Goal: Information Seeking & Learning: Learn about a topic

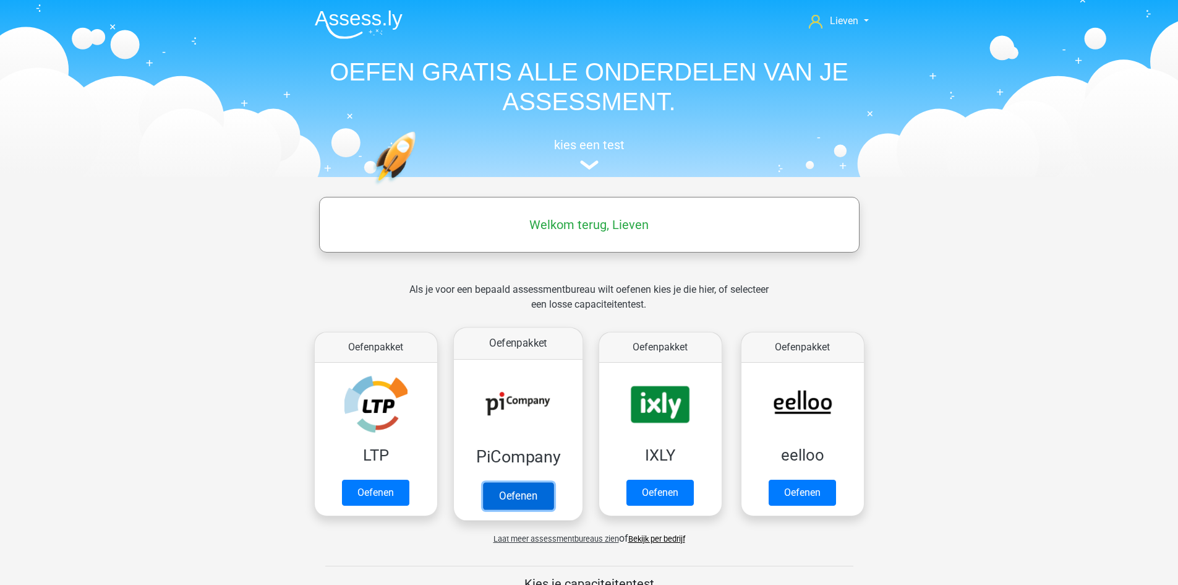
click at [538, 488] on link "Oefenen" at bounding box center [518, 495] width 71 height 27
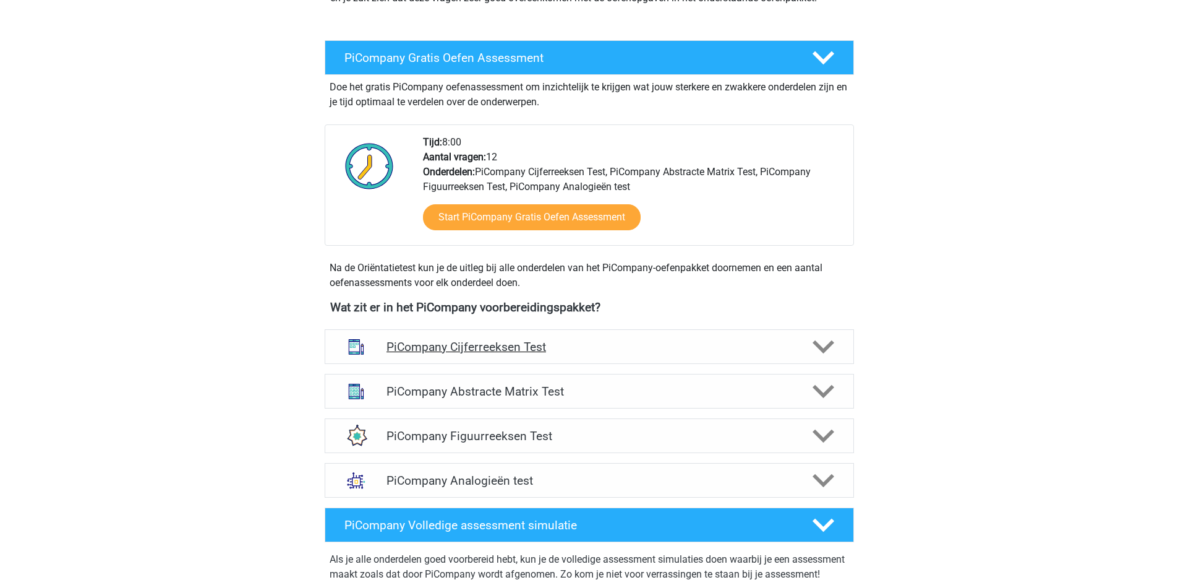
scroll to position [247, 0]
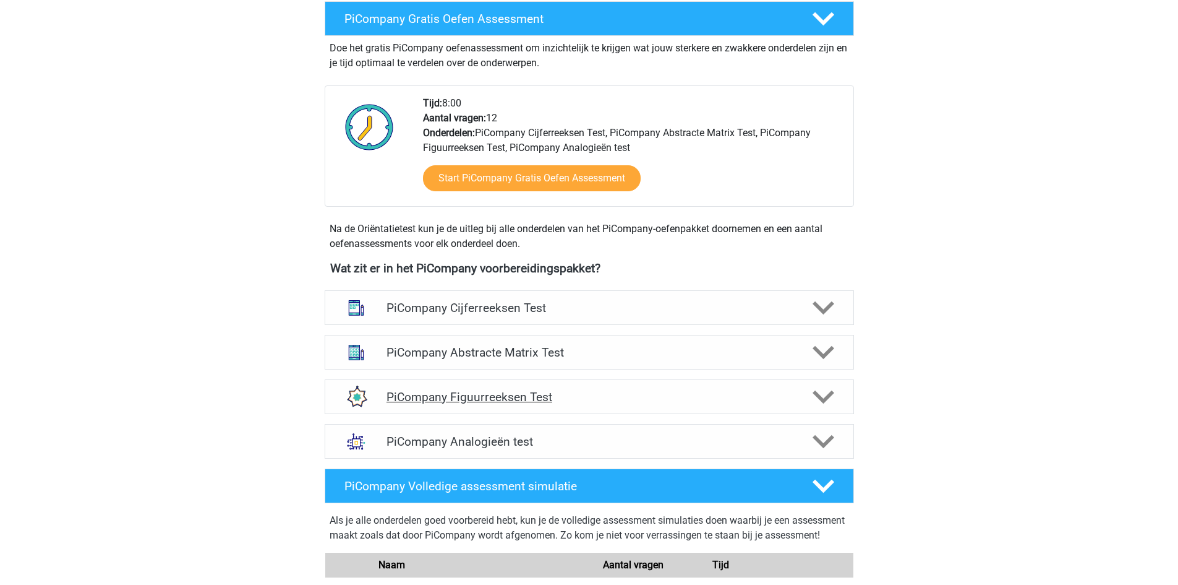
click at [834, 408] on icon at bounding box center [824, 397] width 22 height 22
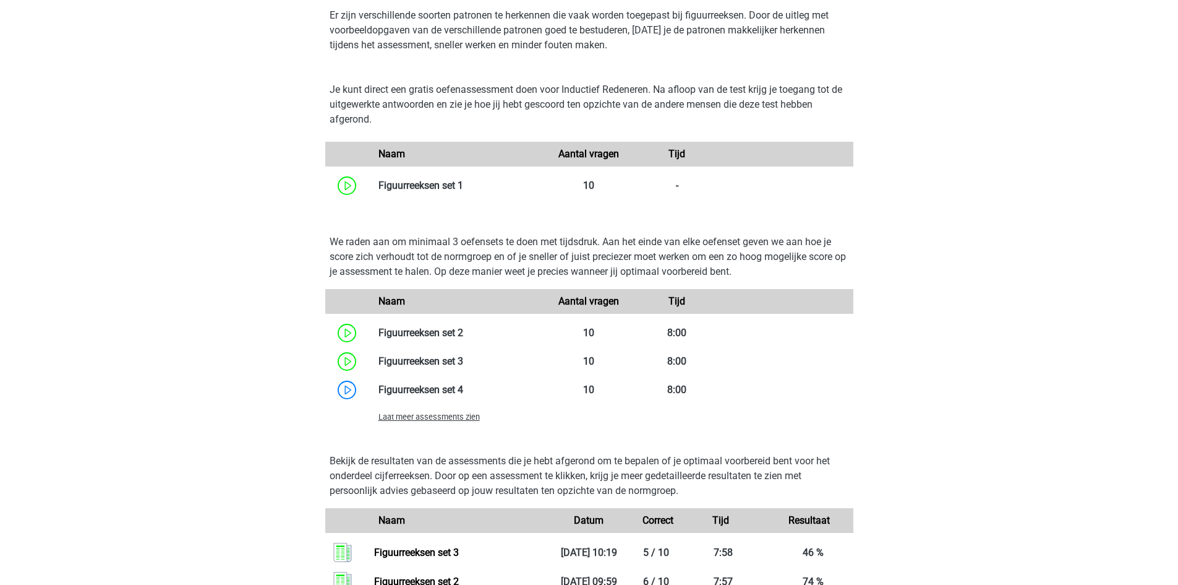
scroll to position [680, 0]
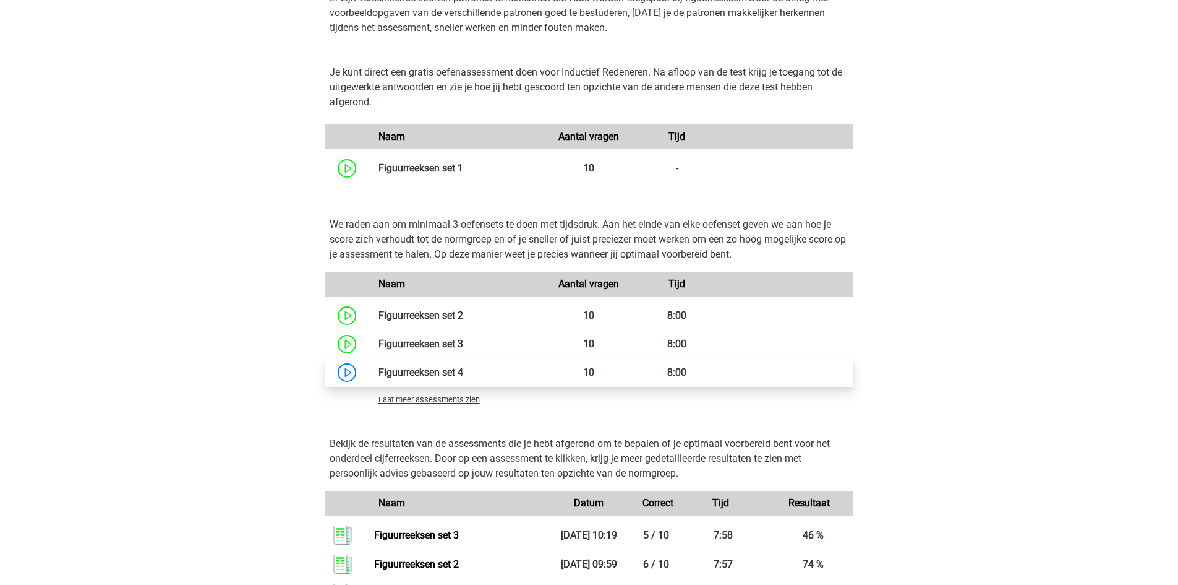
click at [463, 378] on link at bounding box center [463, 372] width 0 height 12
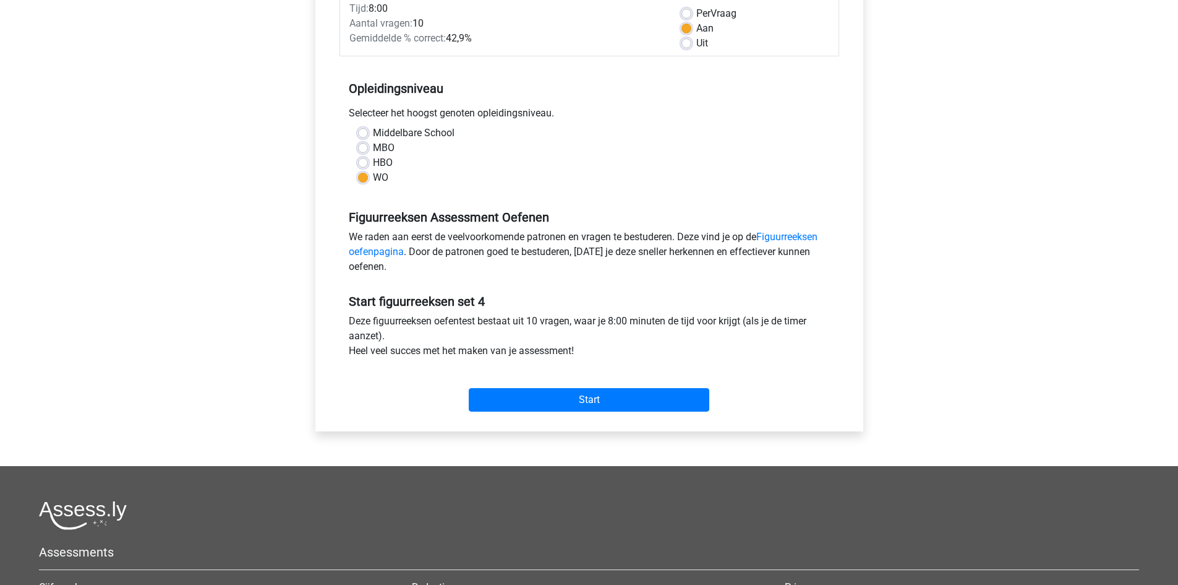
scroll to position [186, 0]
click at [598, 401] on input "Start" at bounding box center [589, 399] width 241 height 24
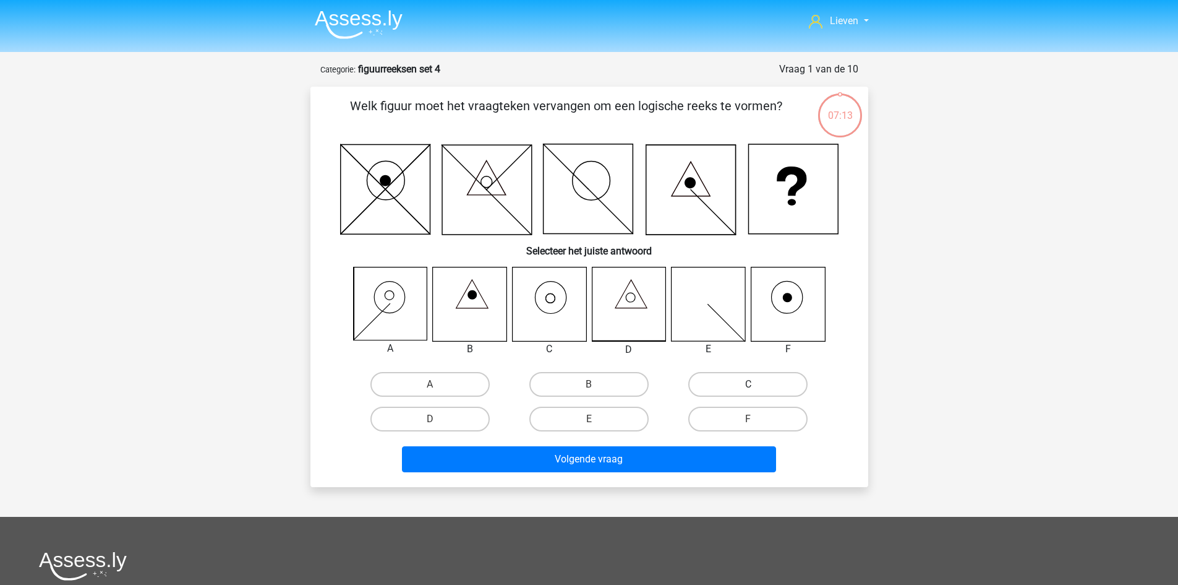
click at [727, 382] on label "C" at bounding box center [748, 384] width 119 height 25
click at [749, 384] on input "C" at bounding box center [753, 388] width 8 height 8
radio input "true"
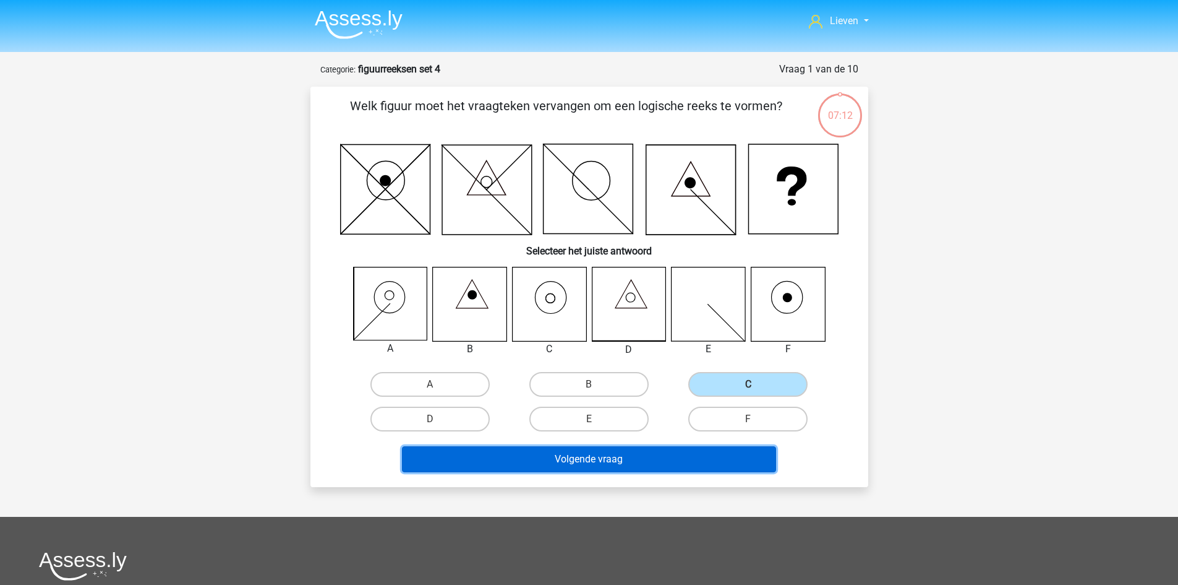
drag, startPoint x: 573, startPoint y: 456, endPoint x: 589, endPoint y: 453, distance: 15.8
click at [574, 455] on button "Volgende vraag" at bounding box center [589, 459] width 374 height 26
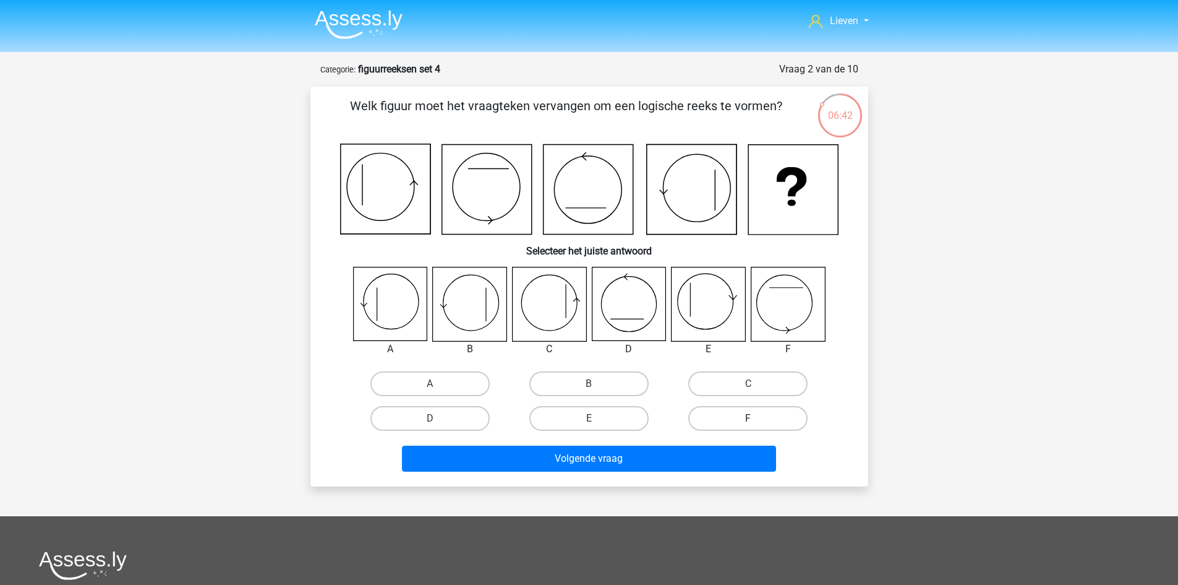
drag, startPoint x: 732, startPoint y: 418, endPoint x: 639, endPoint y: 449, distance: 98.0
click at [731, 418] on label "F" at bounding box center [748, 418] width 119 height 25
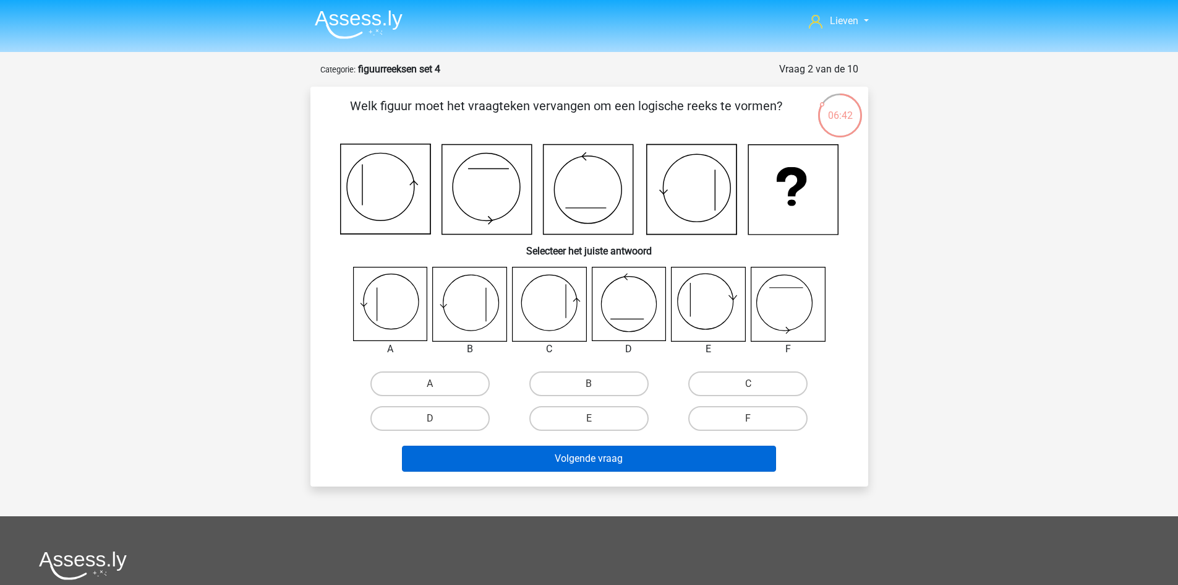
click at [749, 418] on input "F" at bounding box center [753, 422] width 8 height 8
radio input "true"
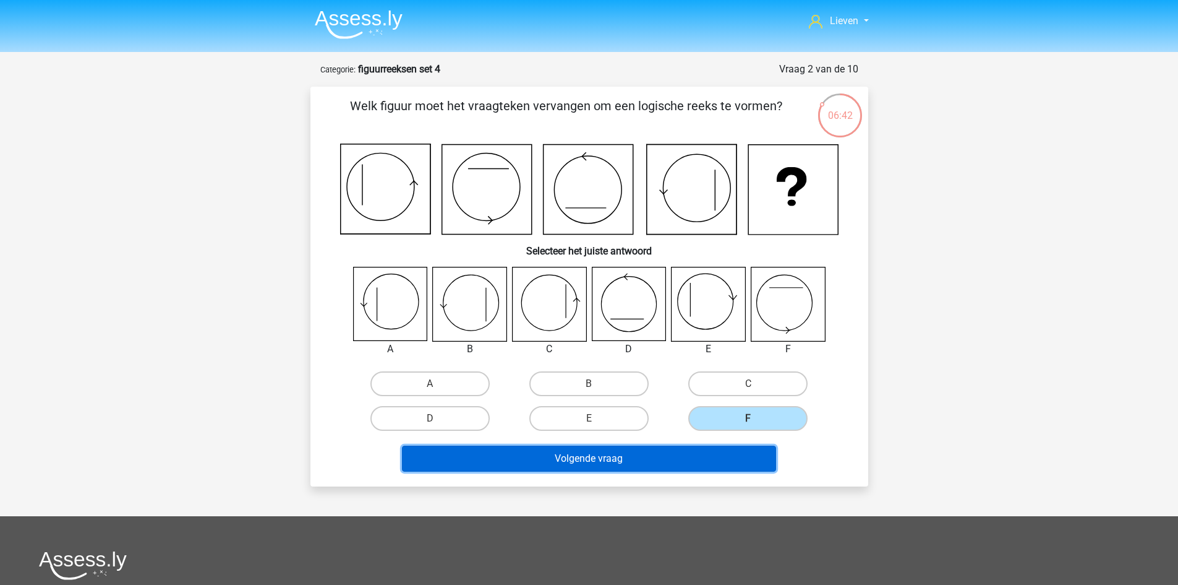
click at [626, 454] on button "Volgende vraag" at bounding box center [589, 458] width 374 height 26
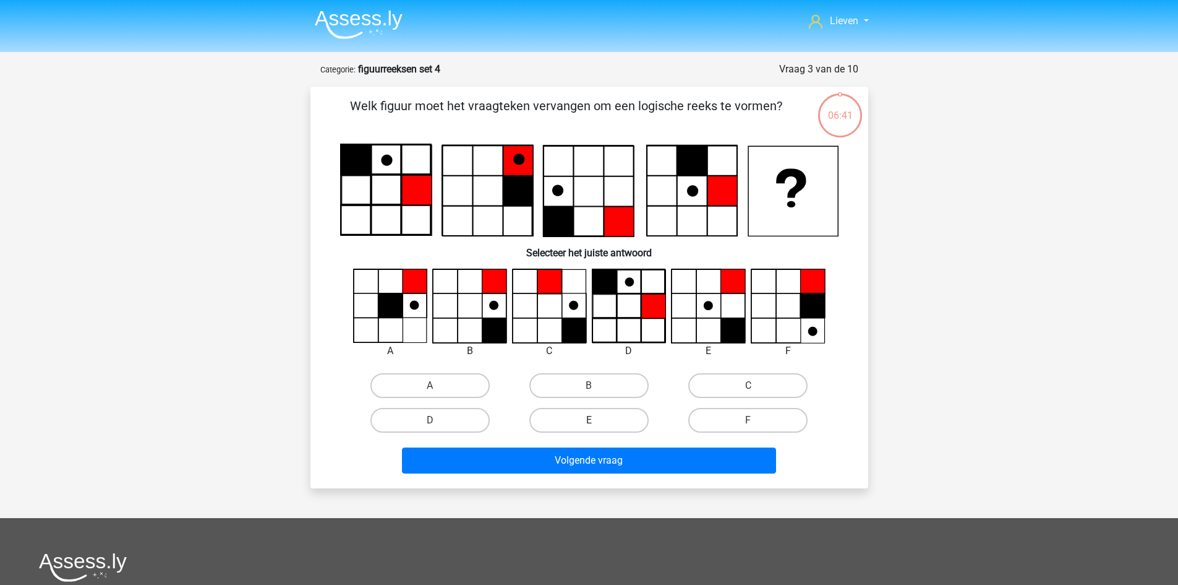
scroll to position [62, 0]
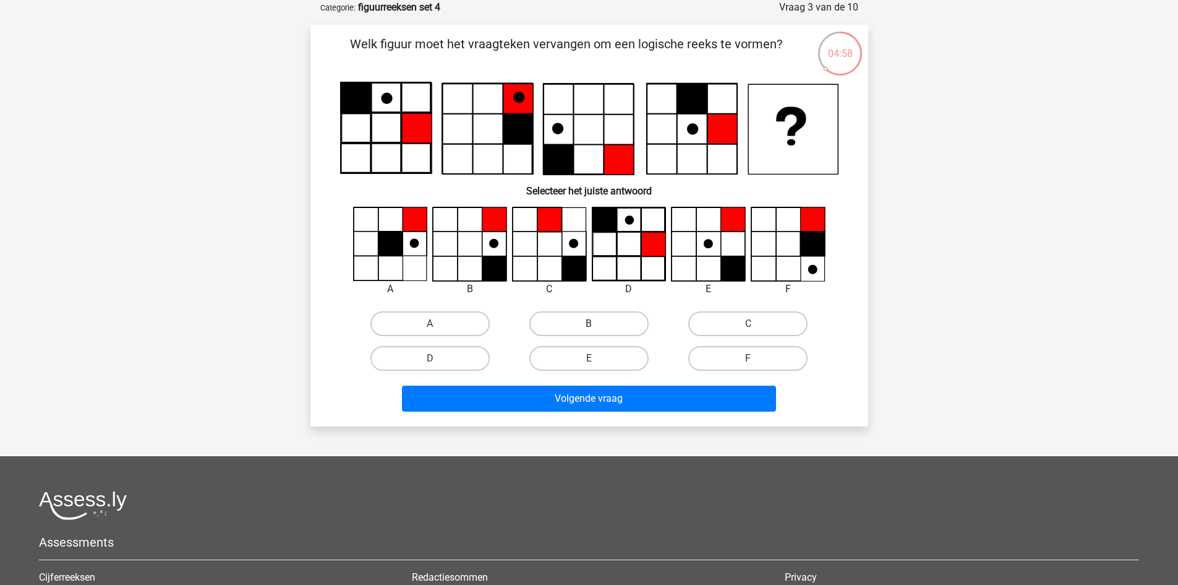
click at [586, 330] on label "B" at bounding box center [589, 323] width 119 height 25
click at [589, 330] on input "B" at bounding box center [593, 328] width 8 height 8
radio input "true"
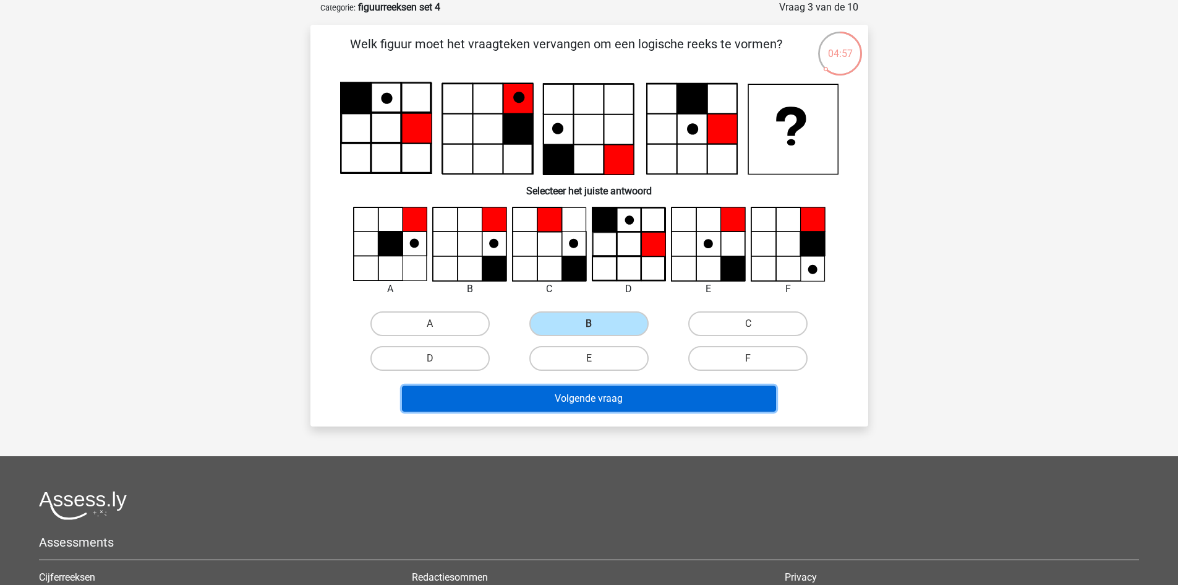
click at [609, 395] on button "Volgende vraag" at bounding box center [589, 398] width 374 height 26
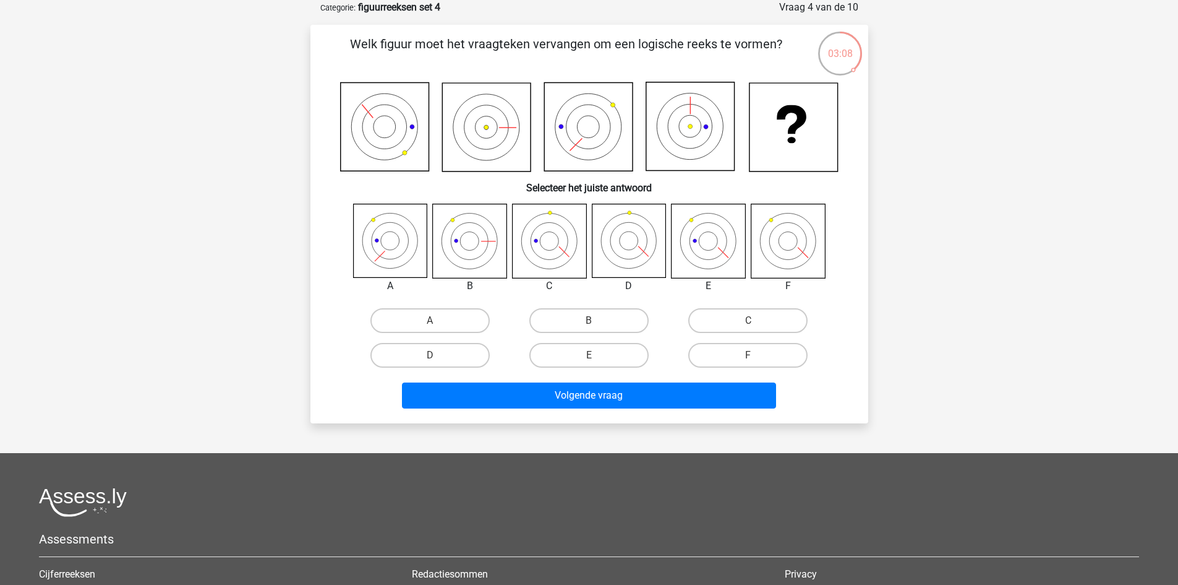
click at [711, 238] on icon at bounding box center [709, 241] width 74 height 74
click at [598, 351] on label "E" at bounding box center [589, 355] width 119 height 25
click at [597, 355] on input "E" at bounding box center [593, 359] width 8 height 8
radio input "true"
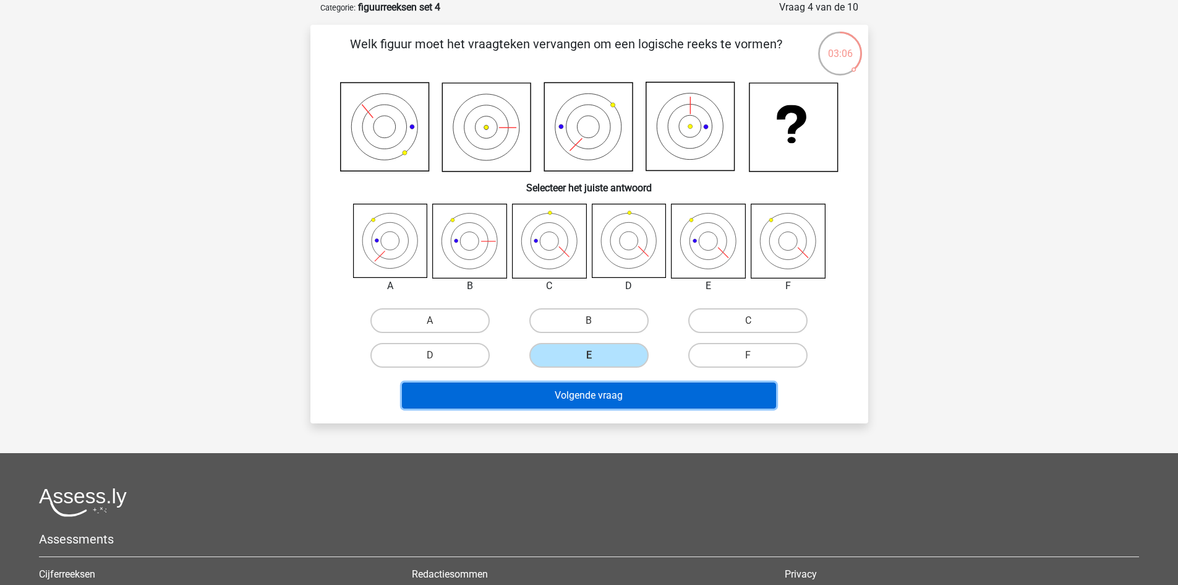
click at [612, 395] on button "Volgende vraag" at bounding box center [589, 395] width 374 height 26
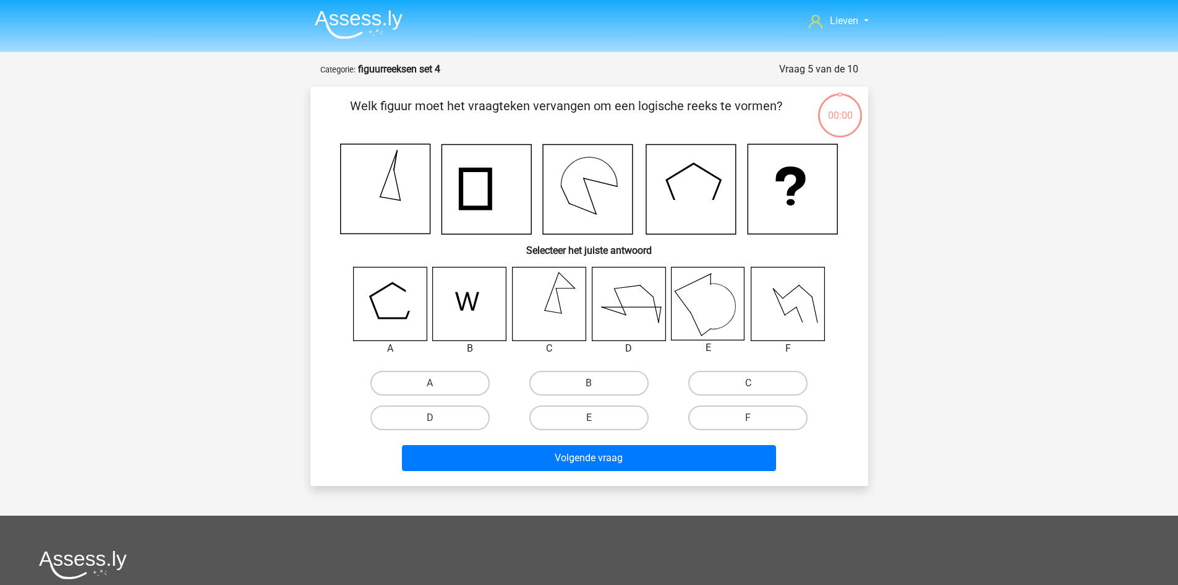
scroll to position [62, 0]
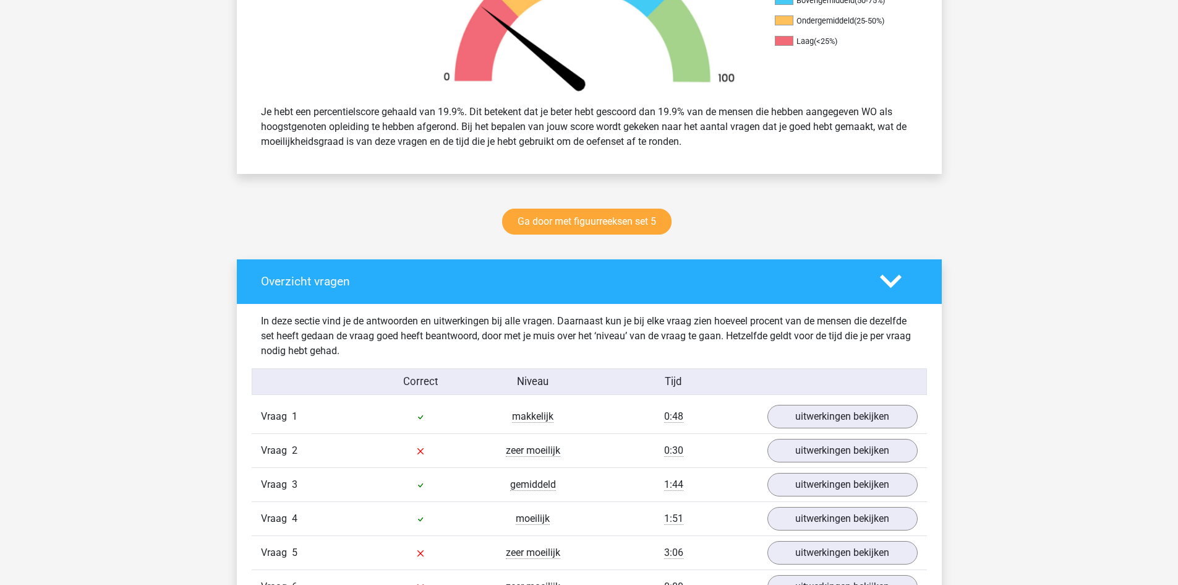
scroll to position [680, 0]
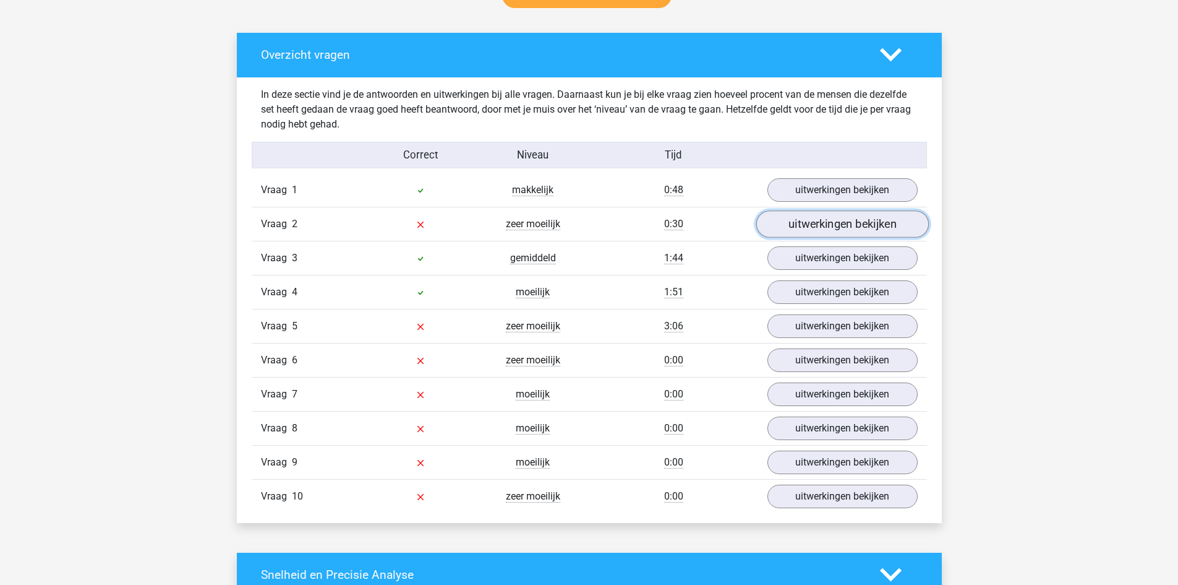
click at [835, 221] on link "uitwerkingen bekijken" at bounding box center [842, 223] width 173 height 27
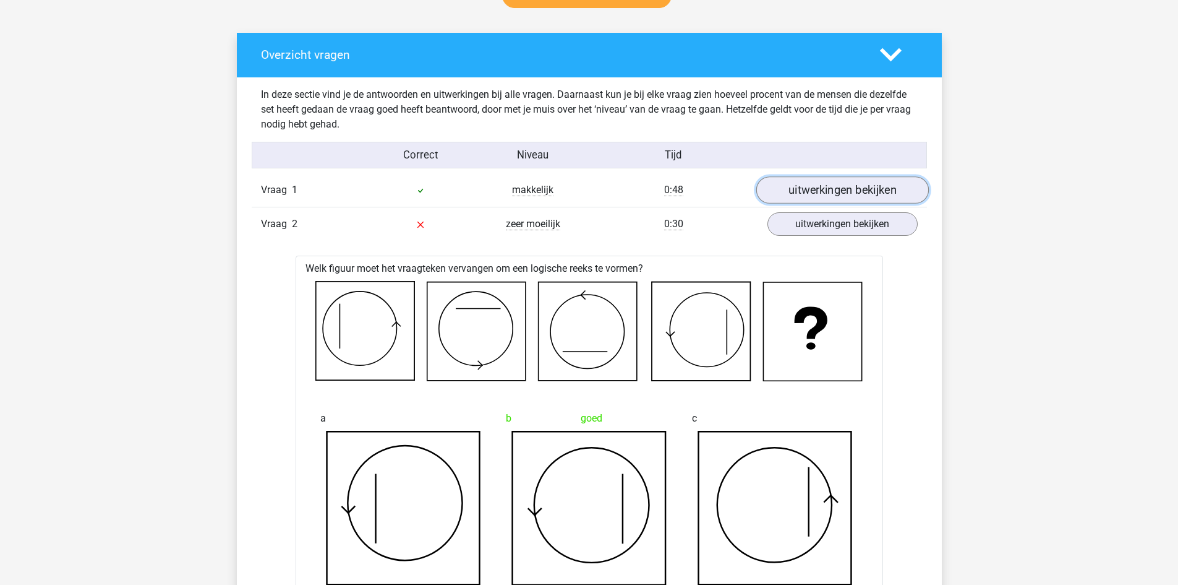
click at [822, 190] on link "uitwerkingen bekijken" at bounding box center [842, 189] width 173 height 27
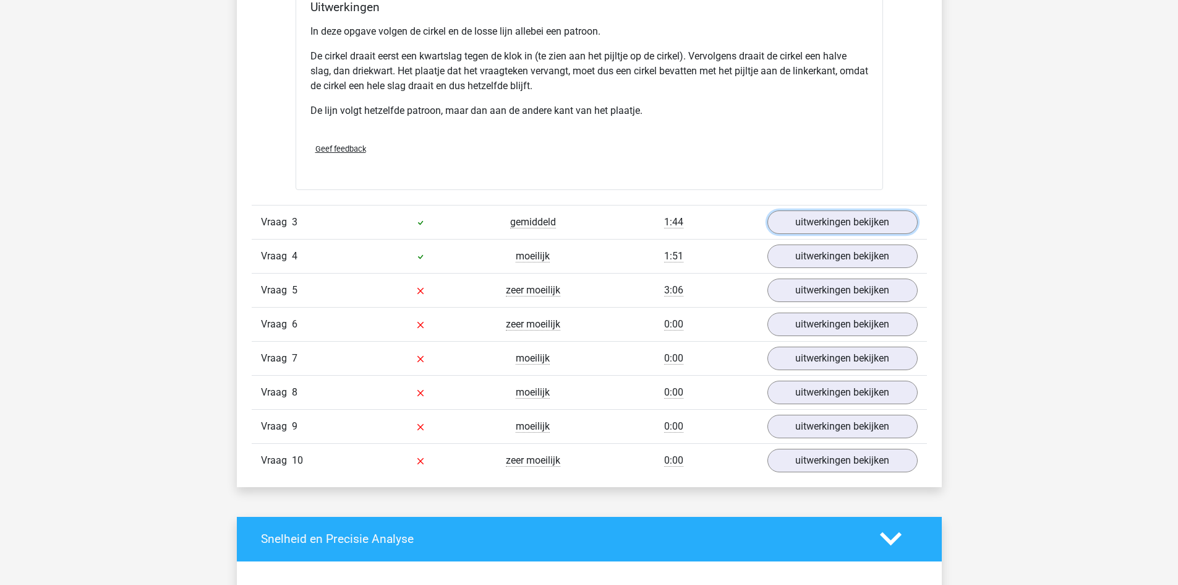
scroll to position [2413, 0]
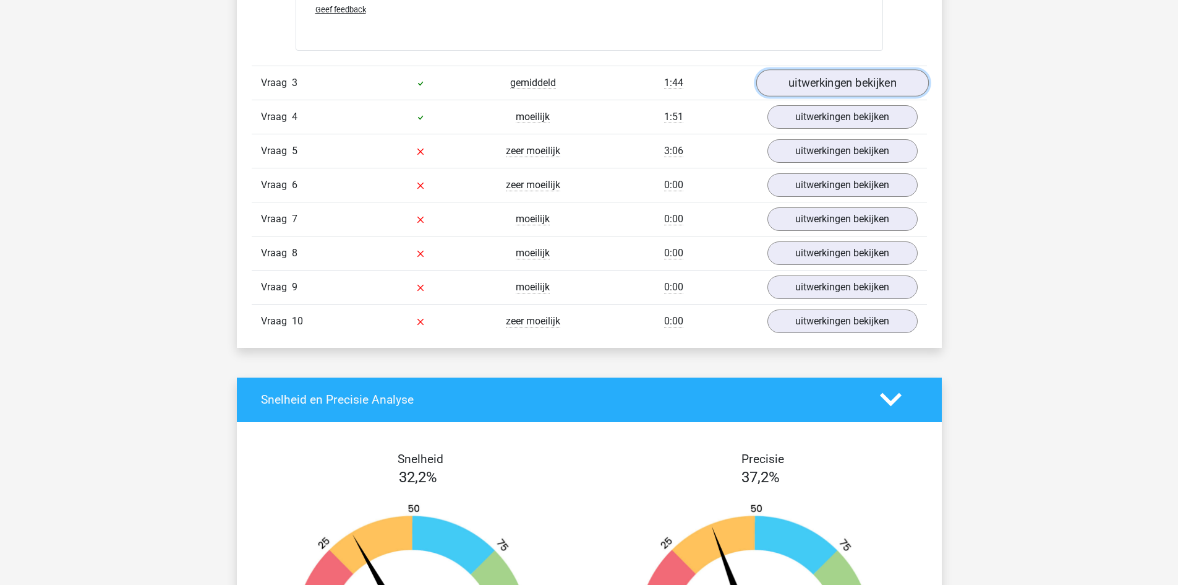
click at [807, 79] on link "uitwerkingen bekijken" at bounding box center [842, 82] width 173 height 27
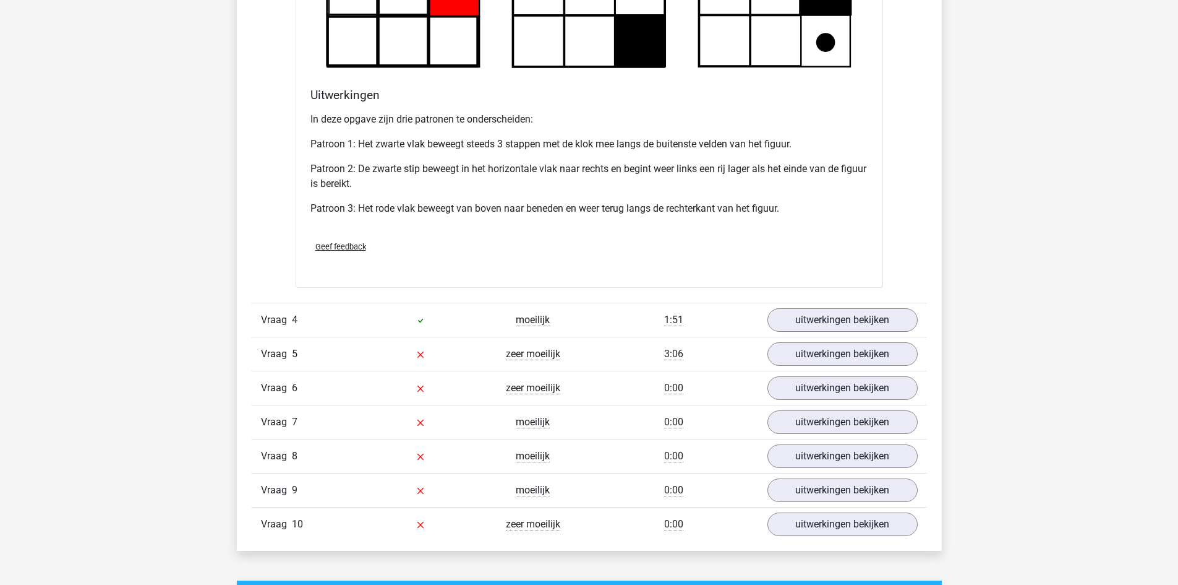
scroll to position [3031, 0]
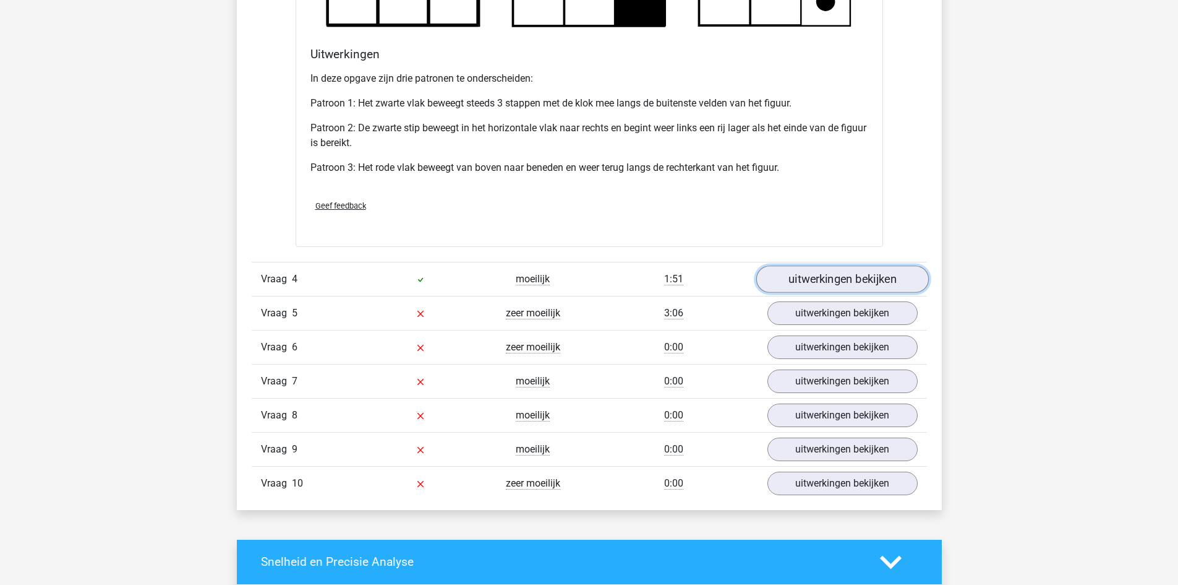
click at [810, 283] on link "uitwerkingen bekijken" at bounding box center [842, 278] width 173 height 27
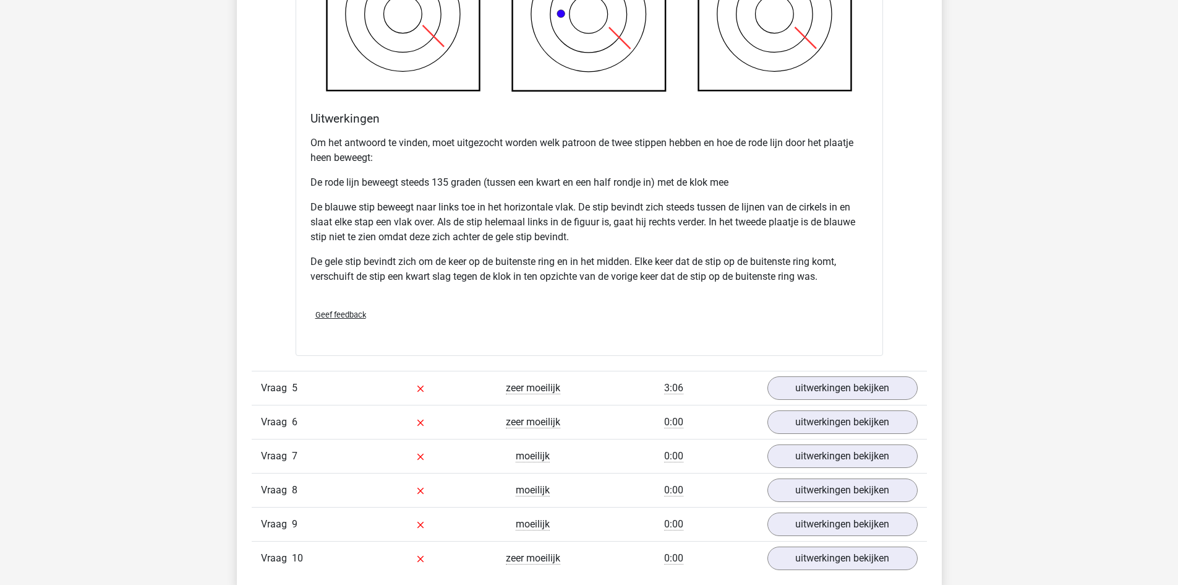
scroll to position [3773, 0]
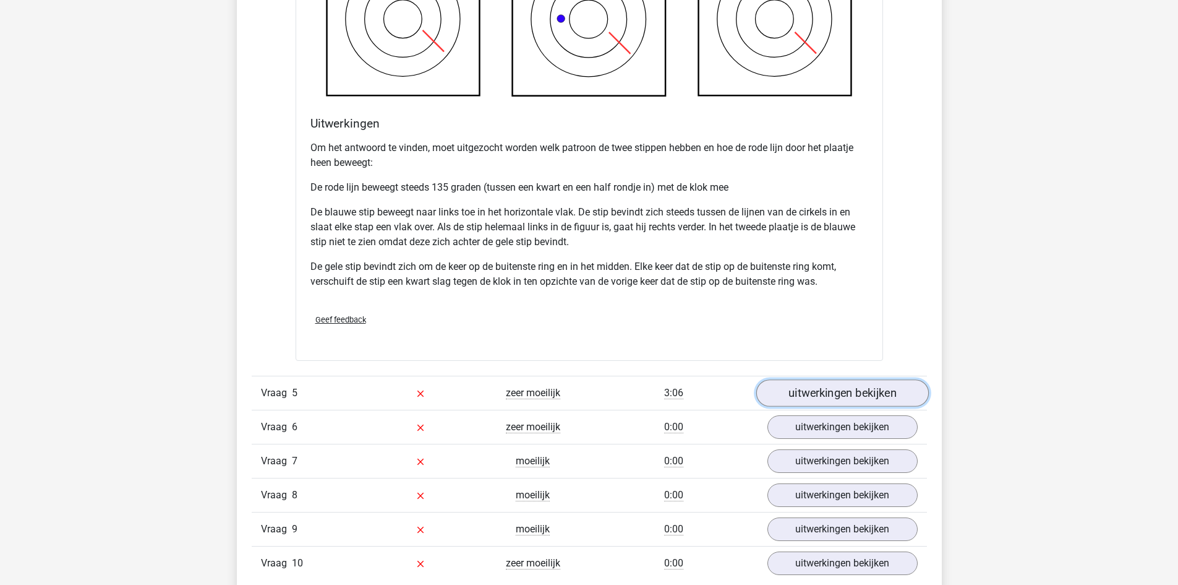
drag, startPoint x: 862, startPoint y: 385, endPoint x: 852, endPoint y: 385, distance: 9.3
click at [862, 385] on link "uitwerkingen bekijken" at bounding box center [842, 392] width 173 height 27
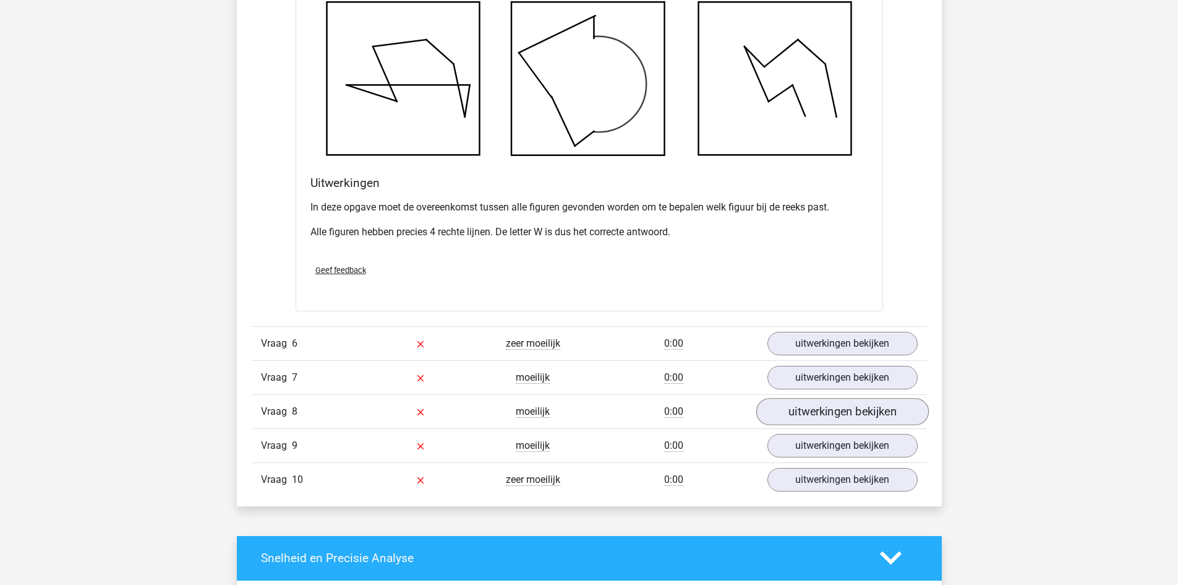
scroll to position [4578, 0]
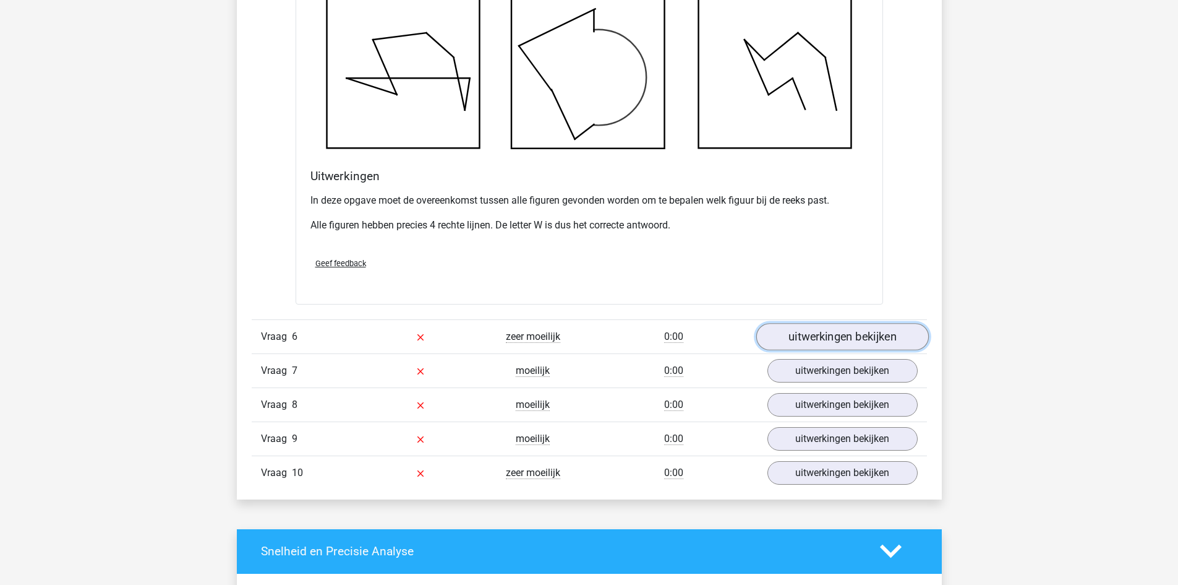
click at [807, 340] on link "uitwerkingen bekijken" at bounding box center [842, 336] width 173 height 27
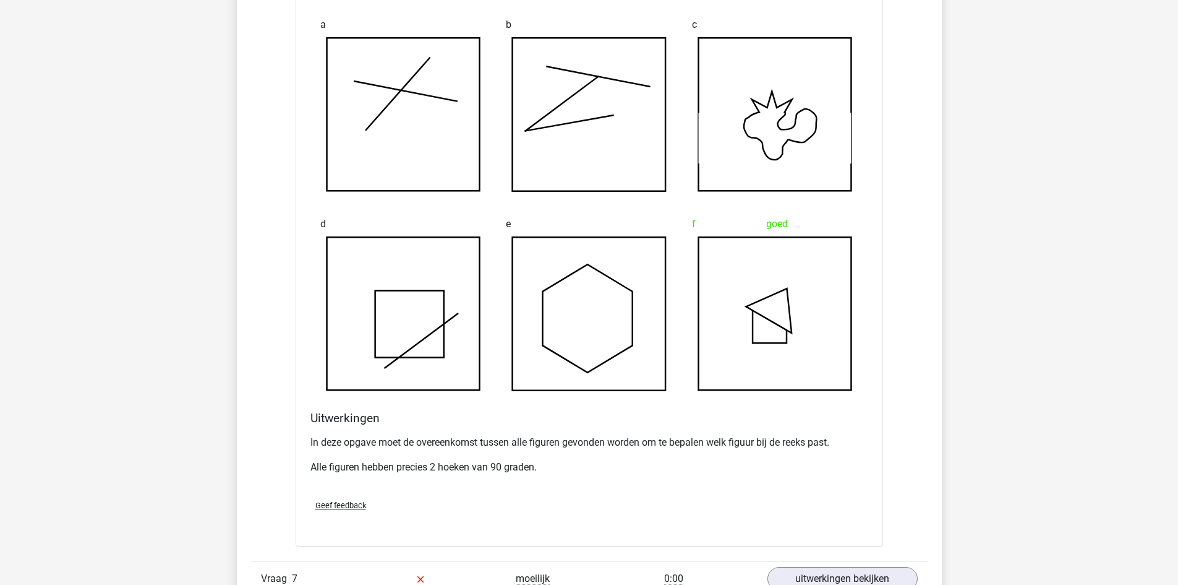
scroll to position [5320, 0]
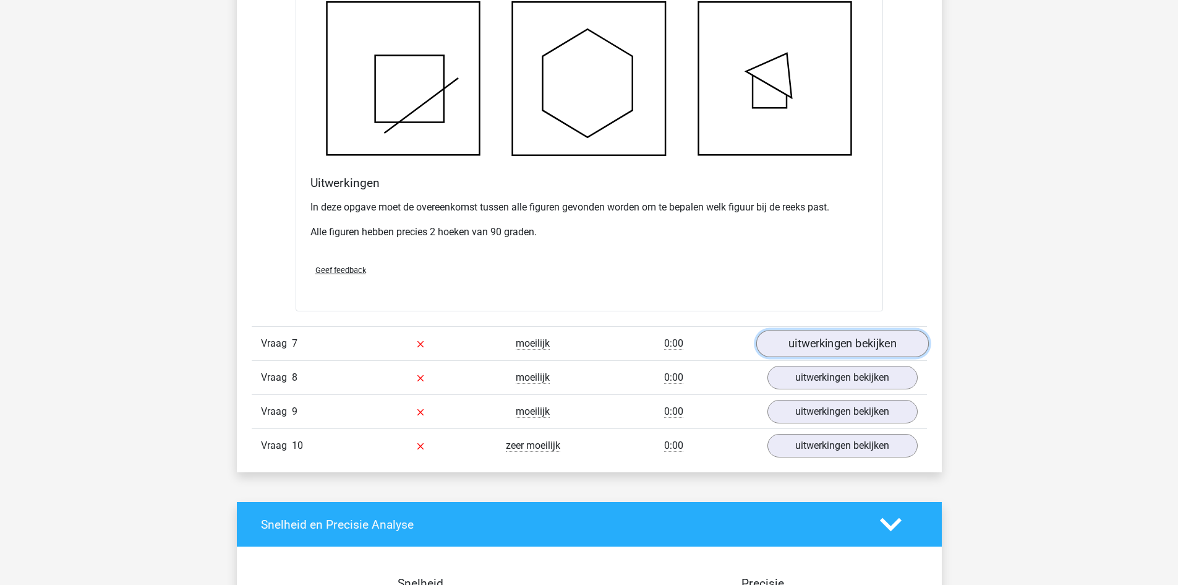
drag, startPoint x: 831, startPoint y: 343, endPoint x: 822, endPoint y: 343, distance: 9.3
click at [831, 343] on link "uitwerkingen bekijken" at bounding box center [842, 343] width 173 height 27
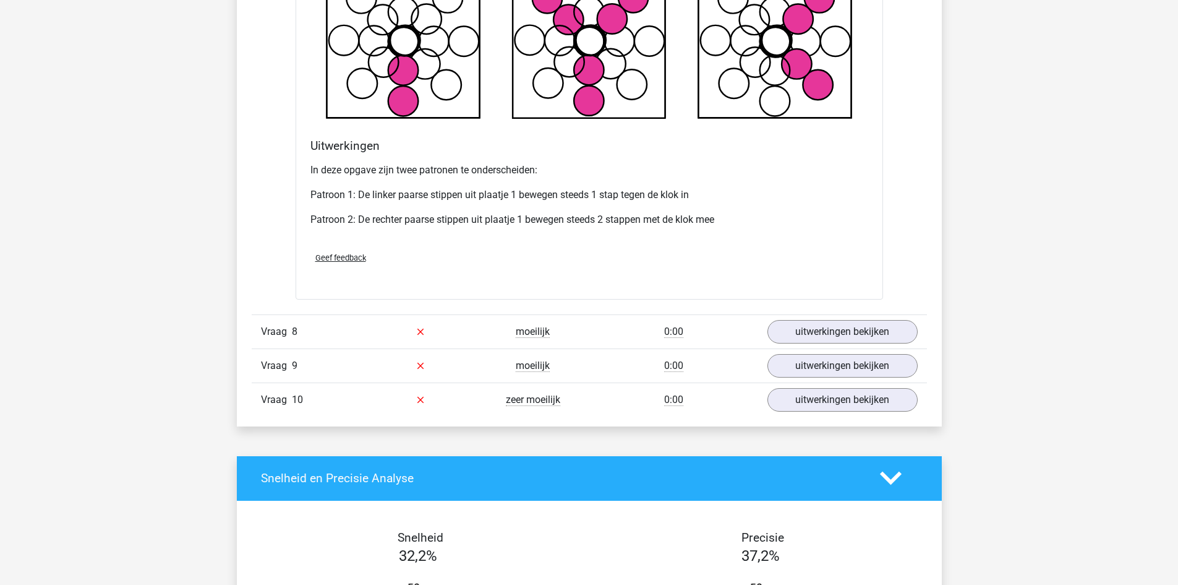
scroll to position [6124, 0]
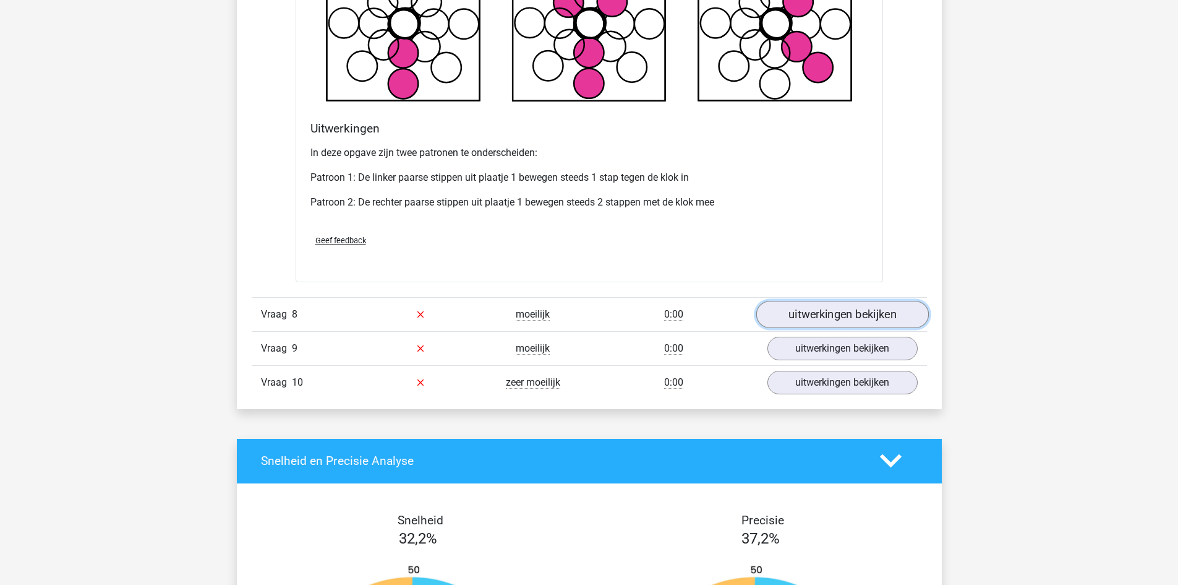
drag, startPoint x: 826, startPoint y: 314, endPoint x: 819, endPoint y: 314, distance: 7.4
click at [826, 314] on link "uitwerkingen bekijken" at bounding box center [842, 314] width 173 height 27
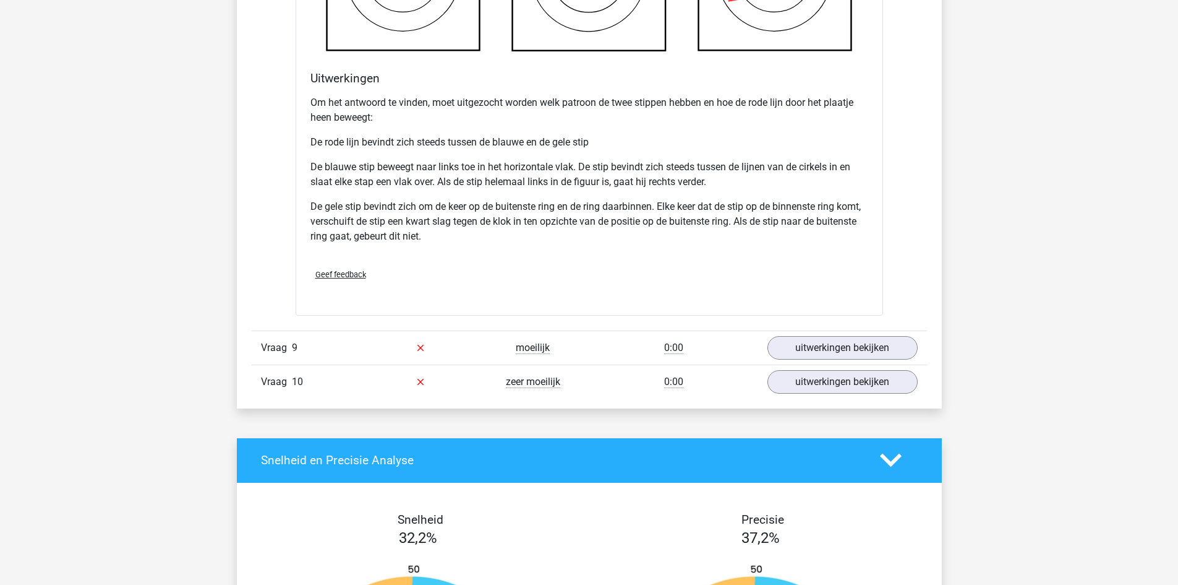
scroll to position [6990, 0]
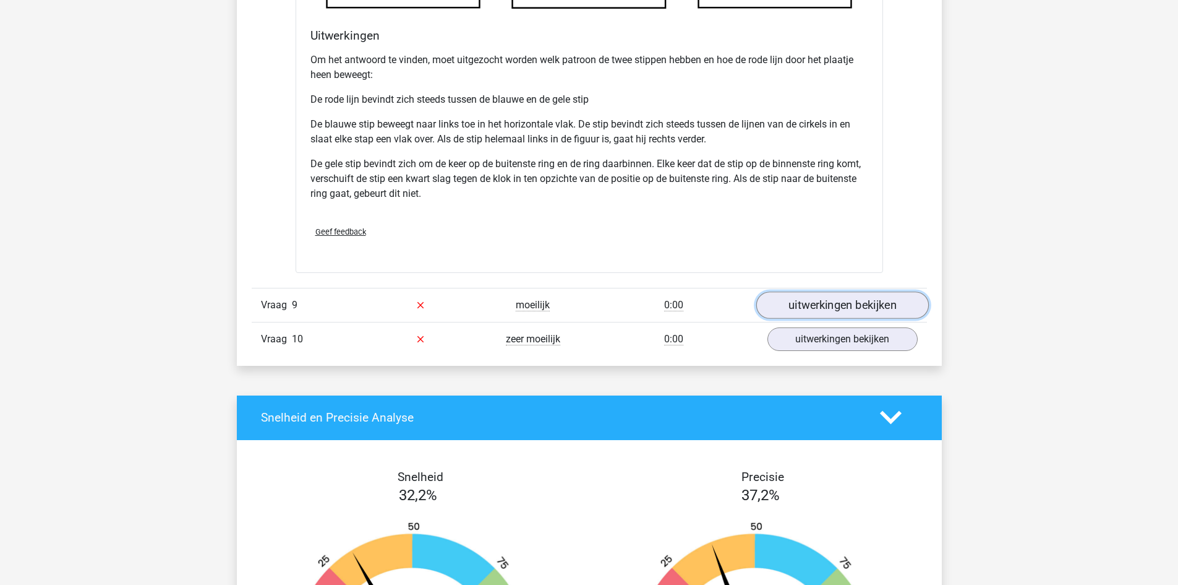
drag, startPoint x: 853, startPoint y: 302, endPoint x: 807, endPoint y: 302, distance: 45.8
click at [853, 302] on link "uitwerkingen bekijken" at bounding box center [842, 304] width 173 height 27
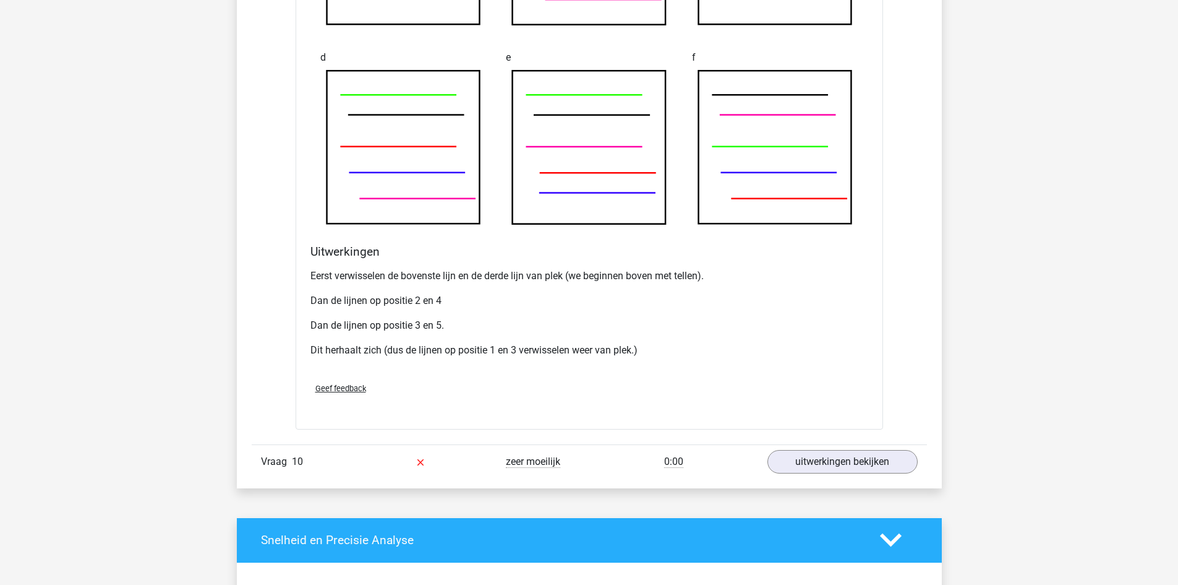
scroll to position [7856, 0]
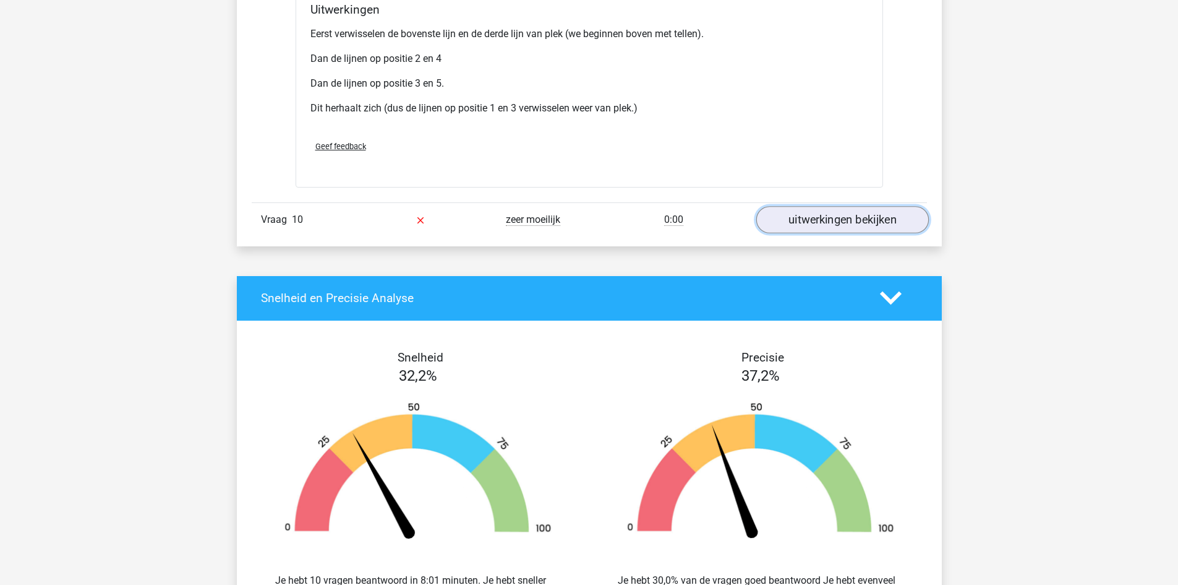
click at [844, 214] on link "uitwerkingen bekijken" at bounding box center [842, 219] width 173 height 27
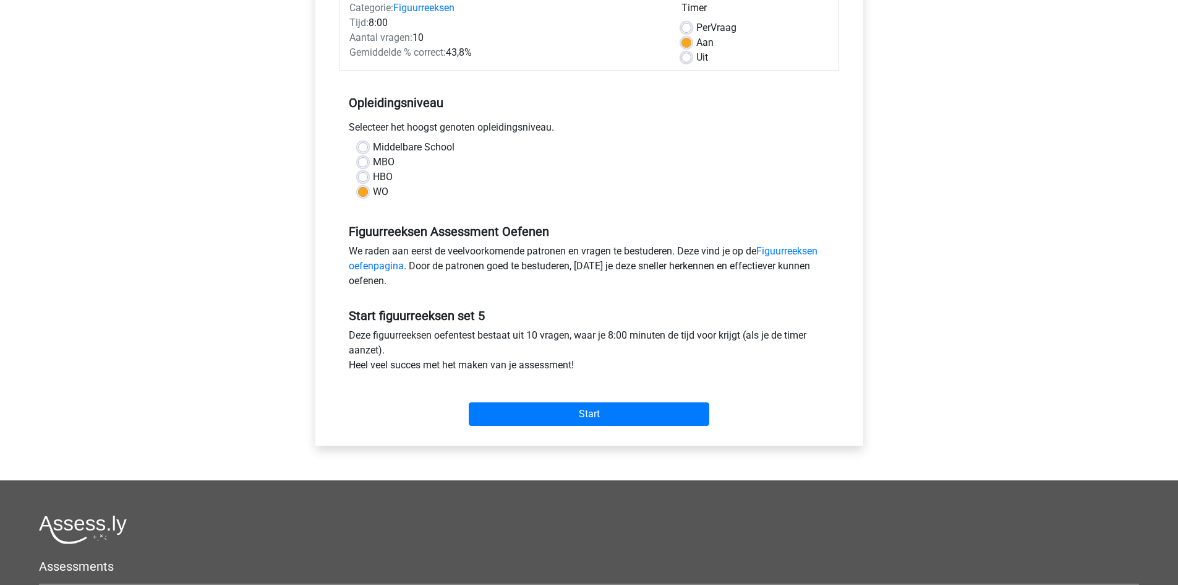
scroll to position [247, 0]
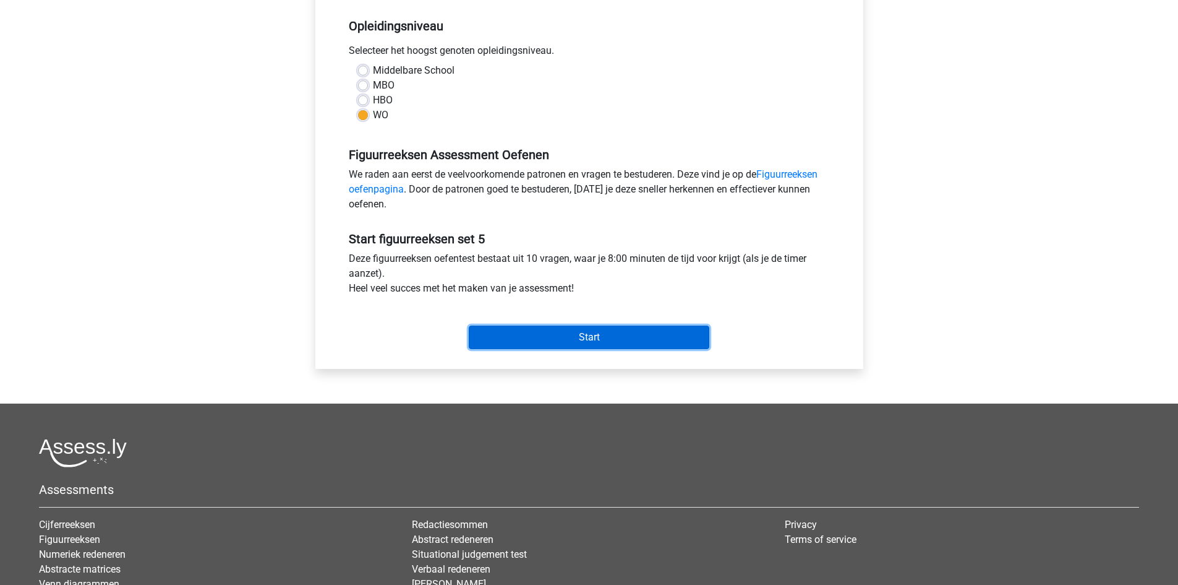
click at [563, 335] on input "Start" at bounding box center [589, 337] width 241 height 24
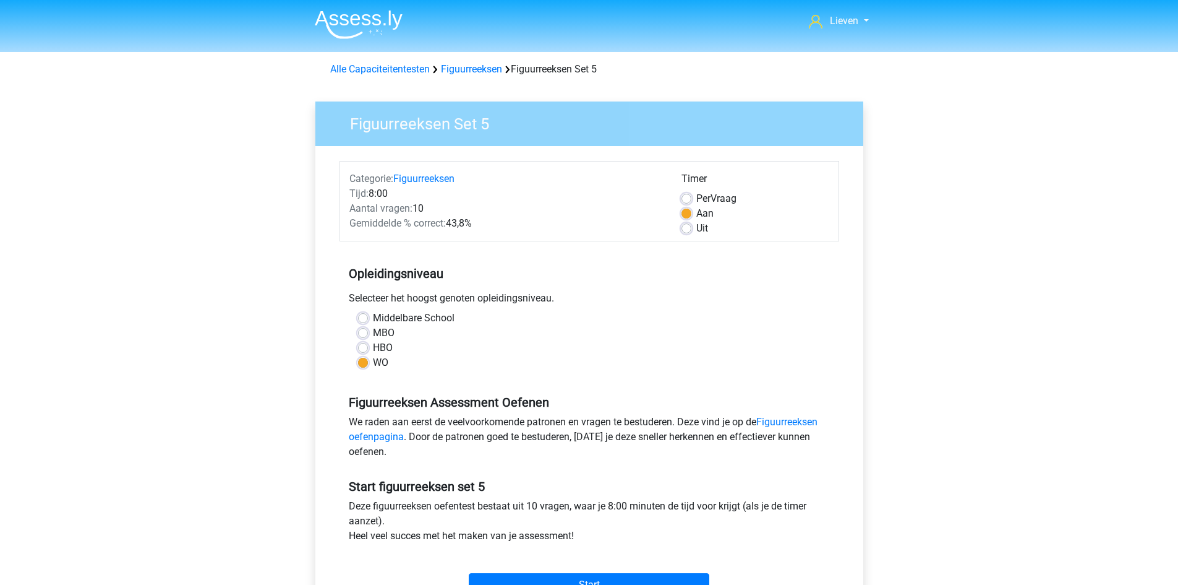
scroll to position [247, 0]
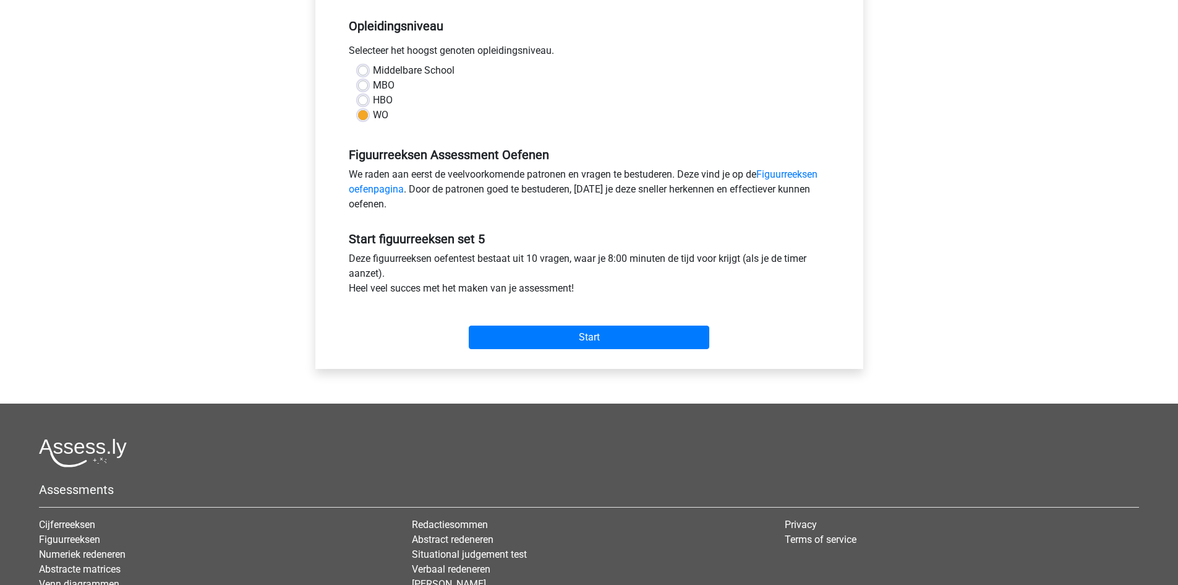
drag, startPoint x: 369, startPoint y: 102, endPoint x: 390, endPoint y: 126, distance: 32.0
click at [367, 102] on div "HBO" at bounding box center [589, 100] width 463 height 15
click at [373, 101] on label "HBO" at bounding box center [383, 100] width 20 height 15
click at [359, 101] on input "HBO" at bounding box center [363, 99] width 10 height 12
radio input "true"
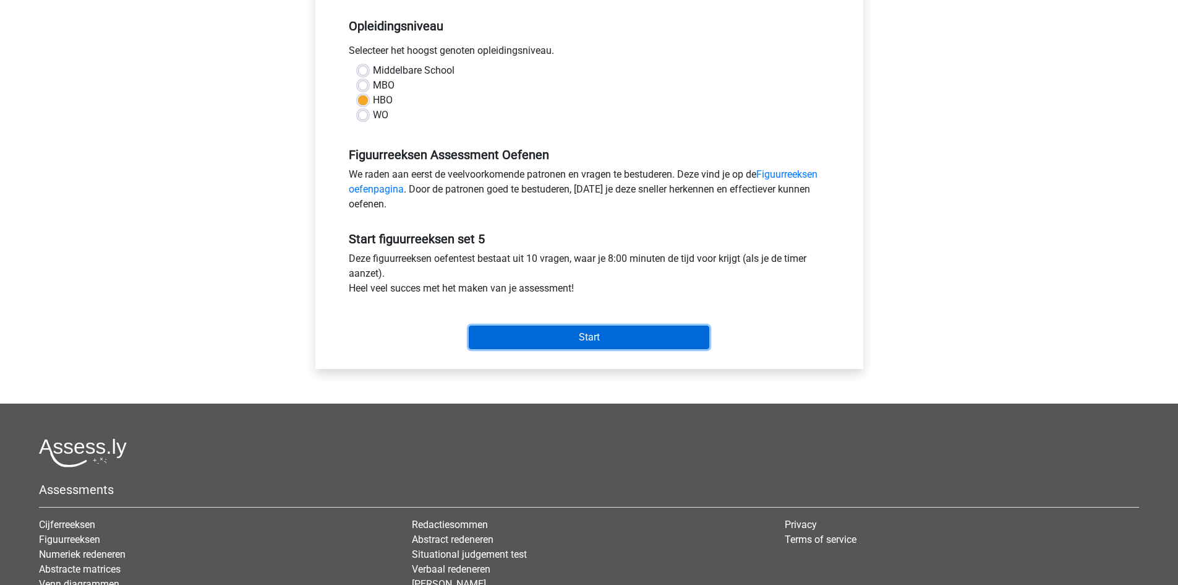
click at [577, 336] on input "Start" at bounding box center [589, 337] width 241 height 24
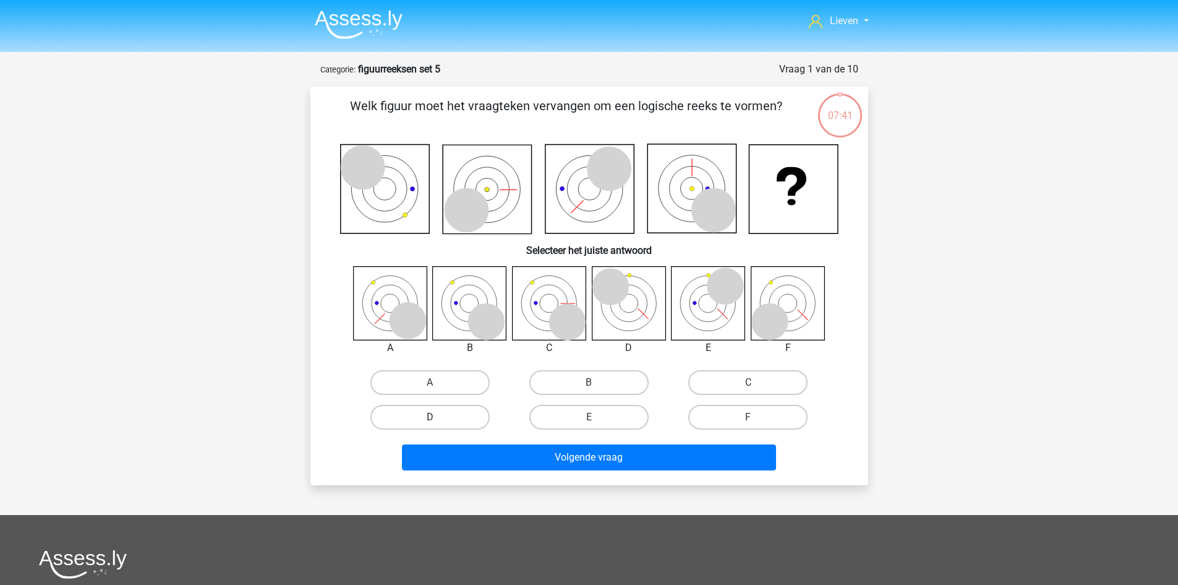
click at [463, 419] on label "D" at bounding box center [430, 417] width 119 height 25
click at [438, 419] on input "D" at bounding box center [434, 421] width 8 height 8
radio input "true"
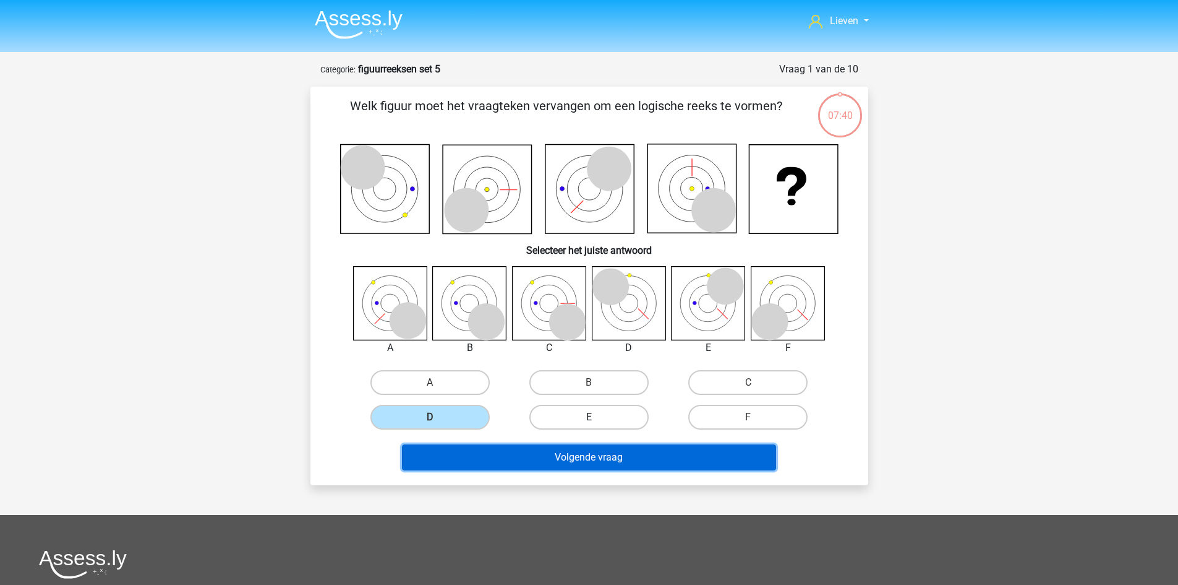
drag, startPoint x: 577, startPoint y: 451, endPoint x: 593, endPoint y: 426, distance: 29.5
click at [577, 450] on button "Volgende vraag" at bounding box center [589, 457] width 374 height 26
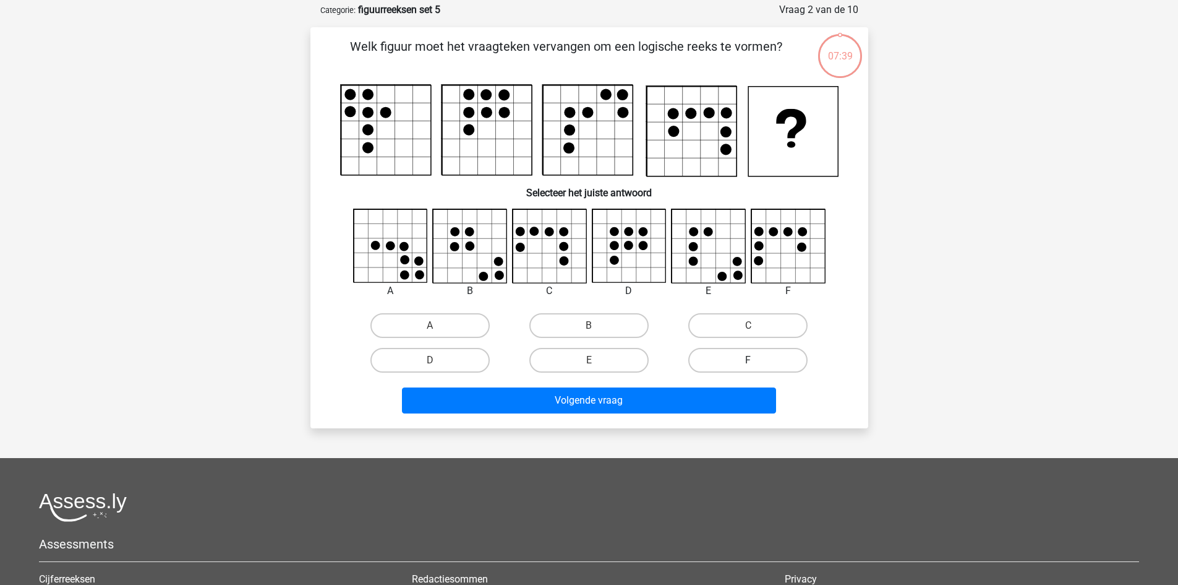
scroll to position [62, 0]
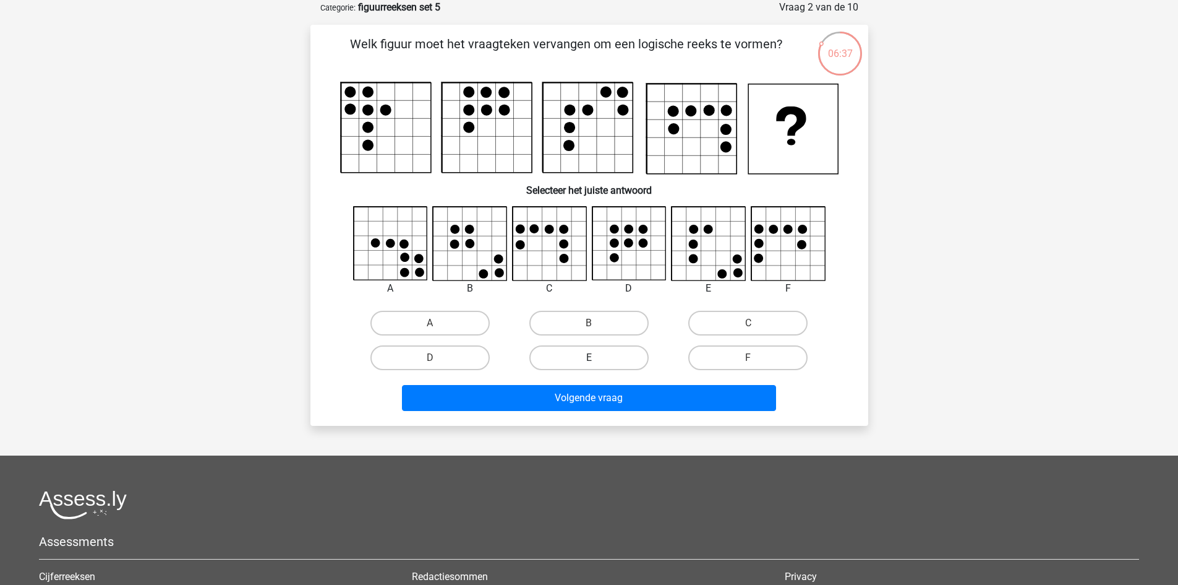
click at [590, 354] on label "E" at bounding box center [589, 357] width 119 height 25
click at [590, 358] on input "E" at bounding box center [593, 362] width 8 height 8
radio input "true"
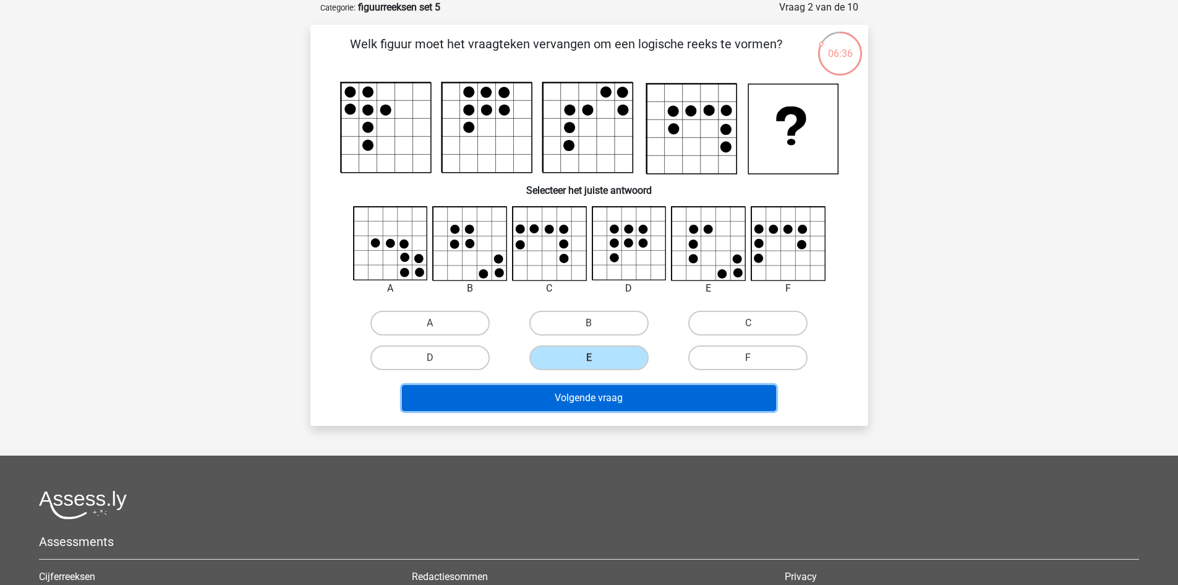
click at [635, 398] on button "Volgende vraag" at bounding box center [589, 398] width 374 height 26
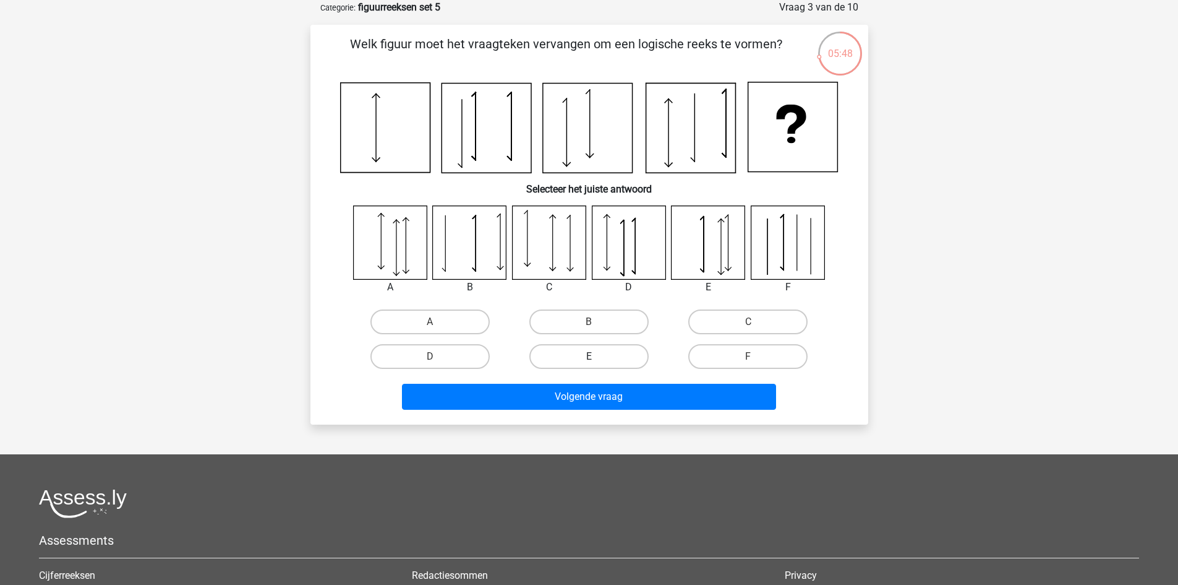
click at [590, 355] on label "E" at bounding box center [589, 356] width 119 height 25
click at [590, 356] on input "E" at bounding box center [593, 360] width 8 height 8
radio input "true"
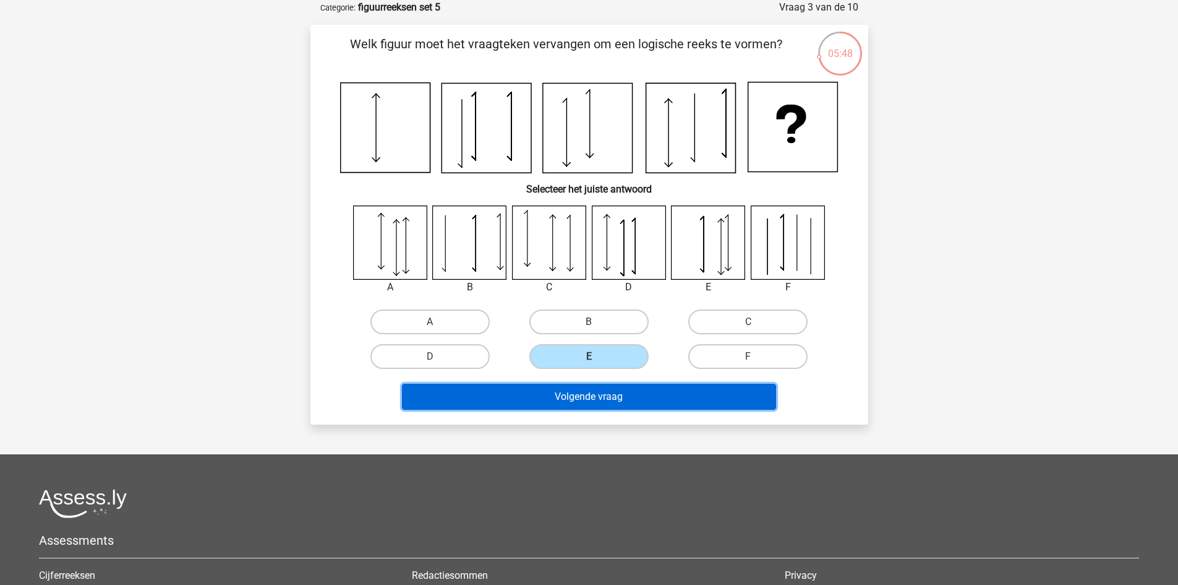
click at [603, 395] on button "Volgende vraag" at bounding box center [589, 397] width 374 height 26
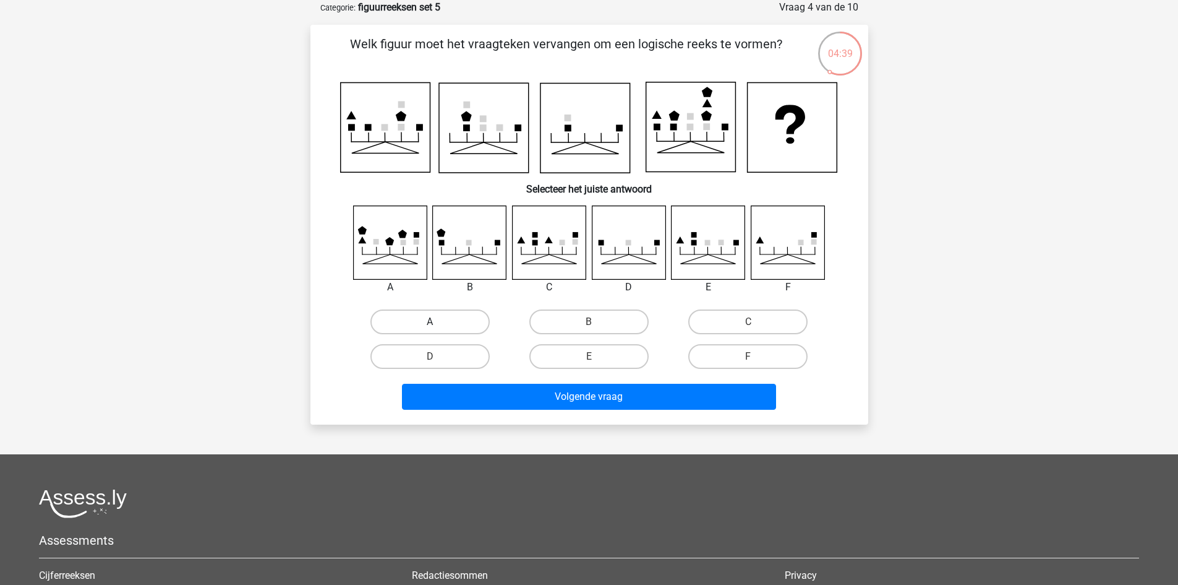
click at [453, 322] on label "A" at bounding box center [430, 321] width 119 height 25
click at [438, 322] on input "A" at bounding box center [434, 326] width 8 height 8
radio input "true"
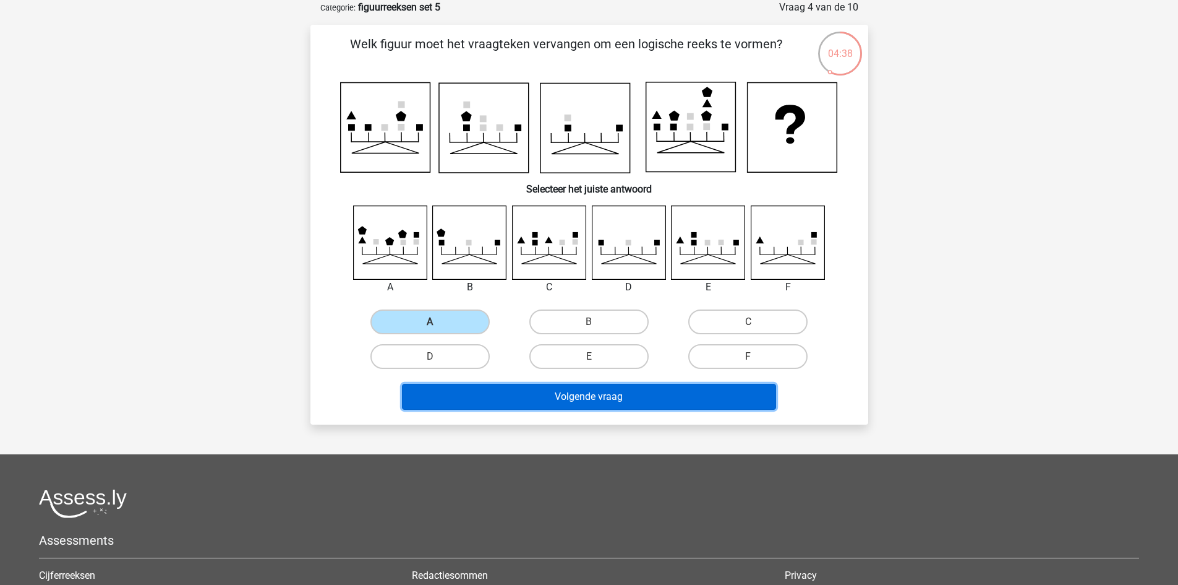
click at [599, 400] on button "Volgende vraag" at bounding box center [589, 397] width 374 height 26
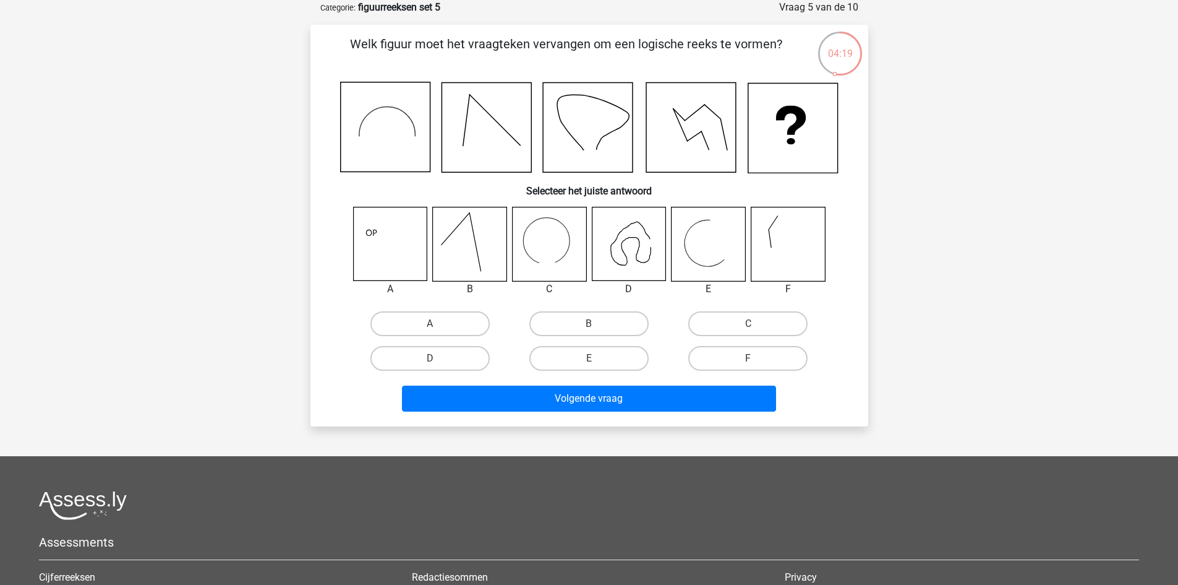
drag, startPoint x: 448, startPoint y: 364, endPoint x: 467, endPoint y: 375, distance: 22.5
click at [448, 363] on label "D" at bounding box center [430, 358] width 119 height 25
click at [438, 363] on input "D" at bounding box center [434, 362] width 8 height 8
radio input "true"
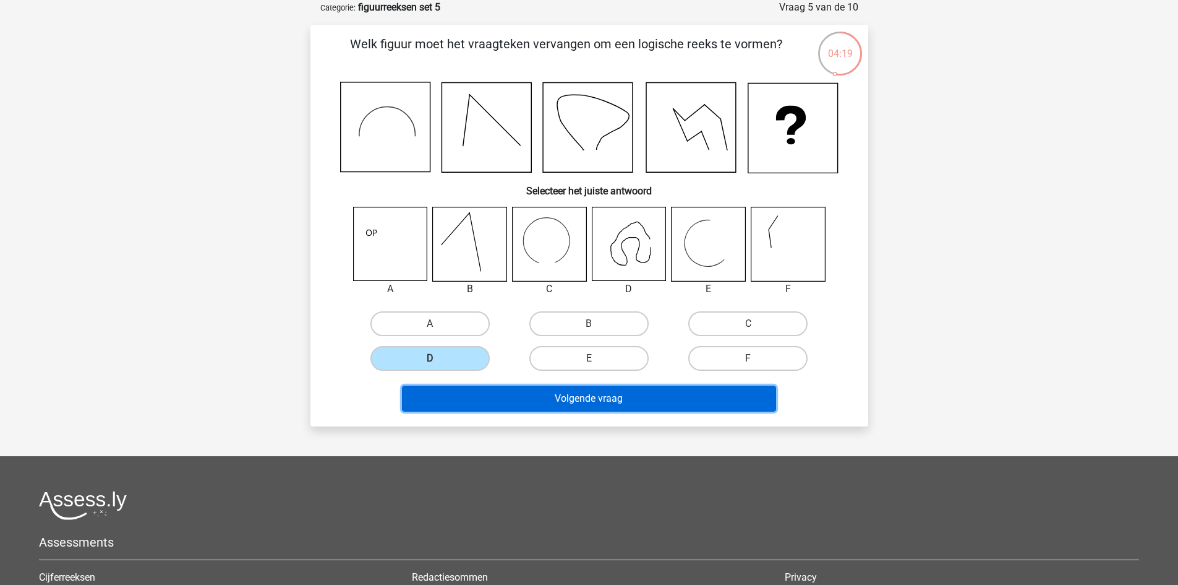
click at [538, 393] on button "Volgende vraag" at bounding box center [589, 398] width 374 height 26
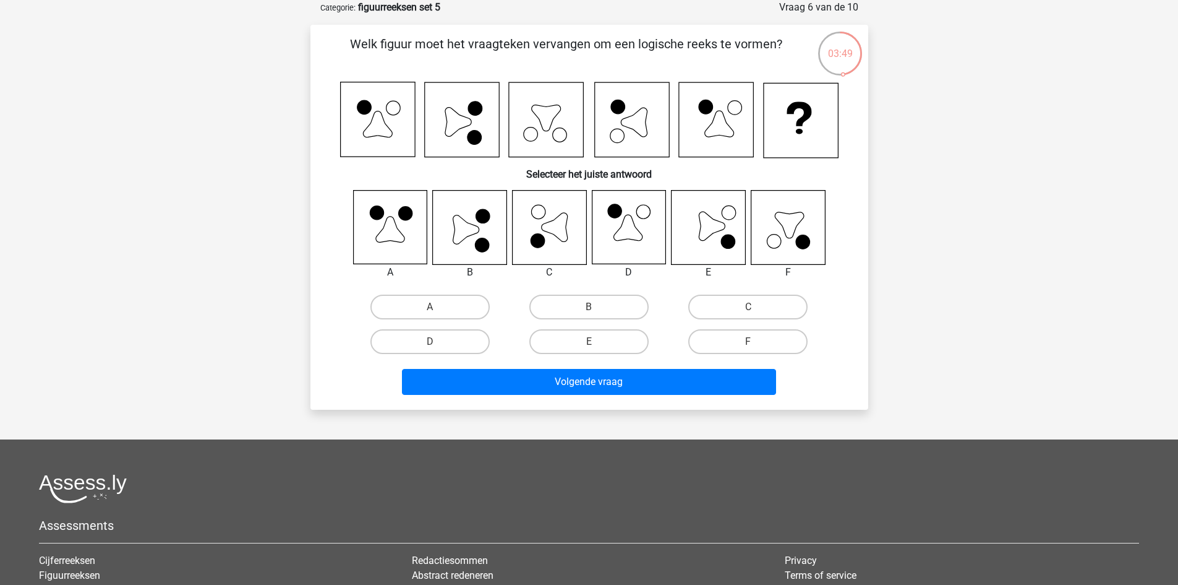
click at [471, 234] on icon at bounding box center [466, 229] width 26 height 28
click at [601, 305] on label "B" at bounding box center [589, 306] width 119 height 25
click at [597, 307] on input "B" at bounding box center [593, 311] width 8 height 8
radio input "true"
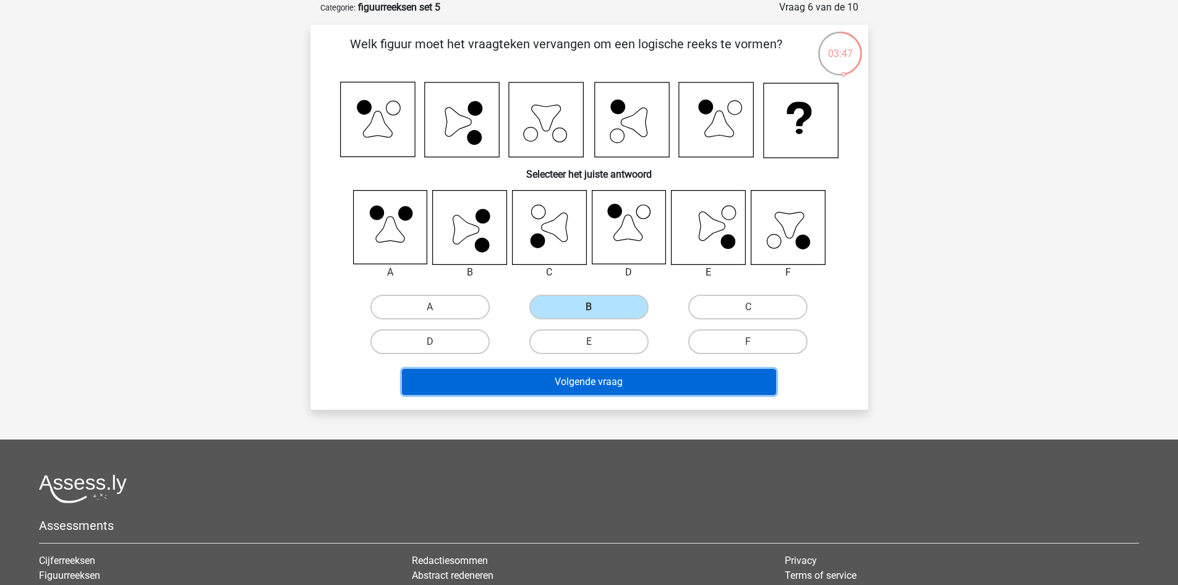
drag, startPoint x: 632, startPoint y: 385, endPoint x: 674, endPoint y: 357, distance: 51.0
click at [633, 384] on button "Volgende vraag" at bounding box center [589, 382] width 374 height 26
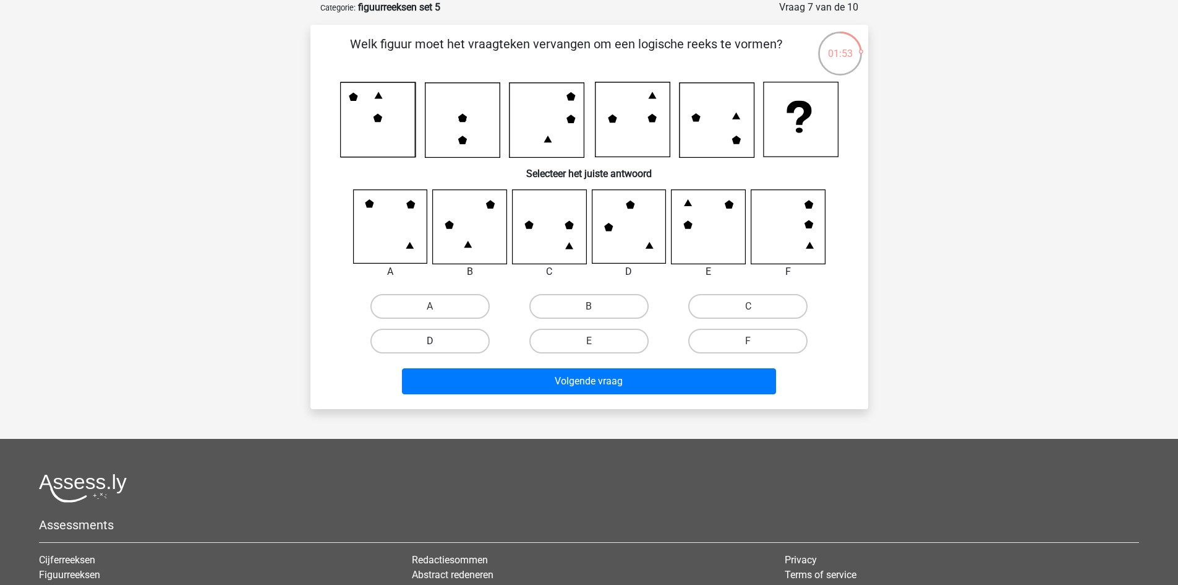
drag, startPoint x: 447, startPoint y: 338, endPoint x: 455, endPoint y: 340, distance: 8.3
click at [452, 338] on label "D" at bounding box center [430, 340] width 119 height 25
click at [438, 341] on input "D" at bounding box center [434, 345] width 8 height 8
radio input "true"
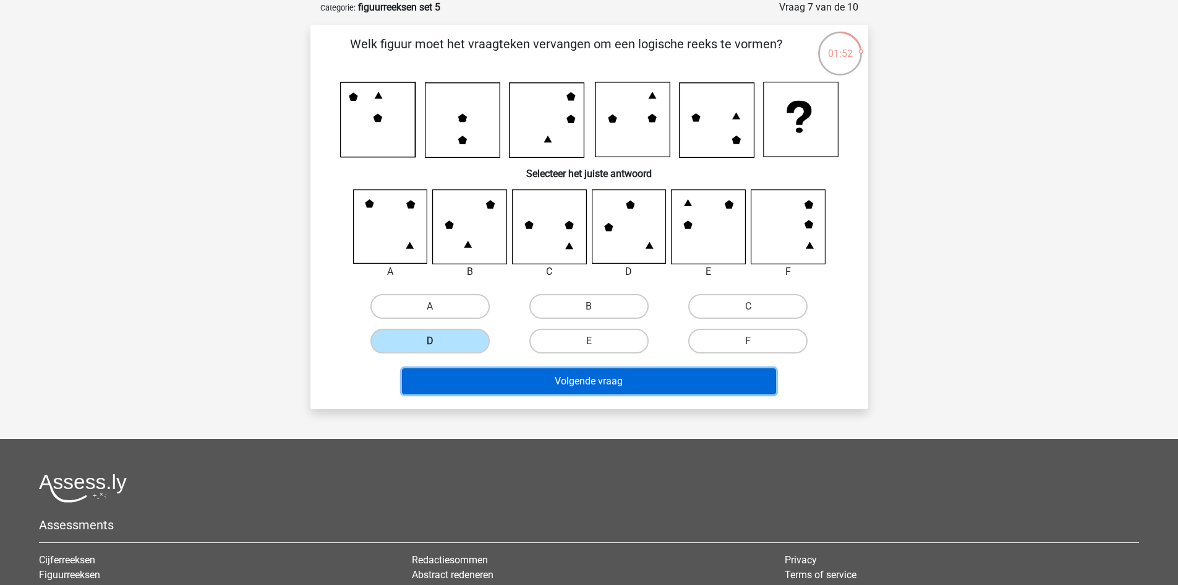
click at [582, 380] on button "Volgende vraag" at bounding box center [589, 381] width 374 height 26
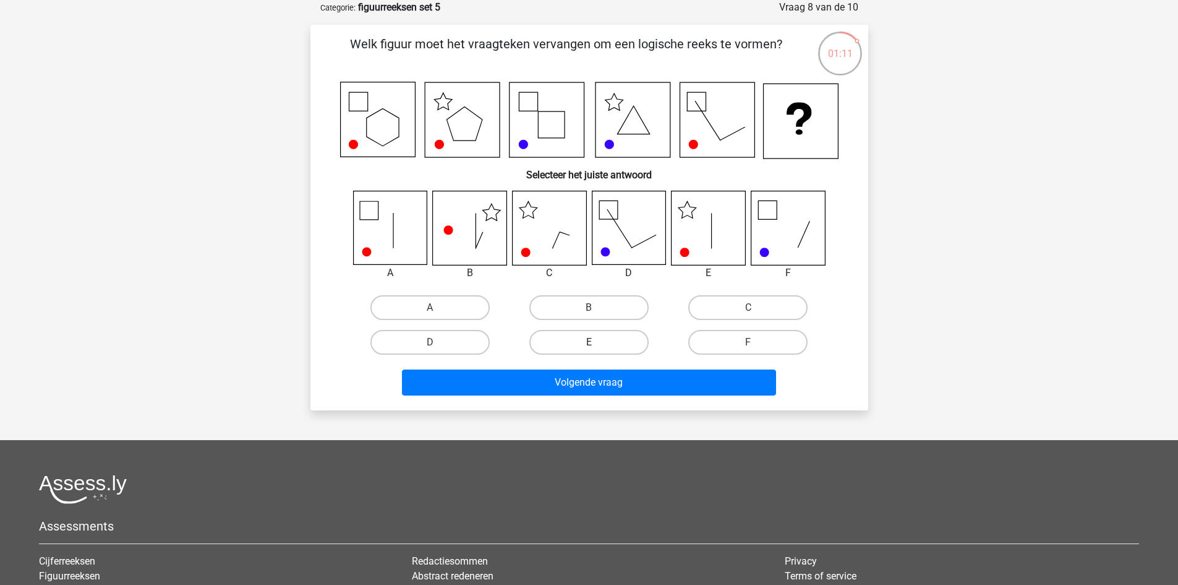
click at [587, 345] on label "E" at bounding box center [589, 342] width 119 height 25
click at [589, 345] on input "E" at bounding box center [593, 346] width 8 height 8
radio input "true"
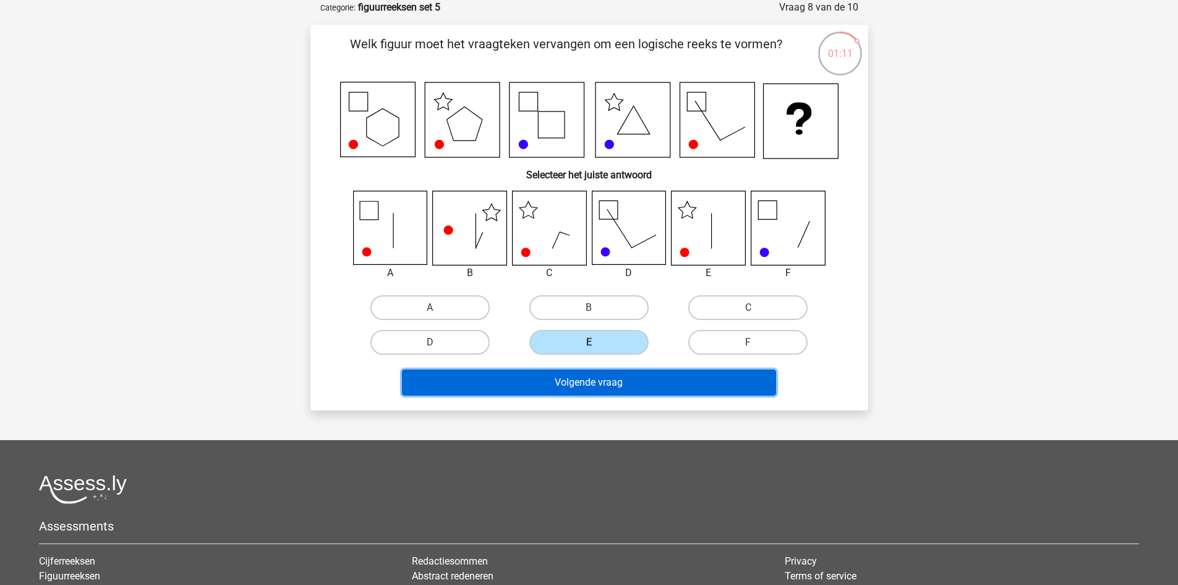
click at [609, 380] on button "Volgende vraag" at bounding box center [589, 382] width 374 height 26
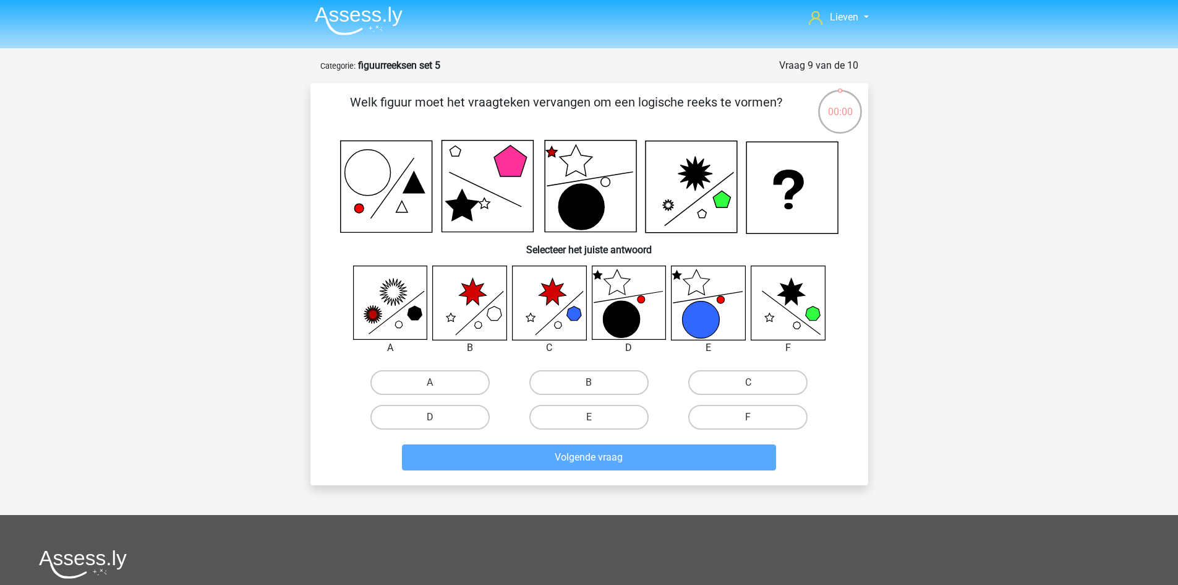
scroll to position [0, 0]
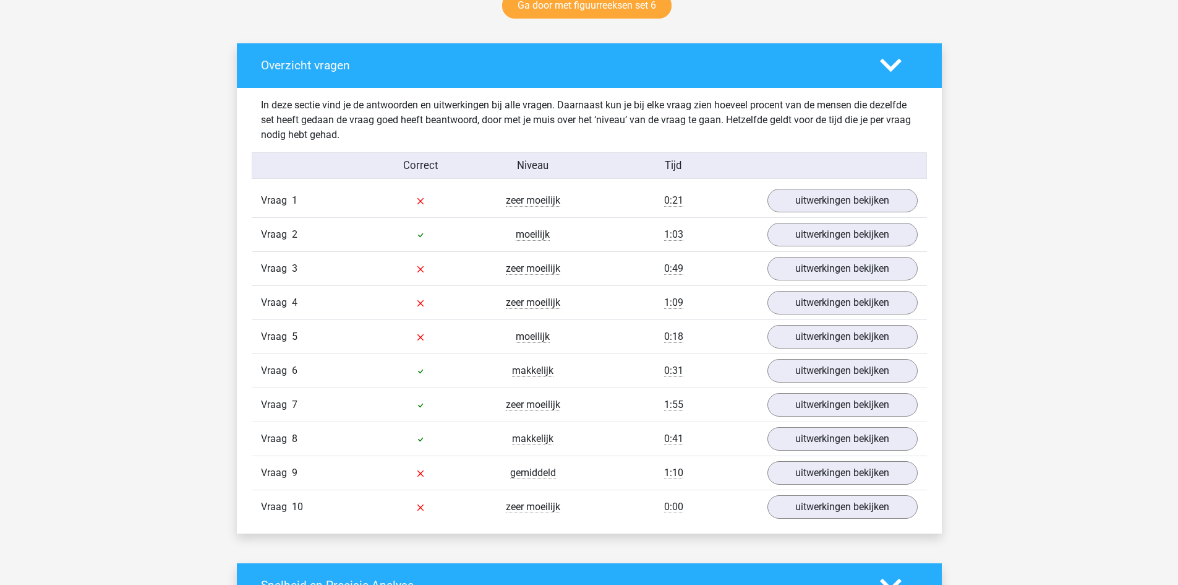
scroll to position [680, 0]
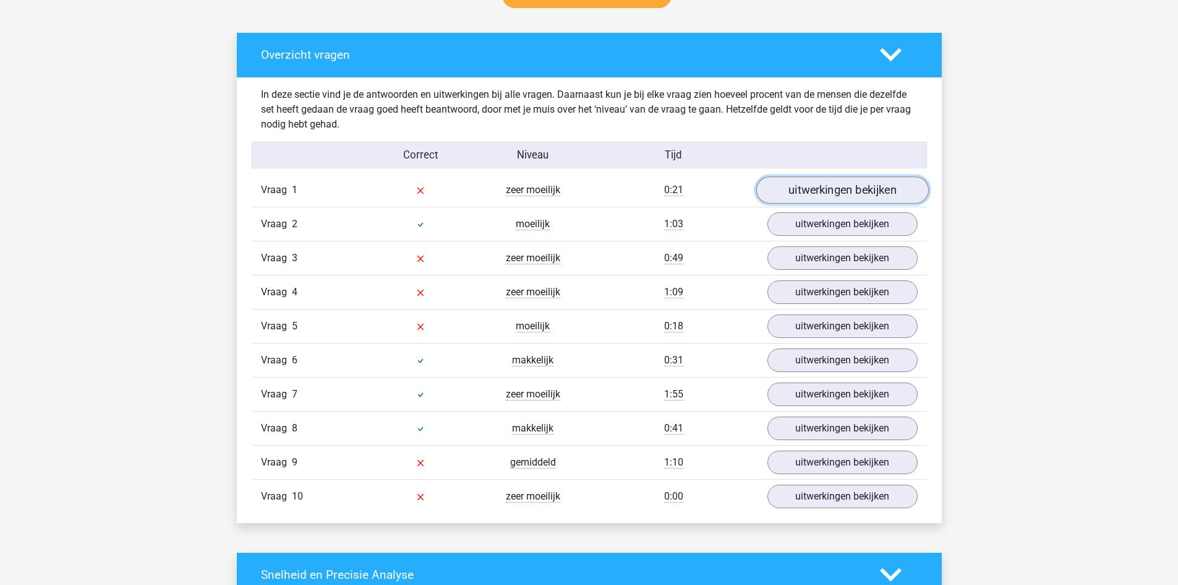
click at [830, 187] on link "uitwerkingen bekijken" at bounding box center [842, 189] width 173 height 27
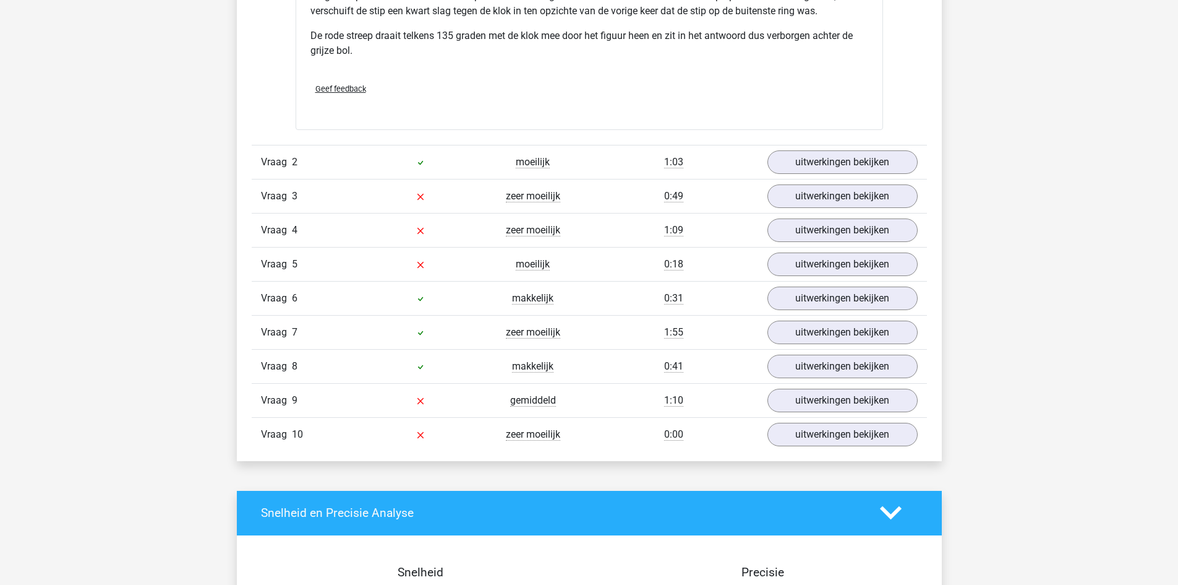
scroll to position [1608, 0]
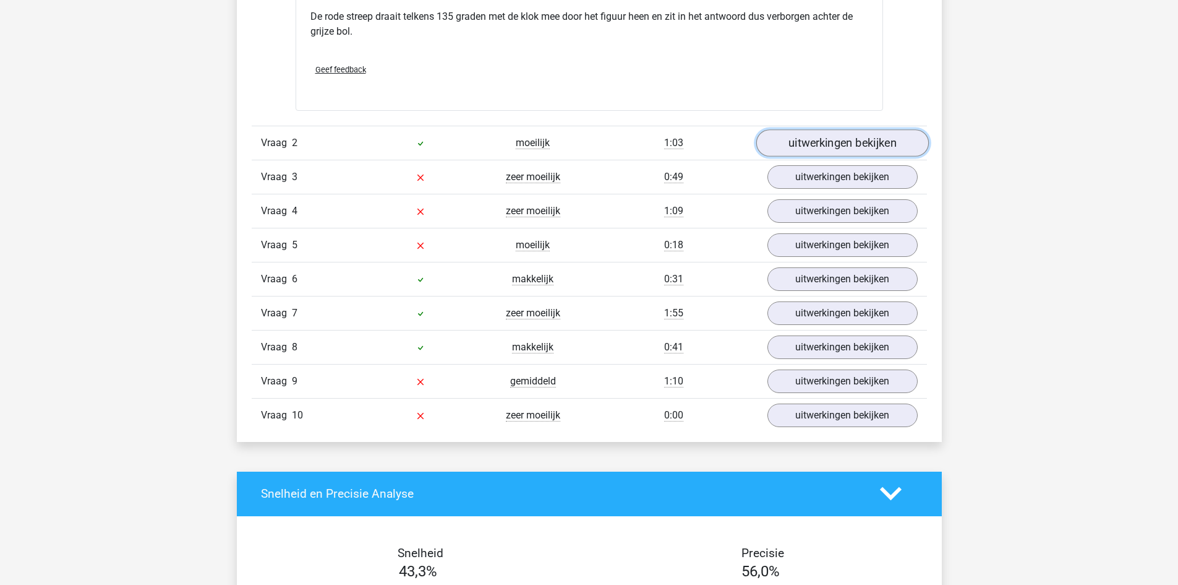
drag, startPoint x: 841, startPoint y: 142, endPoint x: 810, endPoint y: 144, distance: 31.6
click at [841, 142] on link "uitwerkingen bekijken" at bounding box center [842, 142] width 173 height 27
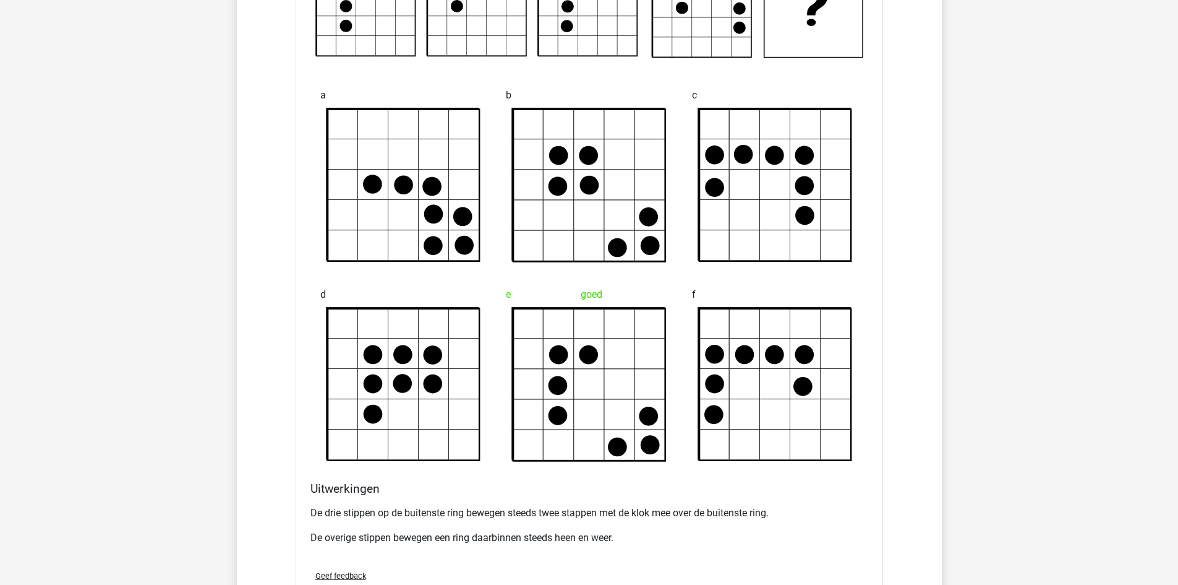
scroll to position [2165, 0]
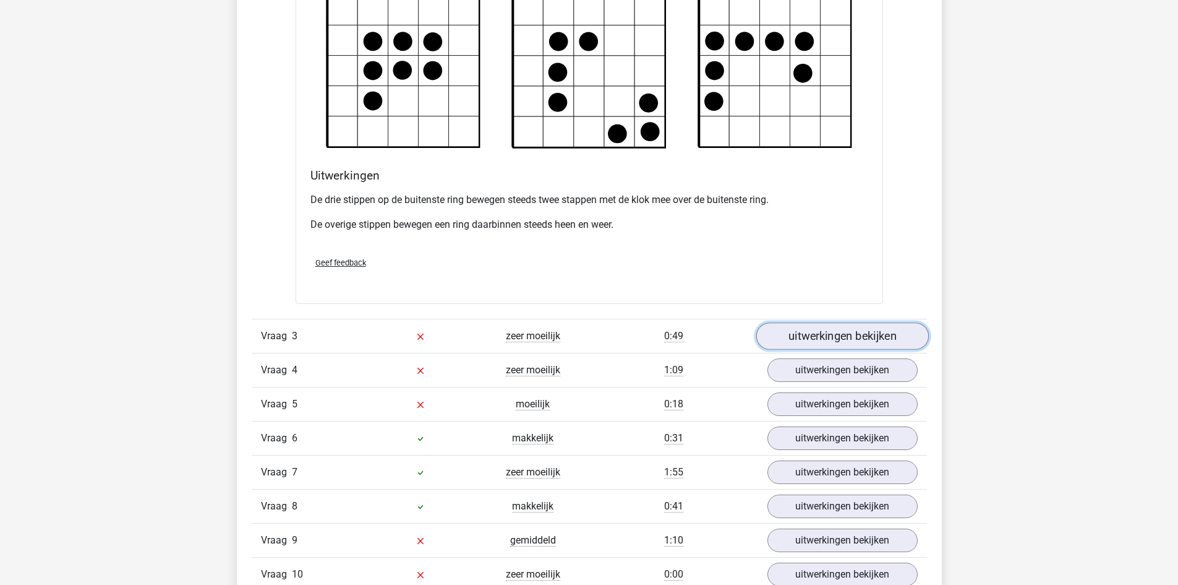
click at [827, 332] on link "uitwerkingen bekijken" at bounding box center [842, 335] width 173 height 27
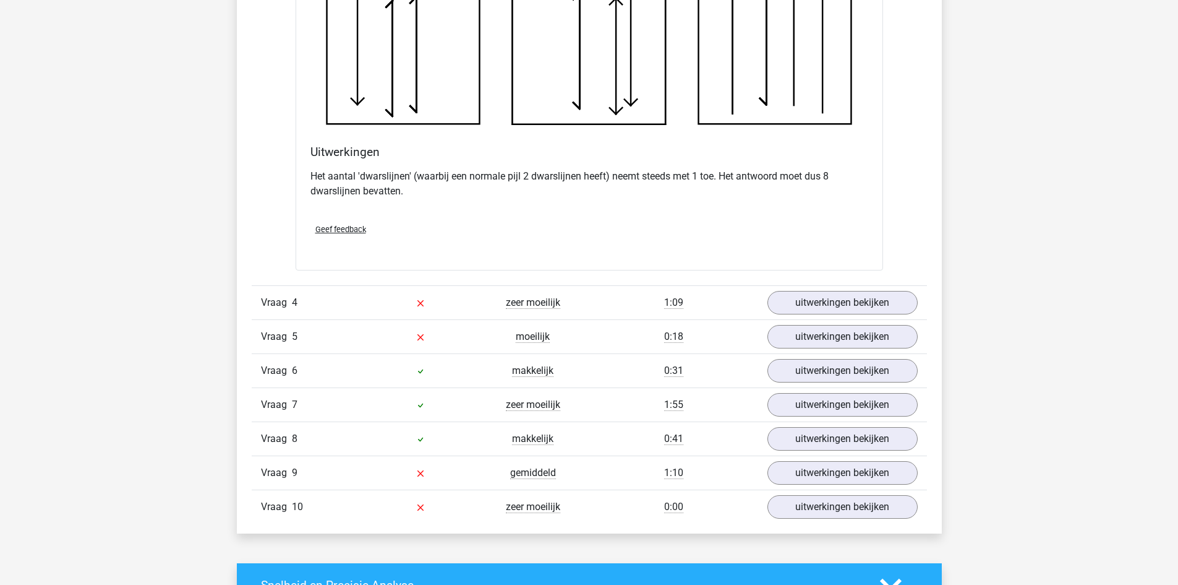
scroll to position [2969, 0]
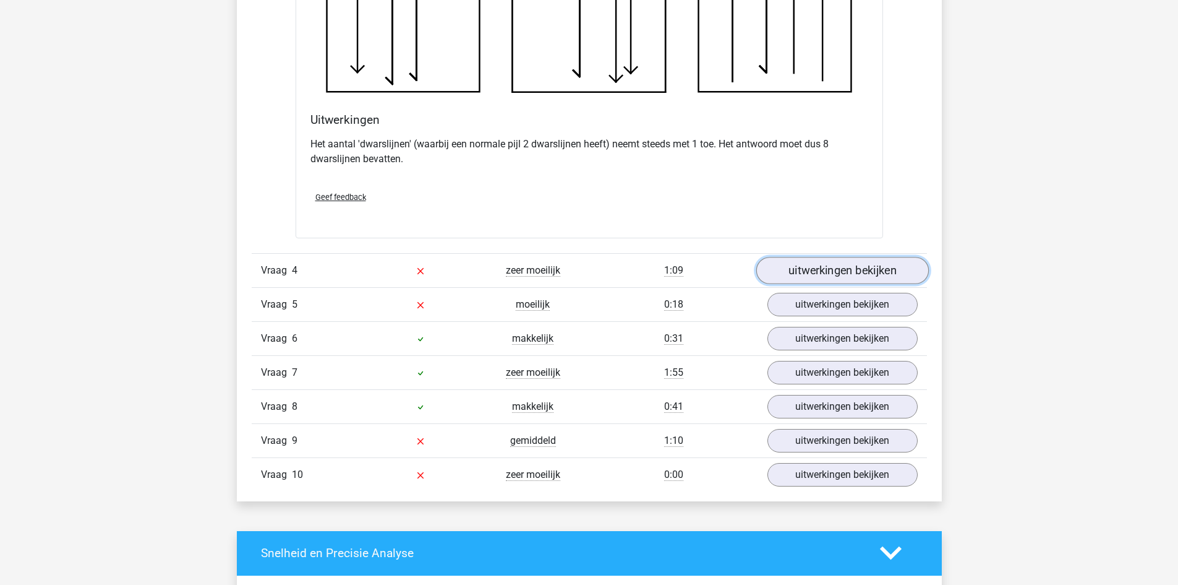
drag, startPoint x: 836, startPoint y: 267, endPoint x: 804, endPoint y: 267, distance: 31.5
click at [836, 267] on link "uitwerkingen bekijken" at bounding box center [842, 270] width 173 height 27
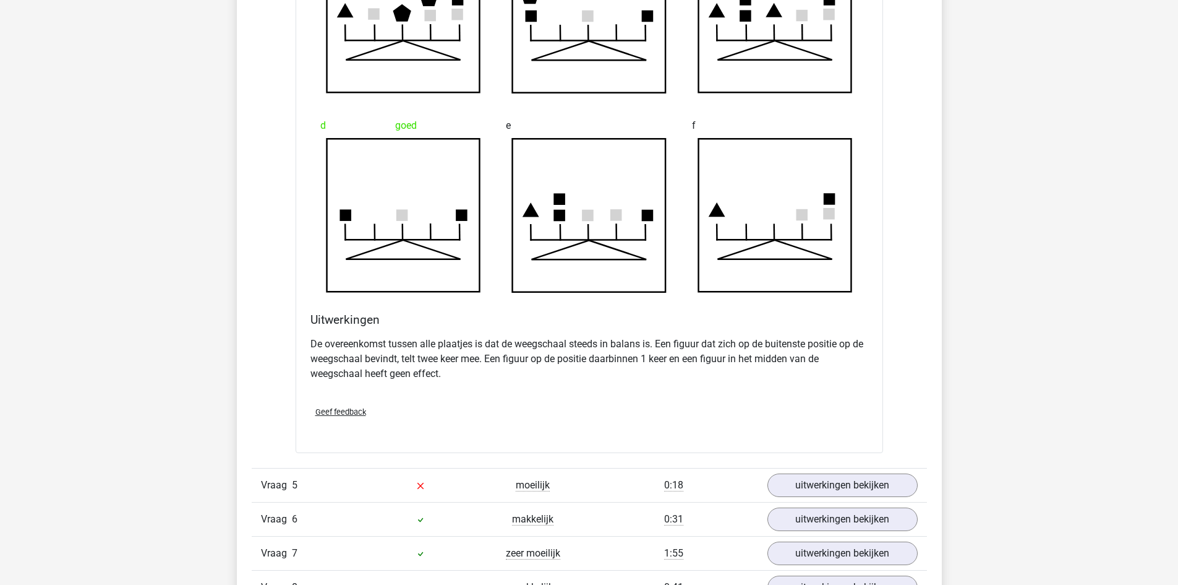
scroll to position [3526, 0]
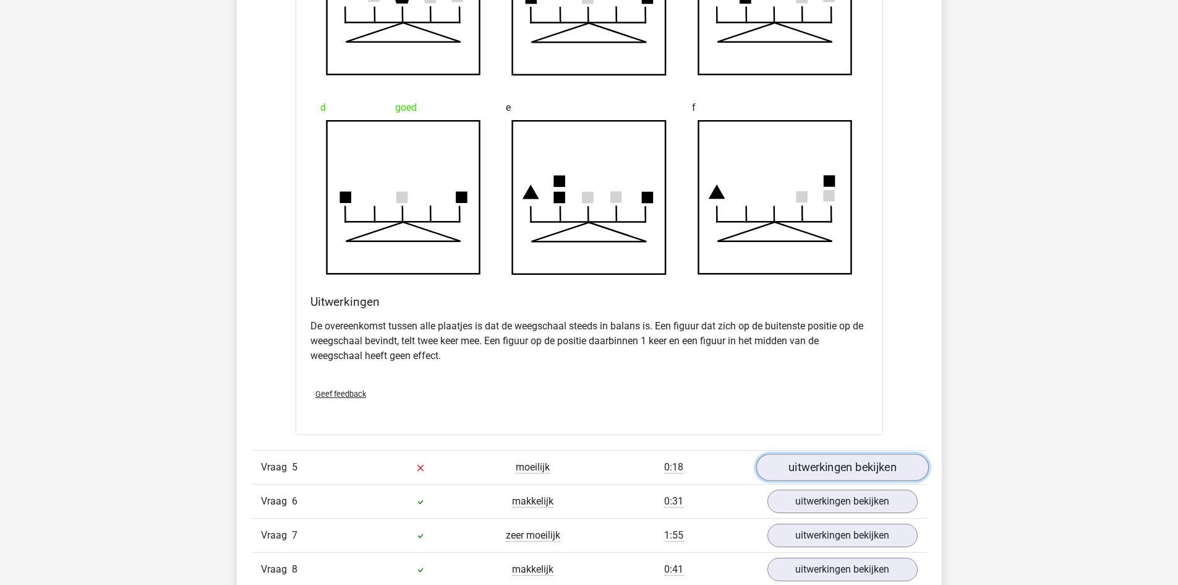
drag, startPoint x: 821, startPoint y: 466, endPoint x: 811, endPoint y: 466, distance: 9.9
click at [821, 466] on link "uitwerkingen bekijken" at bounding box center [842, 466] width 173 height 27
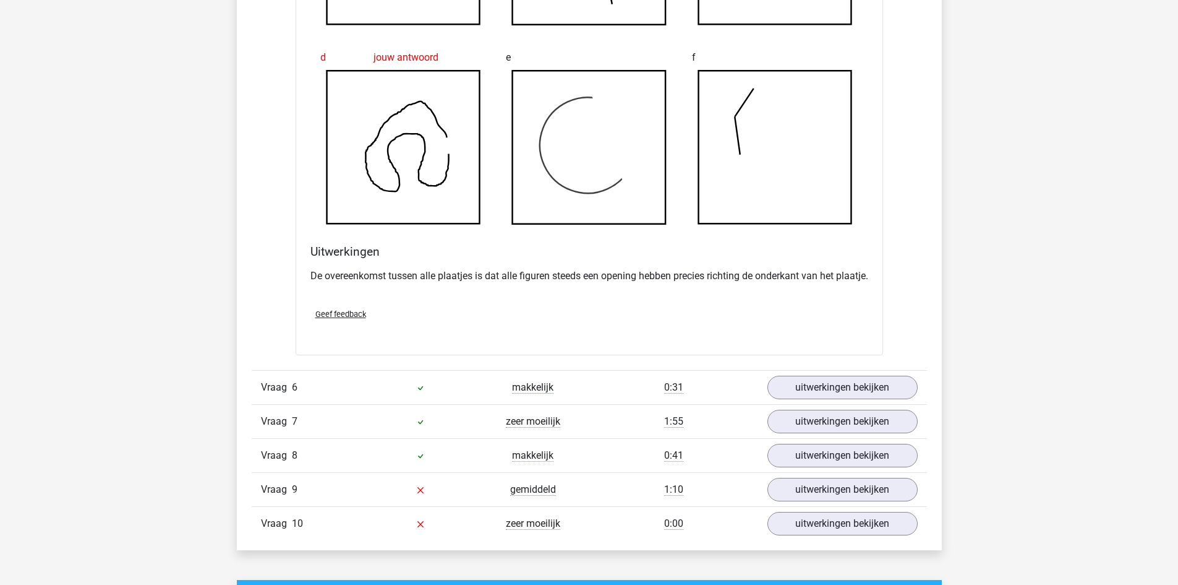
scroll to position [4392, 0]
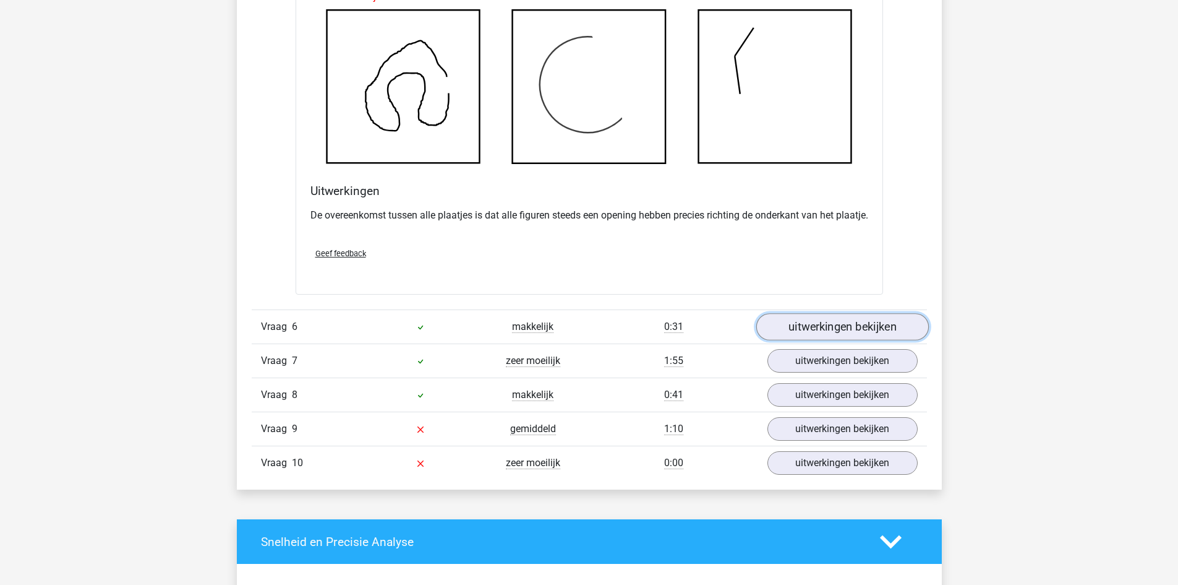
click at [838, 338] on link "uitwerkingen bekijken" at bounding box center [842, 327] width 173 height 27
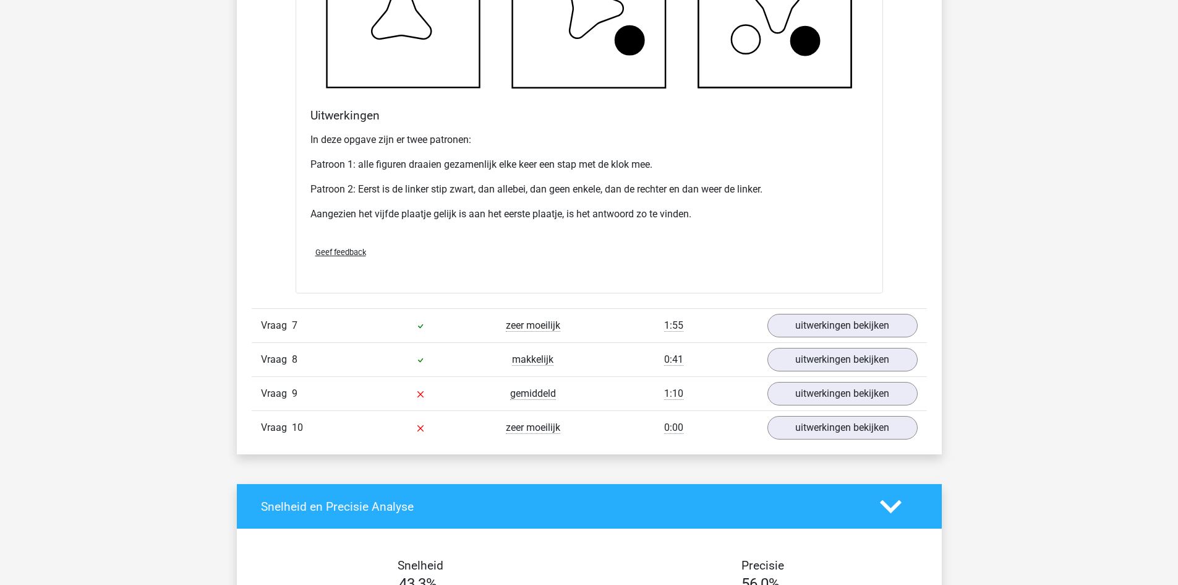
scroll to position [5196, 0]
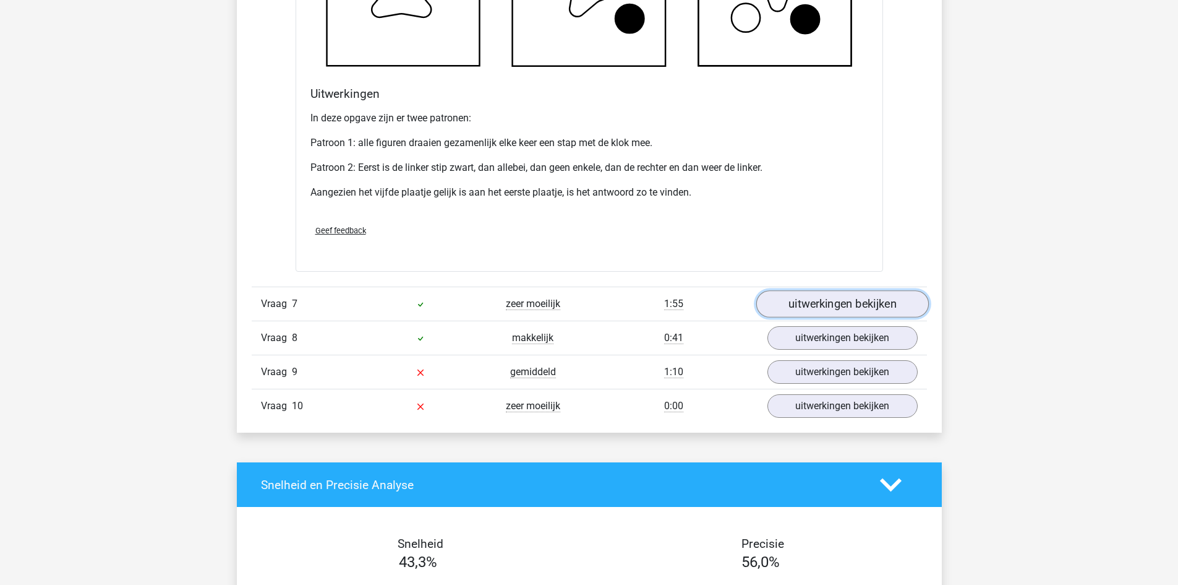
drag, startPoint x: 807, startPoint y: 319, endPoint x: 790, endPoint y: 325, distance: 17.8
click at [807, 317] on link "uitwerkingen bekijken" at bounding box center [842, 303] width 173 height 27
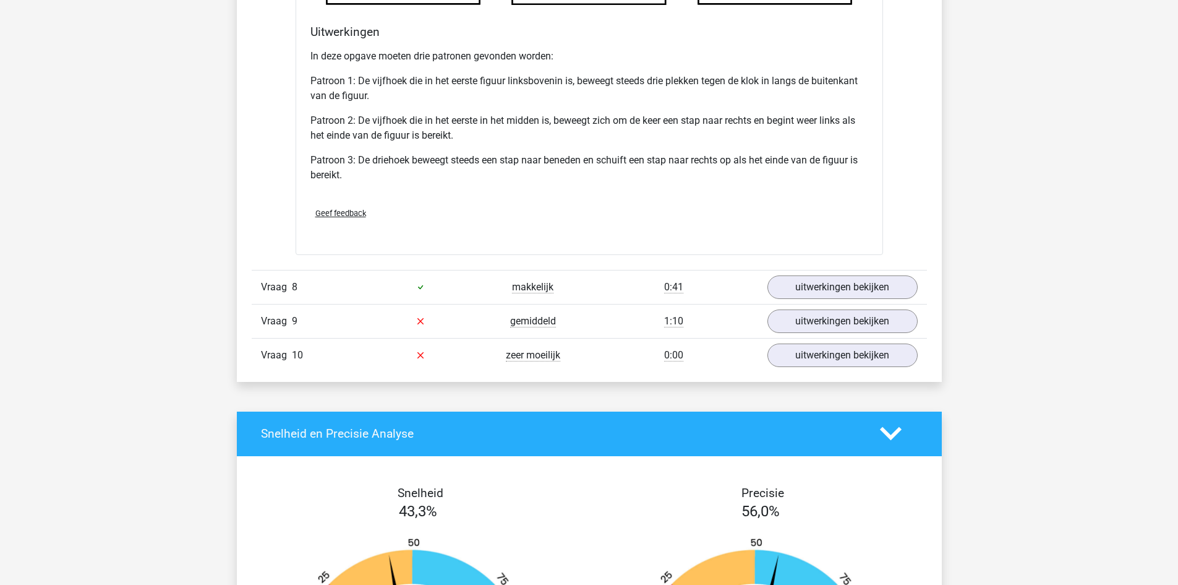
scroll to position [6062, 0]
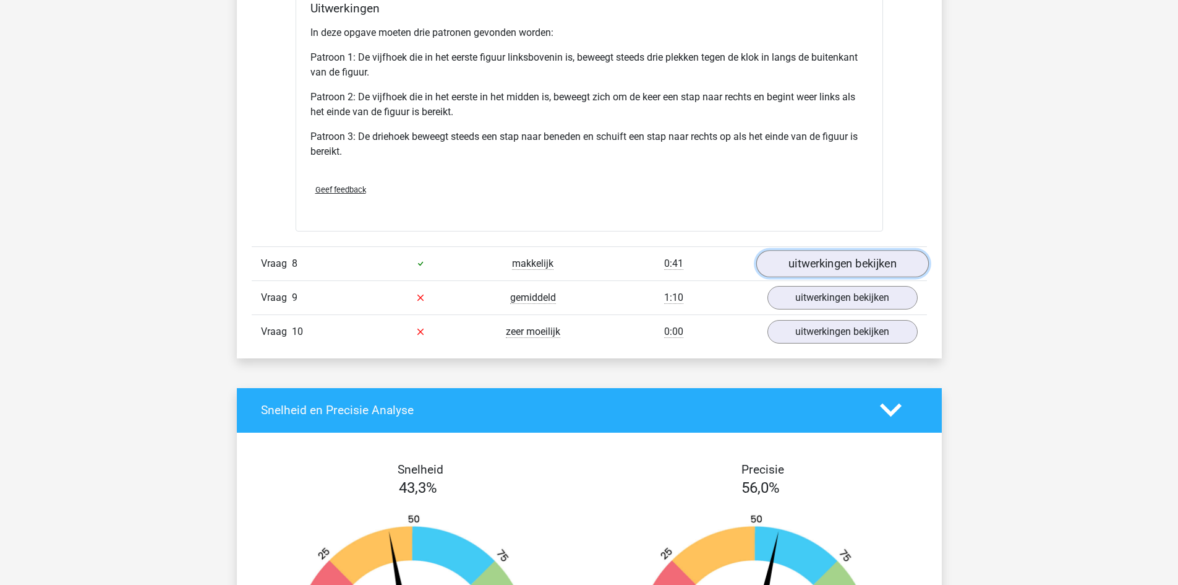
drag, startPoint x: 805, startPoint y: 277, endPoint x: 716, endPoint y: 273, distance: 89.2
click at [804, 275] on link "uitwerkingen bekijken" at bounding box center [843, 264] width 150 height 24
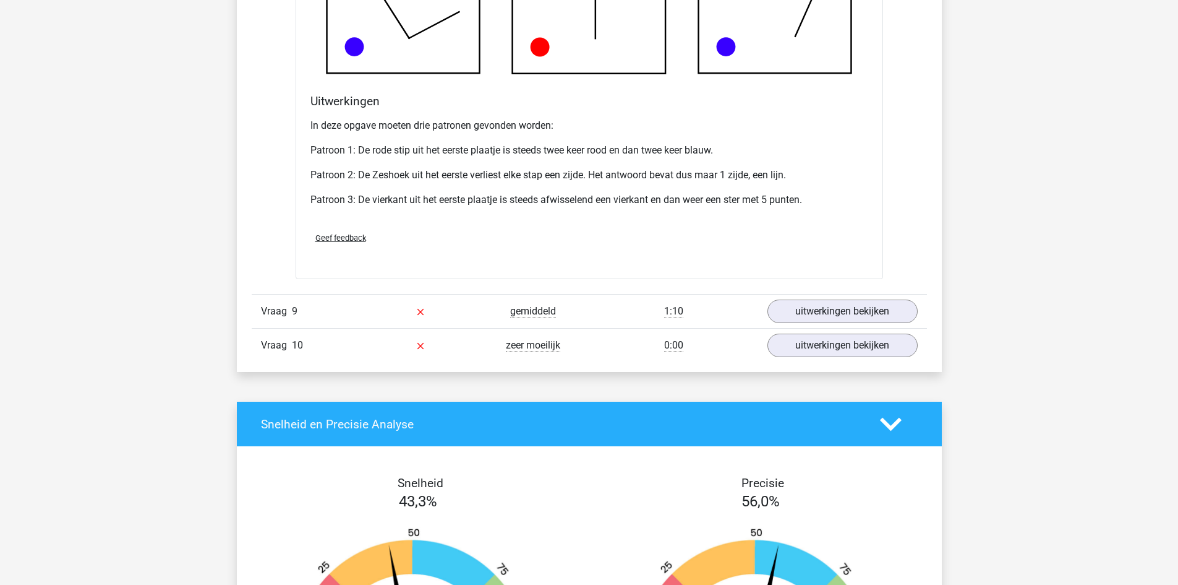
scroll to position [6867, 0]
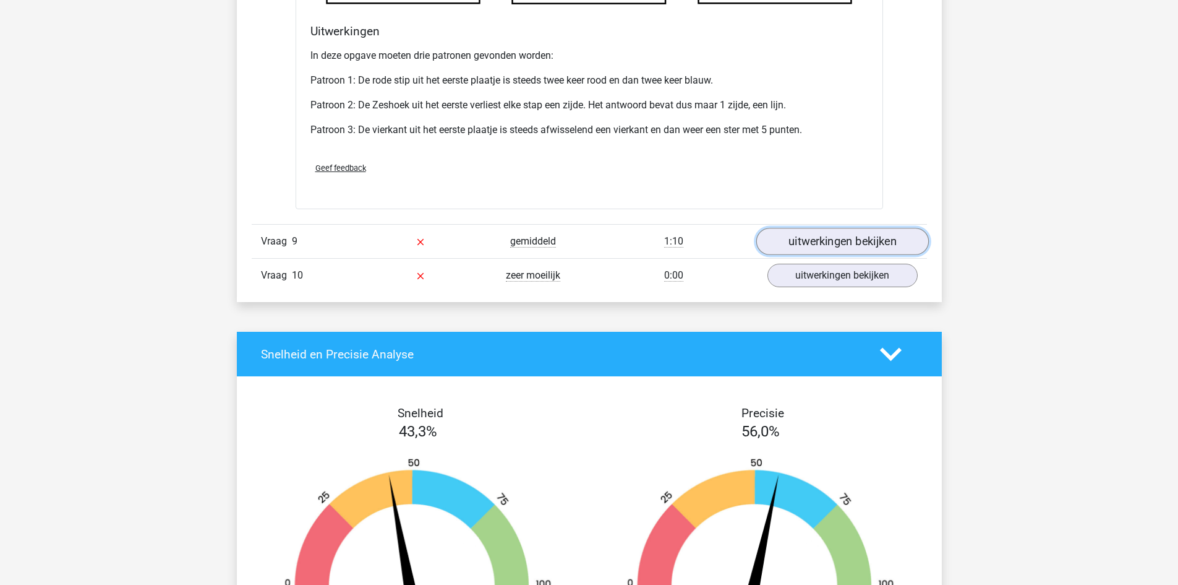
click at [810, 253] on link "uitwerkingen bekijken" at bounding box center [842, 241] width 173 height 27
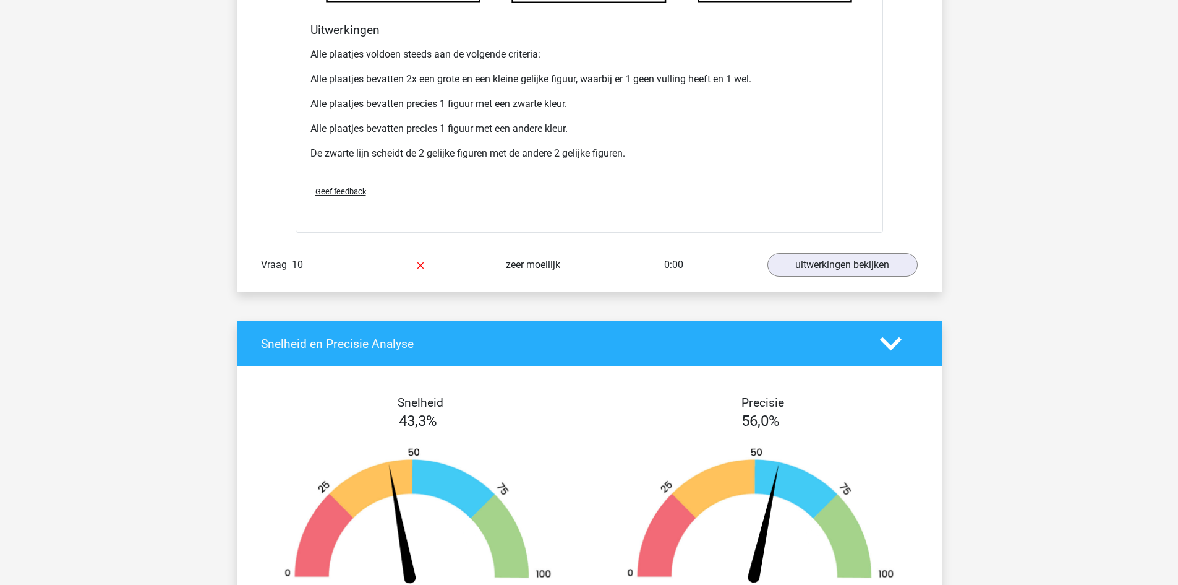
scroll to position [7671, 0]
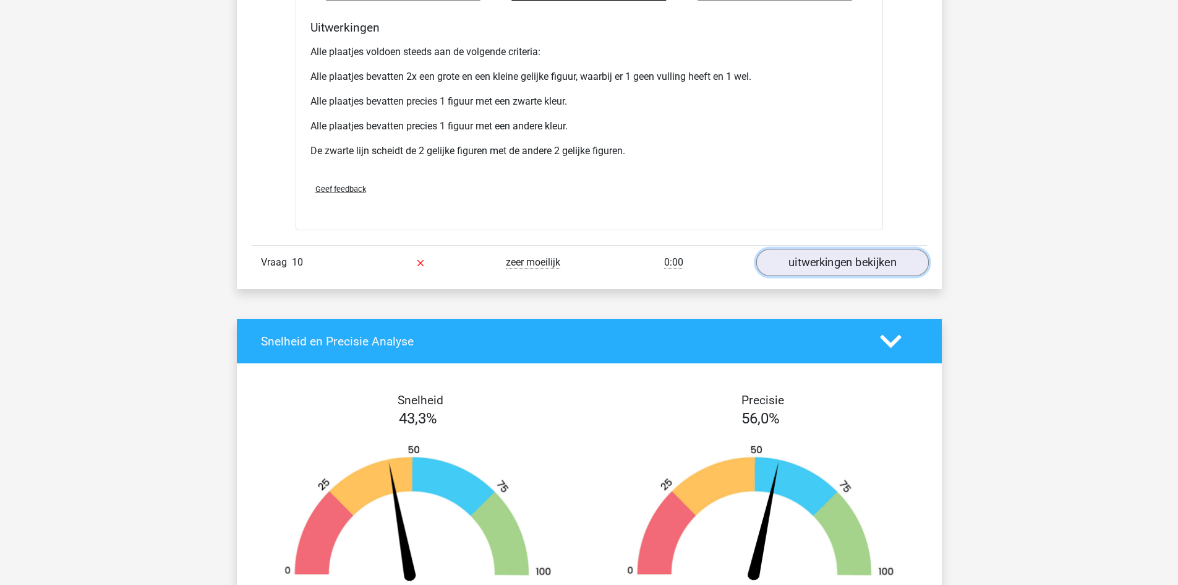
click at [823, 274] on link "uitwerkingen bekijken" at bounding box center [842, 262] width 173 height 27
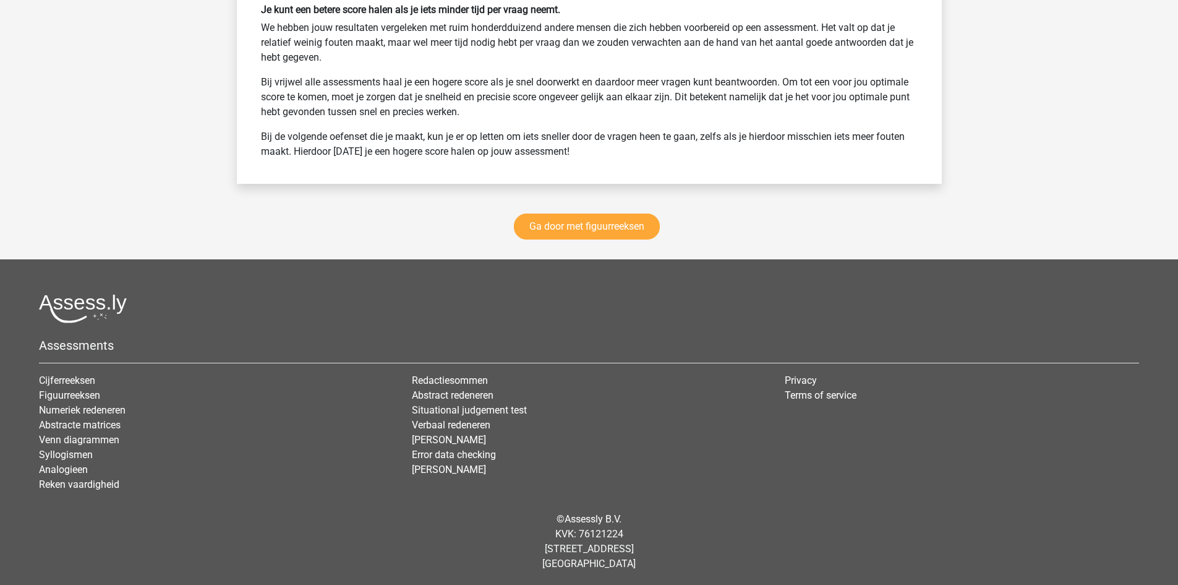
scroll to position [9155, 0]
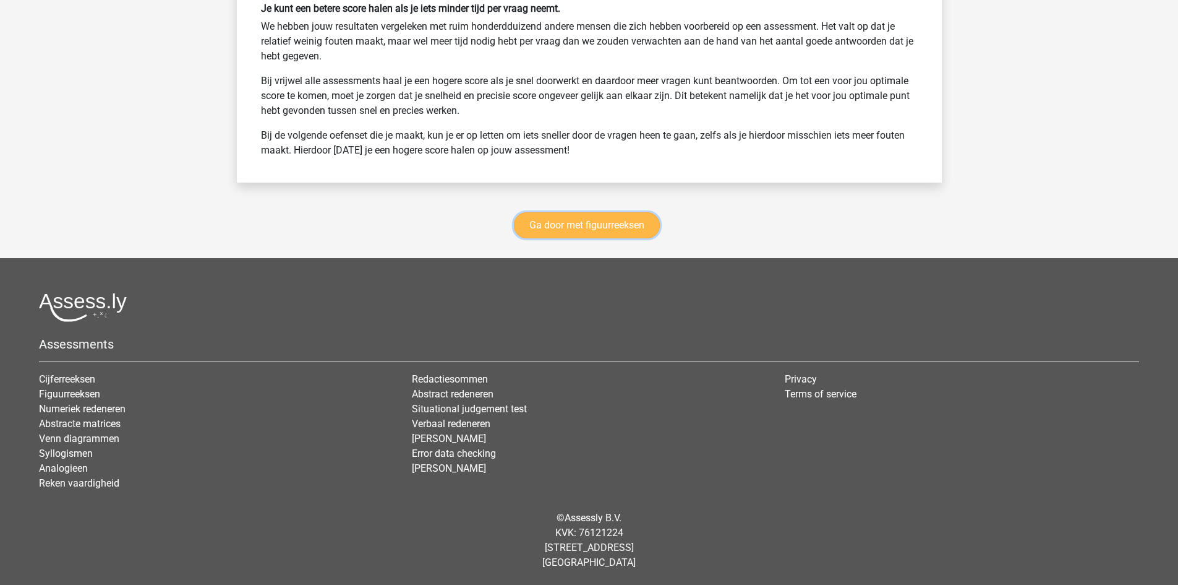
click at [609, 236] on link "Ga door met figuurreeksen" at bounding box center [587, 225] width 146 height 26
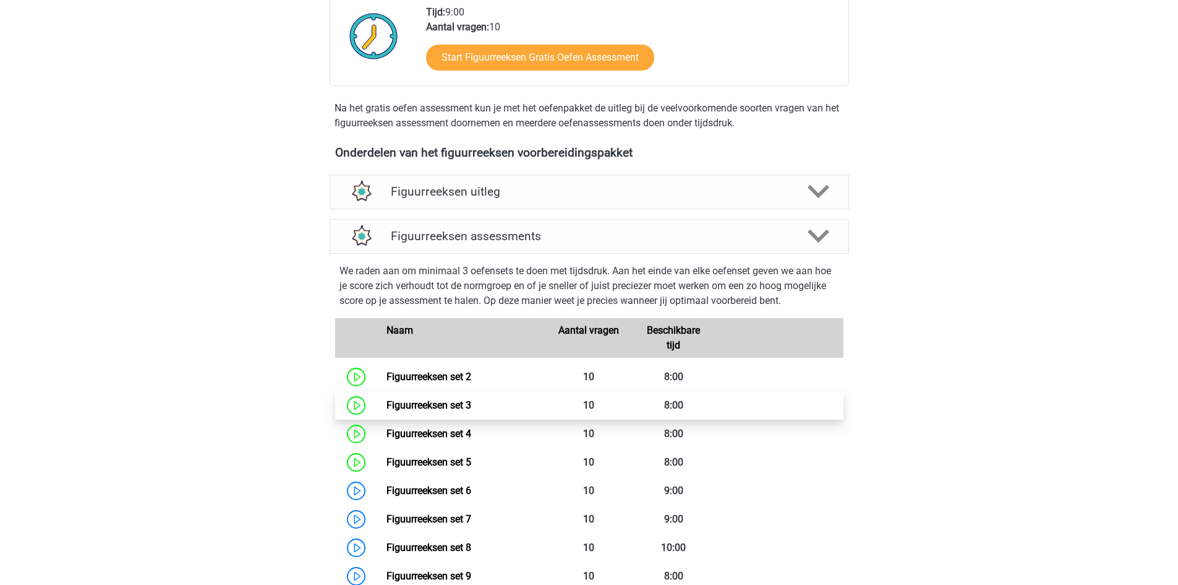
scroll to position [290, 0]
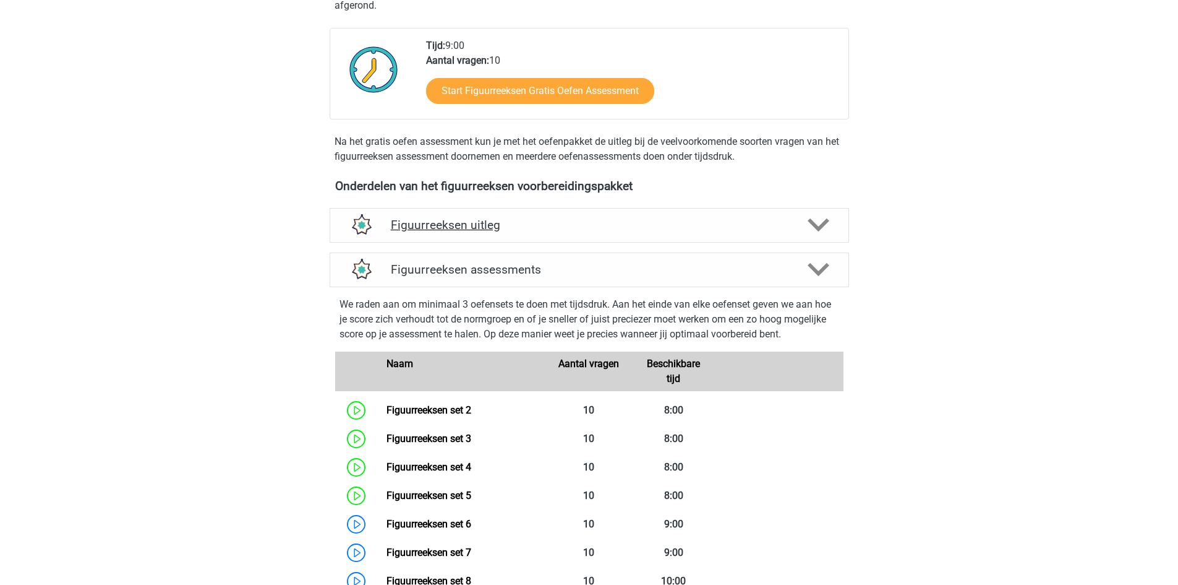
click at [826, 222] on polygon at bounding box center [819, 225] width 22 height 14
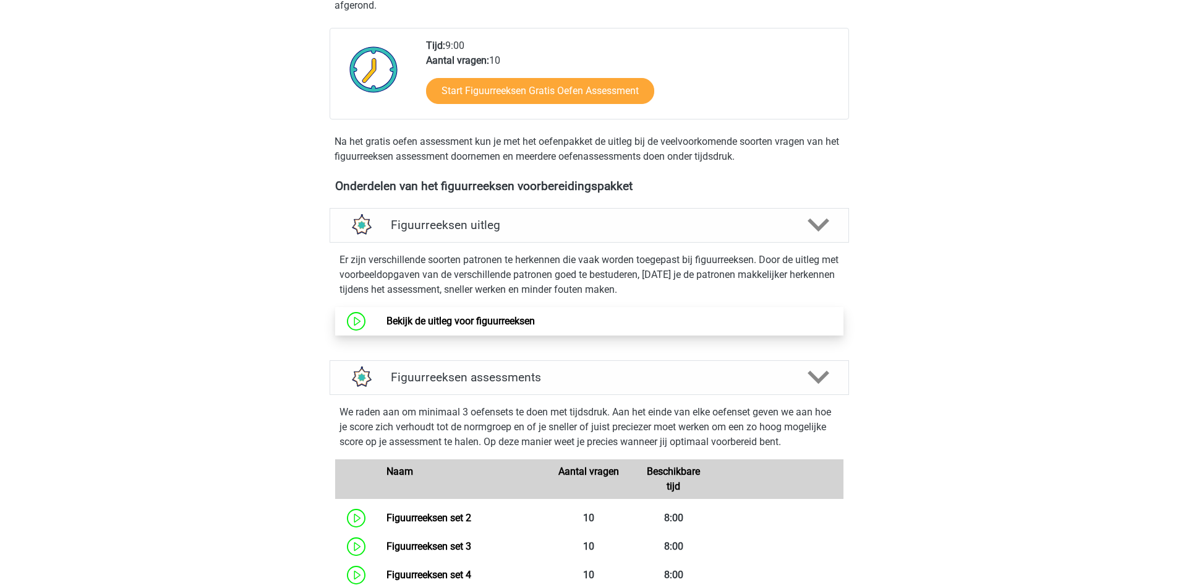
click at [472, 320] on link "Bekijk de uitleg voor figuurreeksen" at bounding box center [461, 321] width 148 height 12
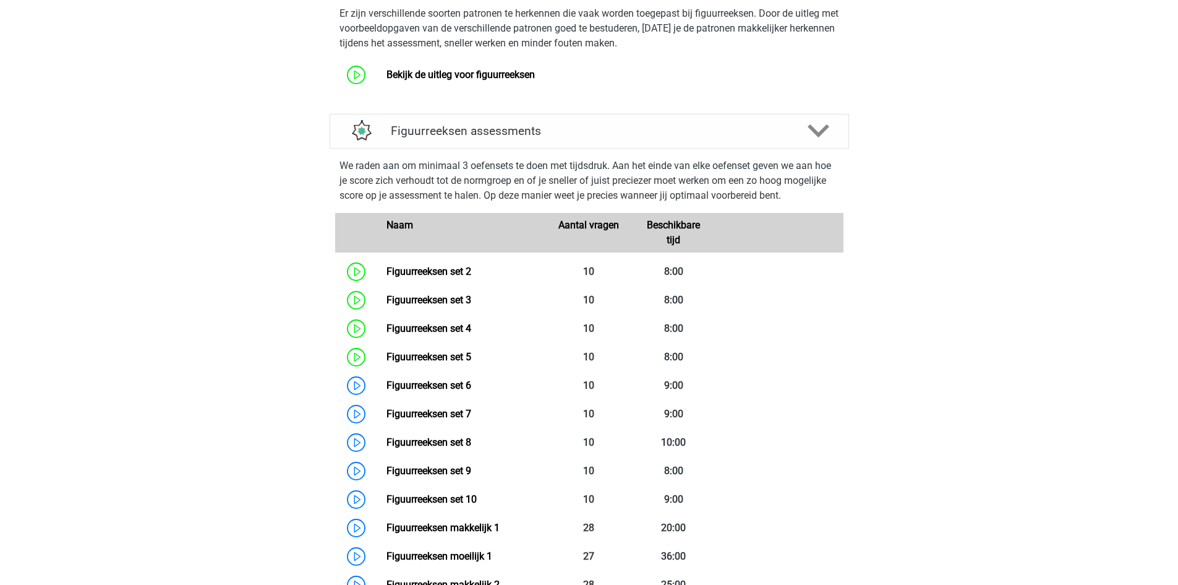
scroll to position [538, 0]
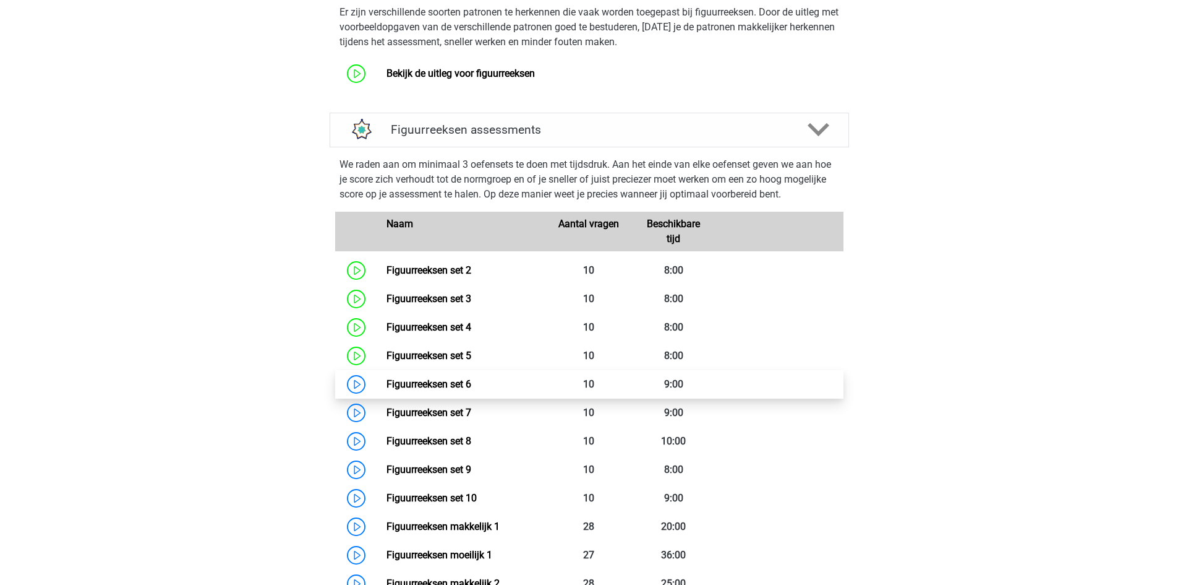
click at [426, 383] on link "Figuurreeksen set 6" at bounding box center [429, 384] width 85 height 12
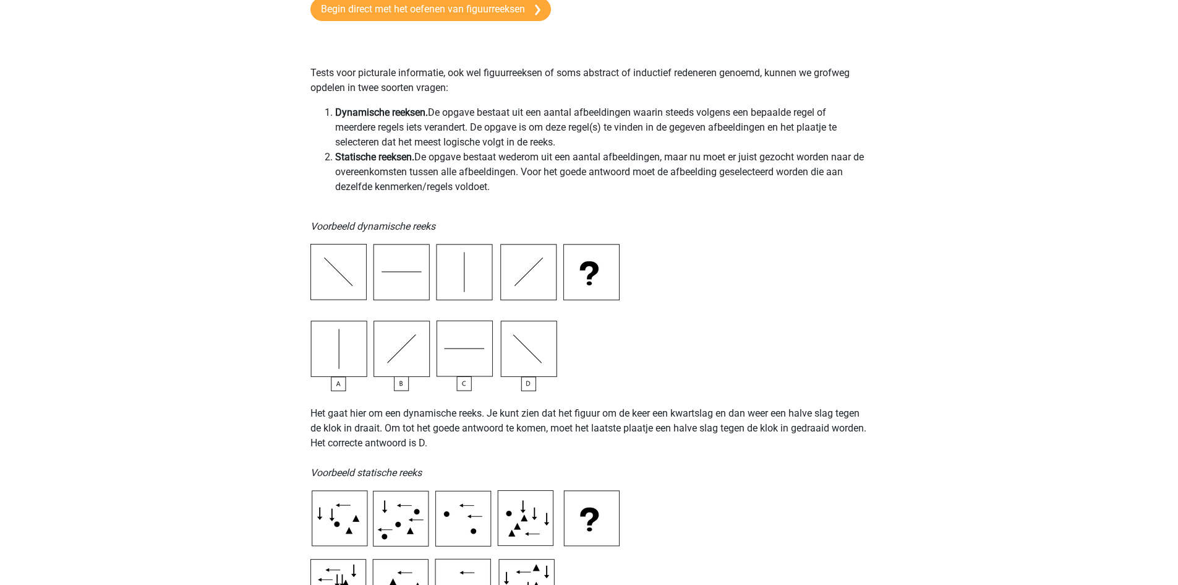
scroll to position [247, 0]
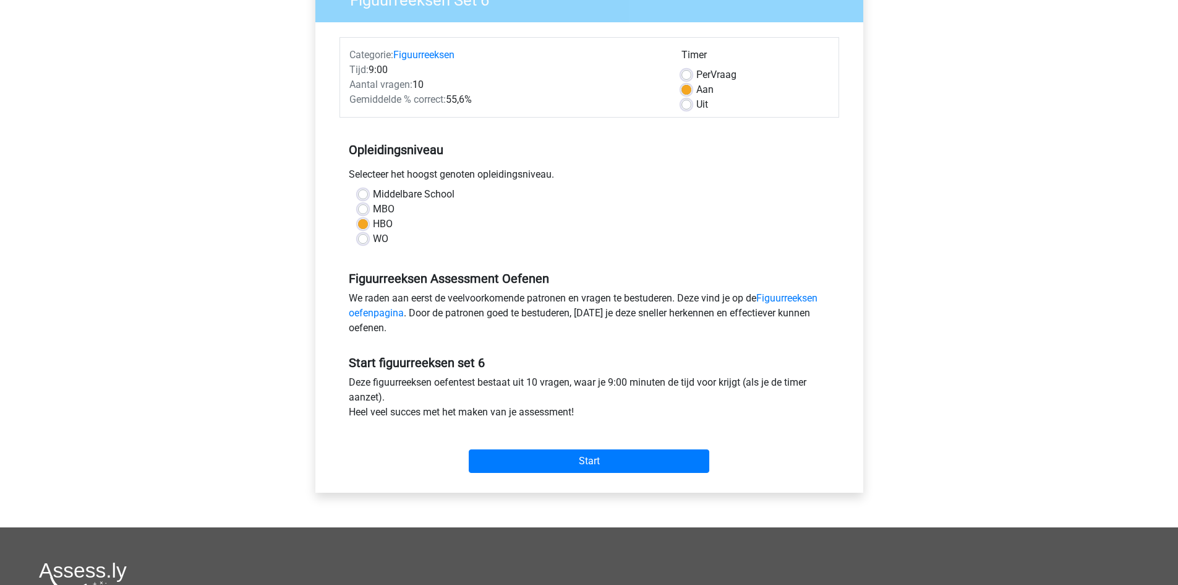
scroll to position [186, 0]
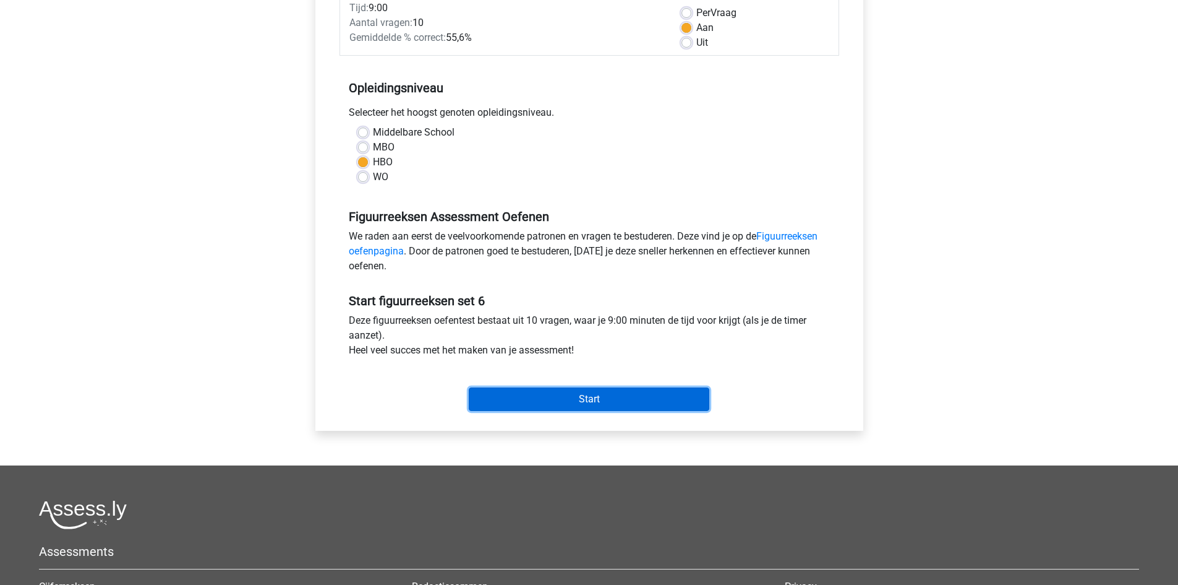
click at [587, 393] on input "Start" at bounding box center [589, 399] width 241 height 24
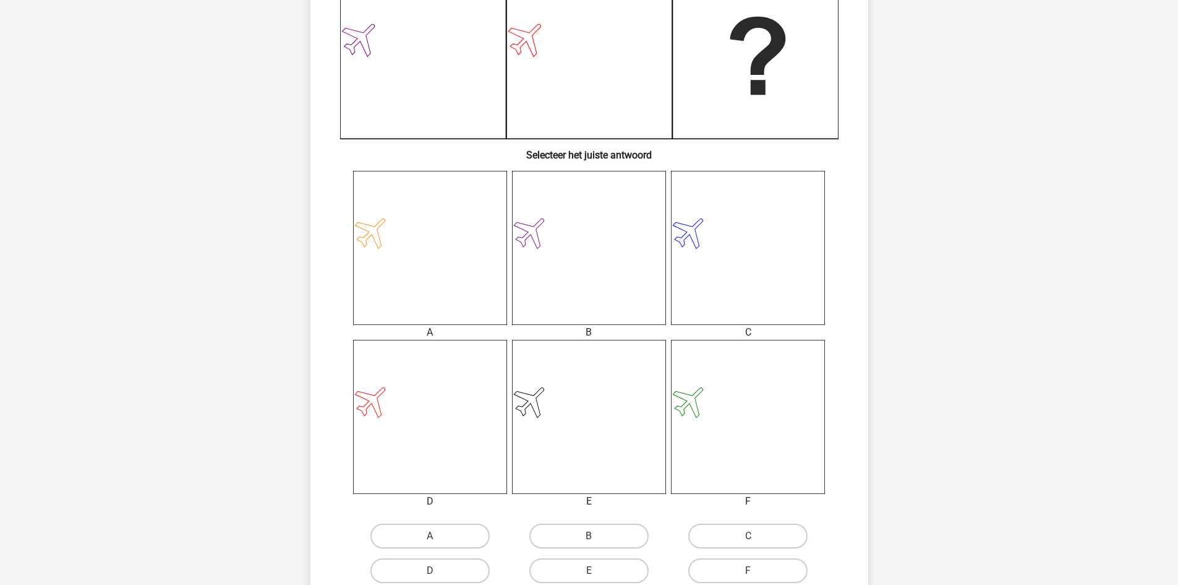
scroll to position [371, 0]
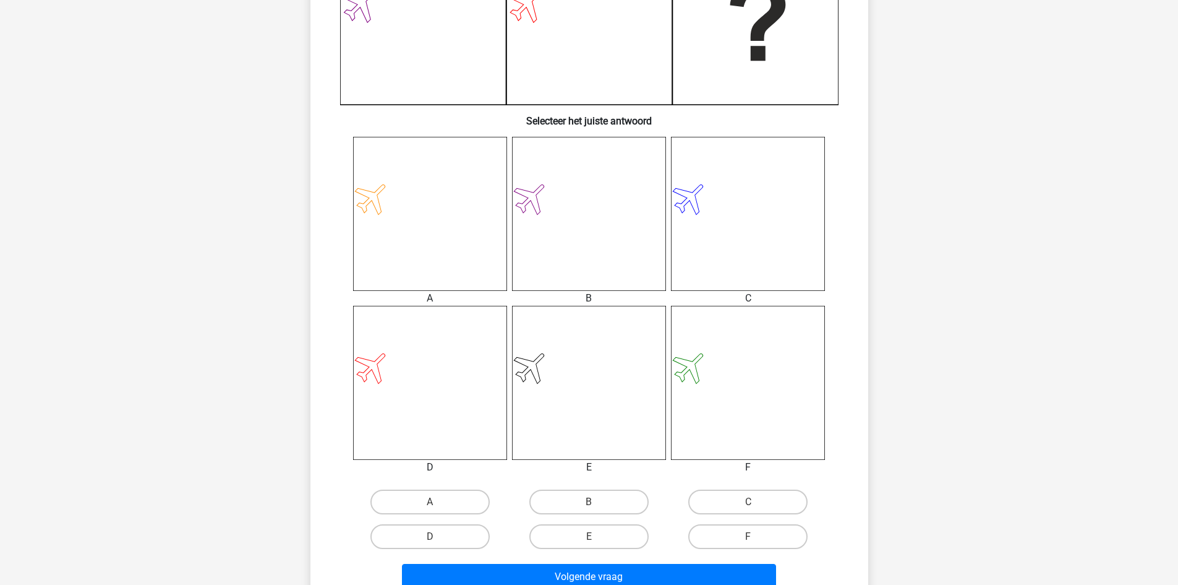
click at [380, 373] on icon at bounding box center [430, 383] width 154 height 154
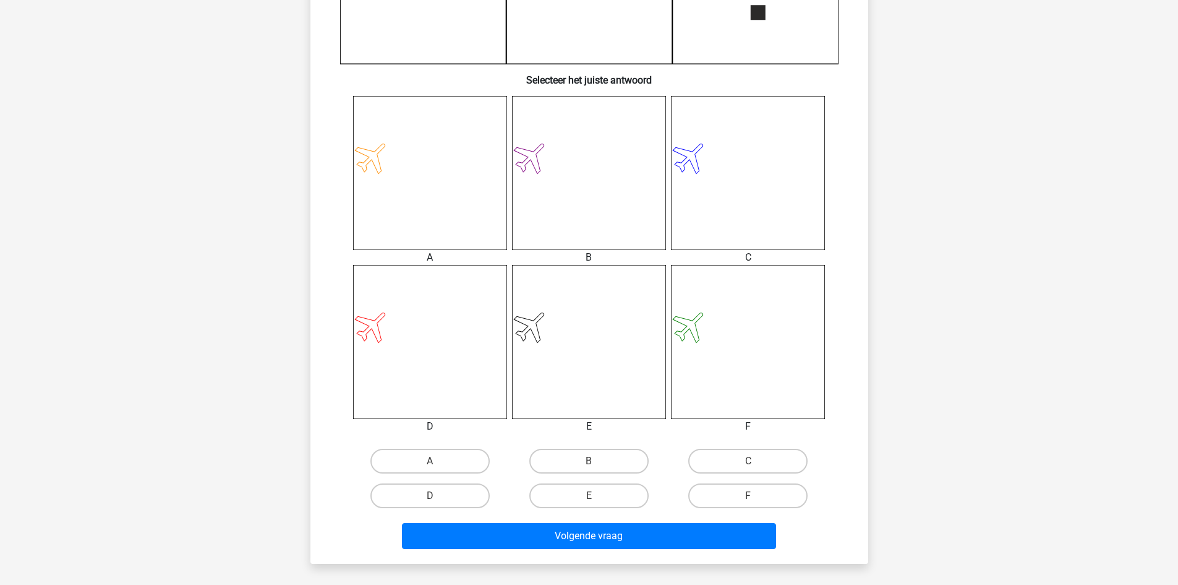
scroll to position [433, 0]
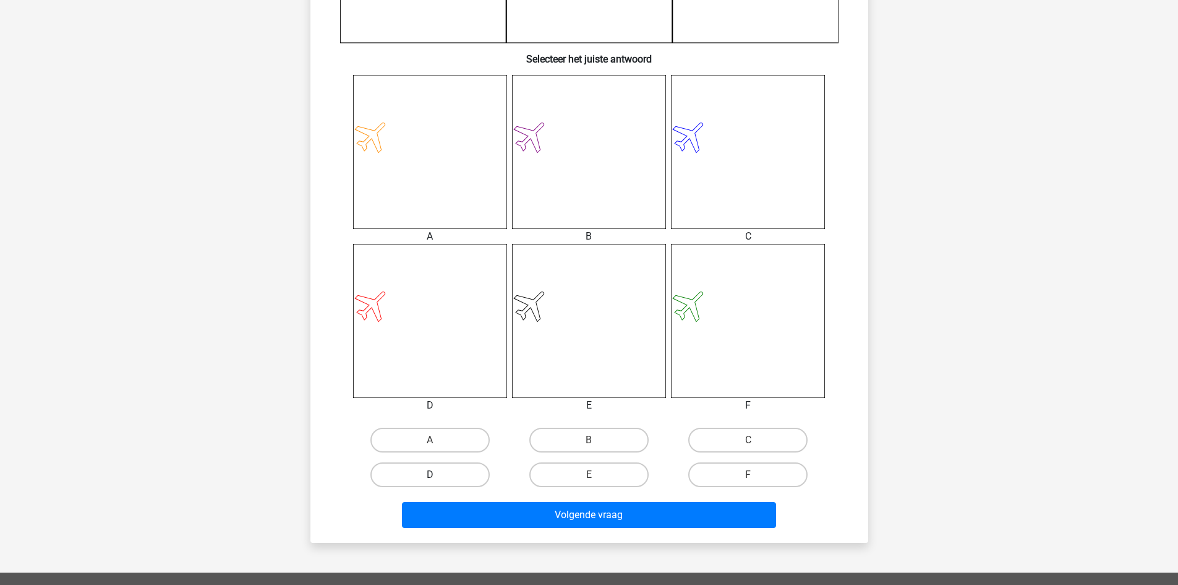
click at [447, 473] on label "D" at bounding box center [430, 474] width 119 height 25
click at [438, 474] on input "D" at bounding box center [434, 478] width 8 height 8
radio input "true"
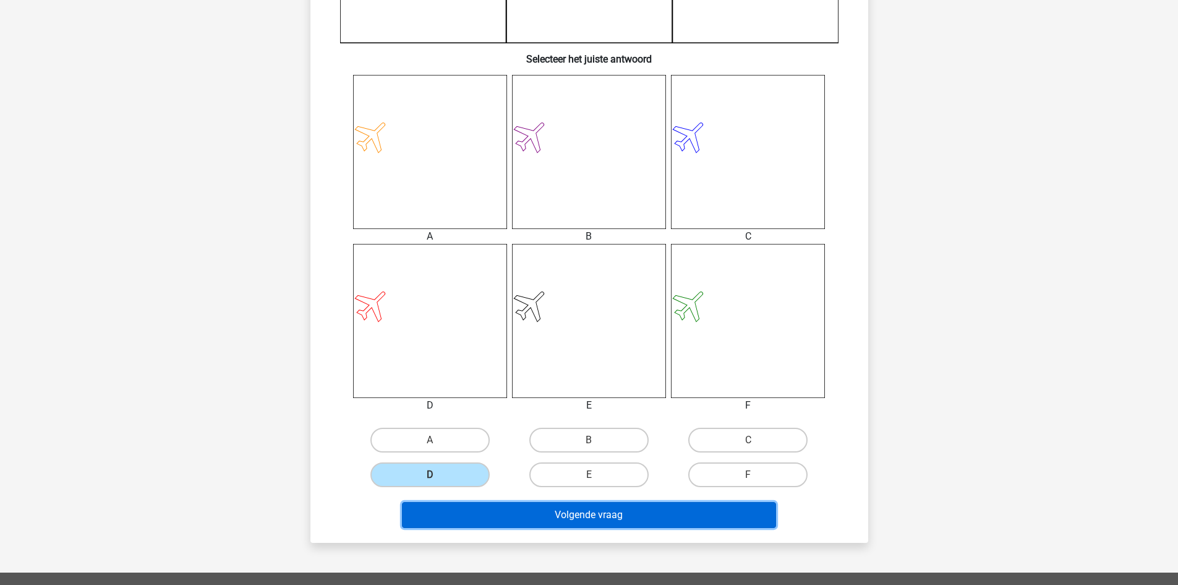
drag, startPoint x: 565, startPoint y: 511, endPoint x: 563, endPoint y: 457, distance: 54.5
click at [564, 511] on button "Volgende vraag" at bounding box center [589, 515] width 374 height 26
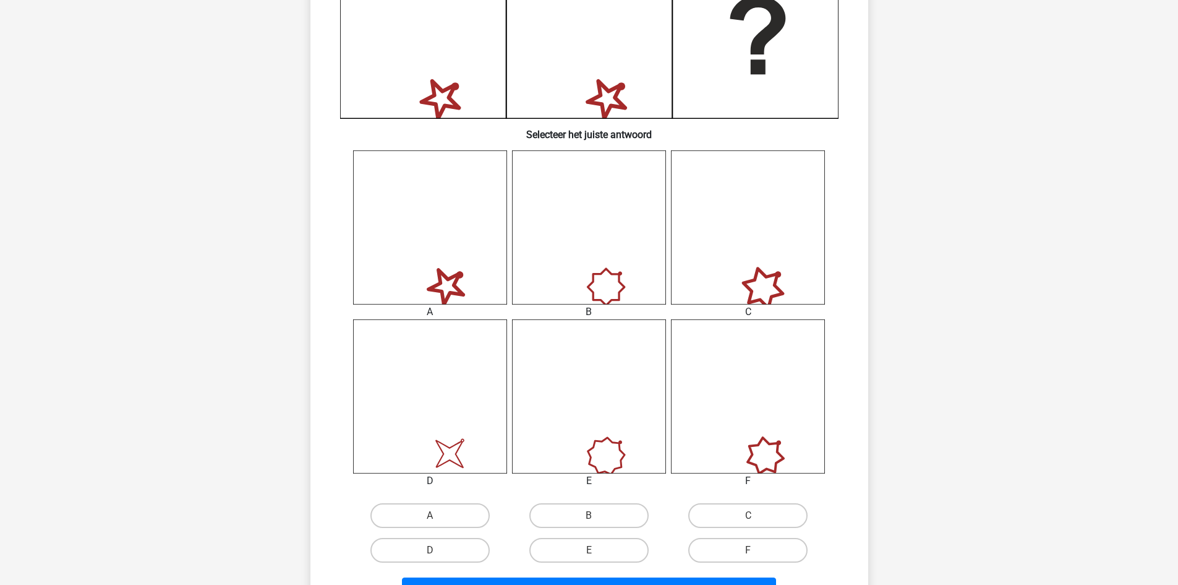
scroll to position [371, 0]
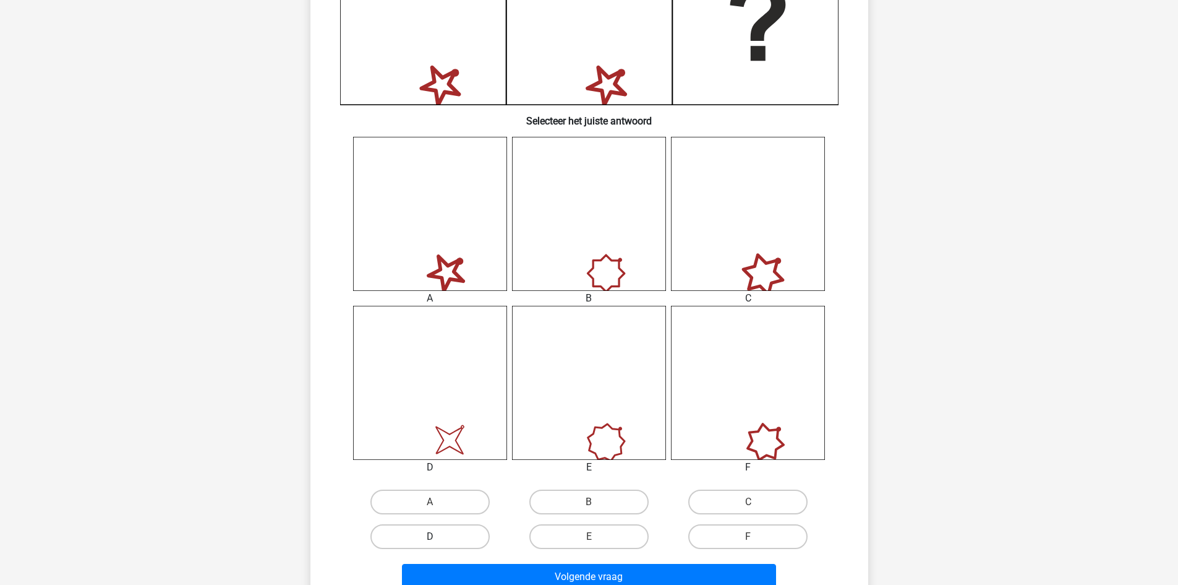
click at [449, 537] on label "D" at bounding box center [430, 536] width 119 height 25
click at [438, 537] on input "D" at bounding box center [434, 540] width 8 height 8
radio input "true"
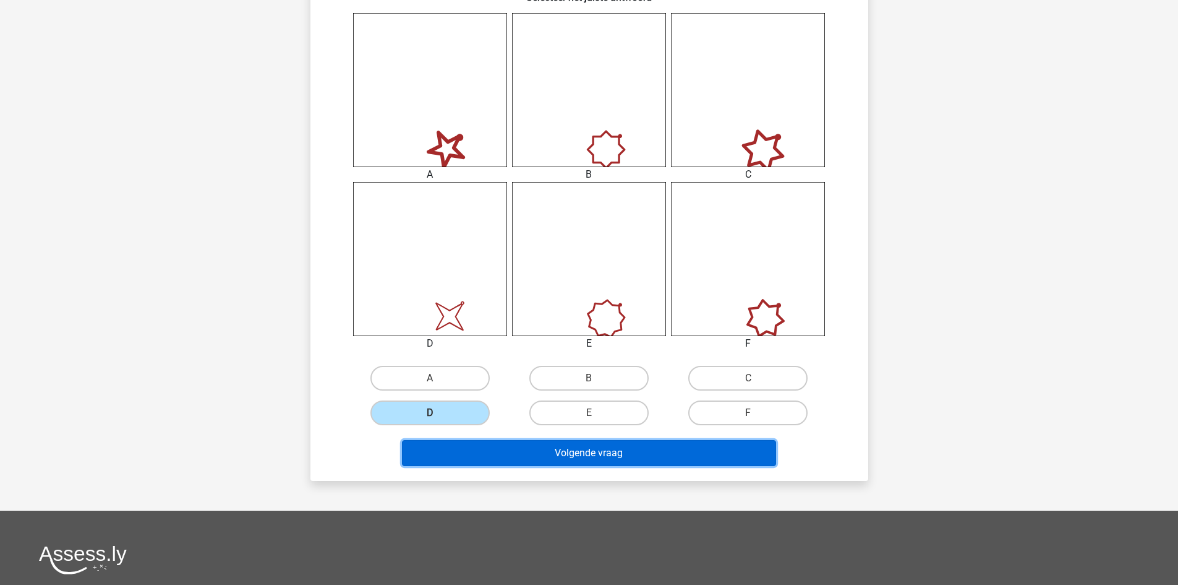
click at [596, 450] on button "Volgende vraag" at bounding box center [589, 453] width 374 height 26
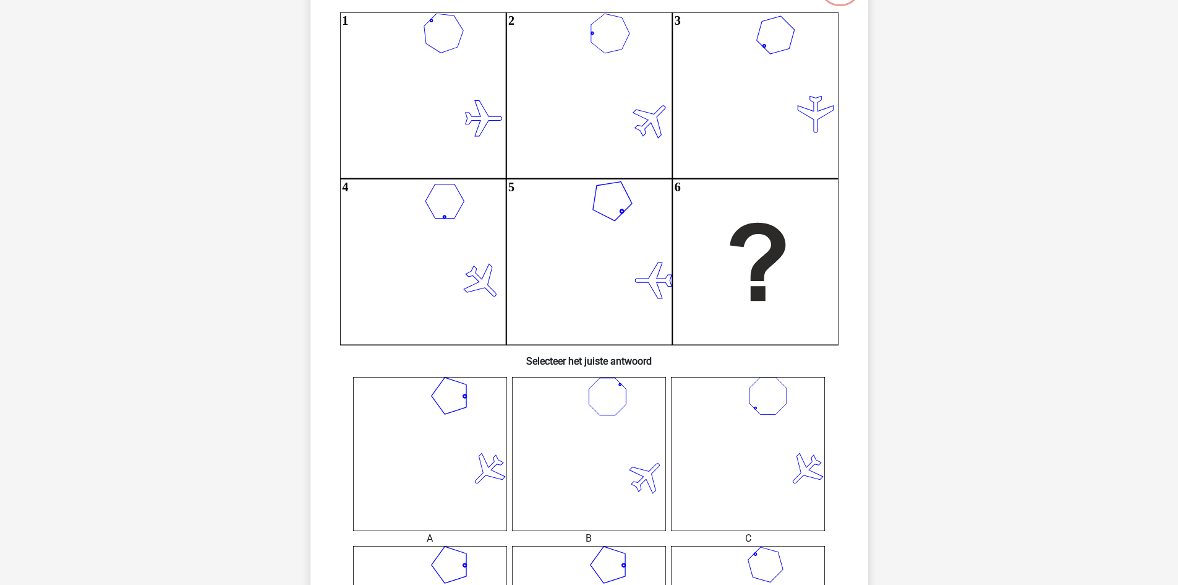
scroll to position [309, 0]
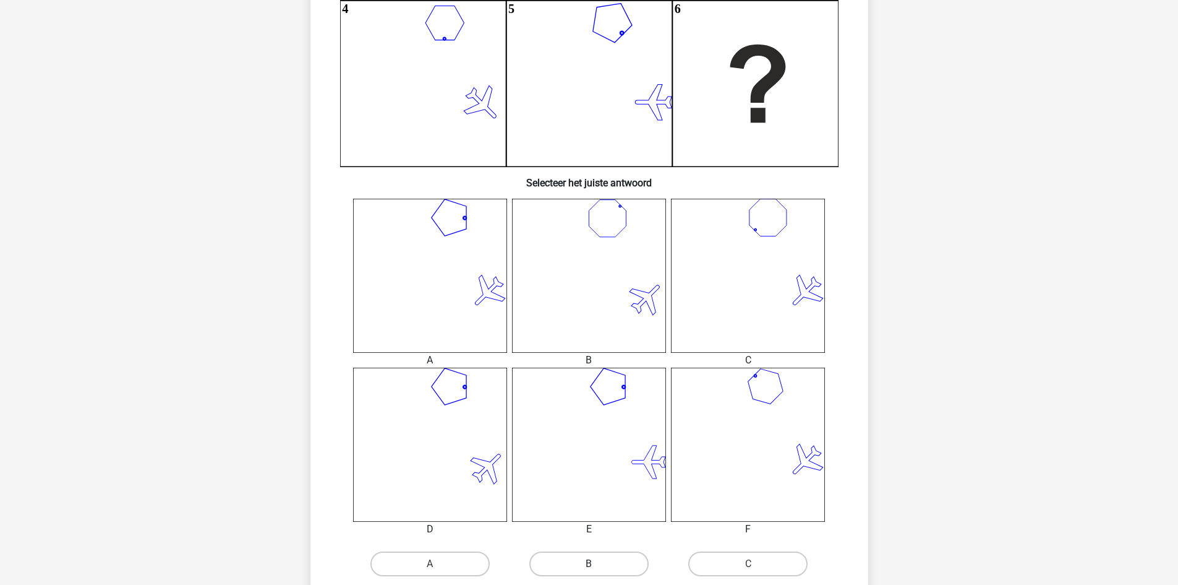
click at [618, 564] on label "B" at bounding box center [589, 563] width 119 height 25
click at [597, 564] on input "B" at bounding box center [593, 568] width 8 height 8
radio input "true"
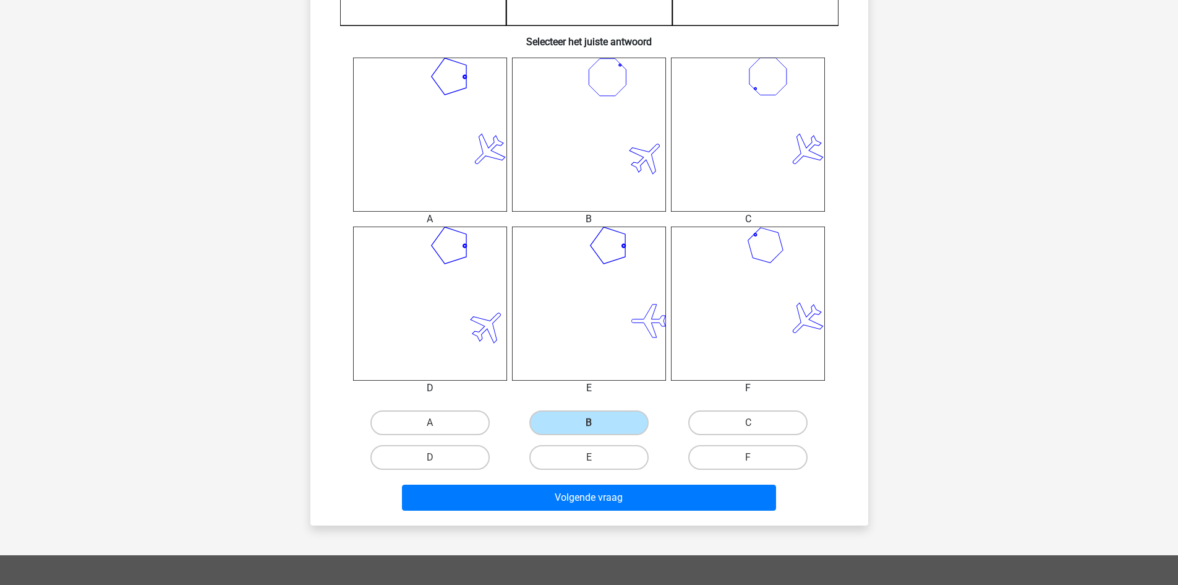
scroll to position [557, 0]
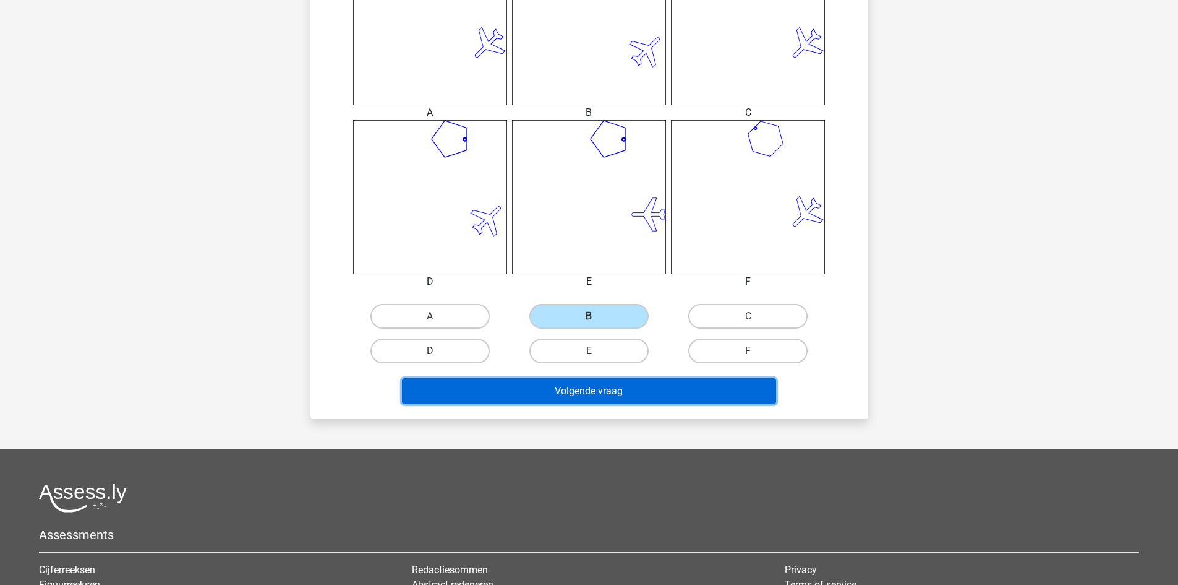
click at [629, 387] on button "Volgende vraag" at bounding box center [589, 391] width 374 height 26
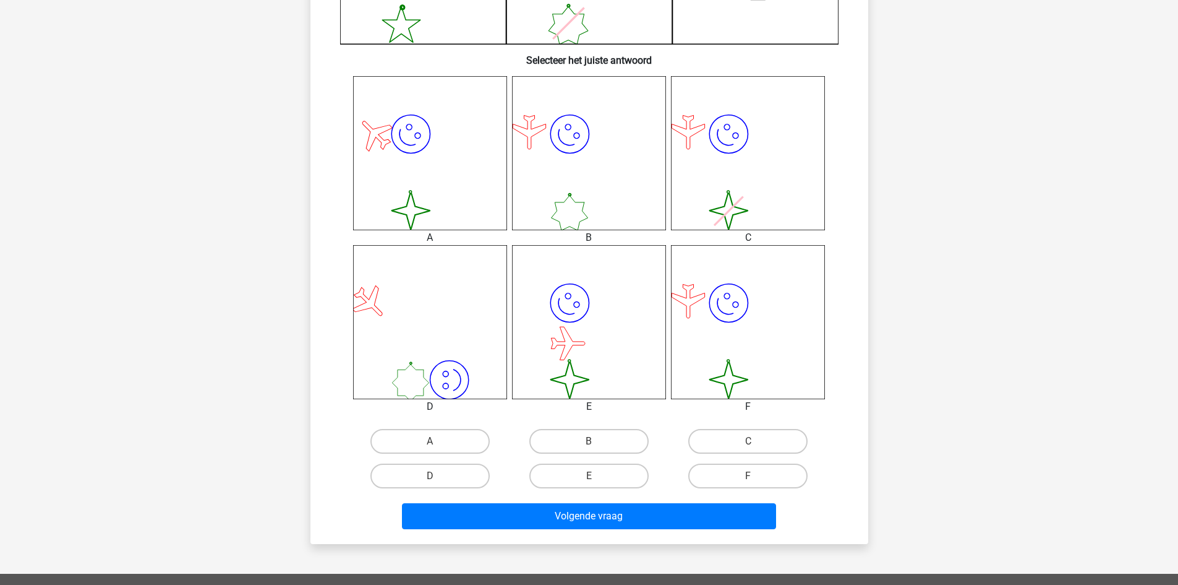
scroll to position [433, 0]
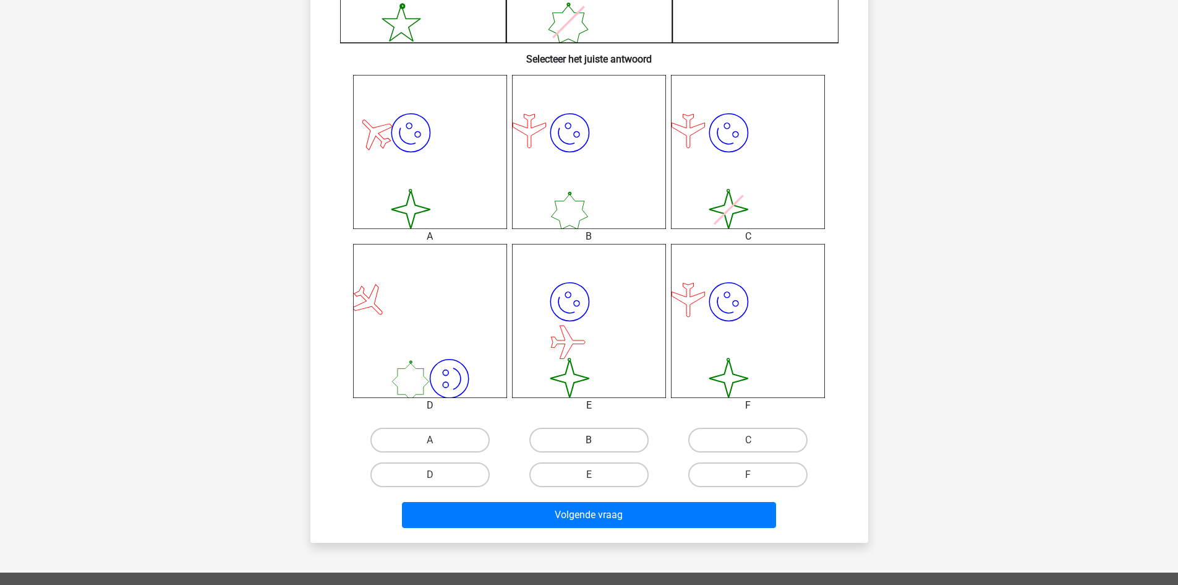
drag, startPoint x: 599, startPoint y: 439, endPoint x: 590, endPoint y: 508, distance: 69.9
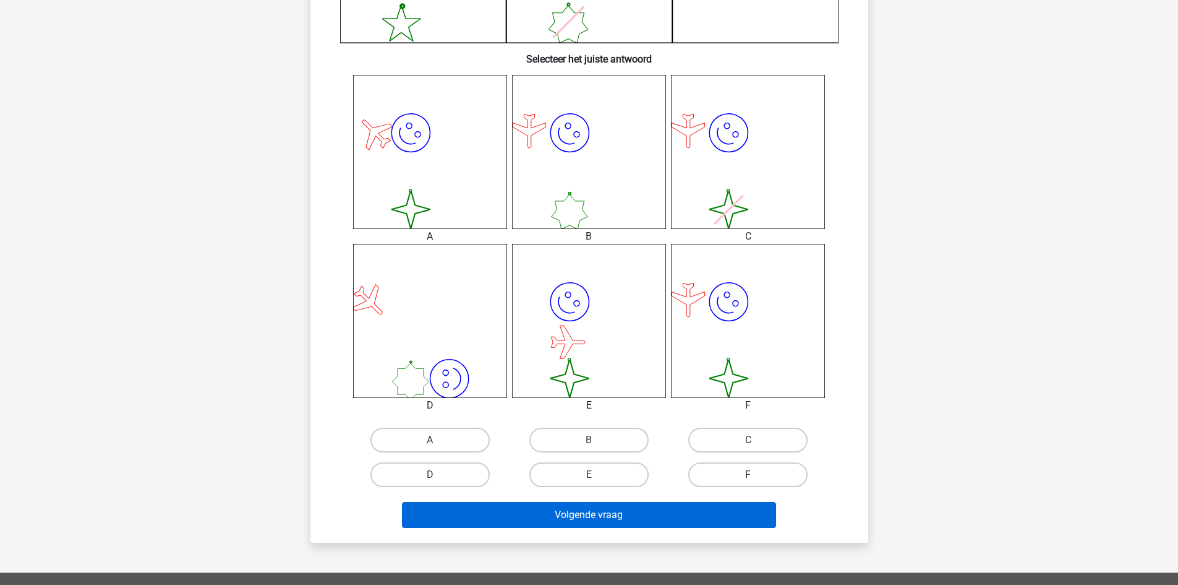
click at [599, 440] on label "B" at bounding box center [589, 439] width 119 height 25
click at [597, 440] on input "B" at bounding box center [593, 444] width 8 height 8
radio input "true"
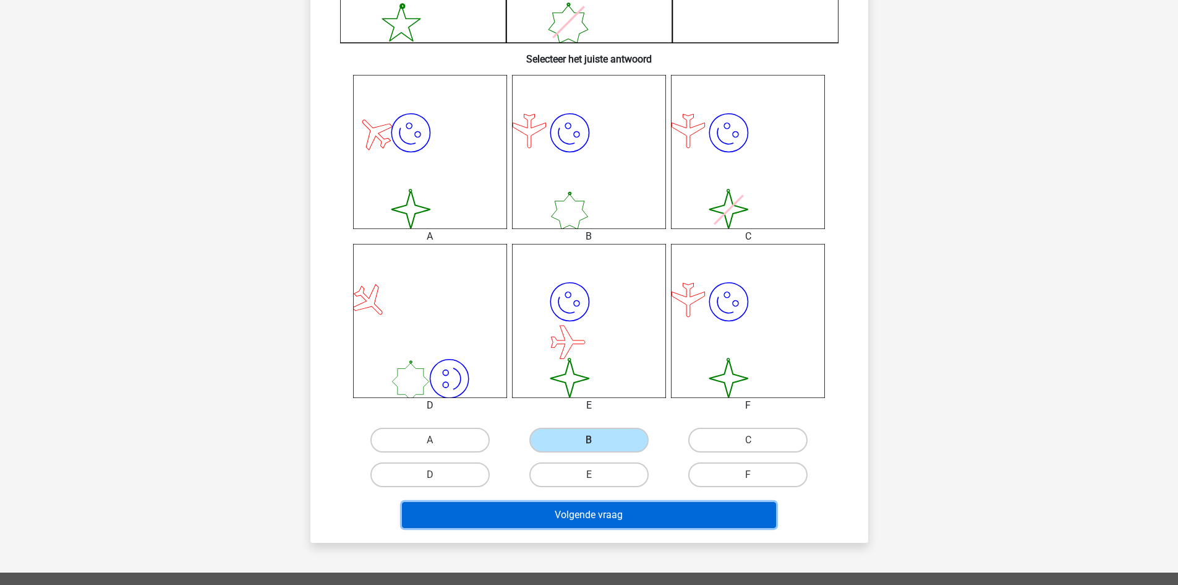
click at [593, 510] on button "Volgende vraag" at bounding box center [589, 515] width 374 height 26
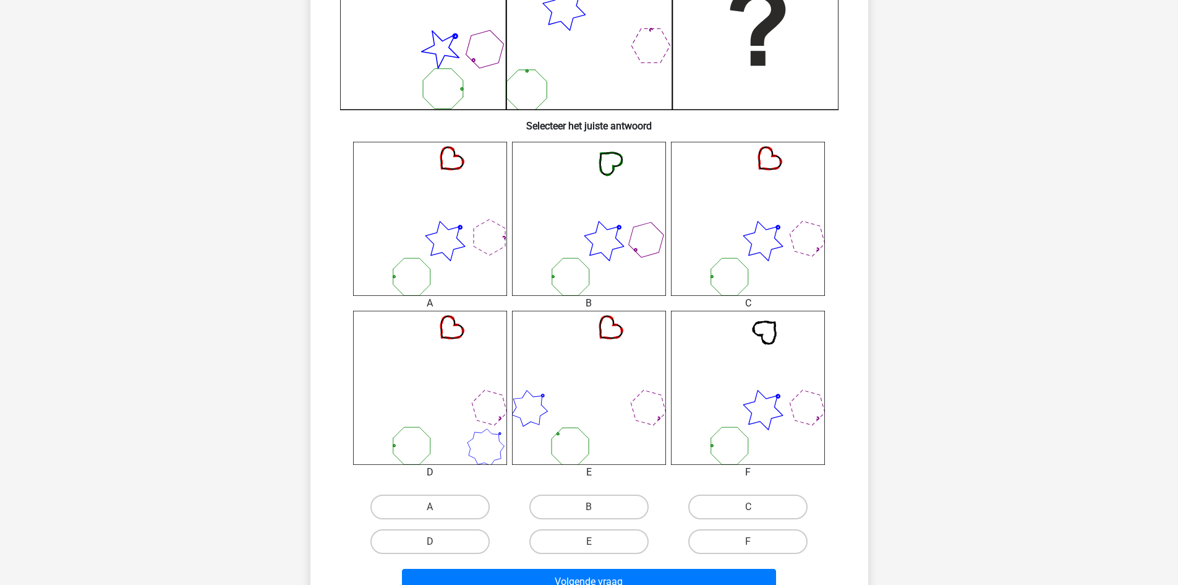
scroll to position [371, 0]
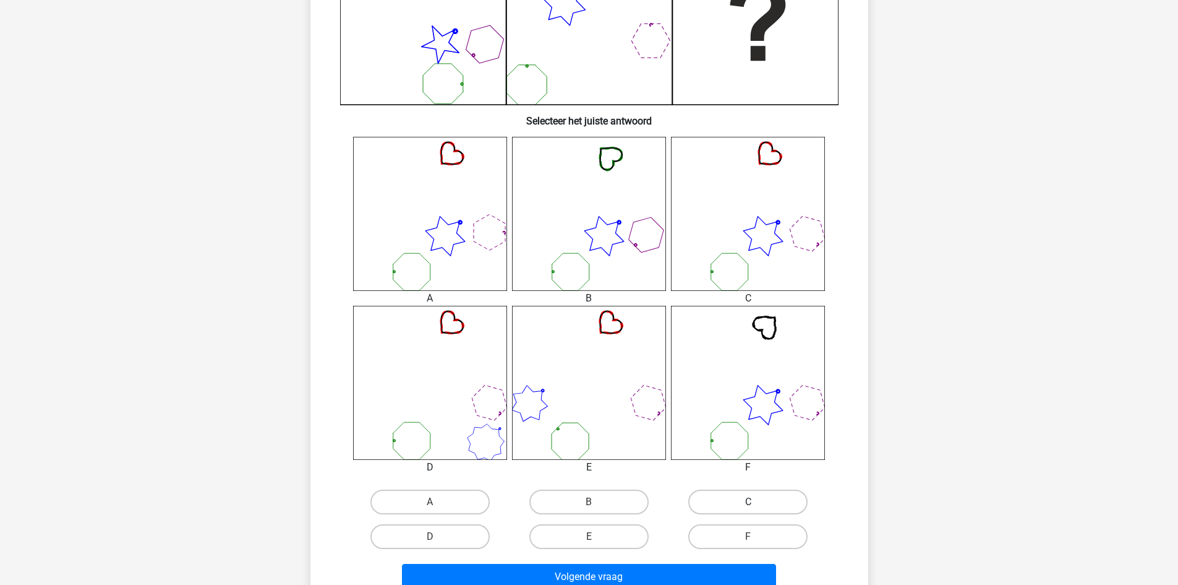
click at [740, 498] on label "C" at bounding box center [748, 501] width 119 height 25
click at [749, 502] on input "C" at bounding box center [753, 506] width 8 height 8
radio input "true"
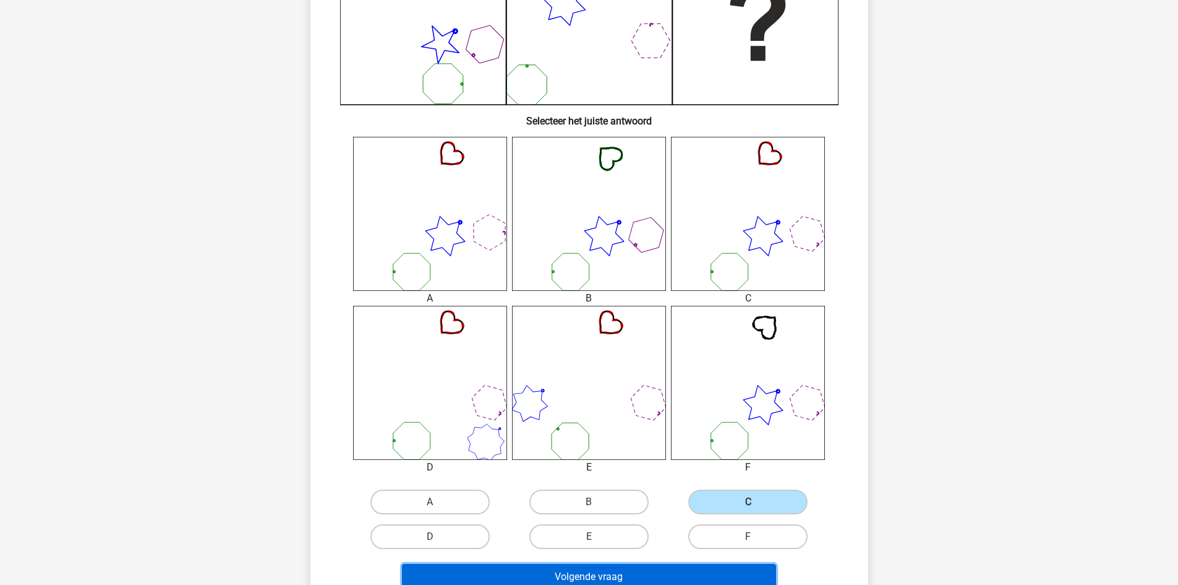
click at [682, 571] on button "Volgende vraag" at bounding box center [589, 577] width 374 height 26
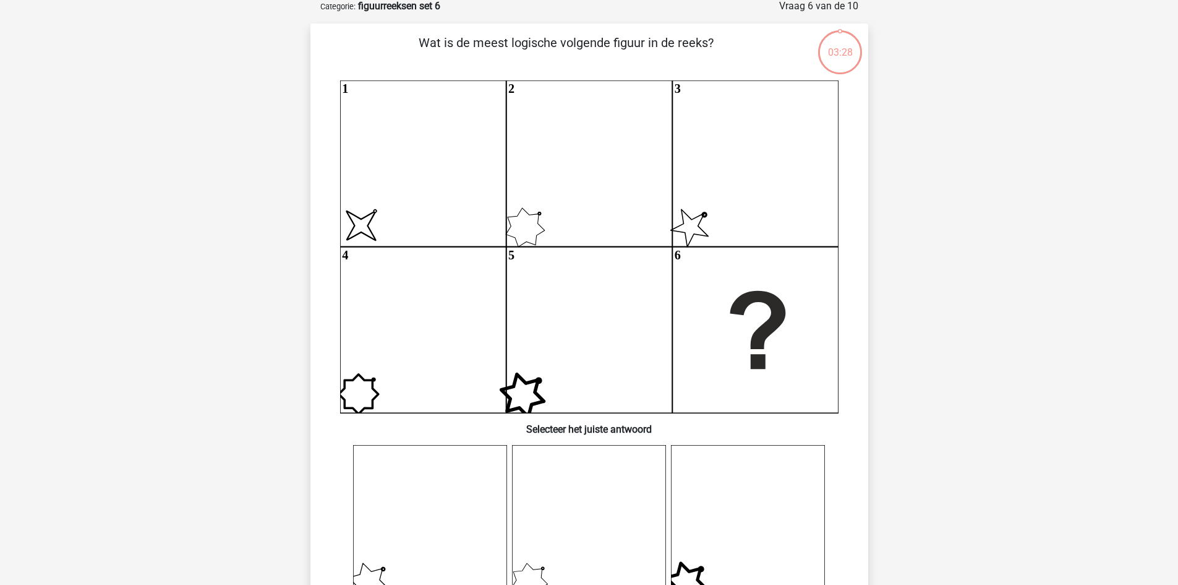
scroll to position [62, 0]
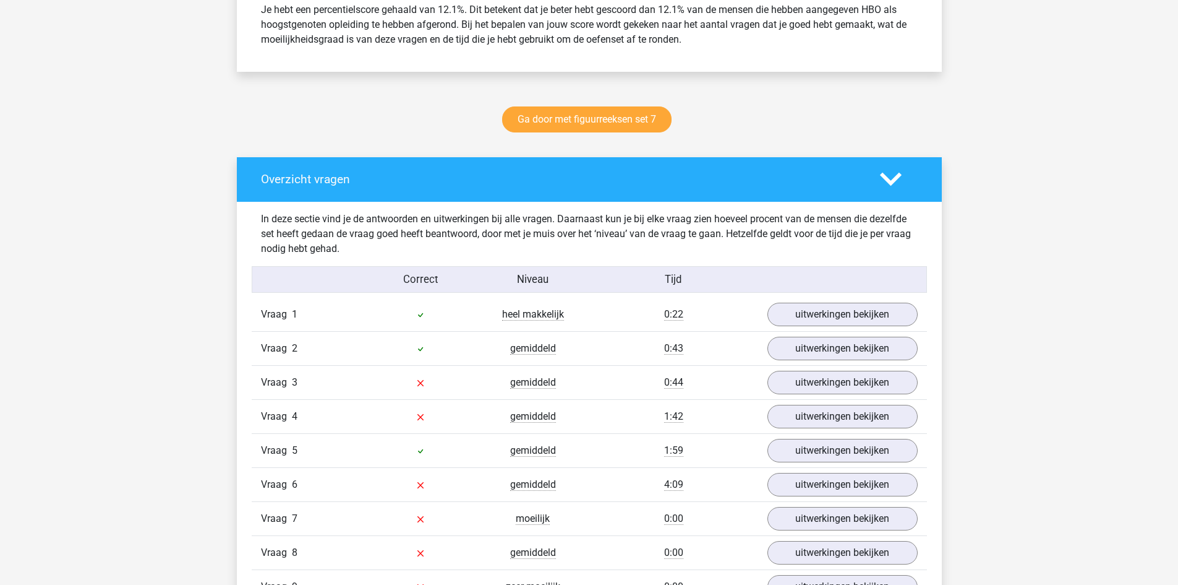
scroll to position [557, 0]
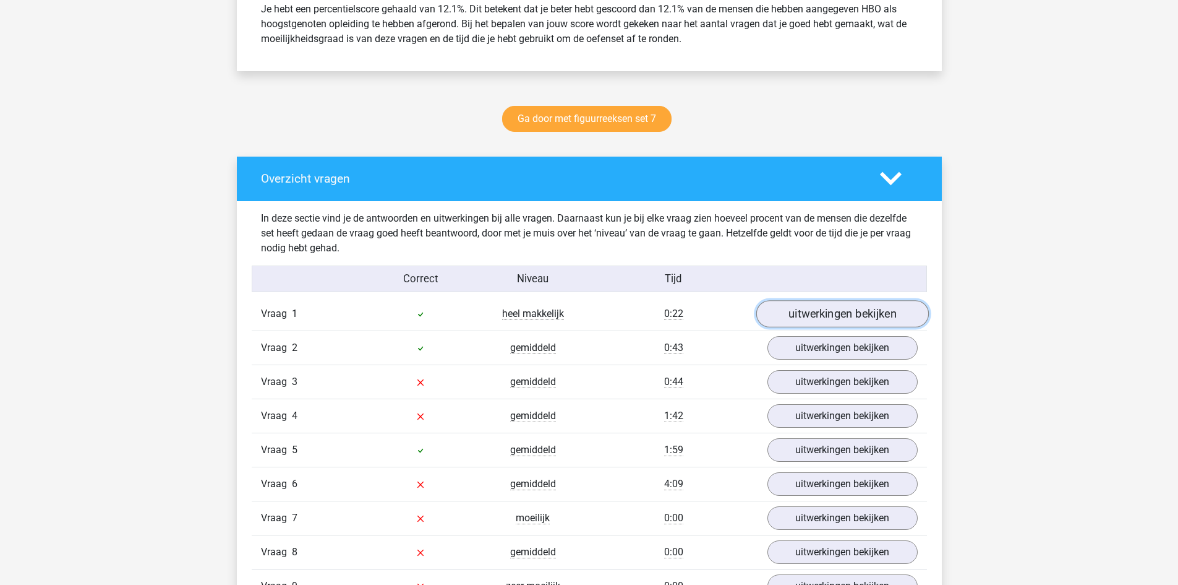
drag, startPoint x: 818, startPoint y: 310, endPoint x: 800, endPoint y: 311, distance: 18.0
click at [818, 311] on link "uitwerkingen bekijken" at bounding box center [842, 313] width 173 height 27
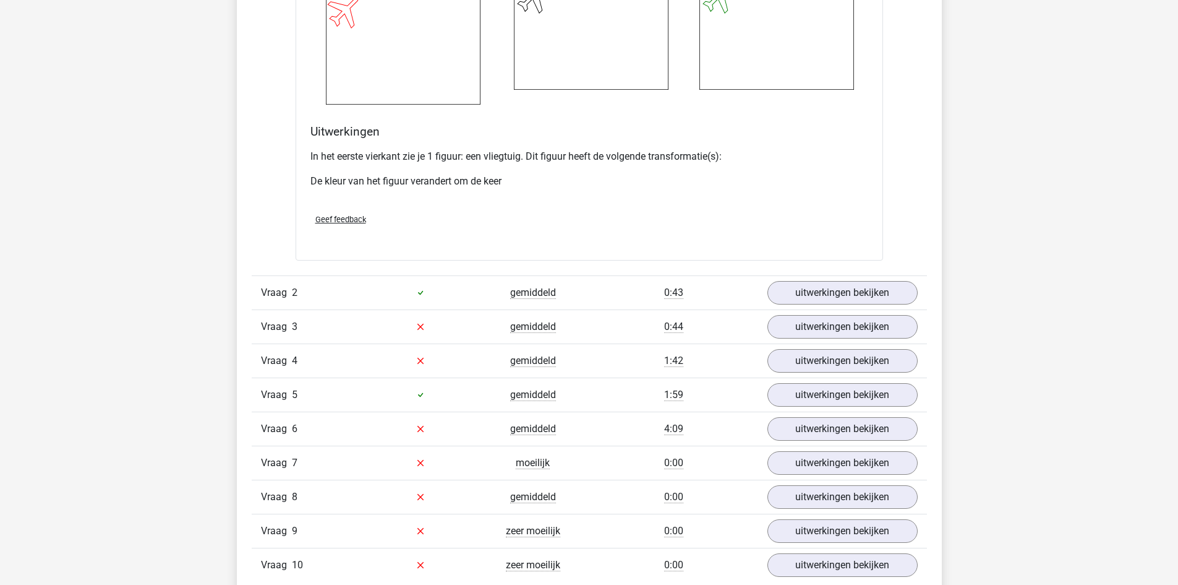
scroll to position [1608, 0]
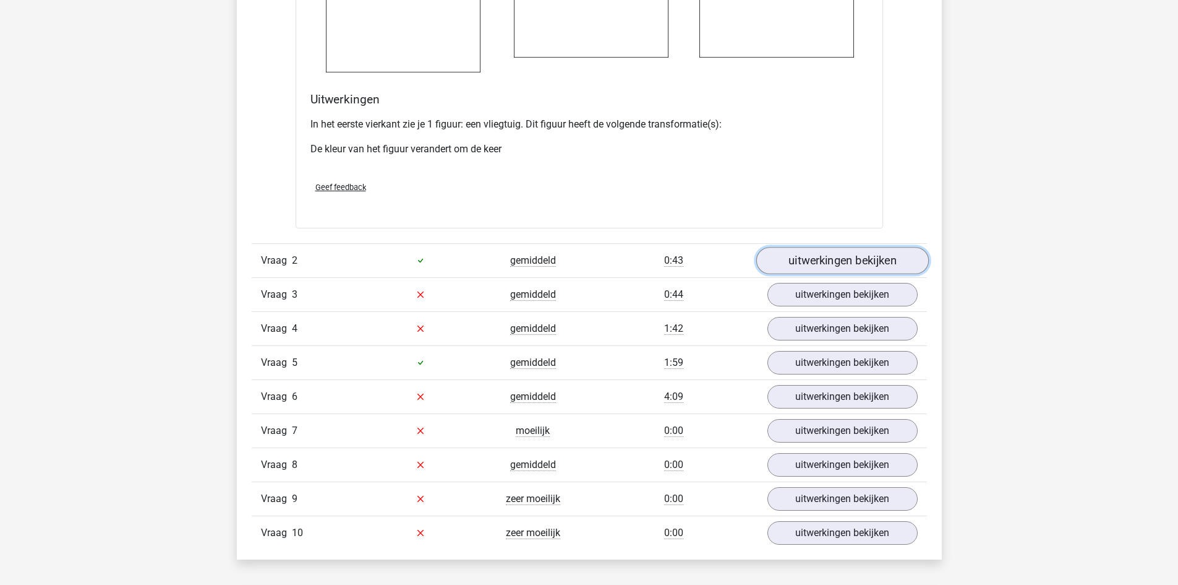
click at [826, 260] on link "uitwerkingen bekijken" at bounding box center [842, 260] width 173 height 27
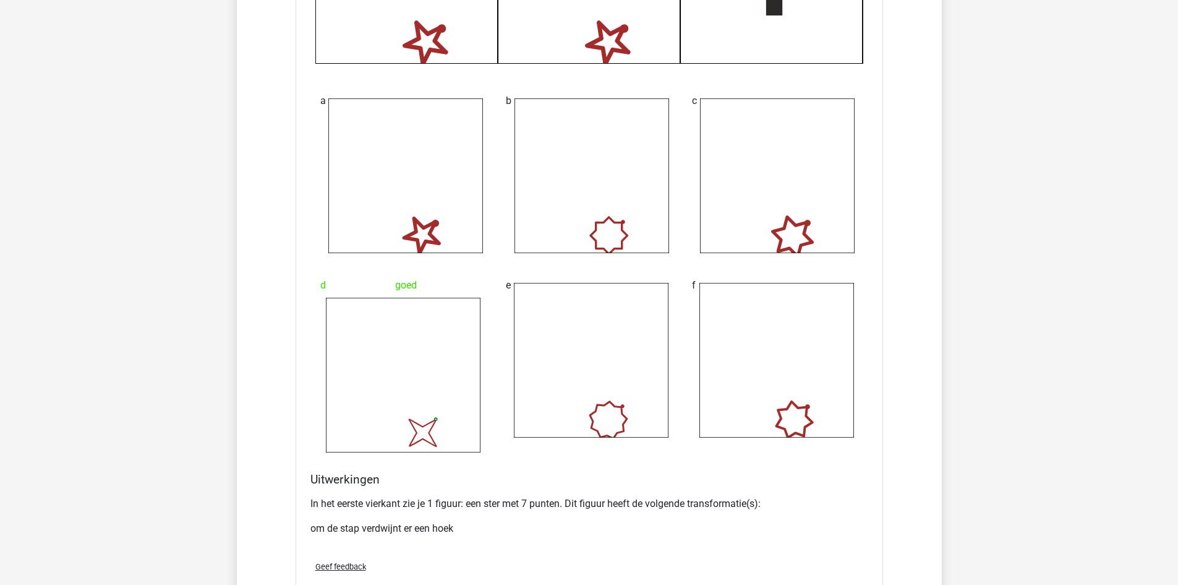
scroll to position [2413, 0]
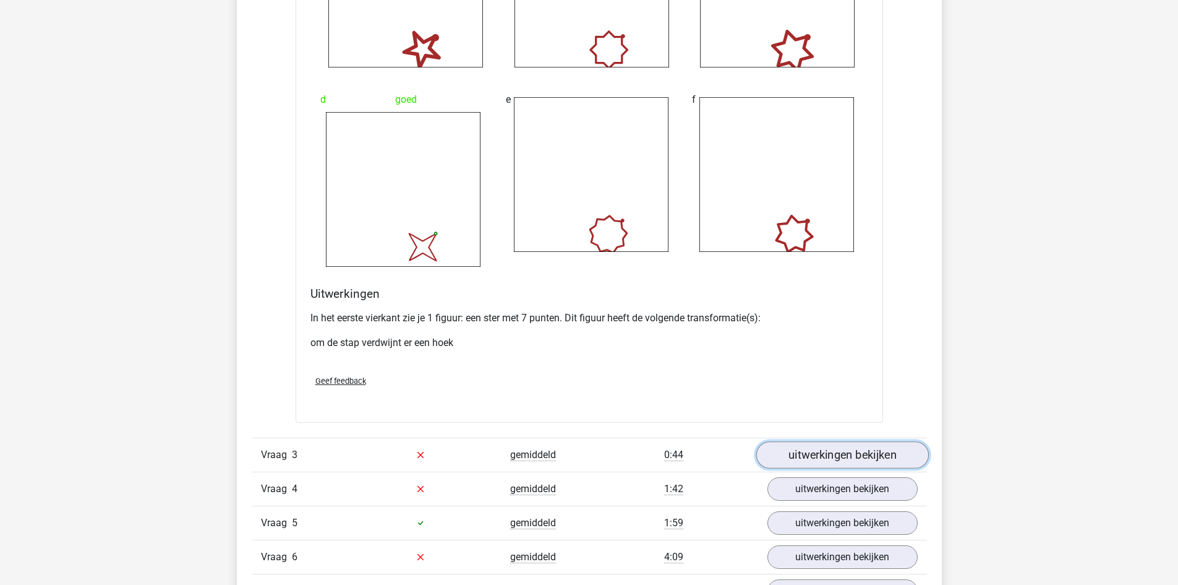
click at [810, 457] on link "uitwerkingen bekijken" at bounding box center [842, 454] width 173 height 27
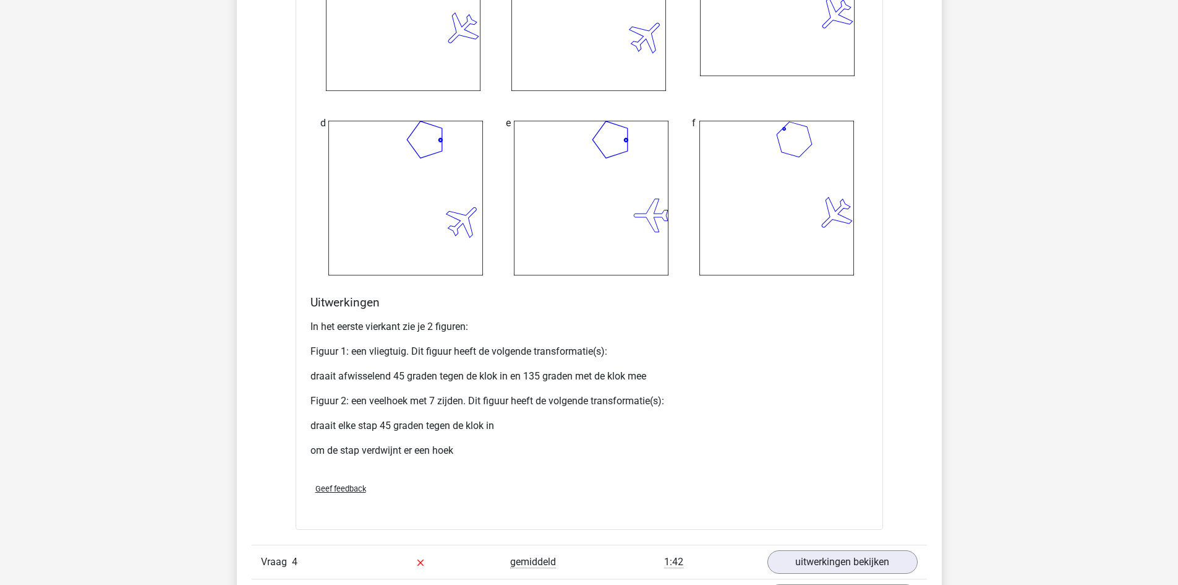
scroll to position [3526, 0]
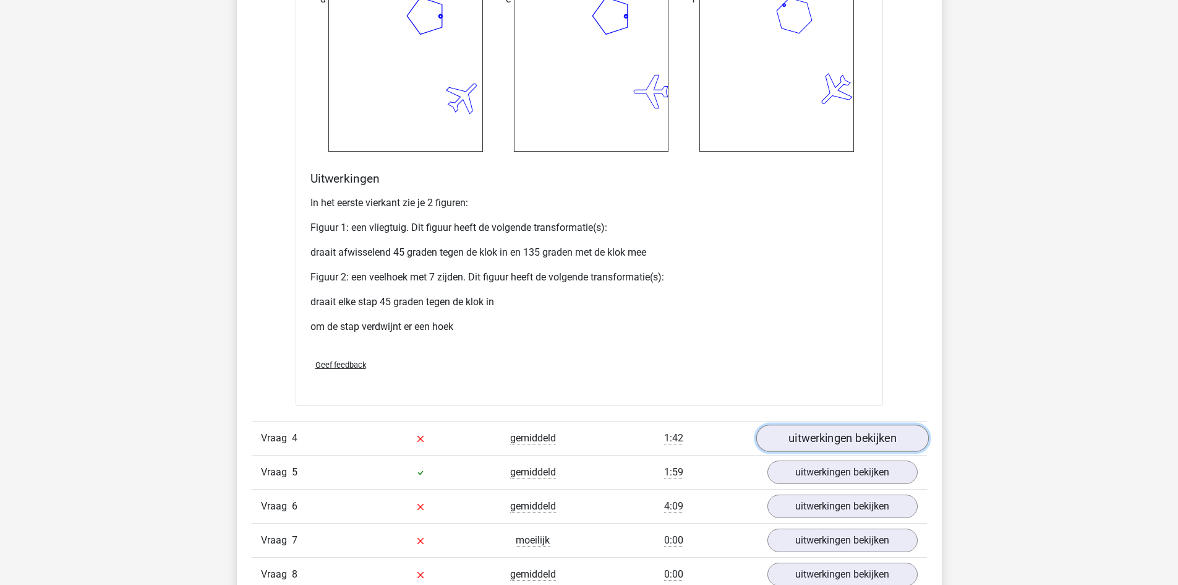
click at [852, 432] on link "uitwerkingen bekijken" at bounding box center [842, 438] width 173 height 27
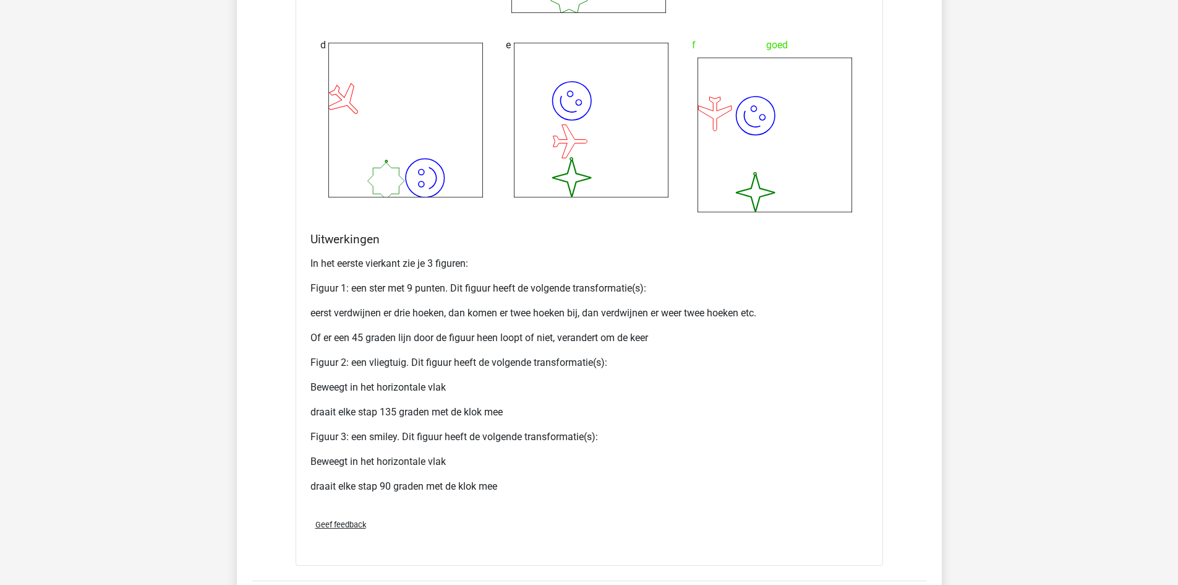
scroll to position [4887, 0]
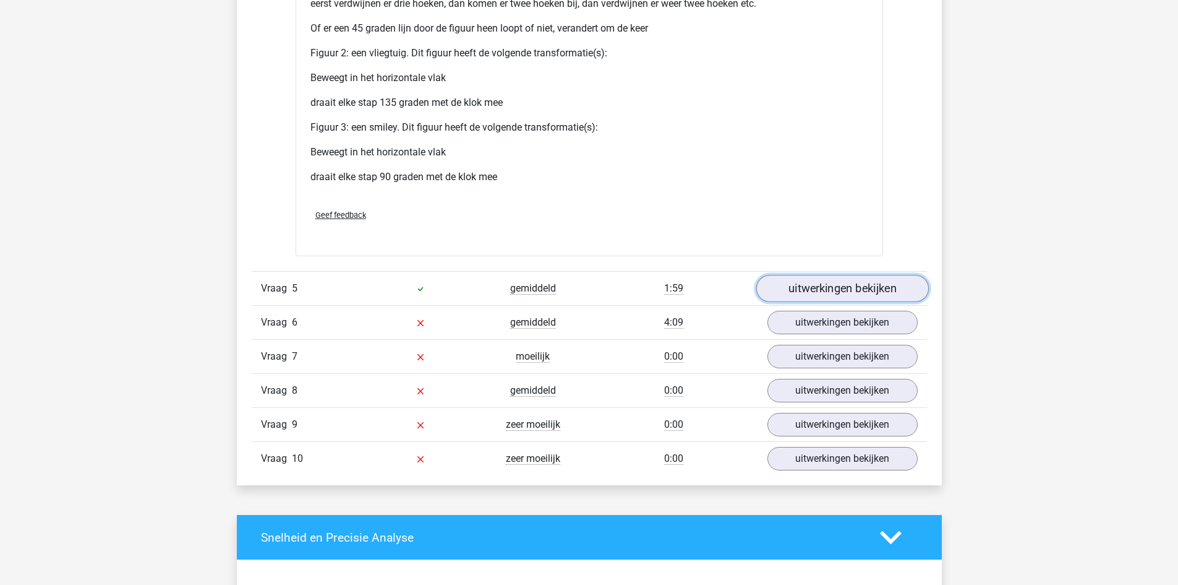
click at [825, 290] on link "uitwerkingen bekijken" at bounding box center [842, 288] width 173 height 27
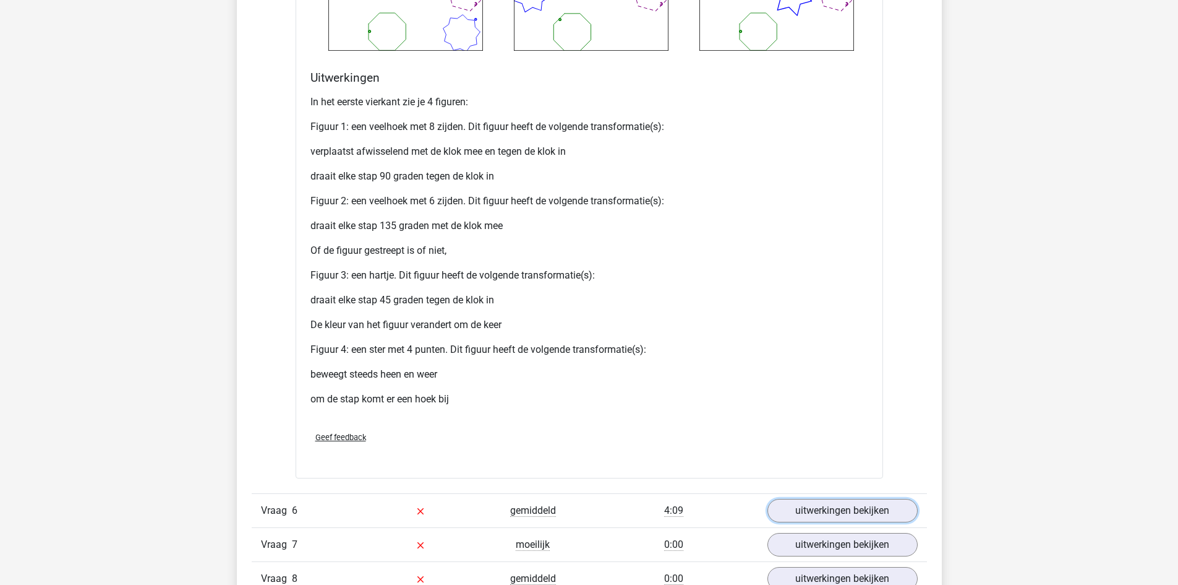
scroll to position [5939, 0]
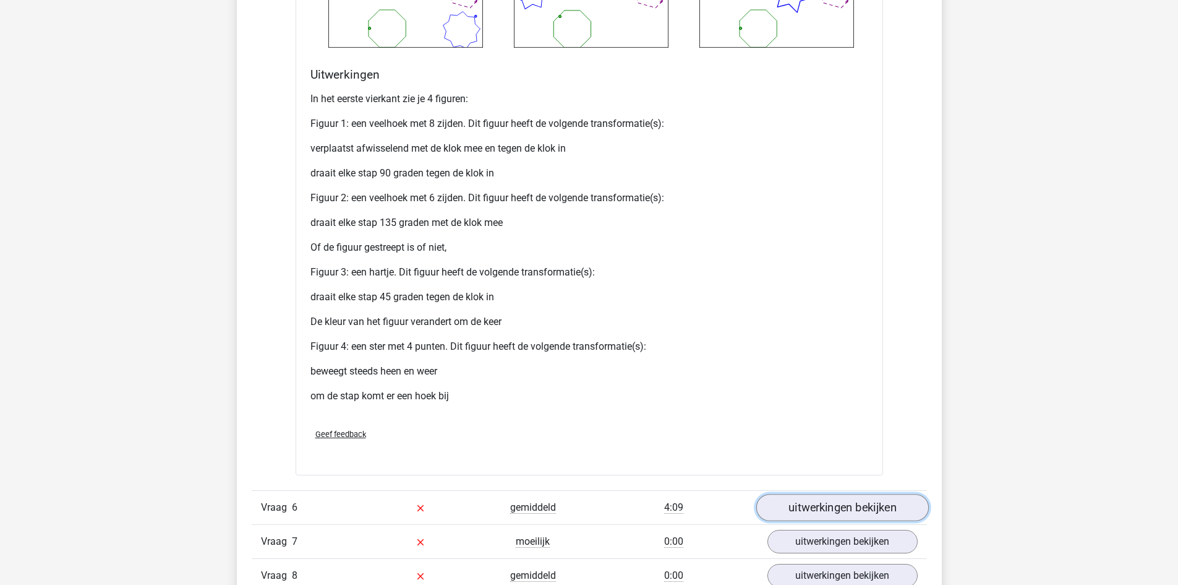
click at [827, 504] on link "uitwerkingen bekijken" at bounding box center [842, 507] width 173 height 27
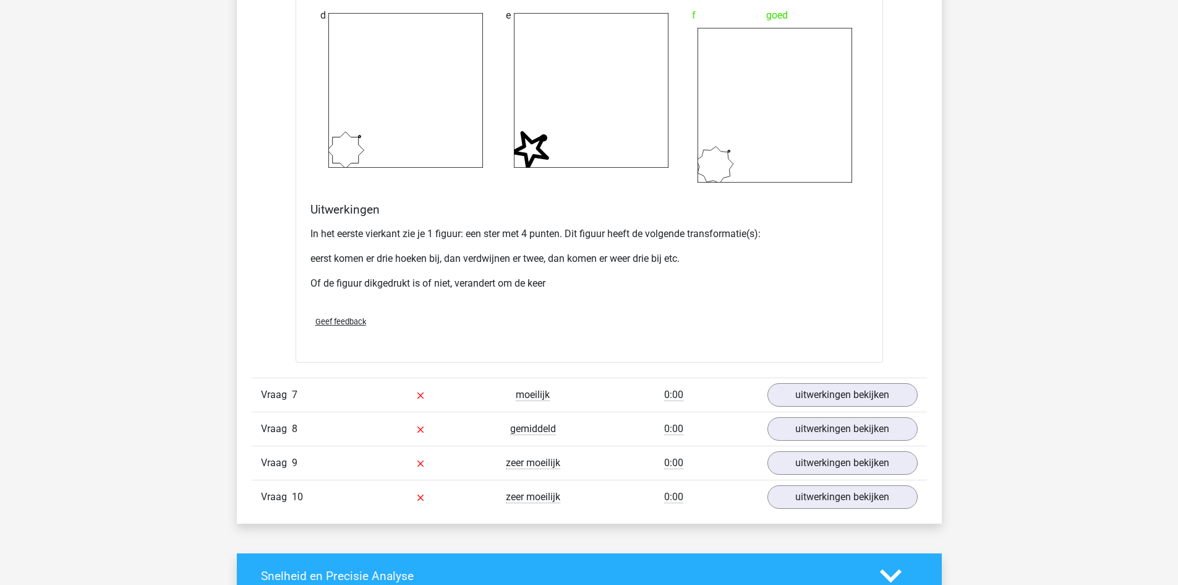
scroll to position [7114, 0]
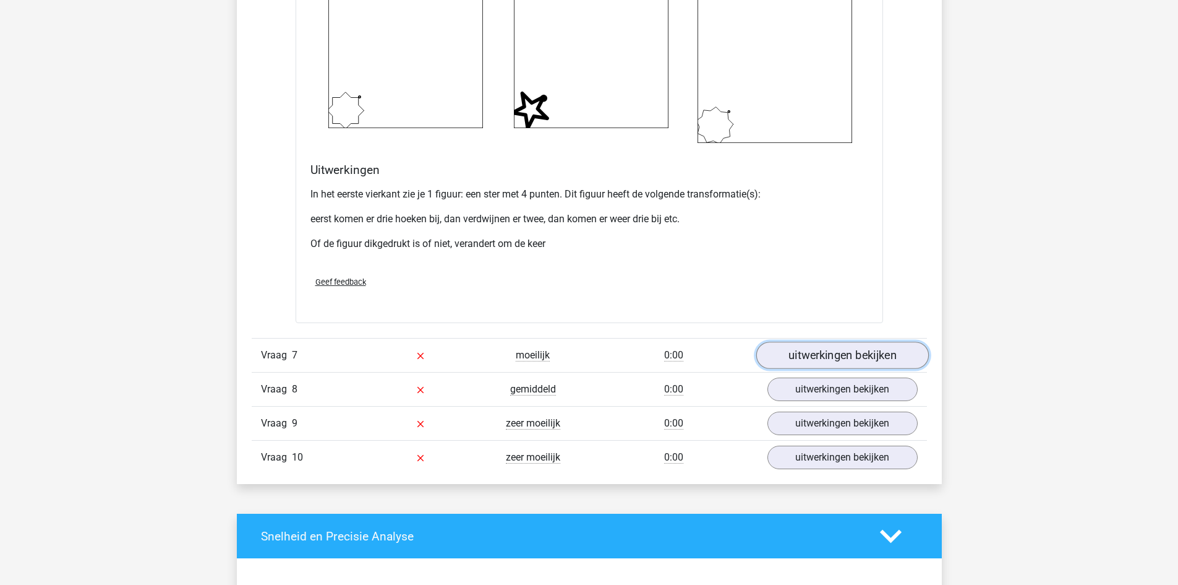
click at [809, 346] on link "uitwerkingen bekijken" at bounding box center [842, 354] width 173 height 27
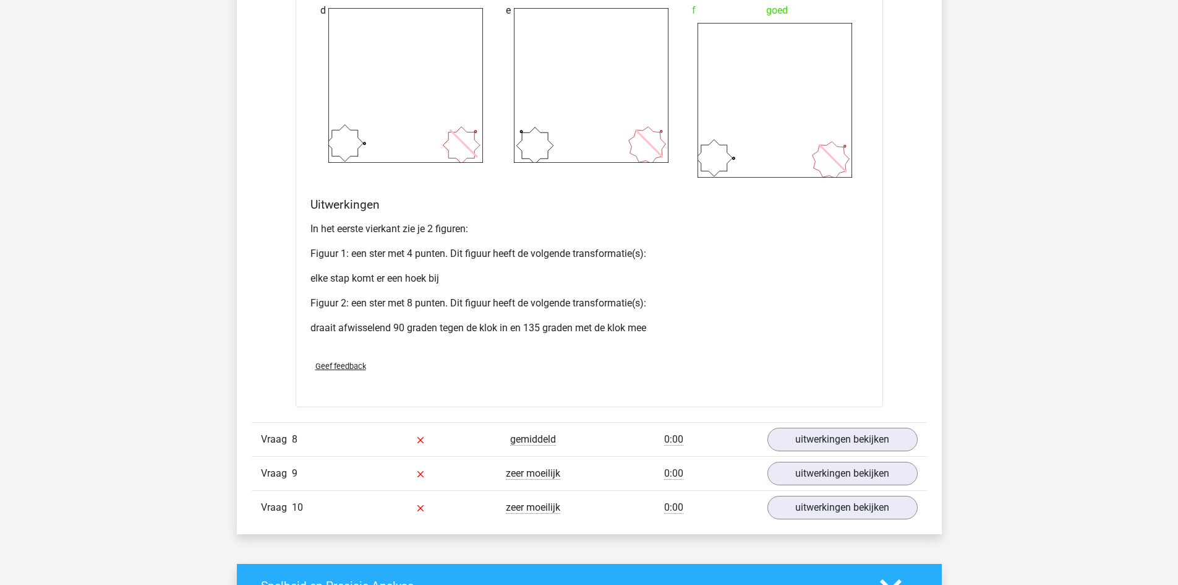
scroll to position [8104, 0]
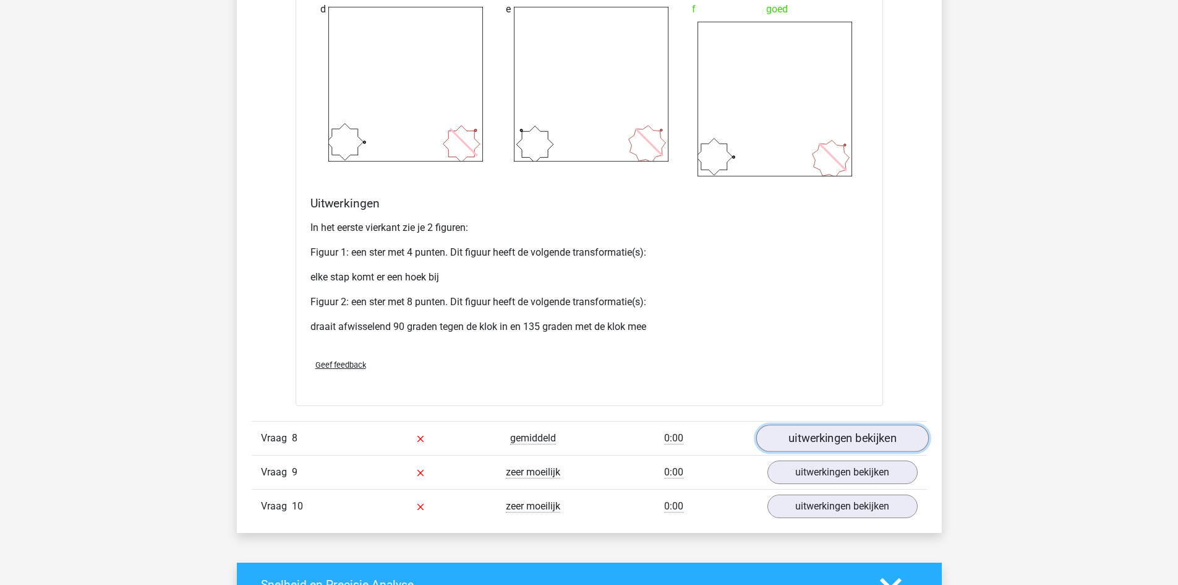
click at [828, 433] on link "uitwerkingen bekijken" at bounding box center [842, 437] width 173 height 27
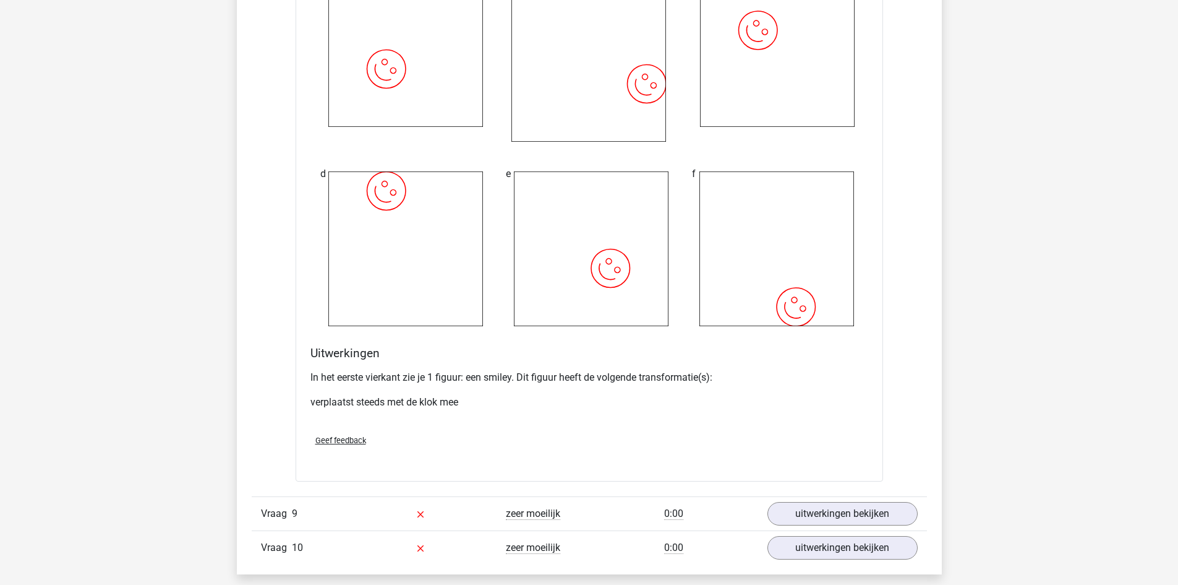
scroll to position [9032, 0]
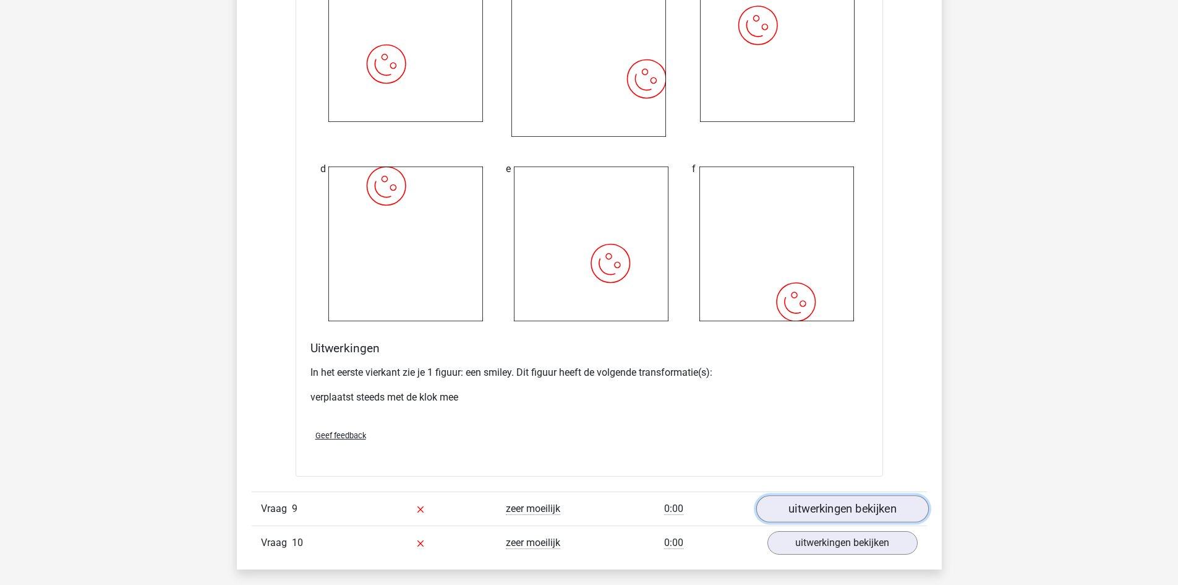
click at [826, 503] on link "uitwerkingen bekijken" at bounding box center [842, 508] width 173 height 27
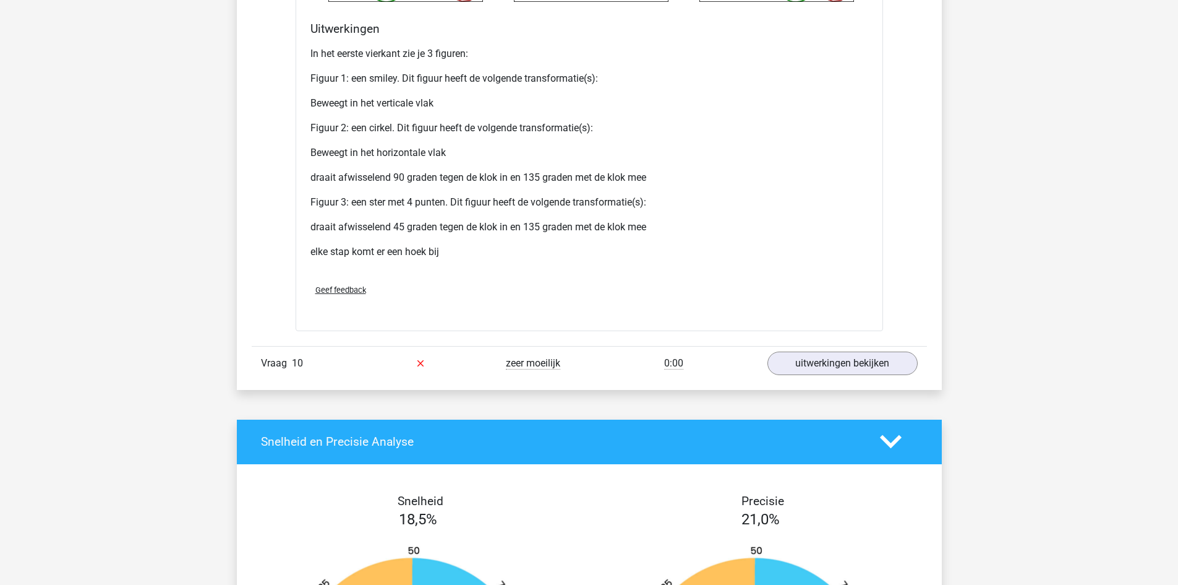
scroll to position [10393, 0]
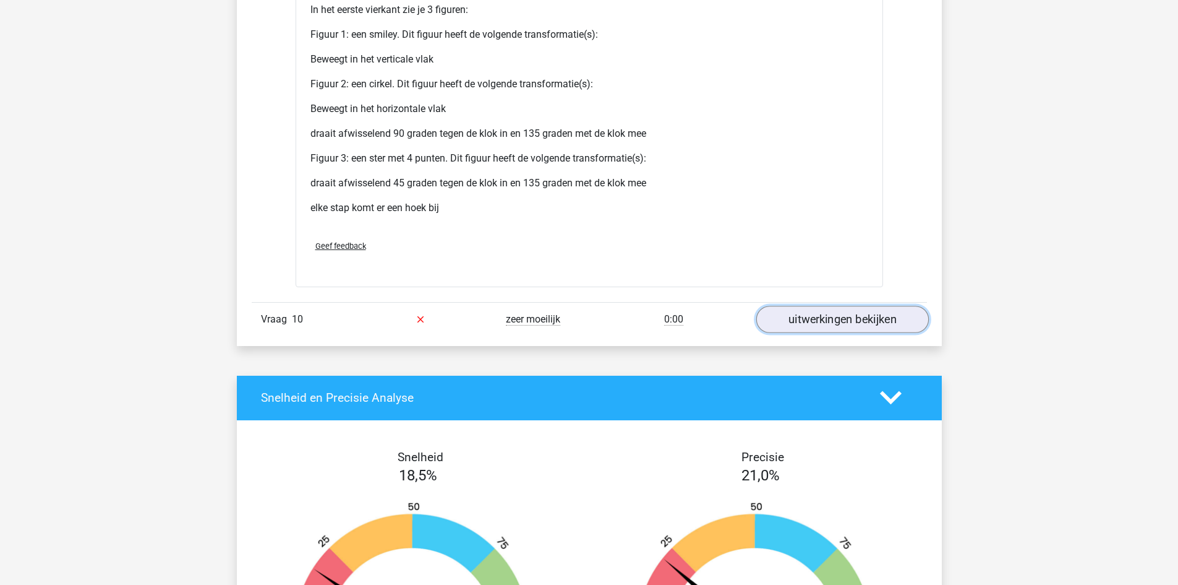
click at [876, 319] on link "uitwerkingen bekijken" at bounding box center [842, 319] width 173 height 27
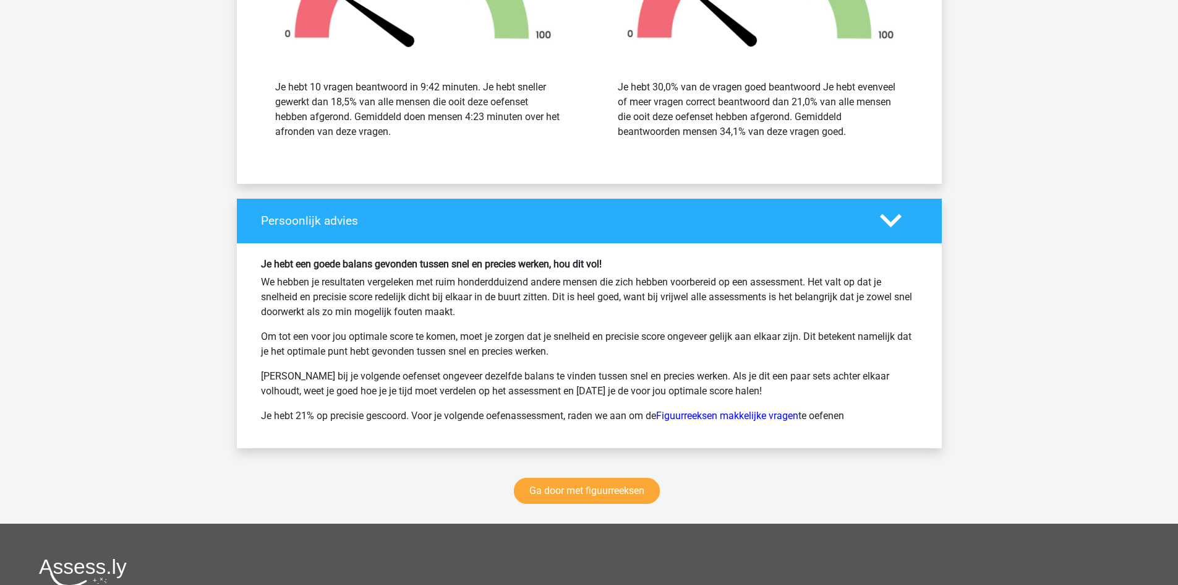
scroll to position [12125, 0]
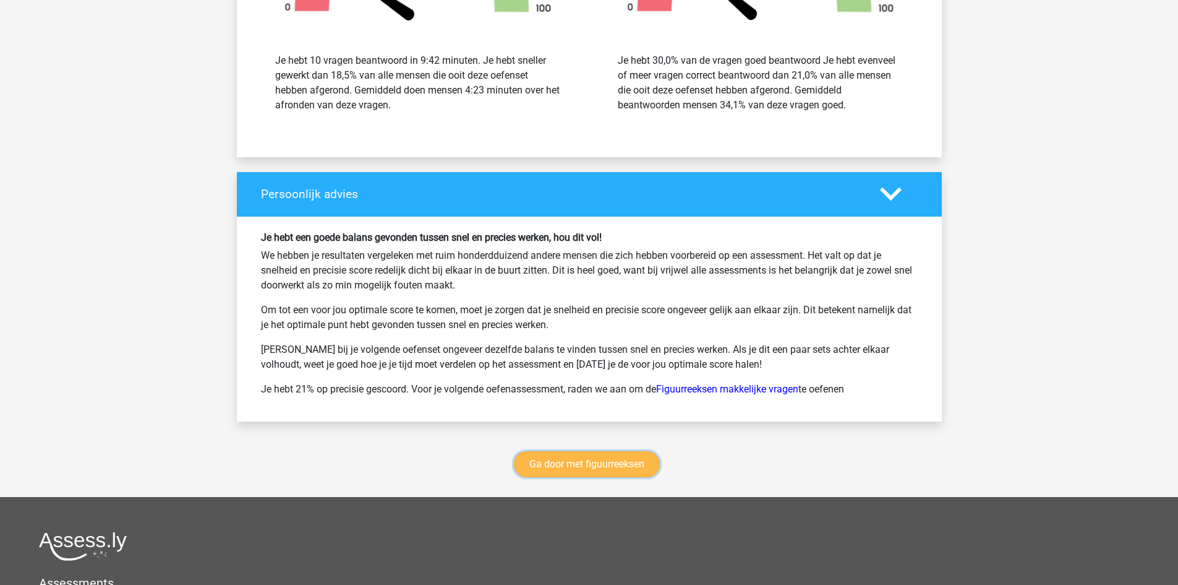
click at [629, 461] on link "Ga door met figuurreeksen" at bounding box center [587, 464] width 146 height 26
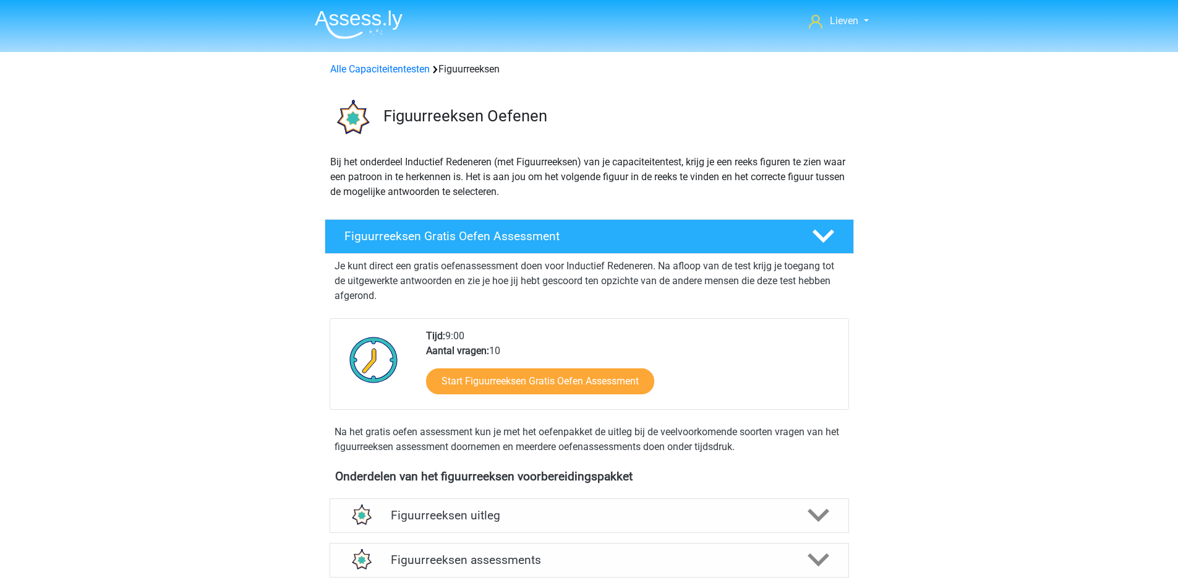
scroll to position [538, 0]
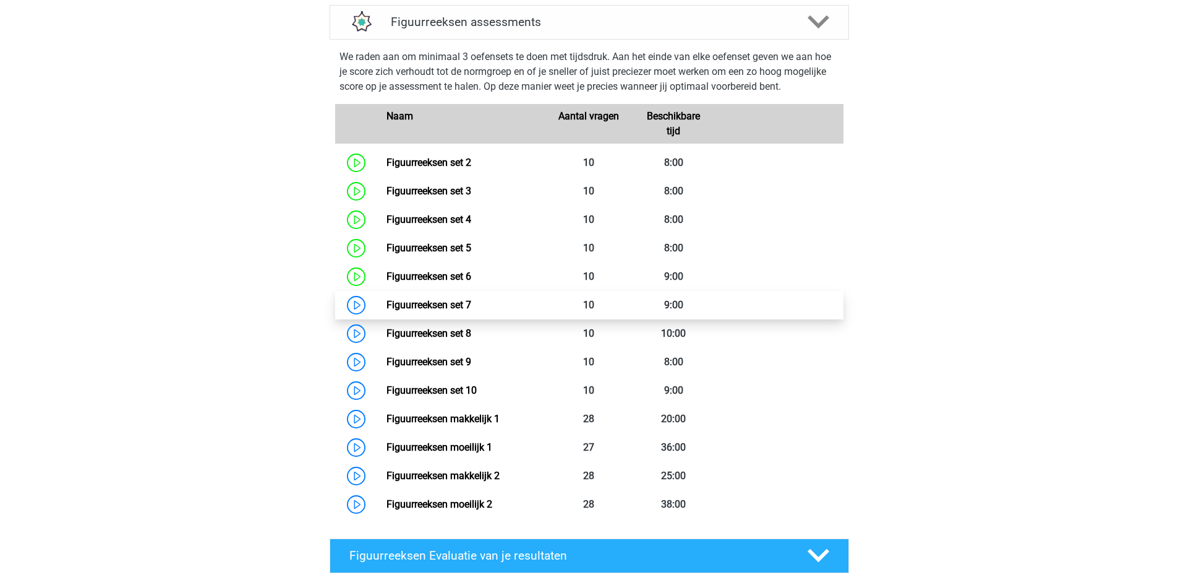
click at [431, 301] on link "Figuurreeksen set 7" at bounding box center [429, 305] width 85 height 12
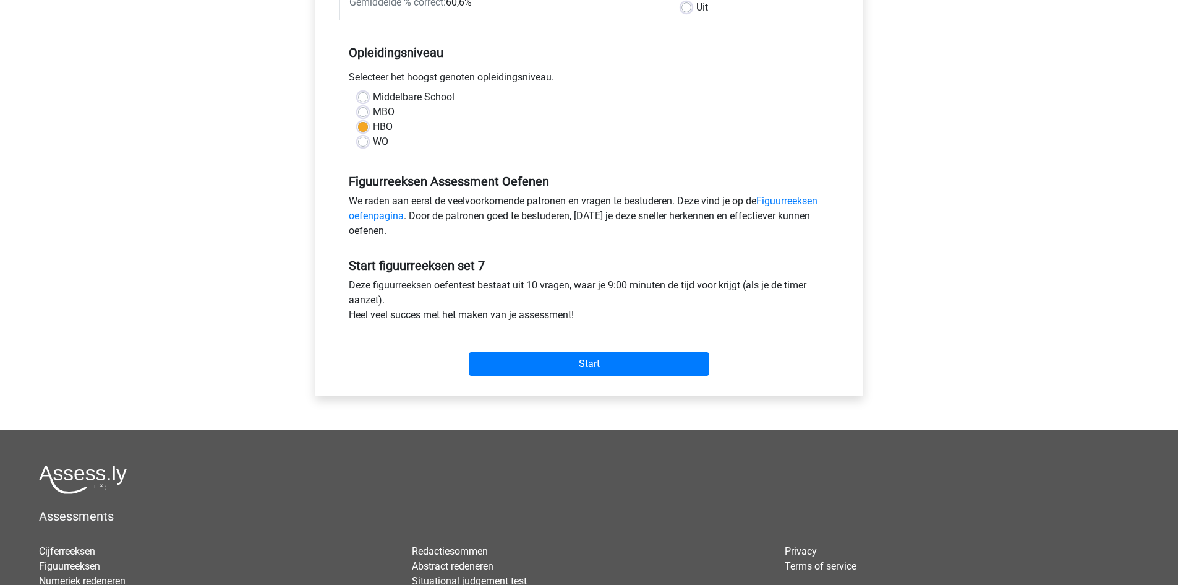
scroll to position [247, 0]
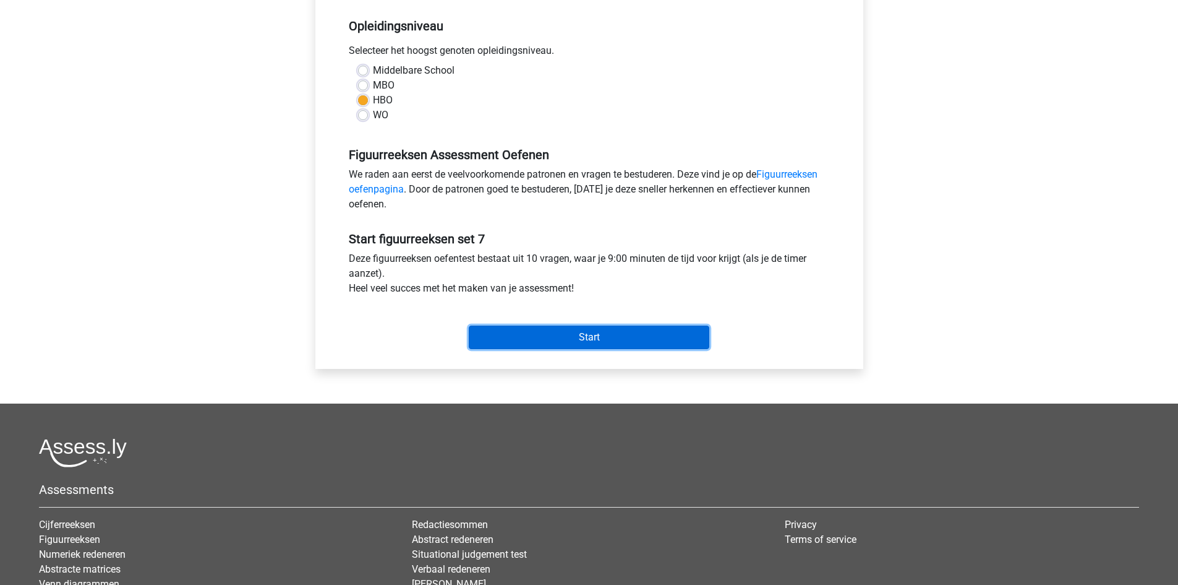
click at [595, 338] on input "Start" at bounding box center [589, 337] width 241 height 24
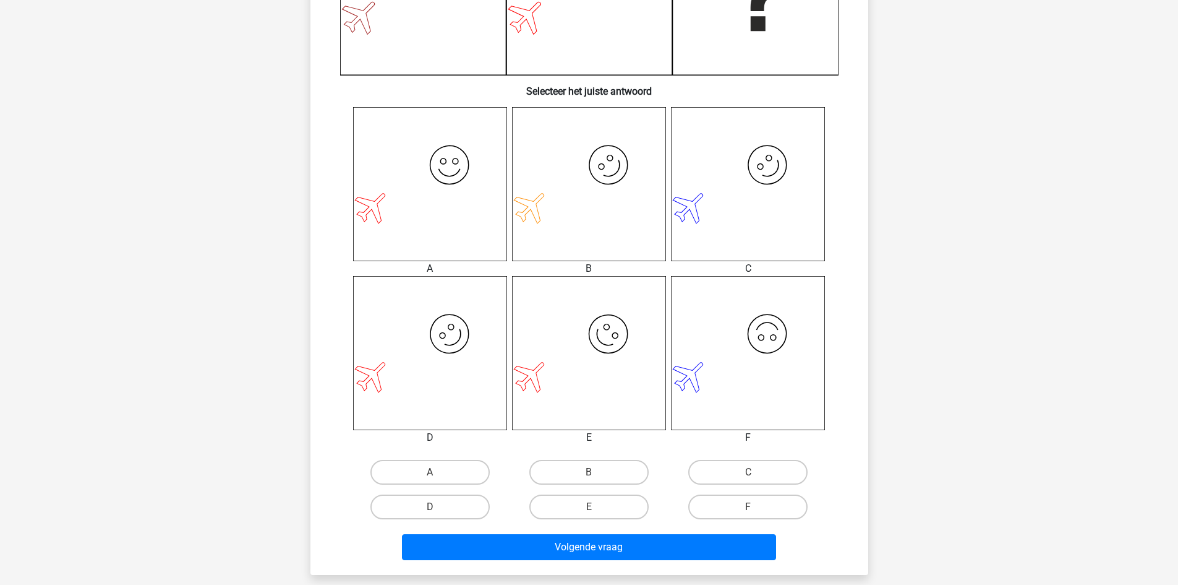
scroll to position [433, 0]
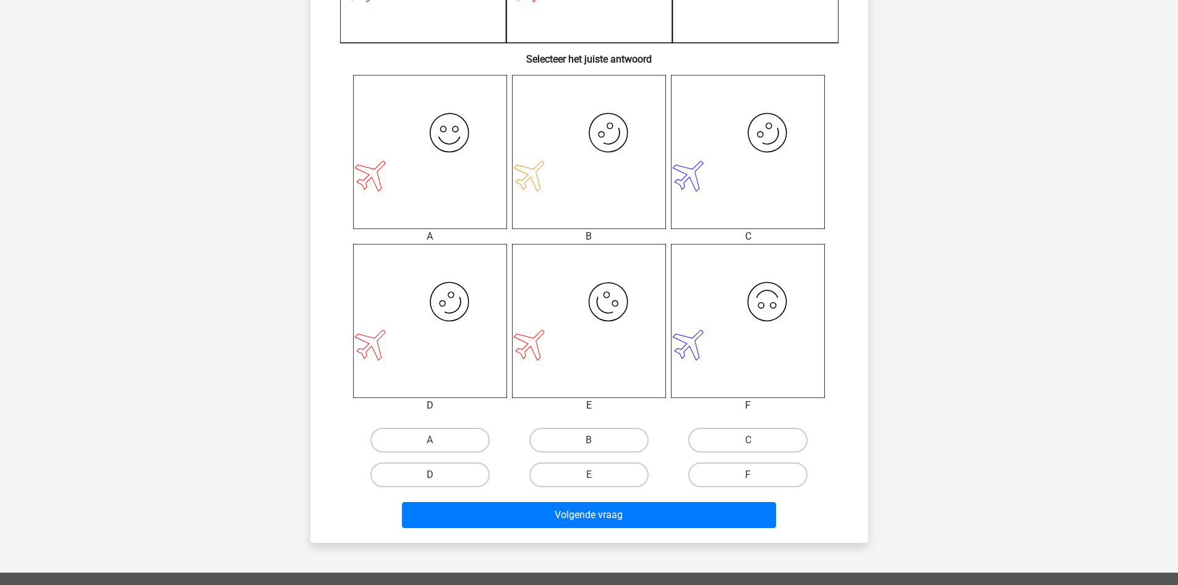
click at [434, 471] on label "D" at bounding box center [430, 474] width 119 height 25
click at [434, 474] on input "D" at bounding box center [434, 478] width 8 height 8
radio input "true"
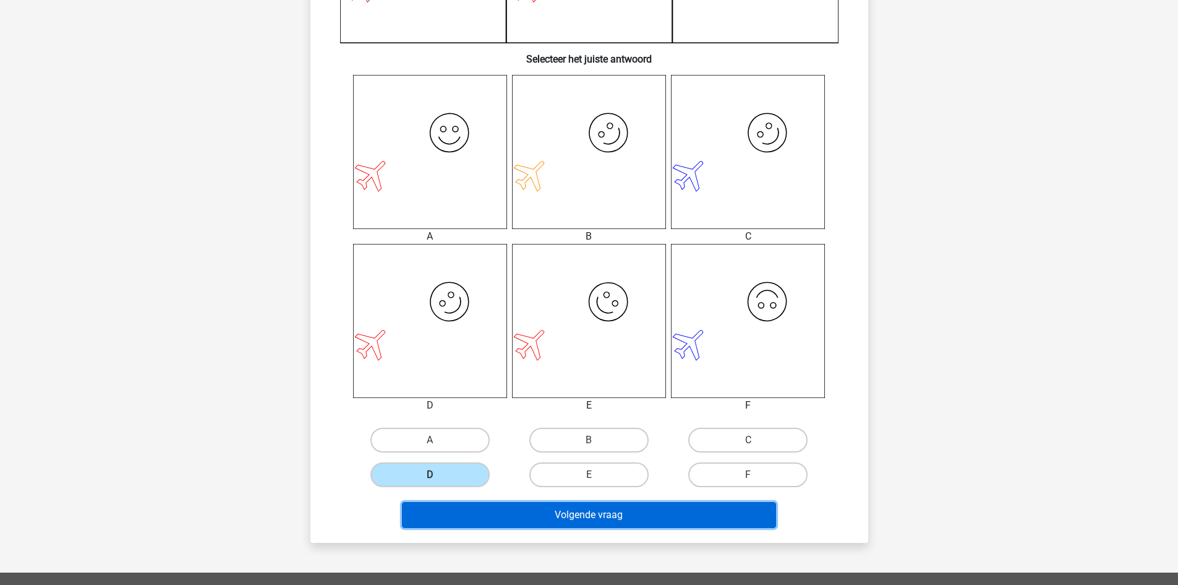
drag, startPoint x: 558, startPoint y: 521, endPoint x: 588, endPoint y: 507, distance: 33.5
click at [559, 520] on button "Volgende vraag" at bounding box center [589, 515] width 374 height 26
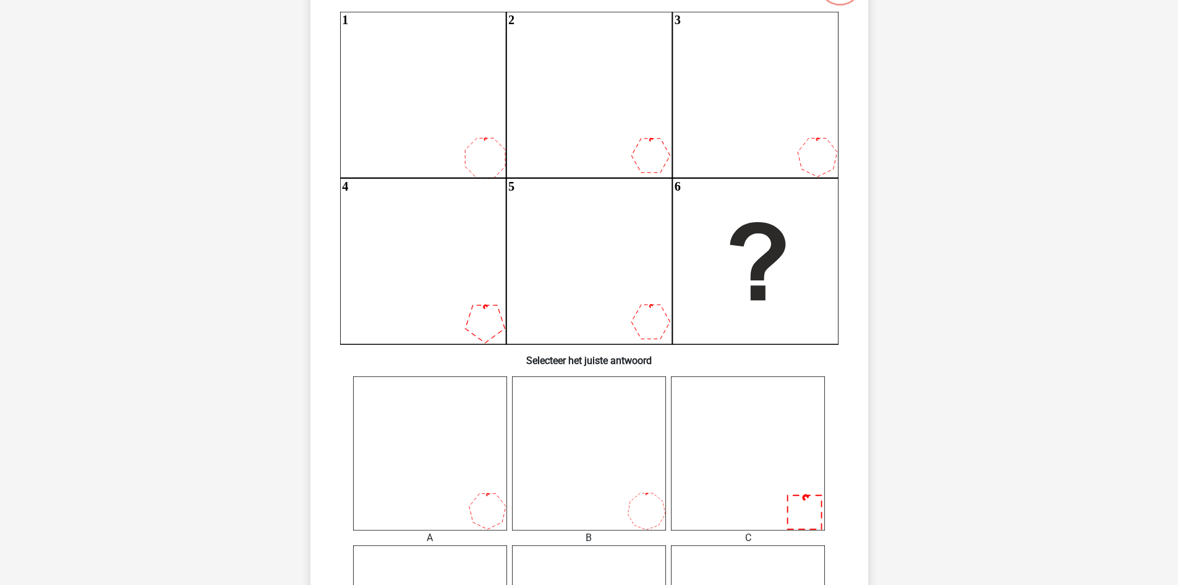
scroll to position [371, 0]
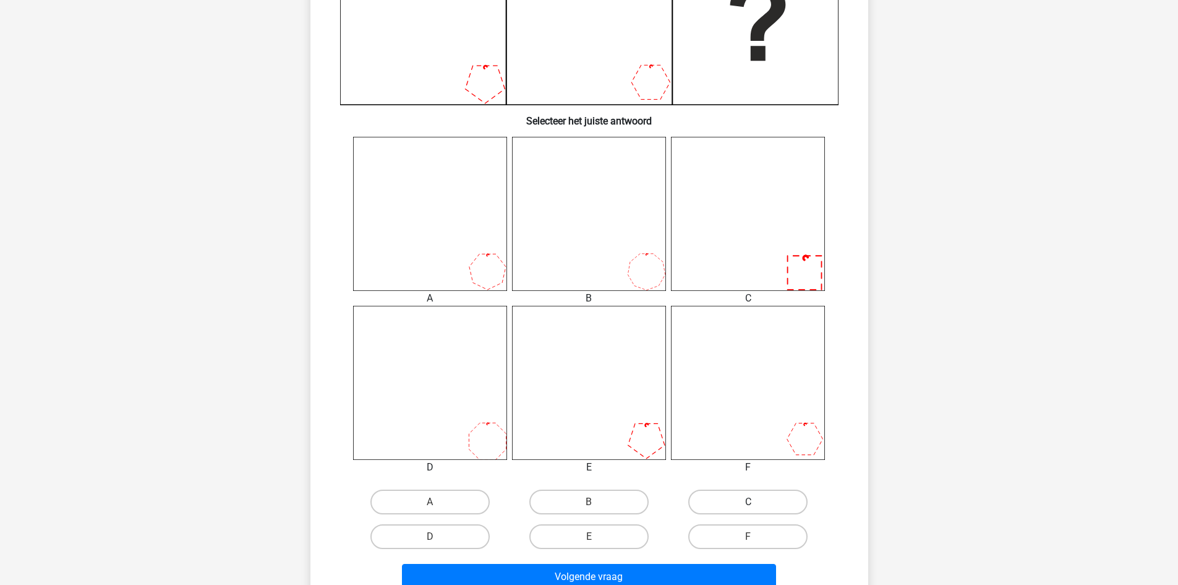
click at [758, 507] on label "C" at bounding box center [748, 501] width 119 height 25
click at [757, 507] on input "C" at bounding box center [753, 506] width 8 height 8
radio input "true"
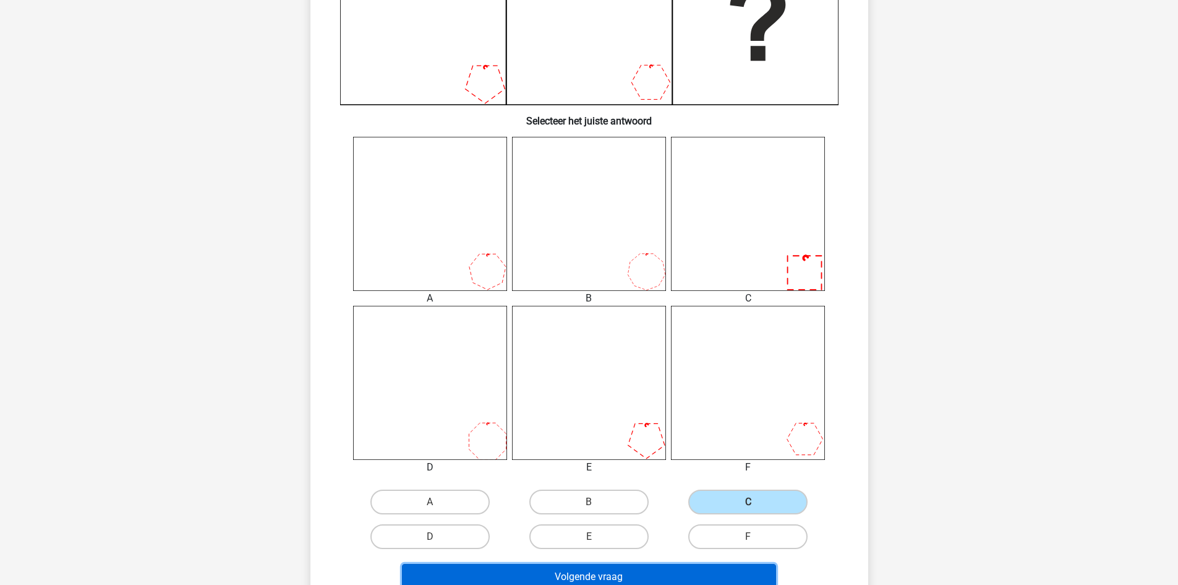
drag, startPoint x: 655, startPoint y: 572, endPoint x: 667, endPoint y: 567, distance: 13.6
click at [655, 572] on button "Volgende vraag" at bounding box center [589, 577] width 374 height 26
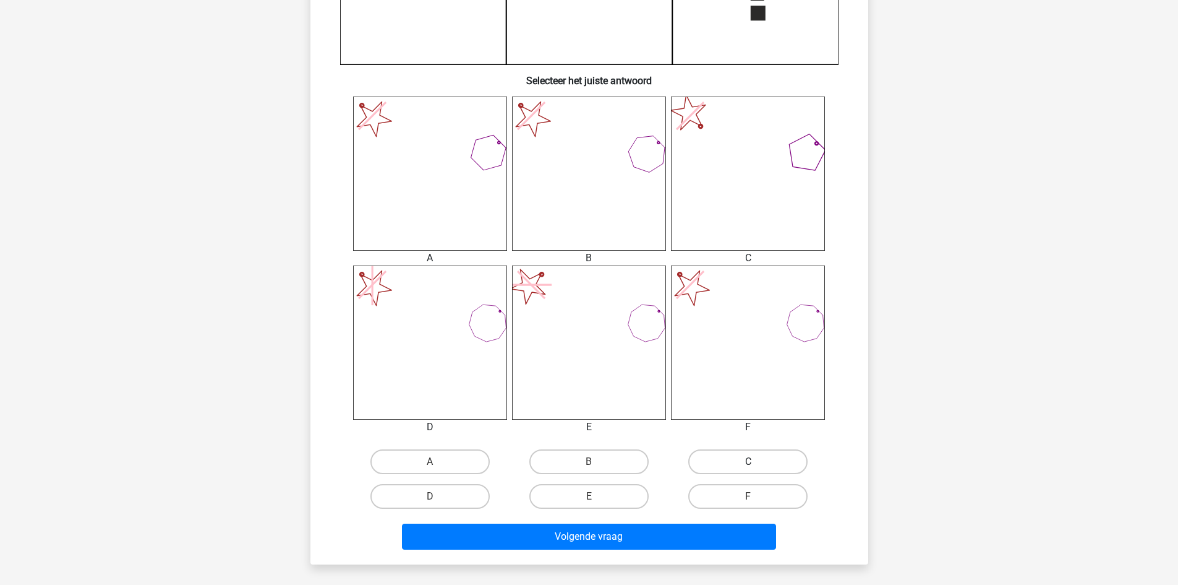
scroll to position [433, 0]
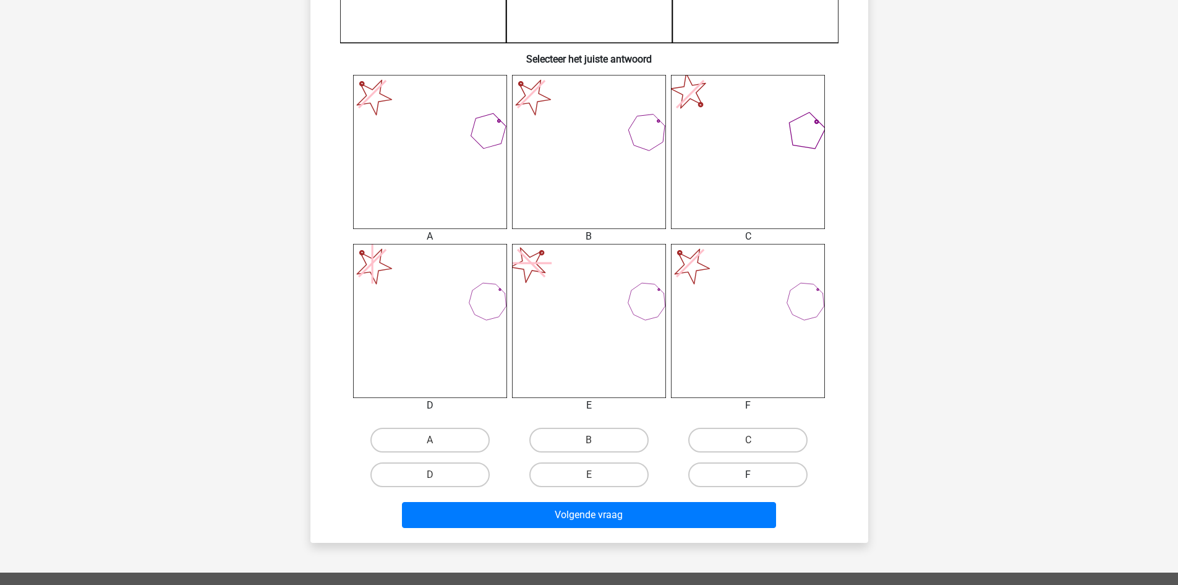
click at [747, 480] on label "F" at bounding box center [748, 474] width 119 height 25
click at [749, 480] on input "F" at bounding box center [753, 478] width 8 height 8
radio input "true"
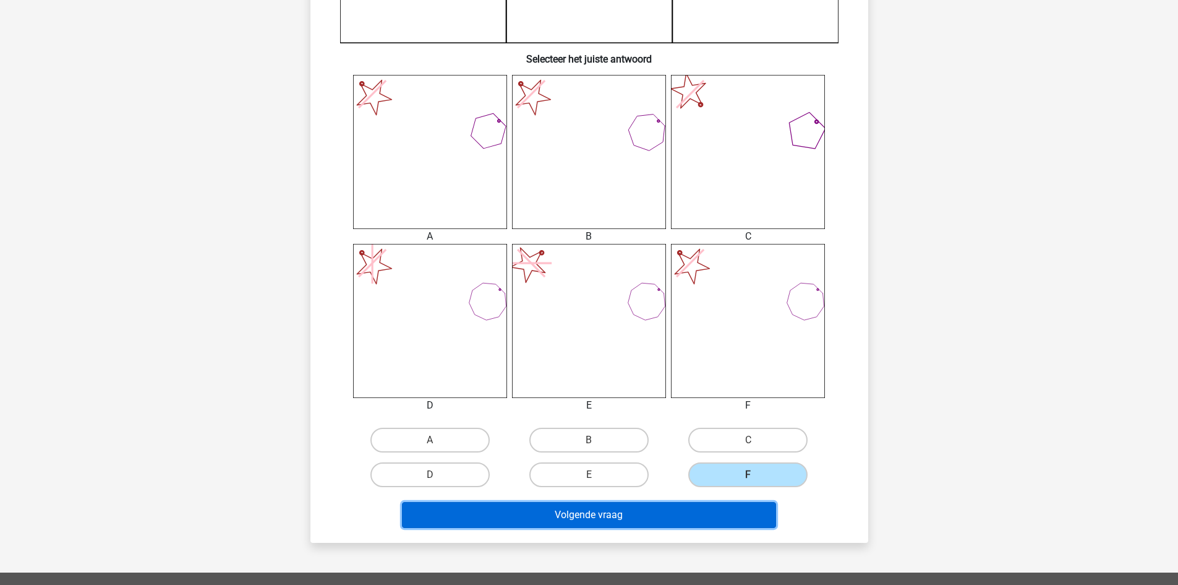
click at [678, 510] on button "Volgende vraag" at bounding box center [589, 515] width 374 height 26
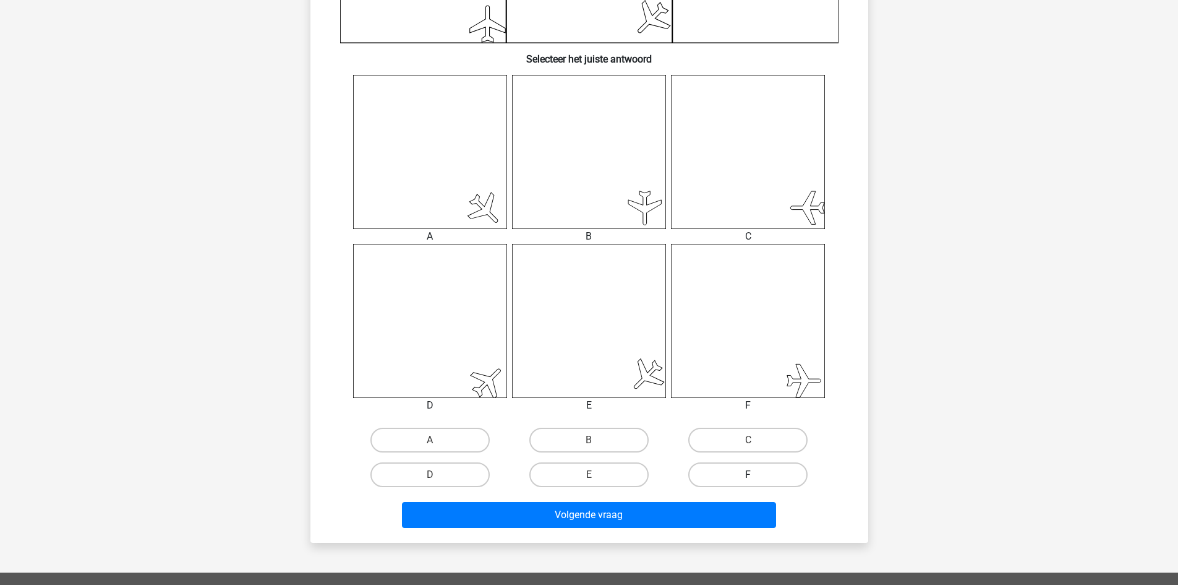
click at [758, 478] on label "F" at bounding box center [748, 474] width 119 height 25
click at [757, 478] on input "F" at bounding box center [753, 478] width 8 height 8
radio input "true"
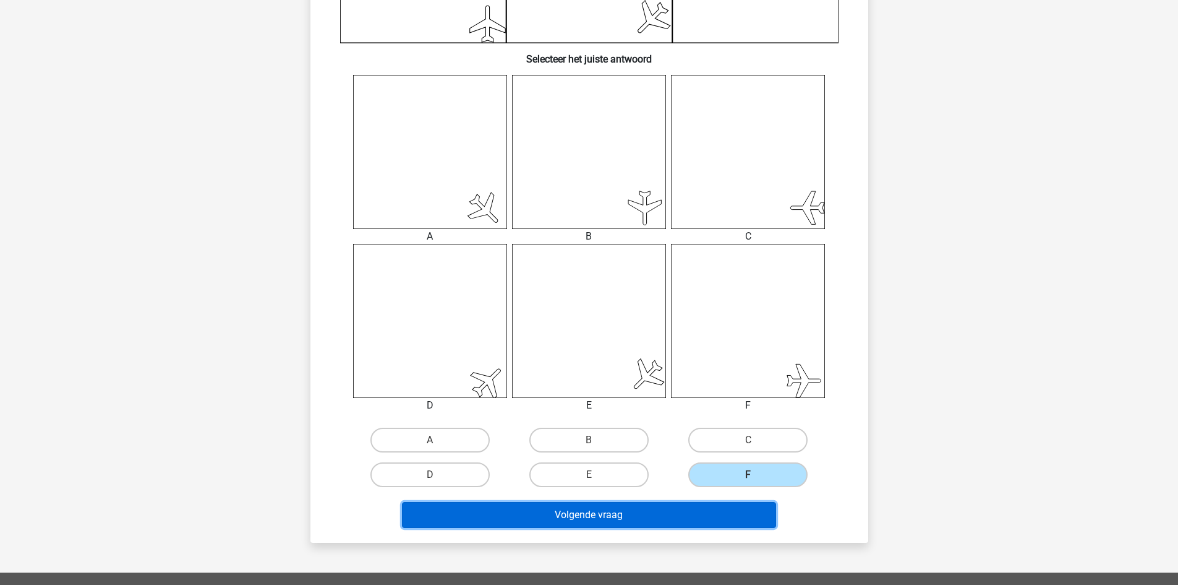
click at [638, 515] on button "Volgende vraag" at bounding box center [589, 515] width 374 height 26
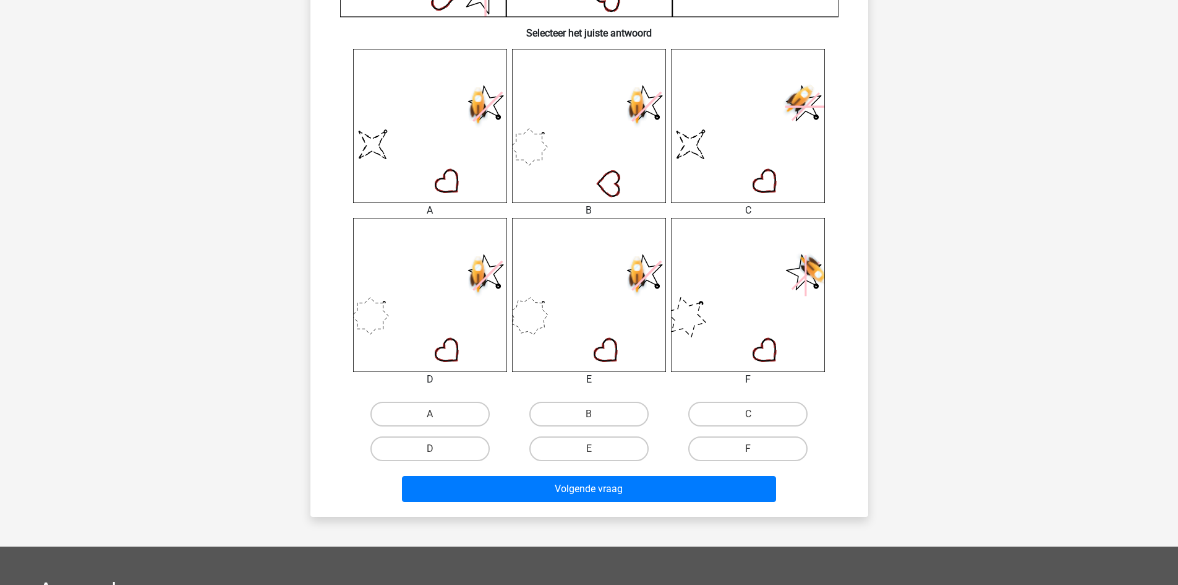
scroll to position [495, 0]
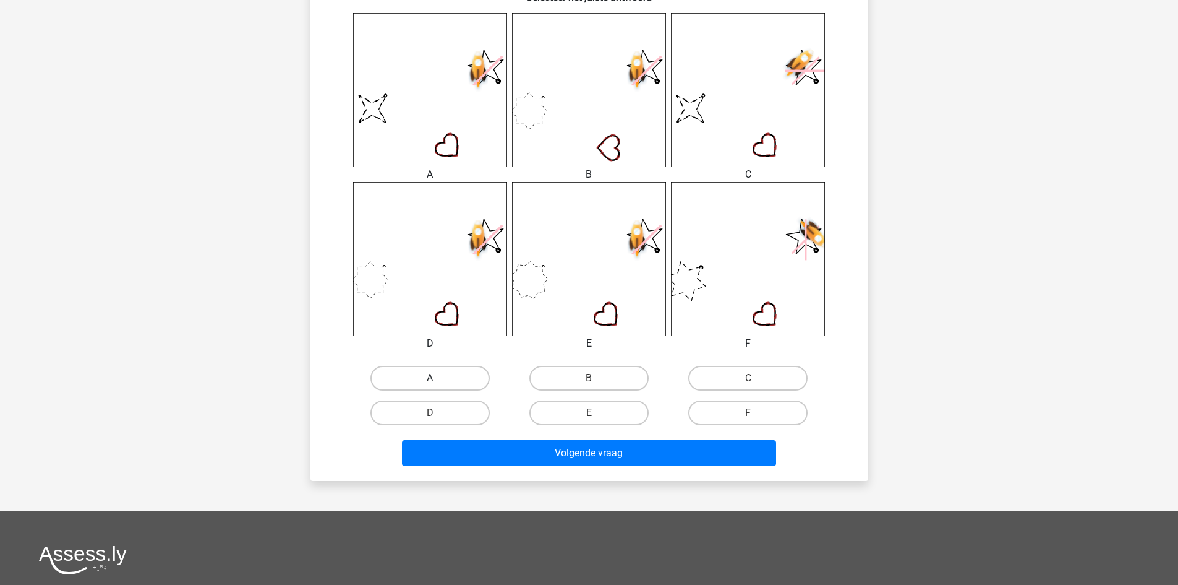
click at [443, 379] on label "A" at bounding box center [430, 378] width 119 height 25
click at [438, 379] on input "A" at bounding box center [434, 382] width 8 height 8
radio input "true"
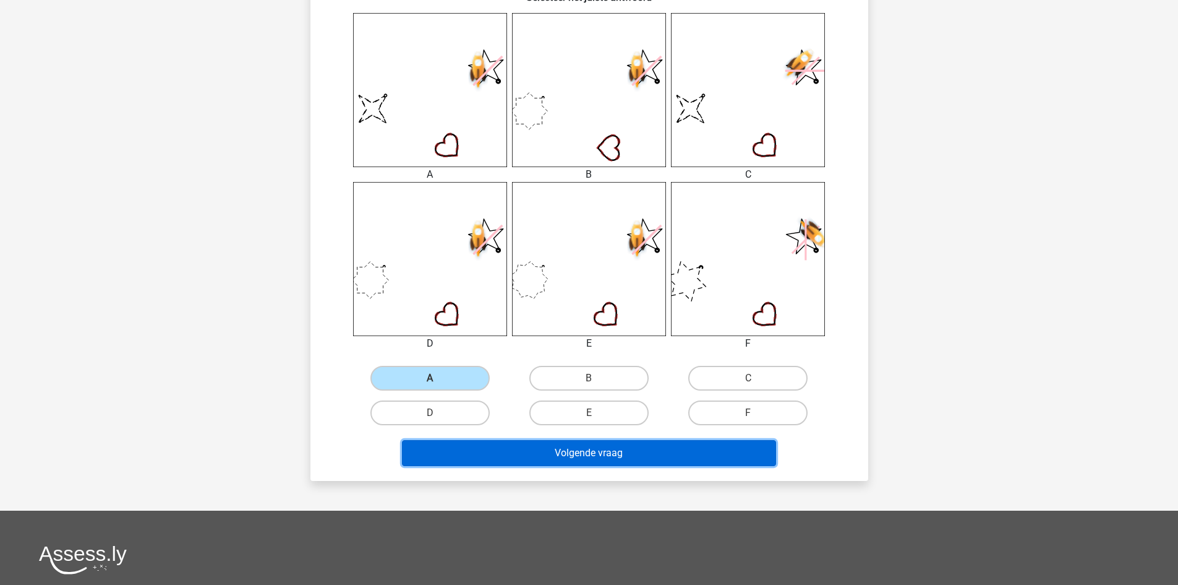
click at [554, 449] on button "Volgende vraag" at bounding box center [589, 453] width 374 height 26
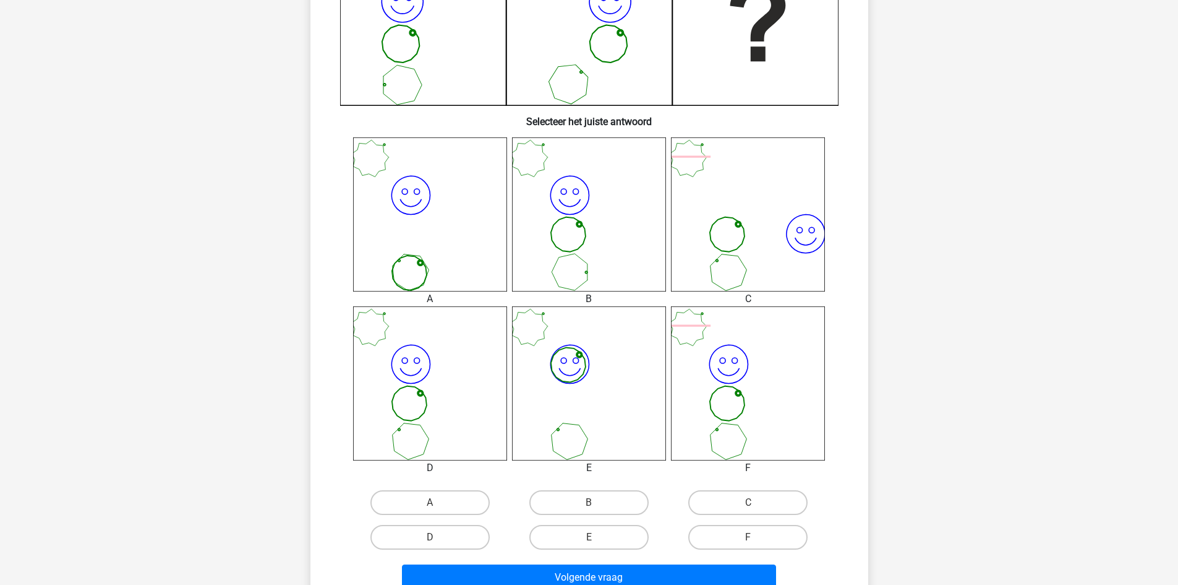
scroll to position [371, 0]
click at [446, 539] on label "D" at bounding box center [430, 536] width 119 height 25
click at [438, 539] on input "D" at bounding box center [434, 540] width 8 height 8
radio input "true"
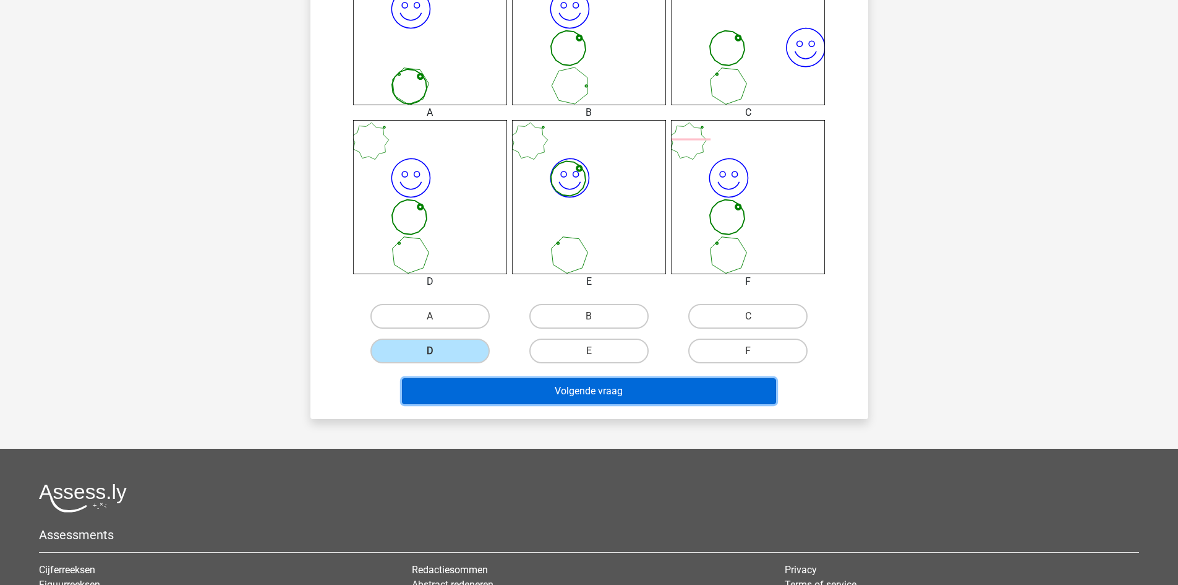
click at [583, 381] on button "Volgende vraag" at bounding box center [589, 391] width 374 height 26
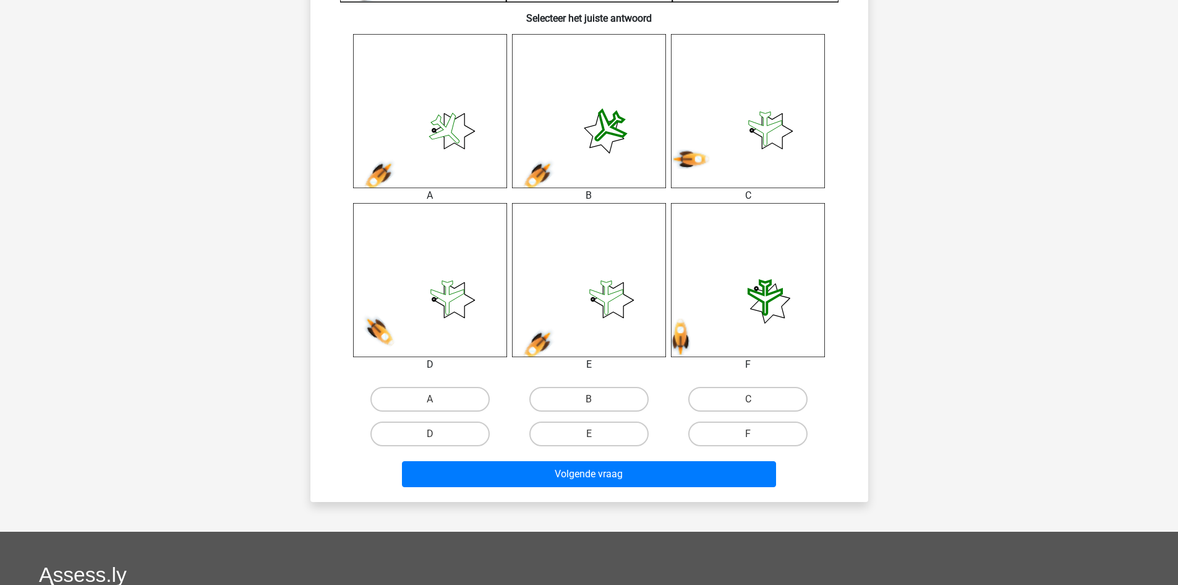
scroll to position [557, 0]
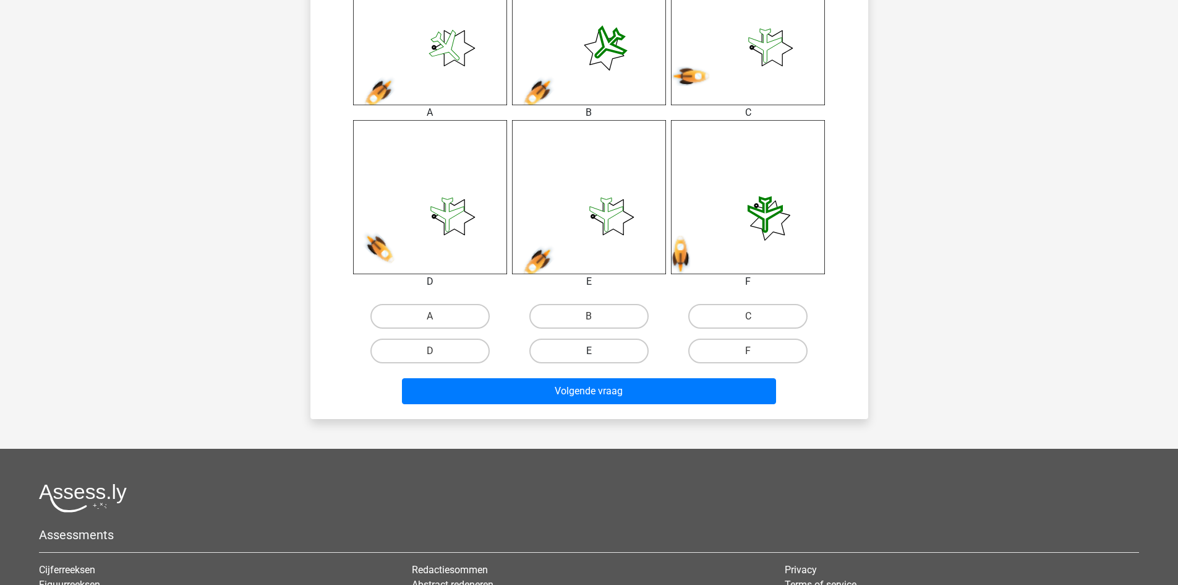
click at [599, 353] on label "E" at bounding box center [589, 350] width 119 height 25
click at [597, 353] on input "E" at bounding box center [593, 355] width 8 height 8
radio input "true"
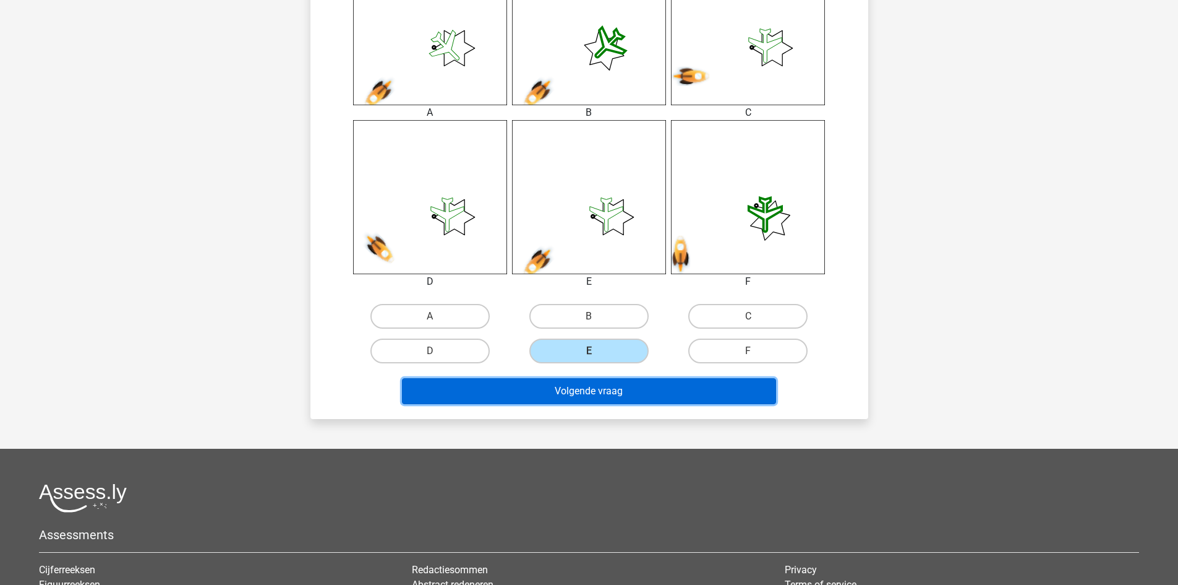
click at [593, 393] on button "Volgende vraag" at bounding box center [589, 391] width 374 height 26
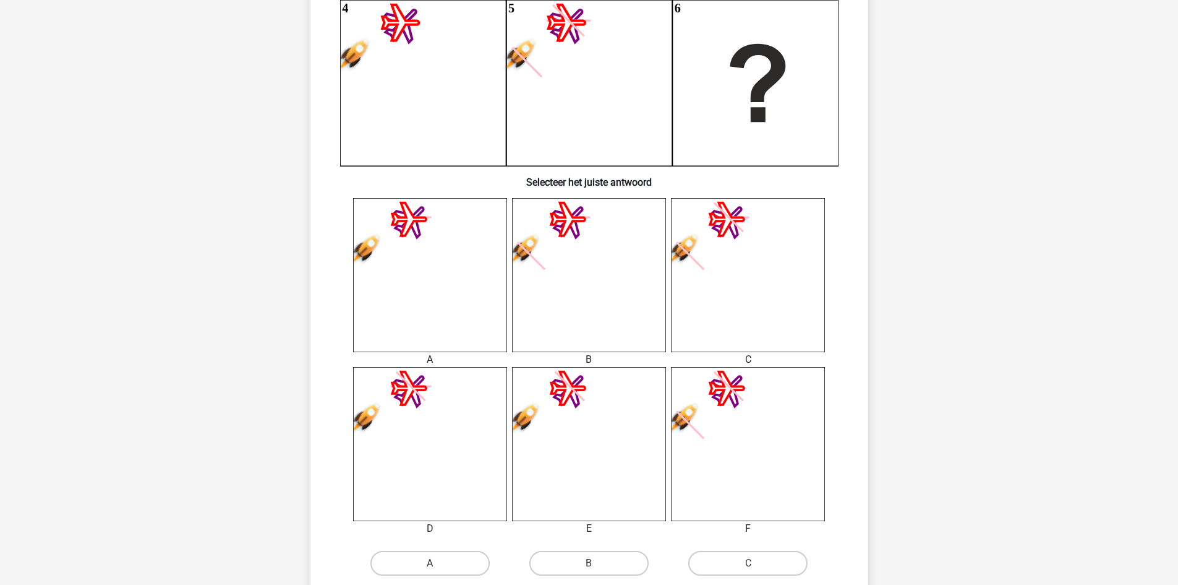
scroll to position [371, 0]
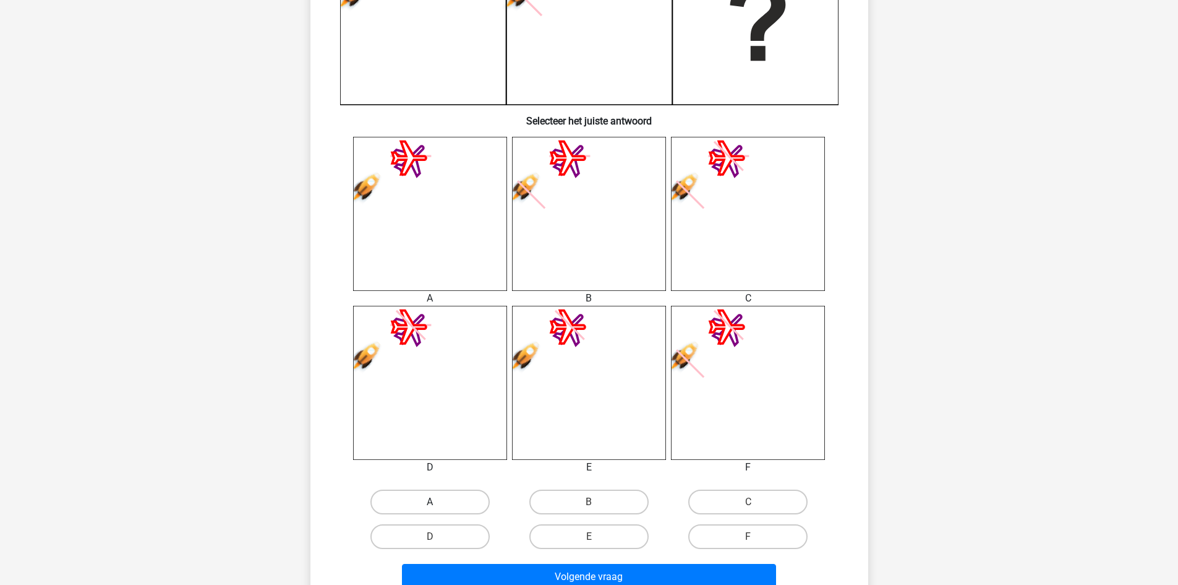
click at [447, 496] on label "A" at bounding box center [430, 501] width 119 height 25
click at [438, 502] on input "A" at bounding box center [434, 506] width 8 height 8
radio input "true"
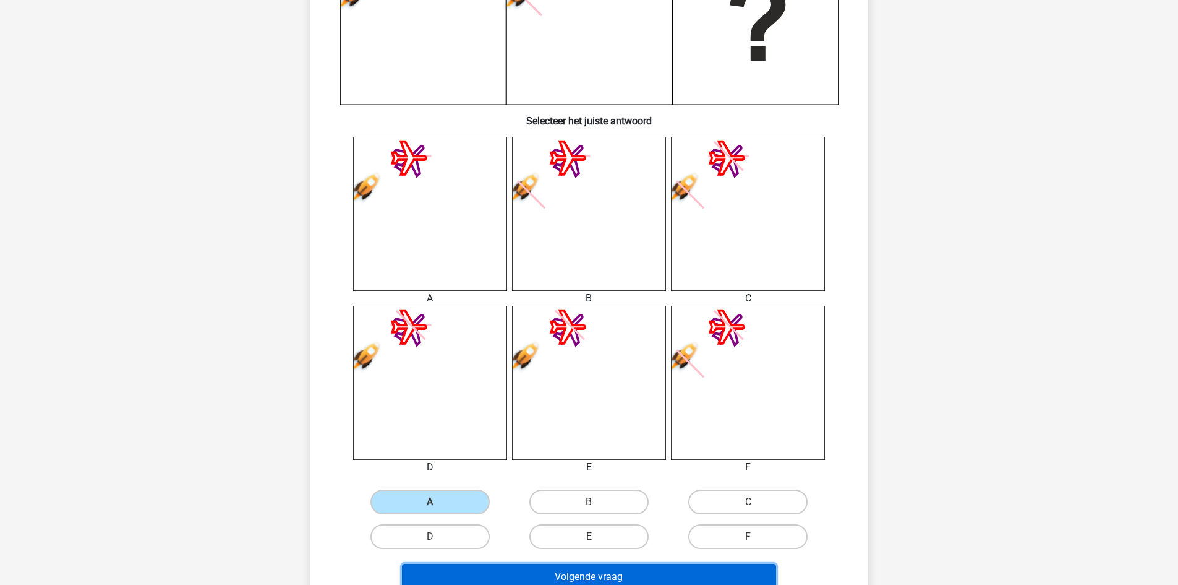
drag, startPoint x: 563, startPoint y: 568, endPoint x: 596, endPoint y: 541, distance: 42.2
click at [563, 567] on button "Volgende vraag" at bounding box center [589, 577] width 374 height 26
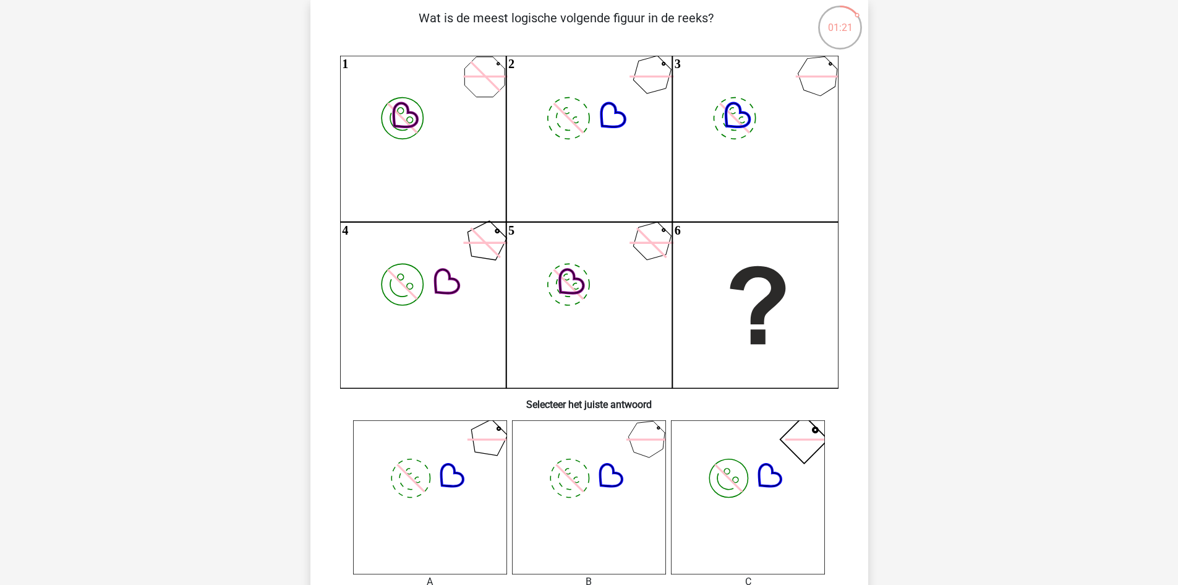
scroll to position [62, 0]
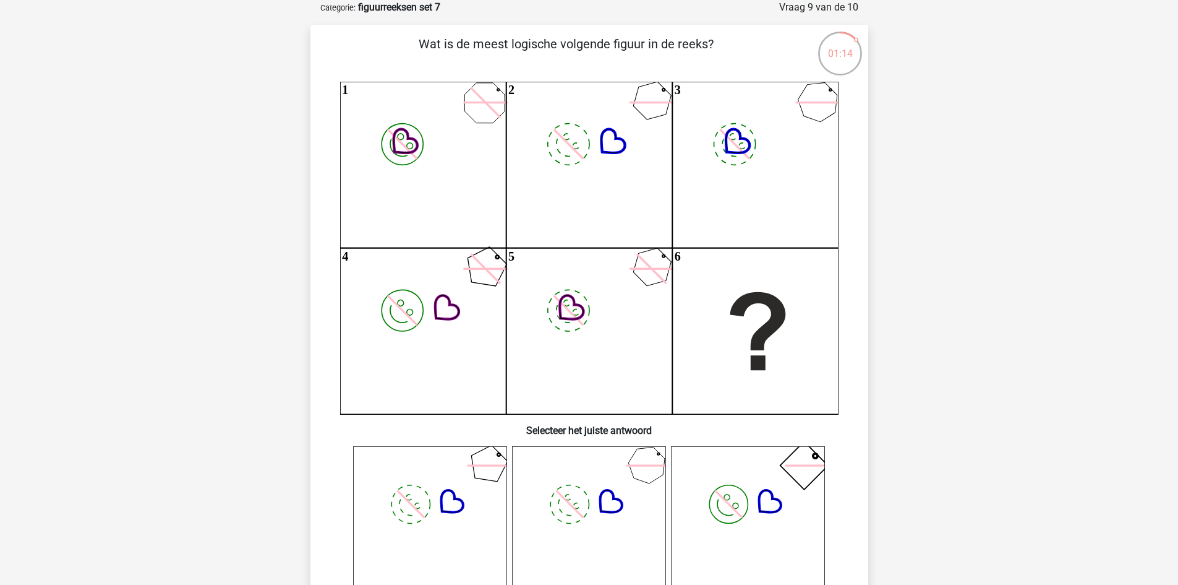
click at [457, 505] on icon "image/svg+xml" at bounding box center [430, 523] width 154 height 154
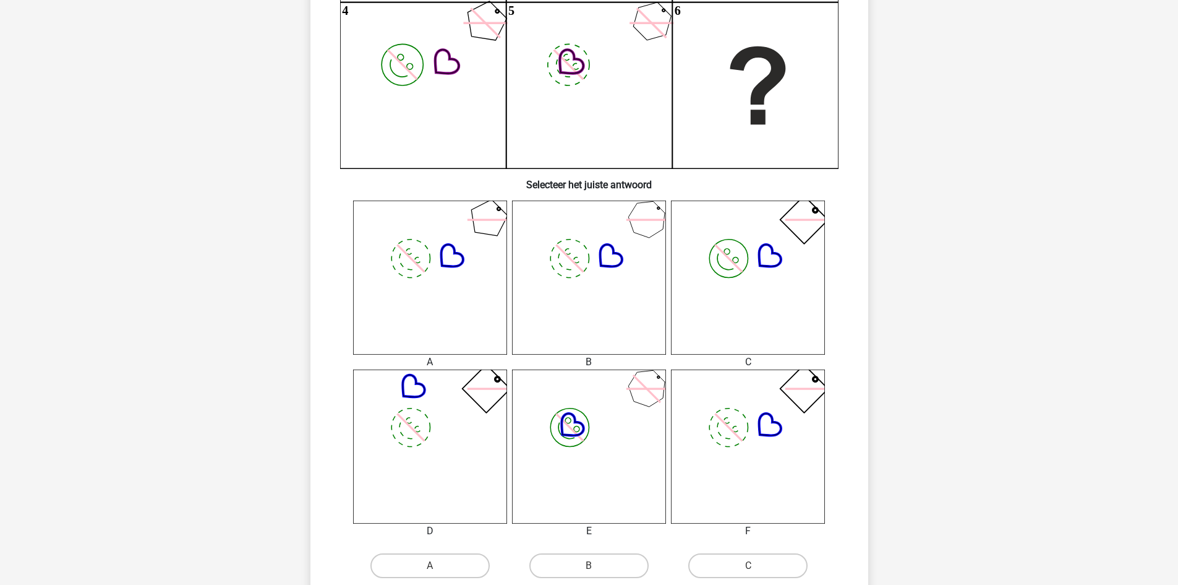
scroll to position [309, 0]
click at [791, 268] on icon "image/svg+xml" at bounding box center [748, 276] width 154 height 154
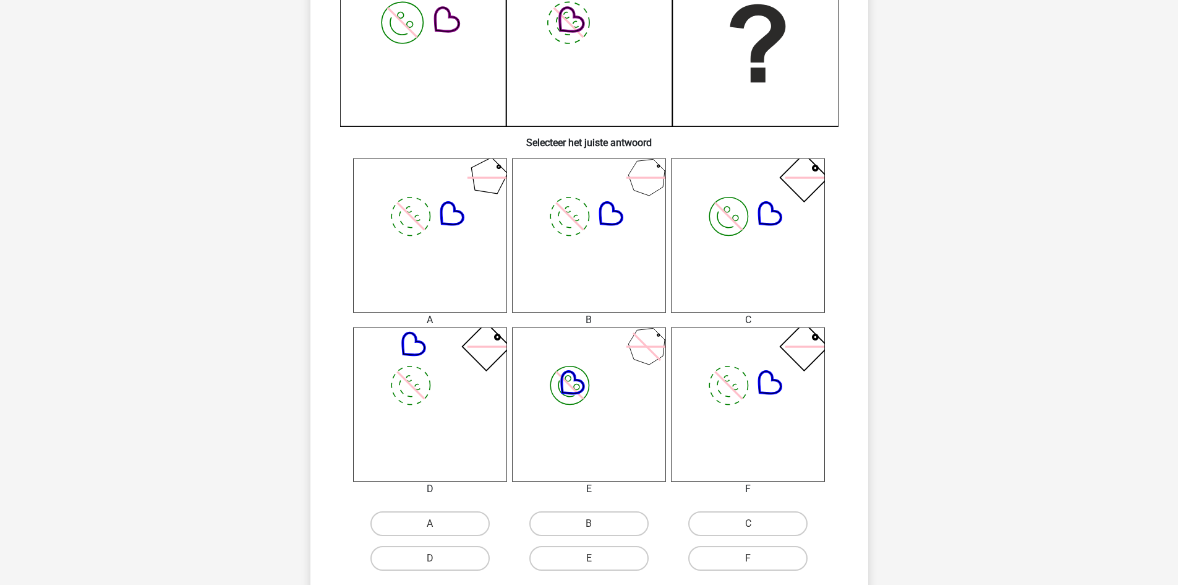
scroll to position [371, 0]
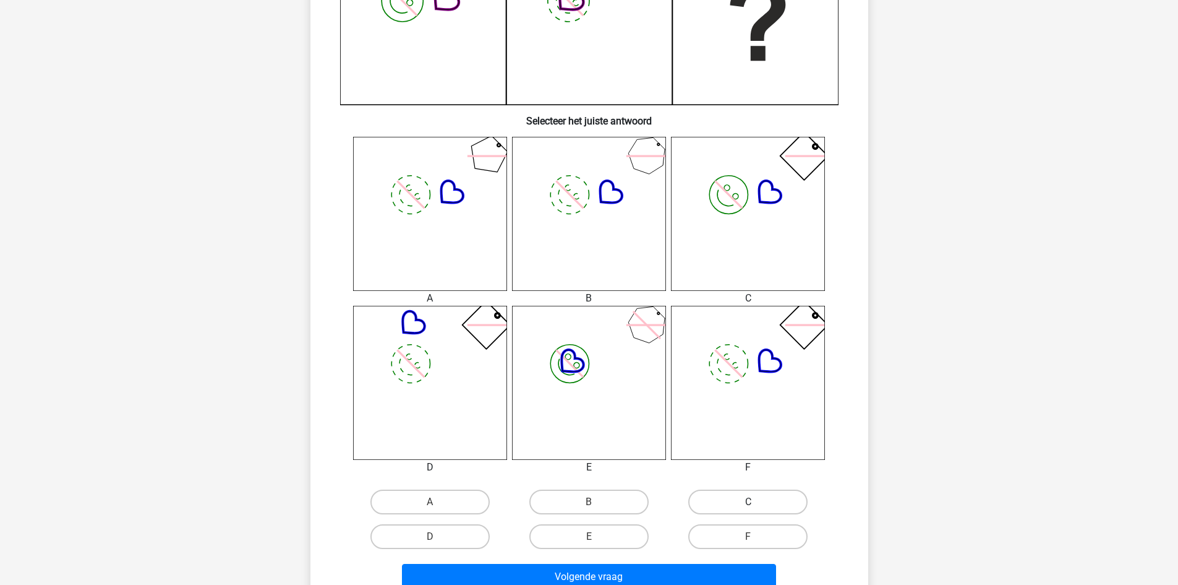
click at [745, 496] on label "C" at bounding box center [748, 501] width 119 height 25
click at [749, 502] on input "C" at bounding box center [753, 506] width 8 height 8
radio input "true"
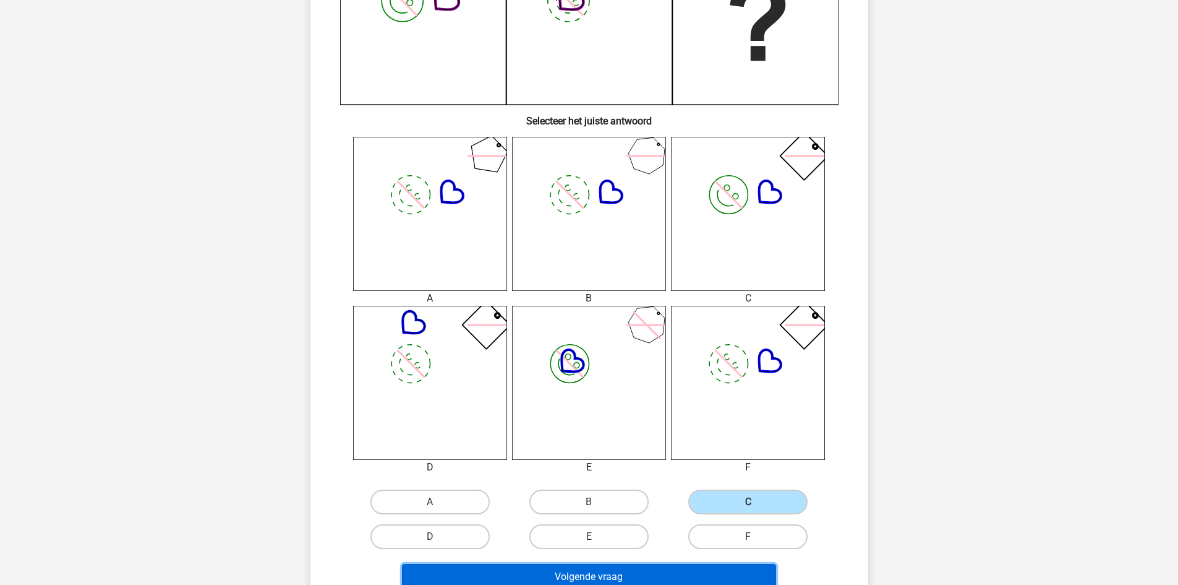
click at [640, 570] on button "Volgende vraag" at bounding box center [589, 577] width 374 height 26
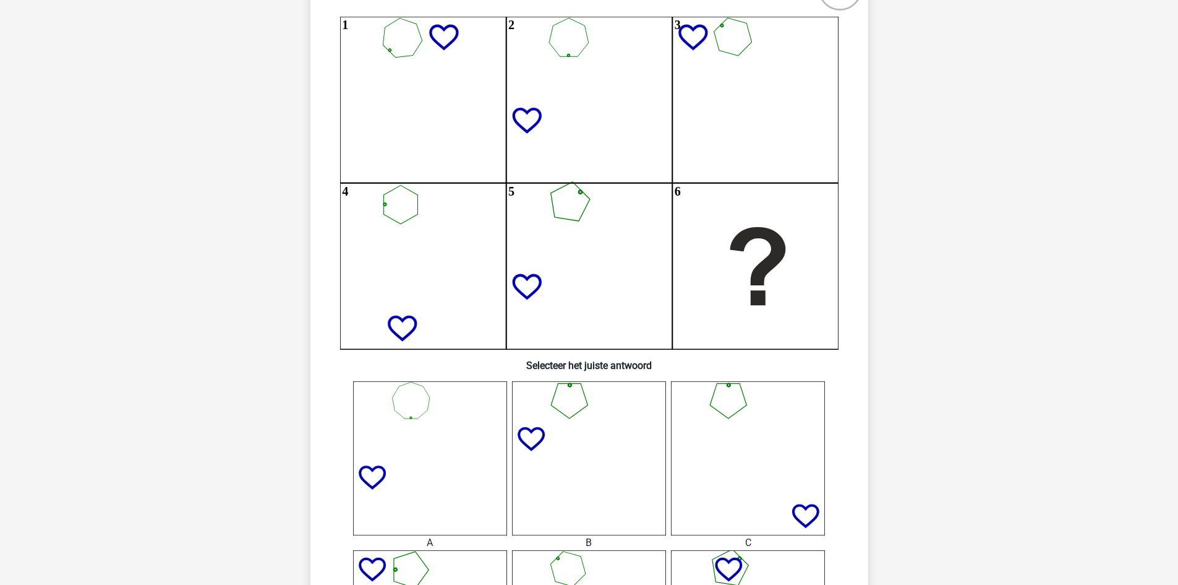
scroll to position [124, 0]
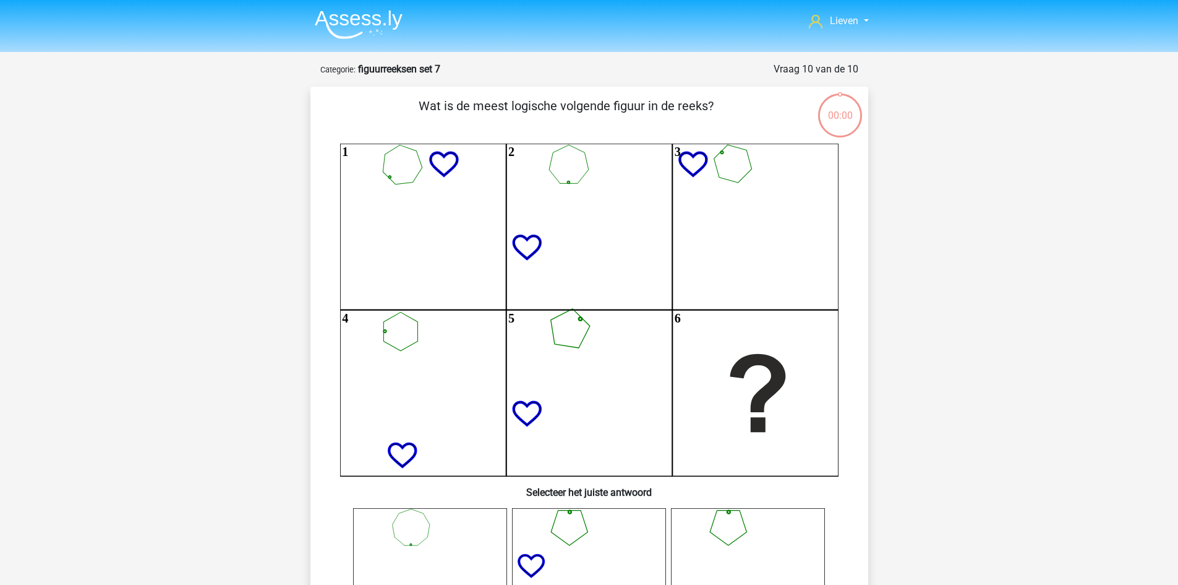
scroll to position [124, 0]
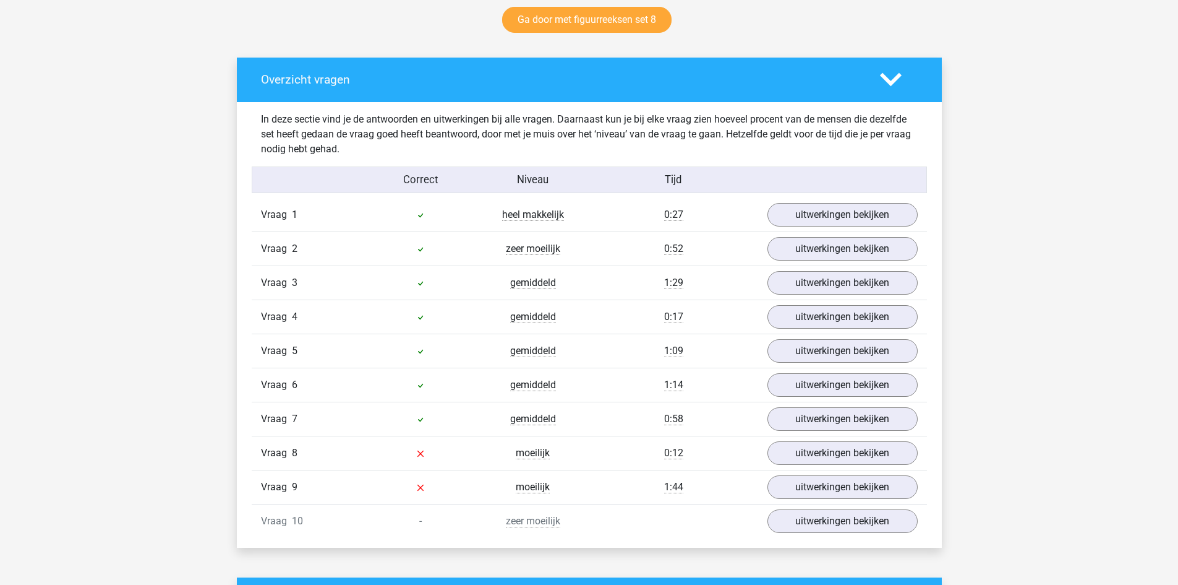
scroll to position [680, 0]
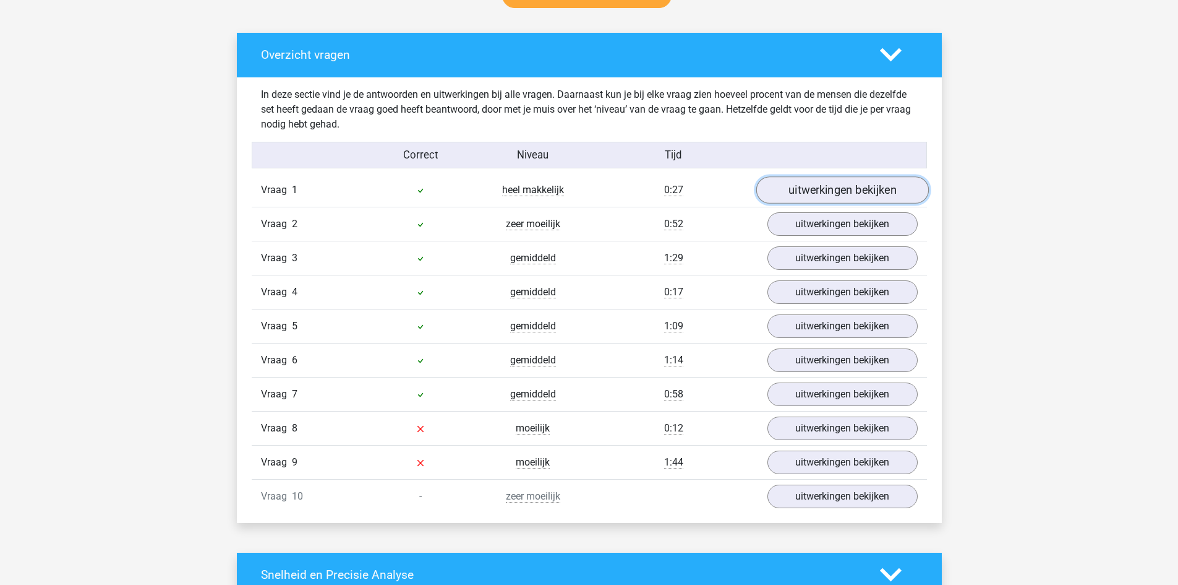
drag, startPoint x: 802, startPoint y: 189, endPoint x: 795, endPoint y: 189, distance: 6.8
click at [802, 189] on link "uitwerkingen bekijken" at bounding box center [842, 189] width 173 height 27
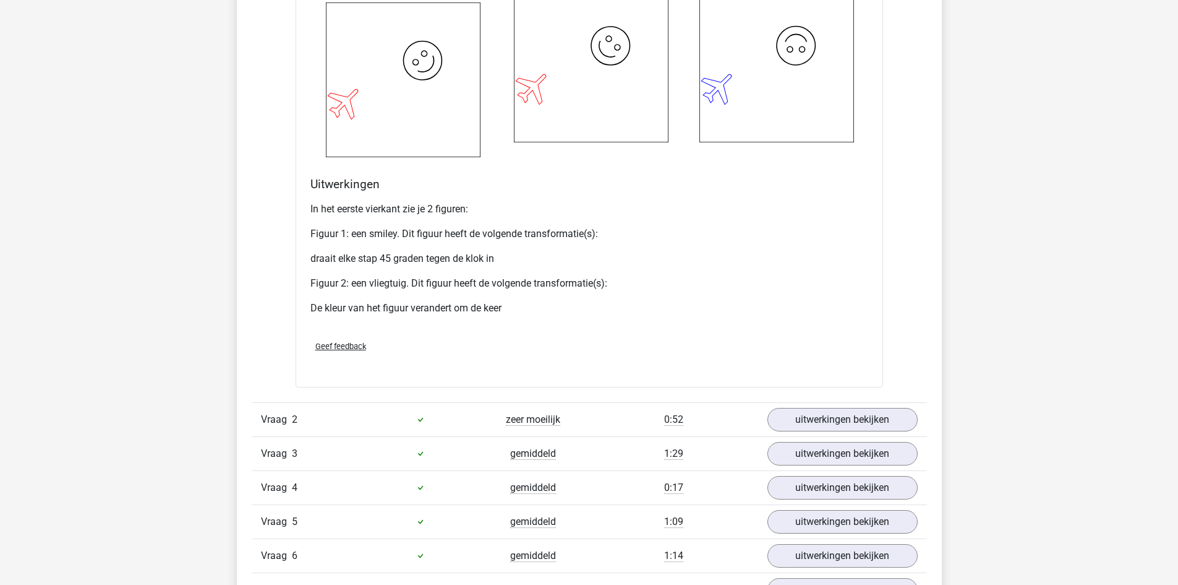
scroll to position [1608, 0]
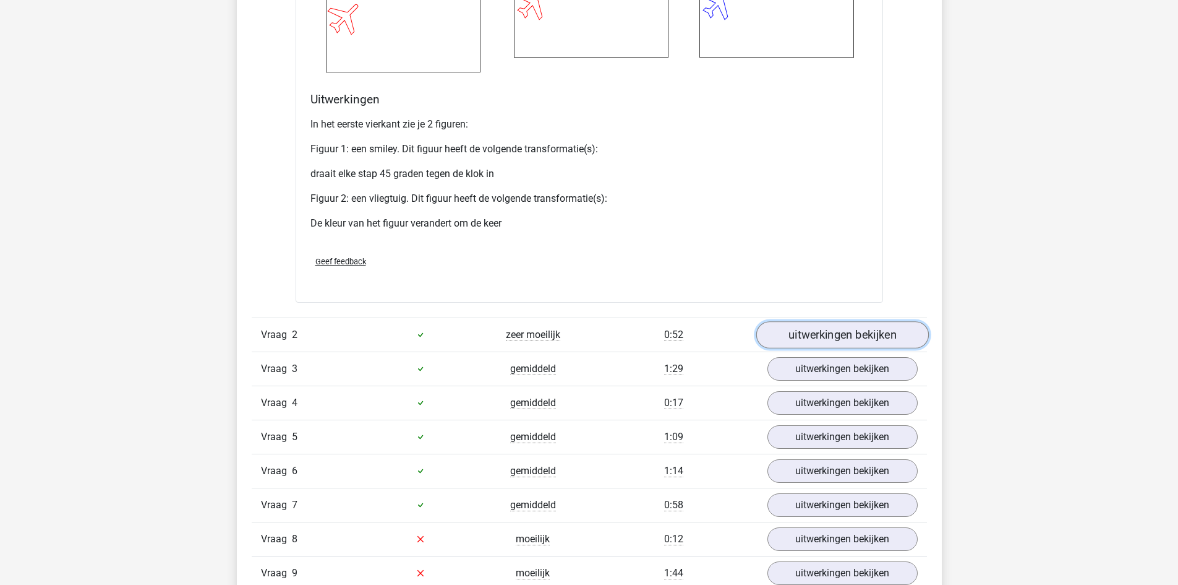
click at [840, 336] on link "uitwerkingen bekijken" at bounding box center [842, 334] width 173 height 27
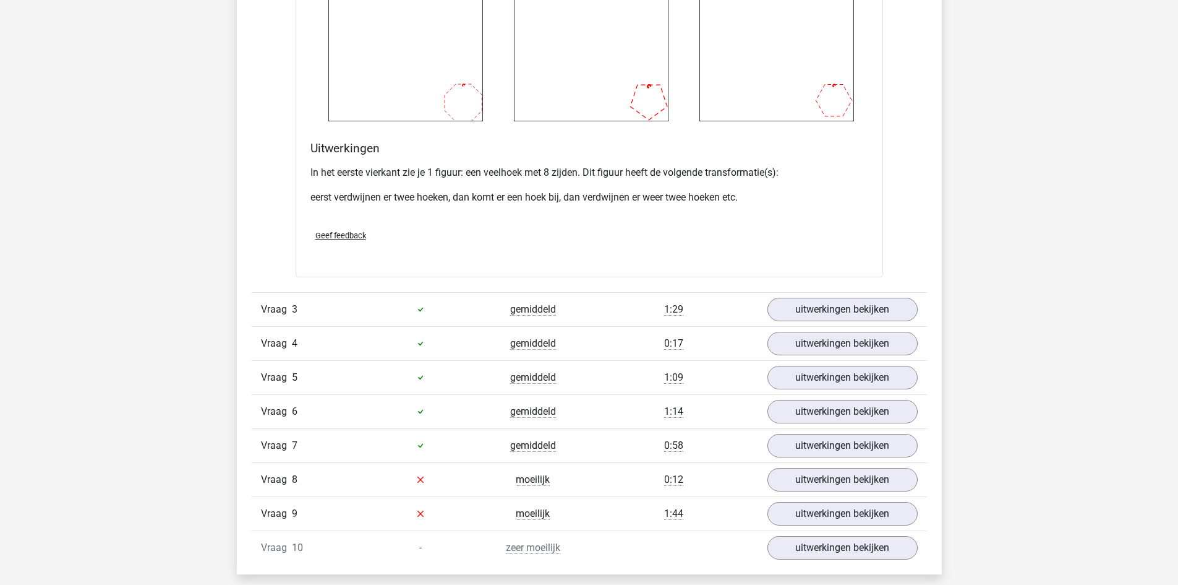
scroll to position [2660, 0]
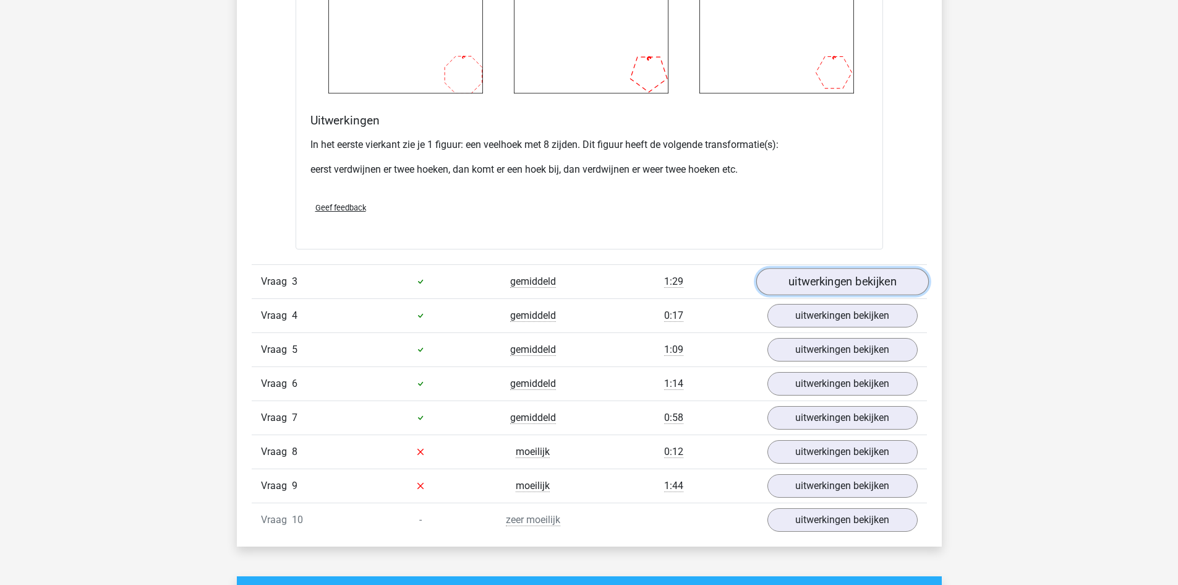
click at [819, 280] on link "uitwerkingen bekijken" at bounding box center [842, 281] width 173 height 27
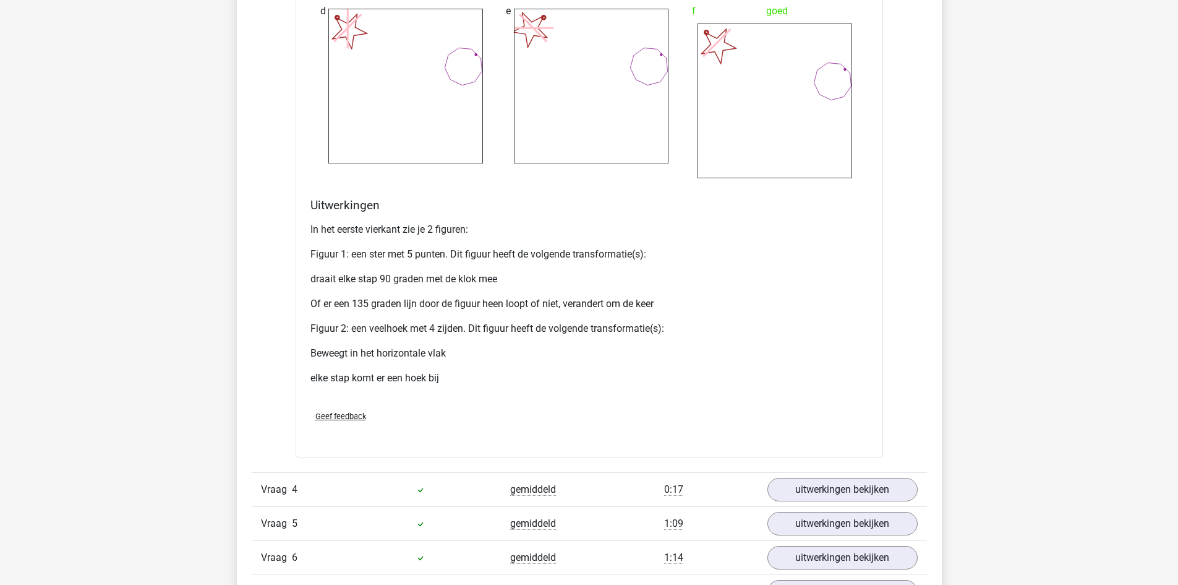
scroll to position [3712, 0]
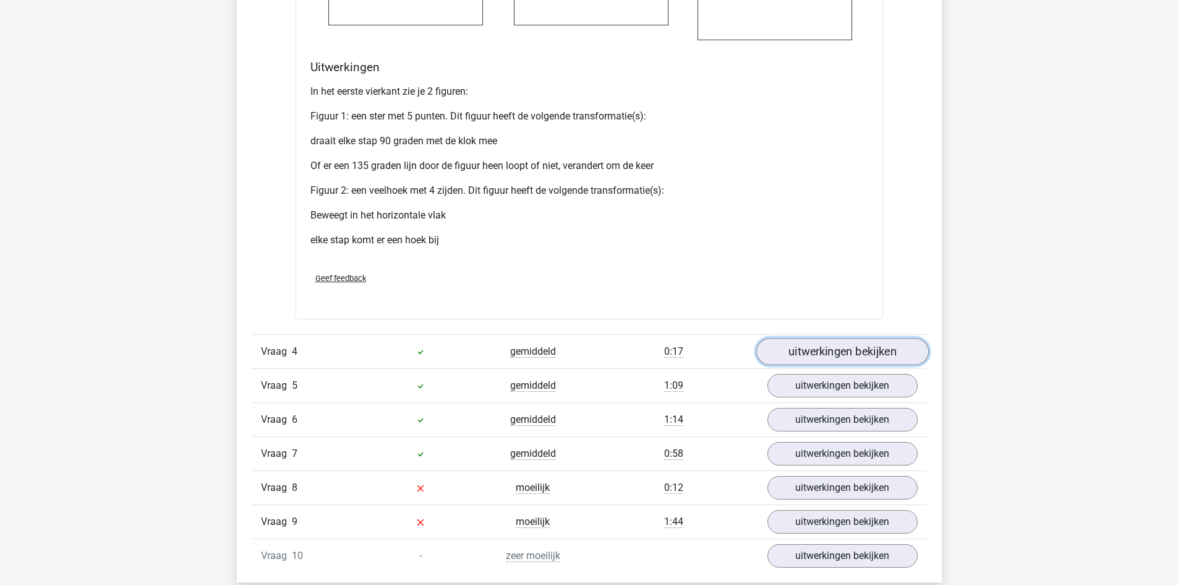
click at [841, 355] on link "uitwerkingen bekijken" at bounding box center [842, 351] width 173 height 27
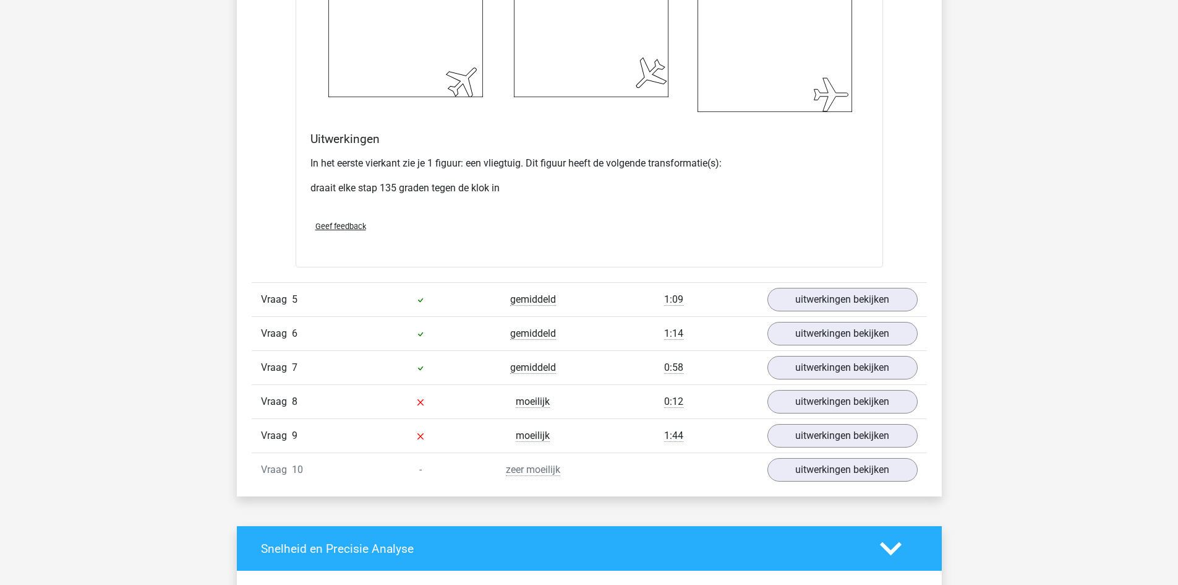
scroll to position [4763, 0]
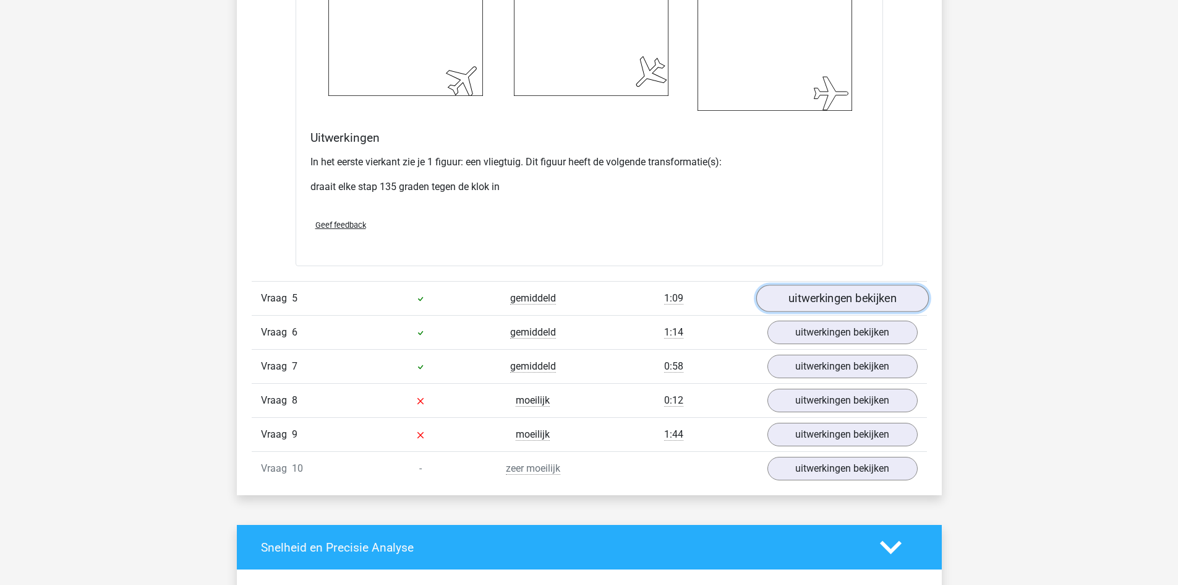
click at [807, 296] on link "uitwerkingen bekijken" at bounding box center [842, 298] width 173 height 27
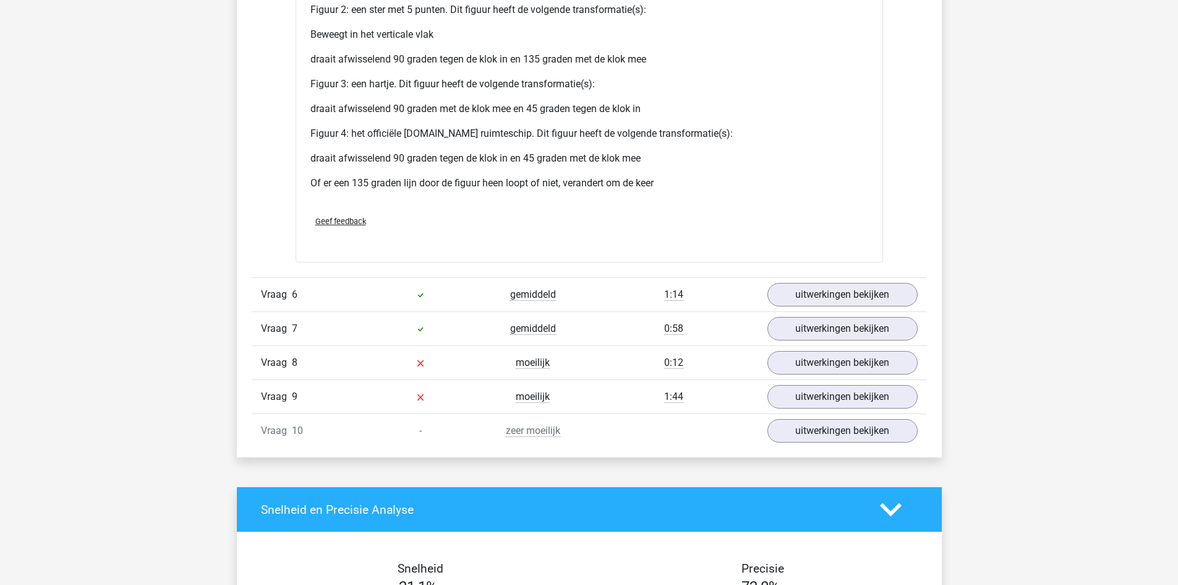
scroll to position [6000, 0]
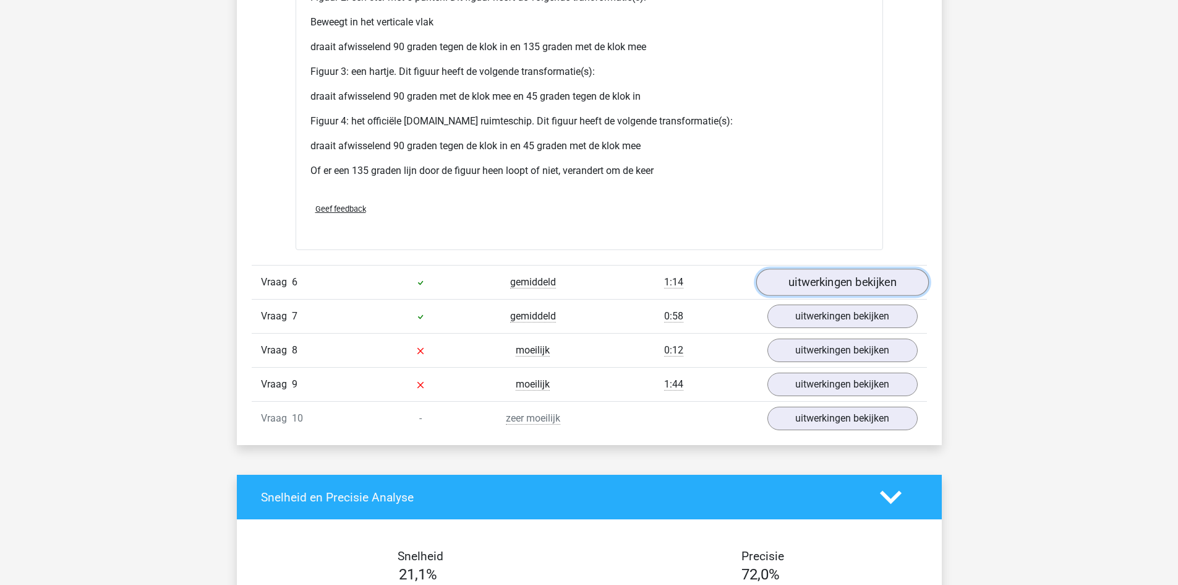
click at [843, 281] on link "uitwerkingen bekijken" at bounding box center [842, 281] width 173 height 27
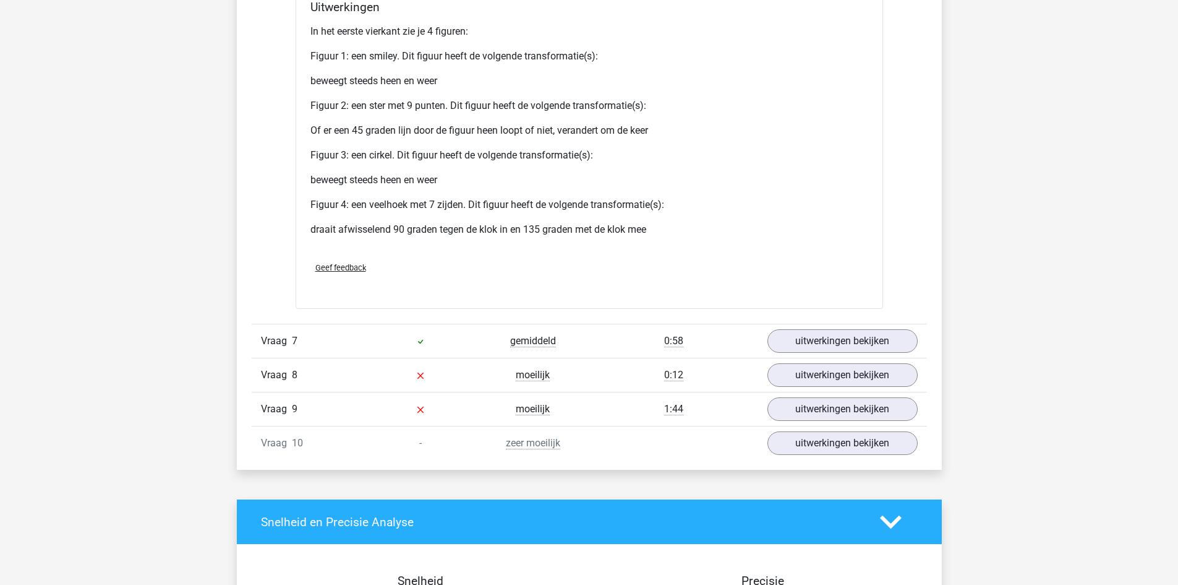
scroll to position [7114, 0]
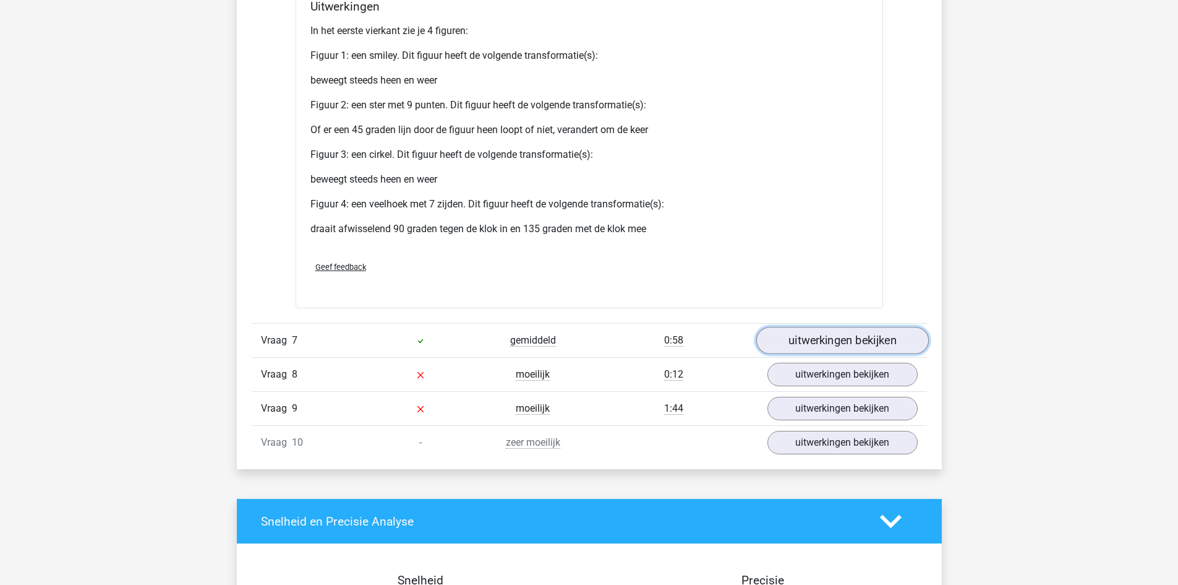
click at [825, 338] on link "uitwerkingen bekijken" at bounding box center [842, 340] width 173 height 27
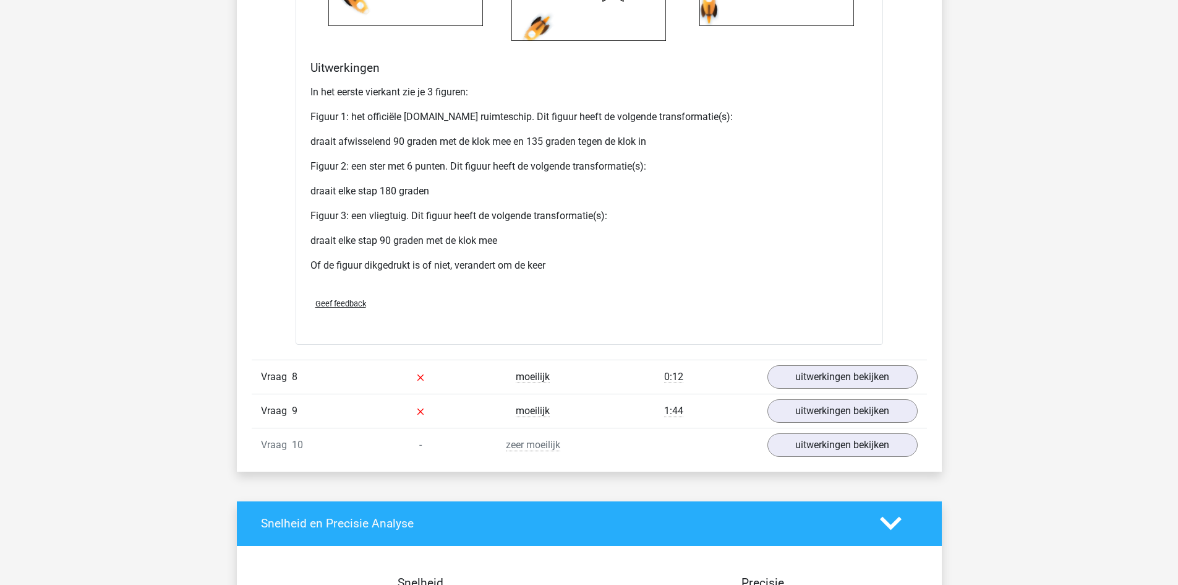
scroll to position [8227, 0]
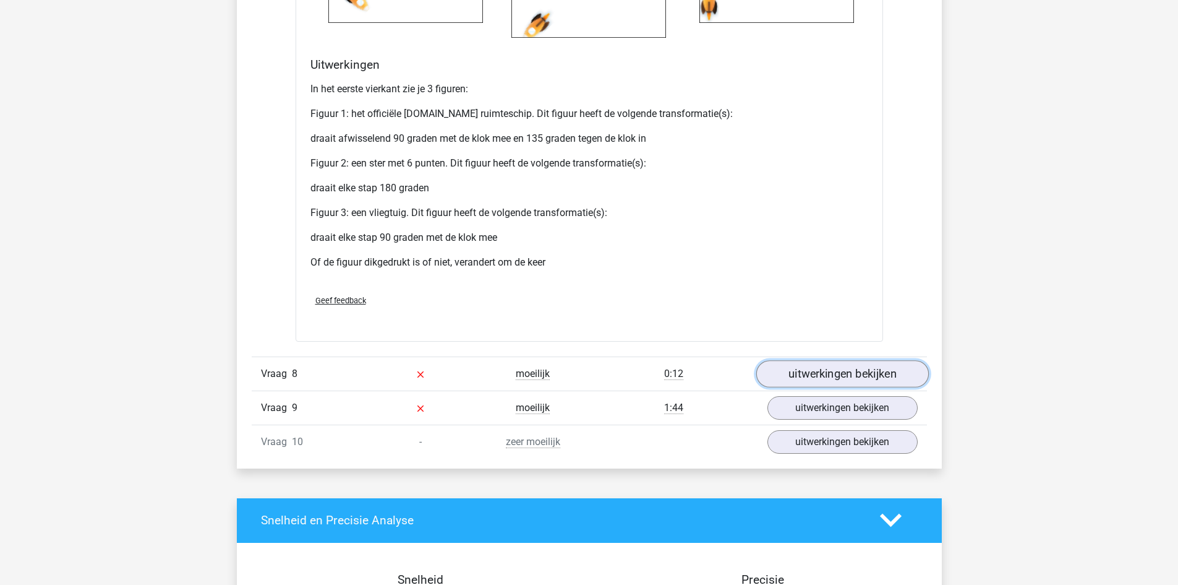
drag, startPoint x: 804, startPoint y: 371, endPoint x: 761, endPoint y: 371, distance: 42.7
click at [802, 371] on link "uitwerkingen bekijken" at bounding box center [842, 373] width 173 height 27
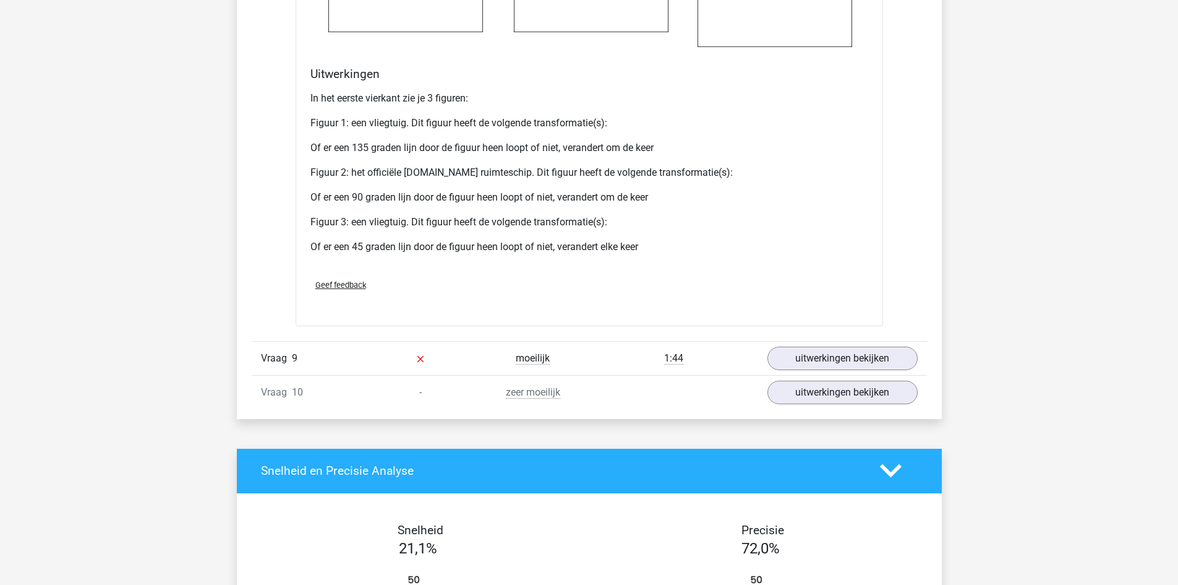
scroll to position [9403, 0]
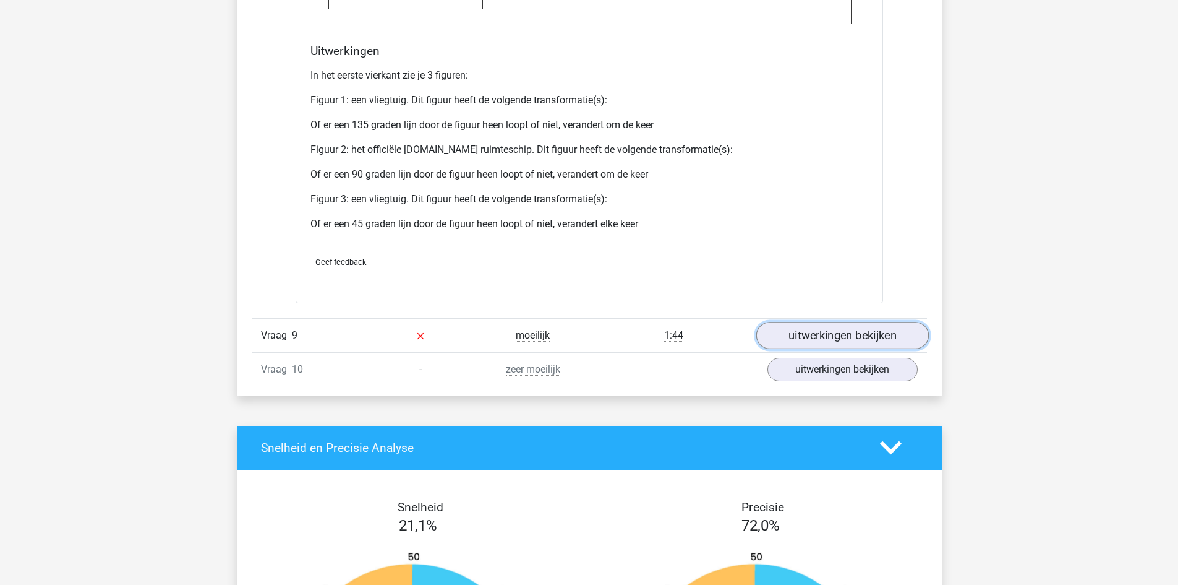
click at [845, 333] on link "uitwerkingen bekijken" at bounding box center [842, 335] width 173 height 27
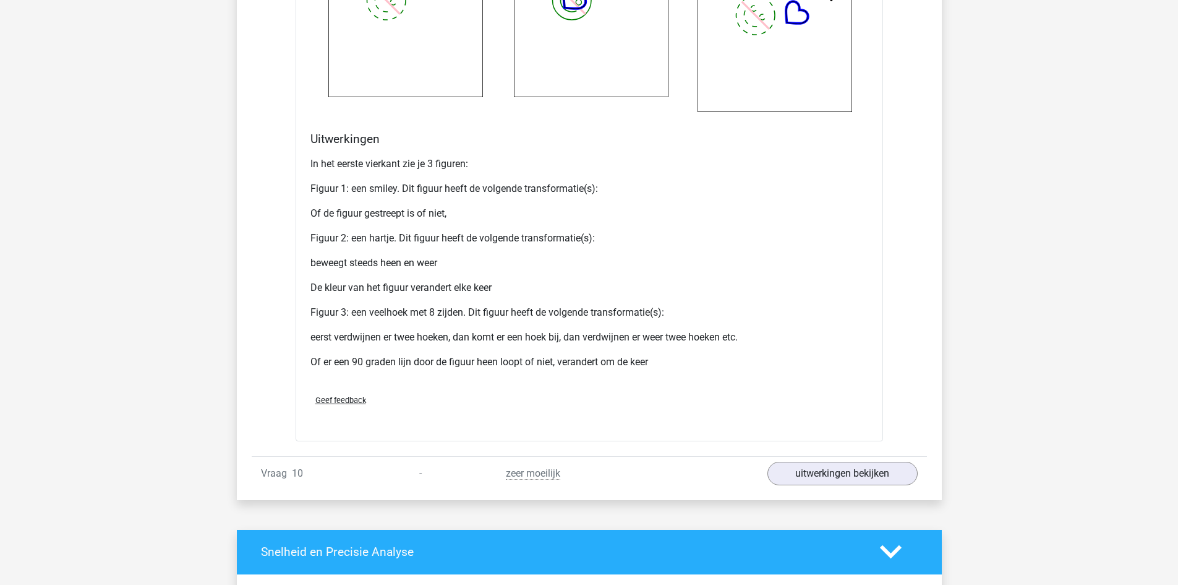
scroll to position [10516, 0]
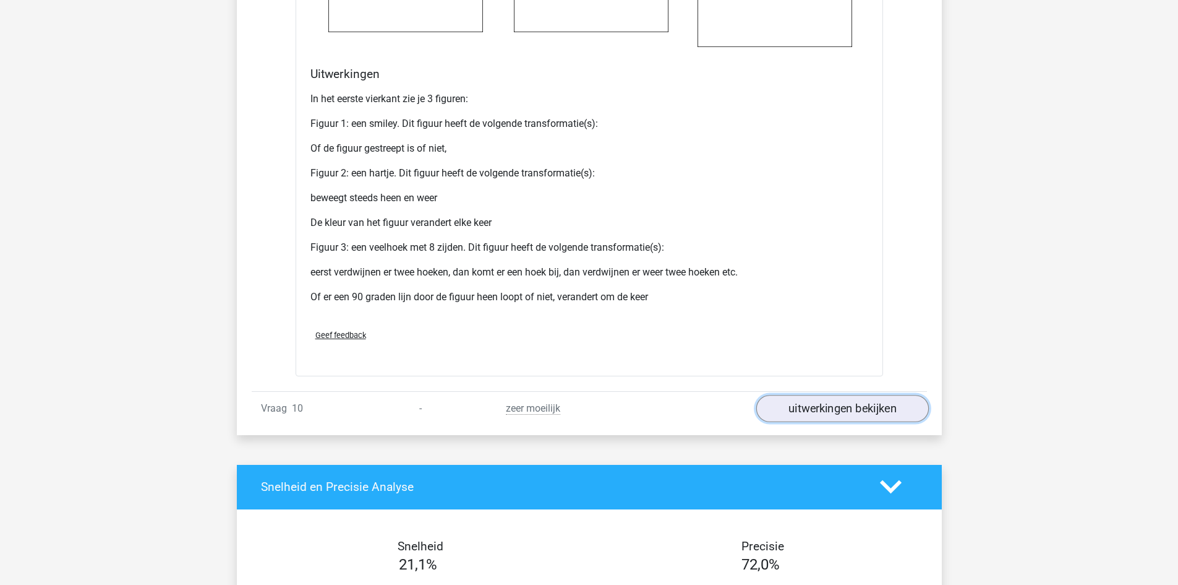
click at [814, 405] on link "uitwerkingen bekijken" at bounding box center [842, 408] width 173 height 27
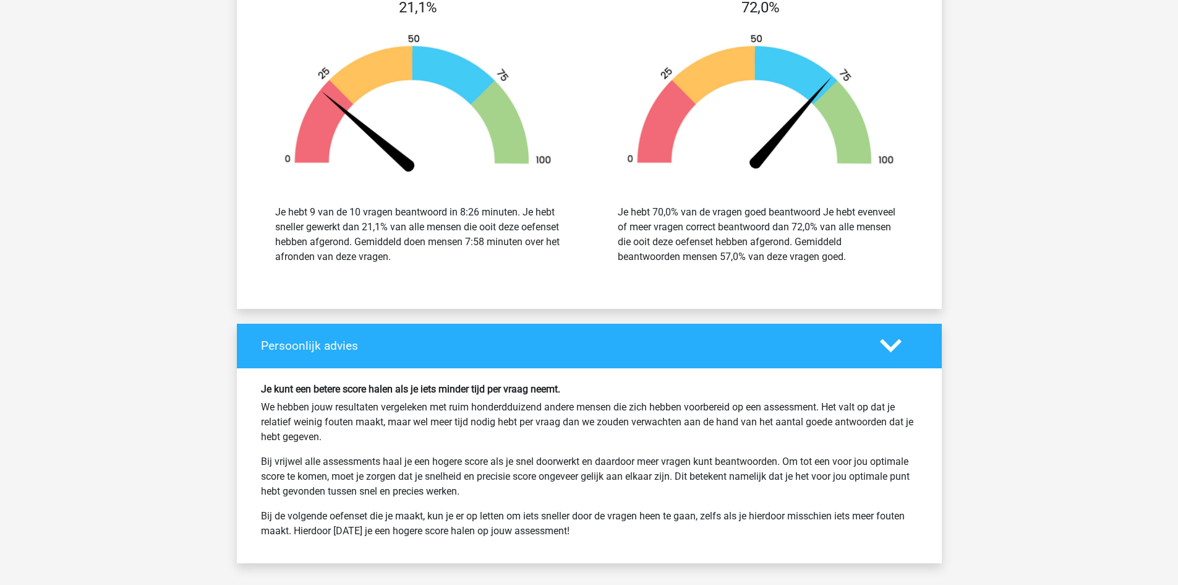
scroll to position [12372, 0]
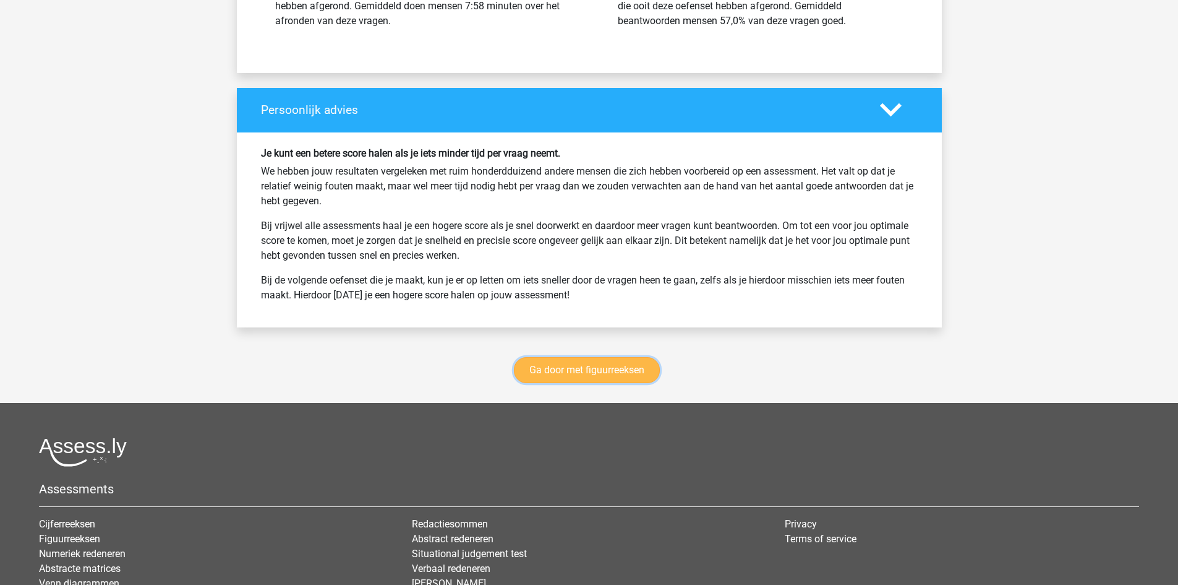
click at [589, 374] on link "Ga door met figuurreeksen" at bounding box center [587, 370] width 146 height 26
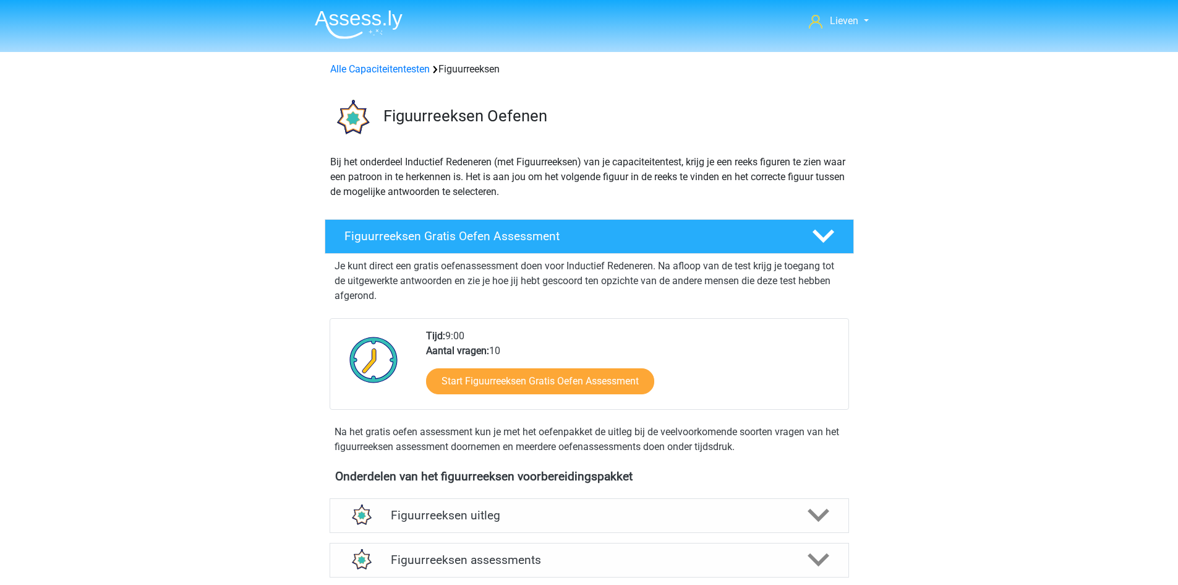
scroll to position [538, 0]
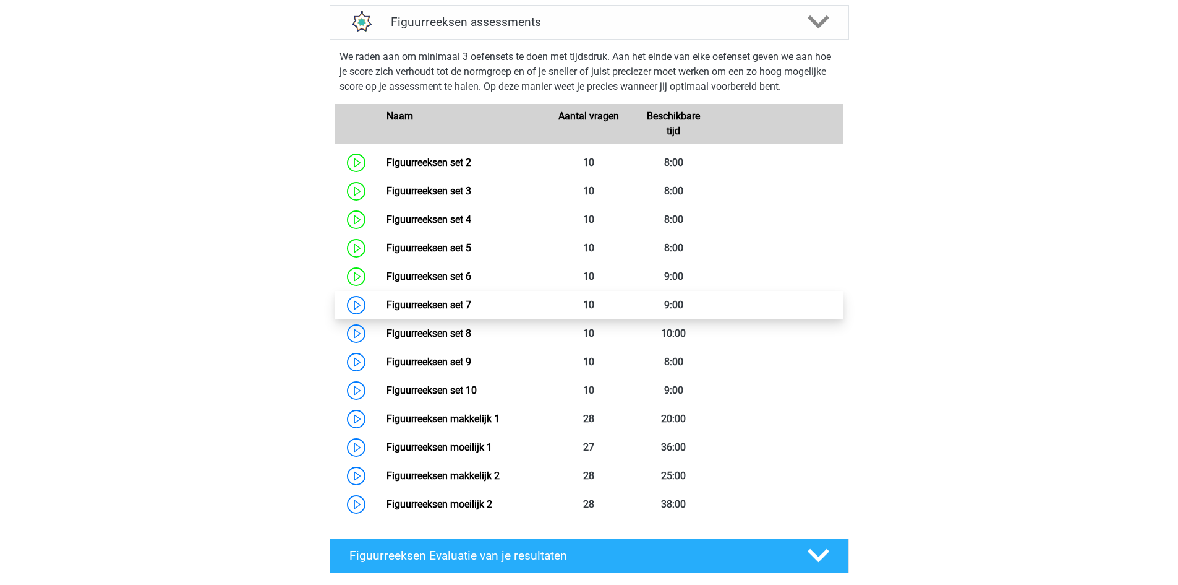
click at [409, 299] on link "Figuurreeksen set 7" at bounding box center [429, 305] width 85 height 12
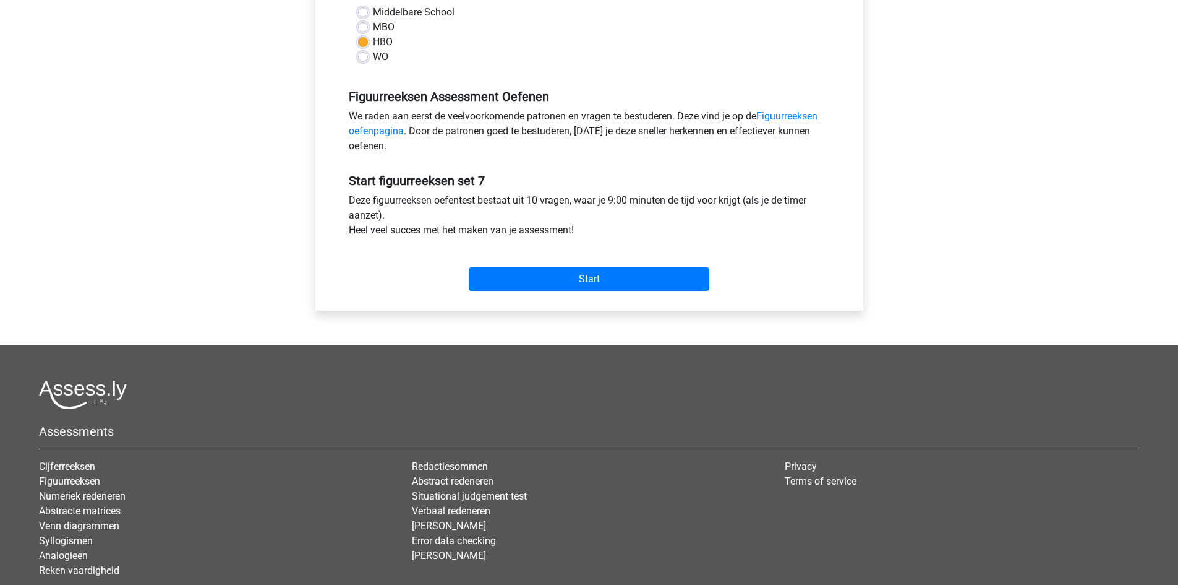
scroll to position [309, 0]
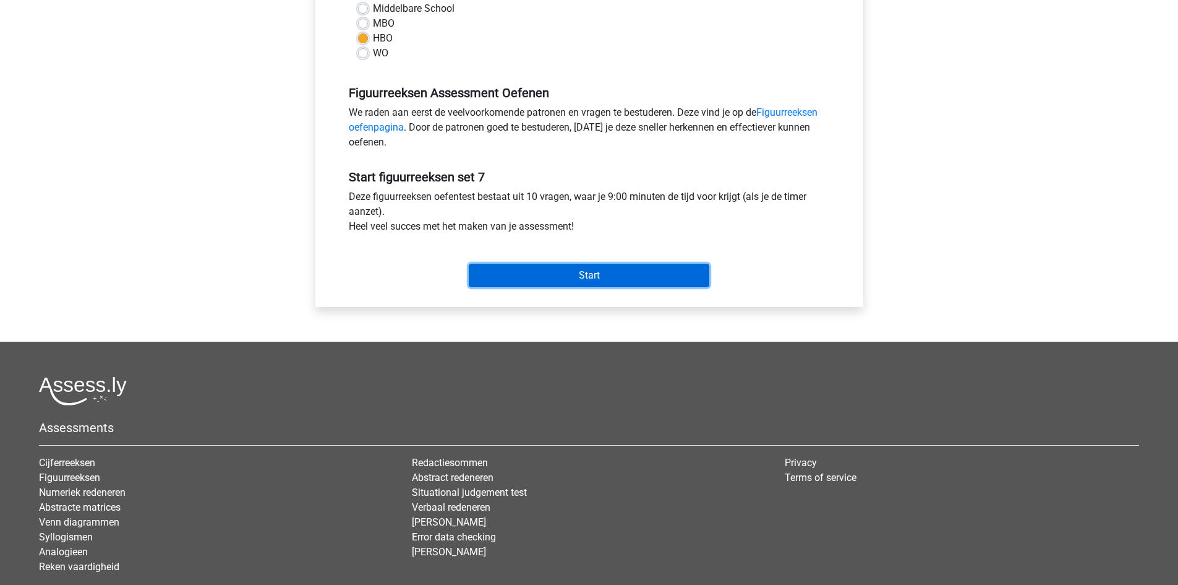
click at [549, 277] on input "Start" at bounding box center [589, 276] width 241 height 24
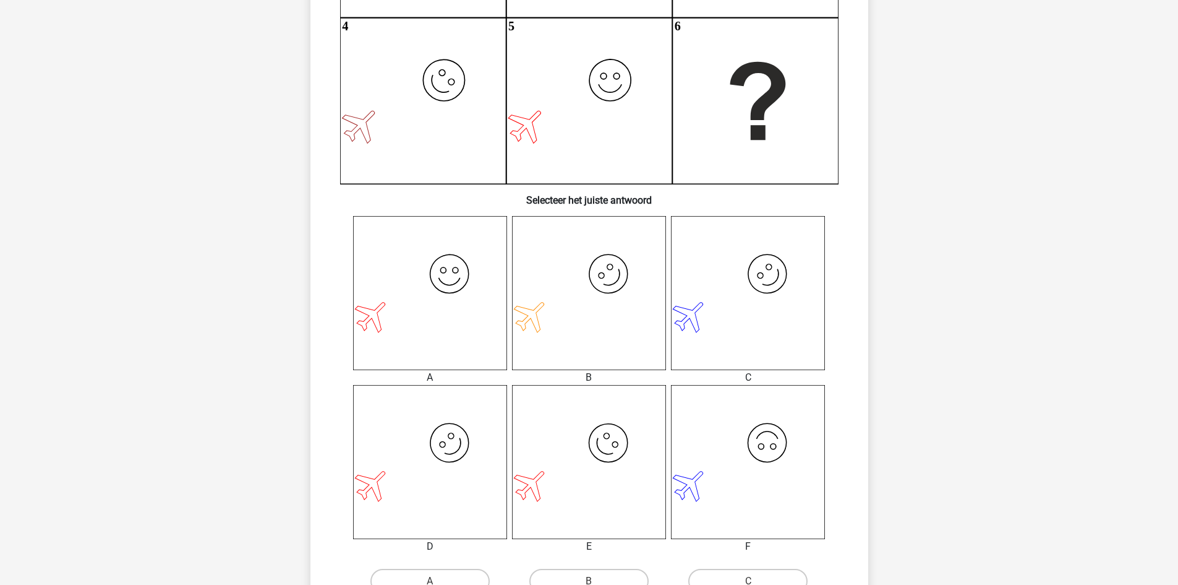
scroll to position [371, 0]
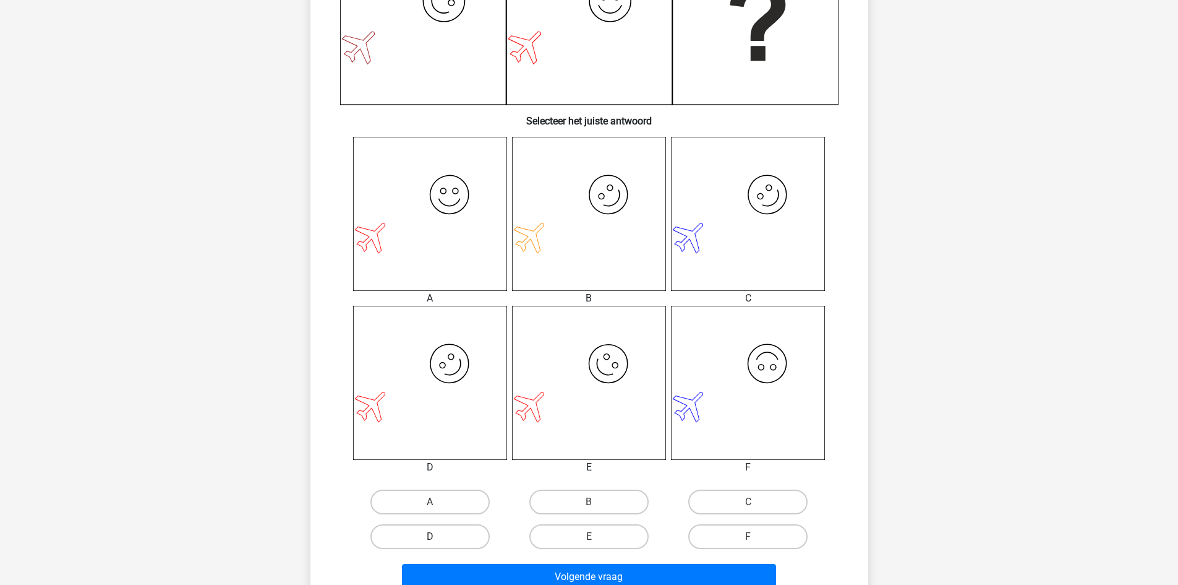
click at [441, 533] on label "D" at bounding box center [430, 536] width 119 height 25
click at [438, 536] on input "D" at bounding box center [434, 540] width 8 height 8
radio input "true"
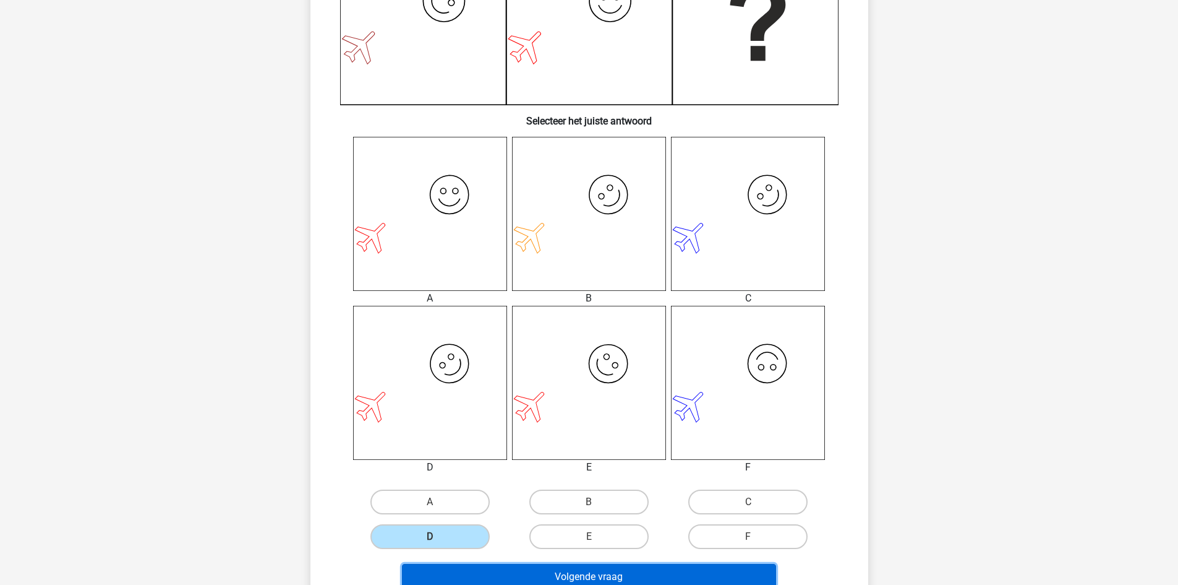
click at [568, 572] on button "Volgende vraag" at bounding box center [589, 577] width 374 height 26
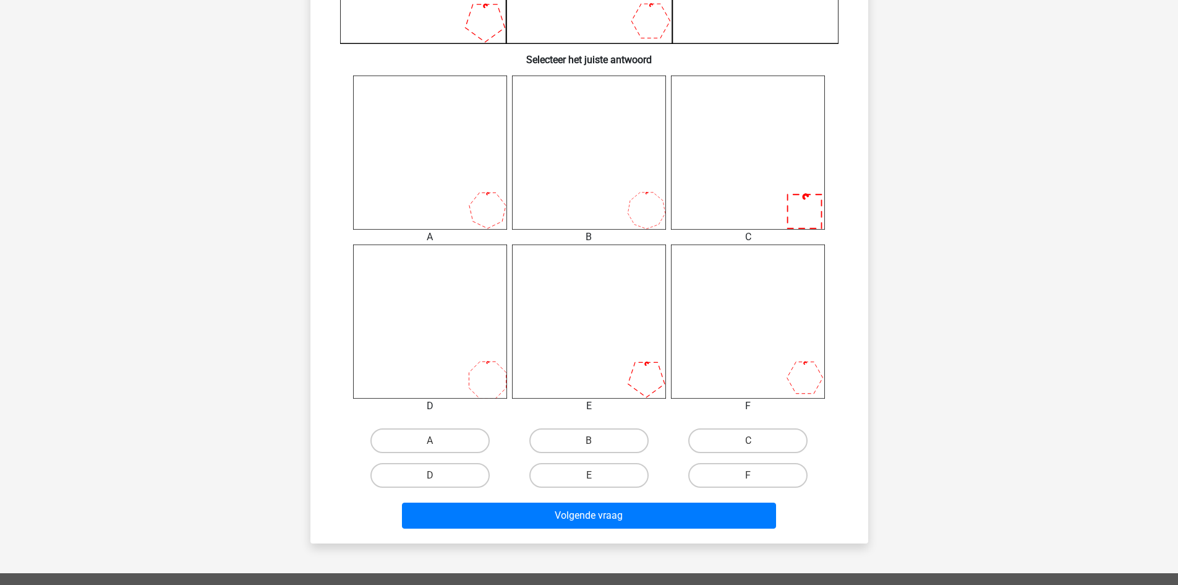
scroll to position [433, 0]
click at [735, 429] on label "C" at bounding box center [748, 439] width 119 height 25
click at [749, 440] on input "C" at bounding box center [753, 444] width 8 height 8
radio input "true"
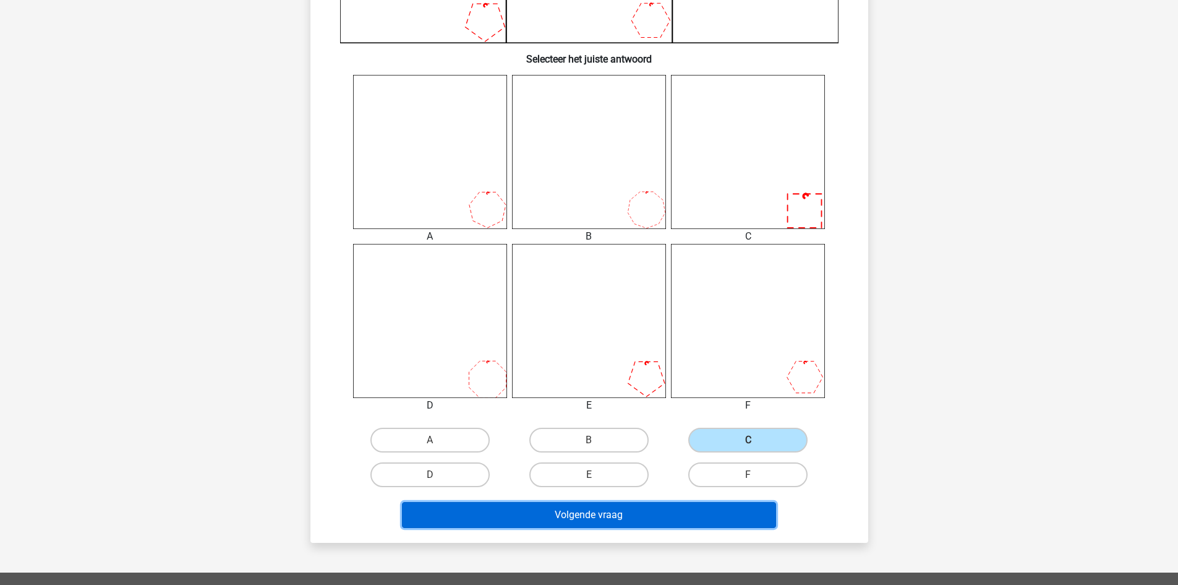
click at [640, 508] on button "Volgende vraag" at bounding box center [589, 515] width 374 height 26
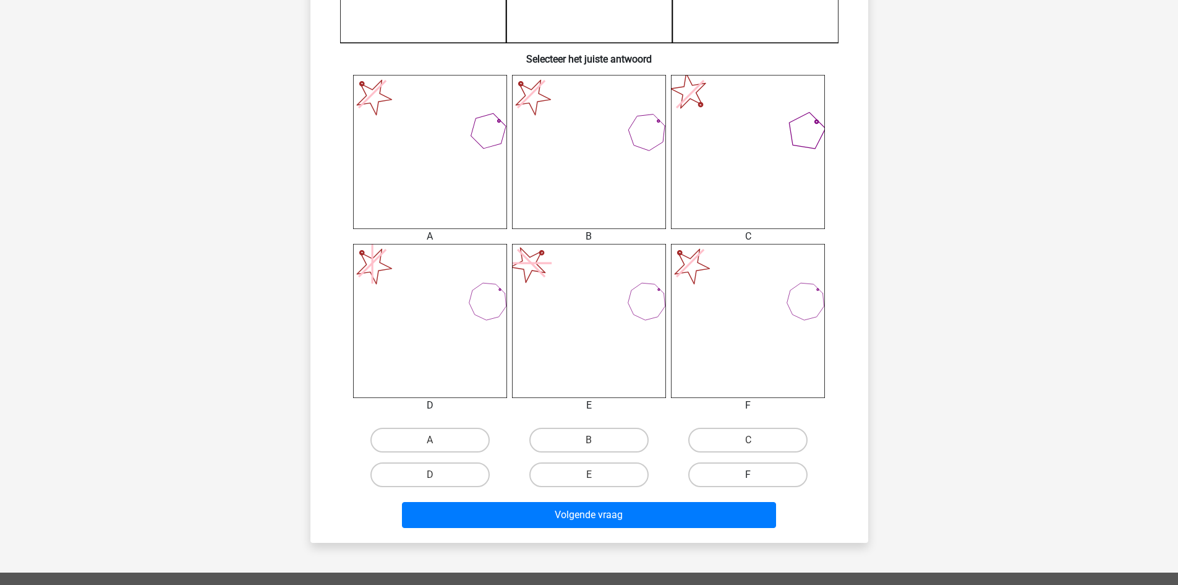
click at [753, 471] on label "F" at bounding box center [748, 474] width 119 height 25
click at [753, 474] on input "F" at bounding box center [753, 478] width 8 height 8
radio input "true"
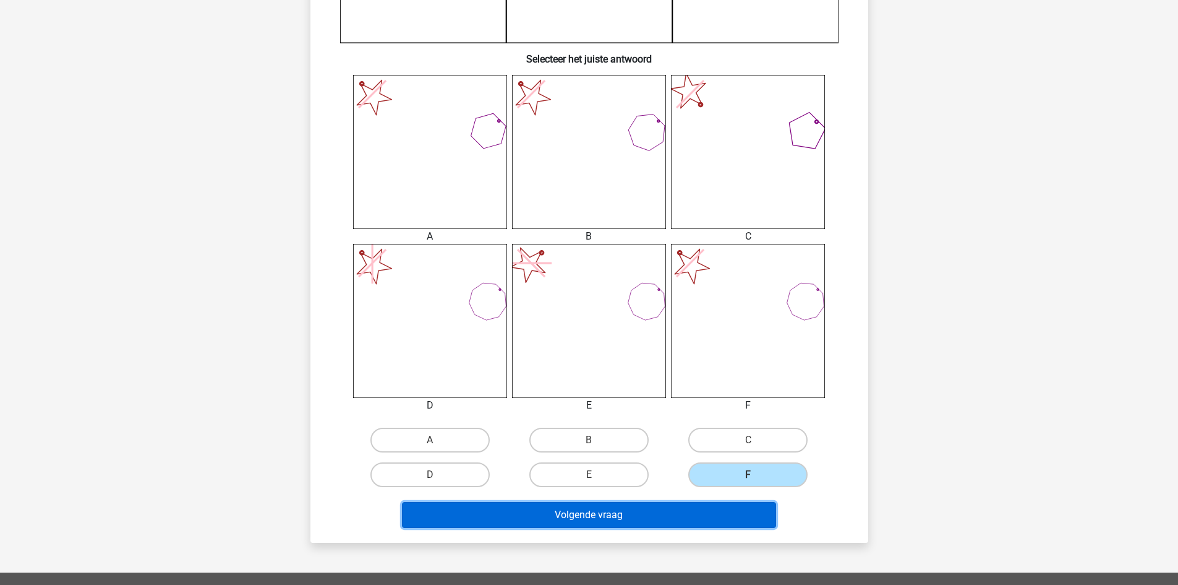
click at [638, 509] on button "Volgende vraag" at bounding box center [589, 515] width 374 height 26
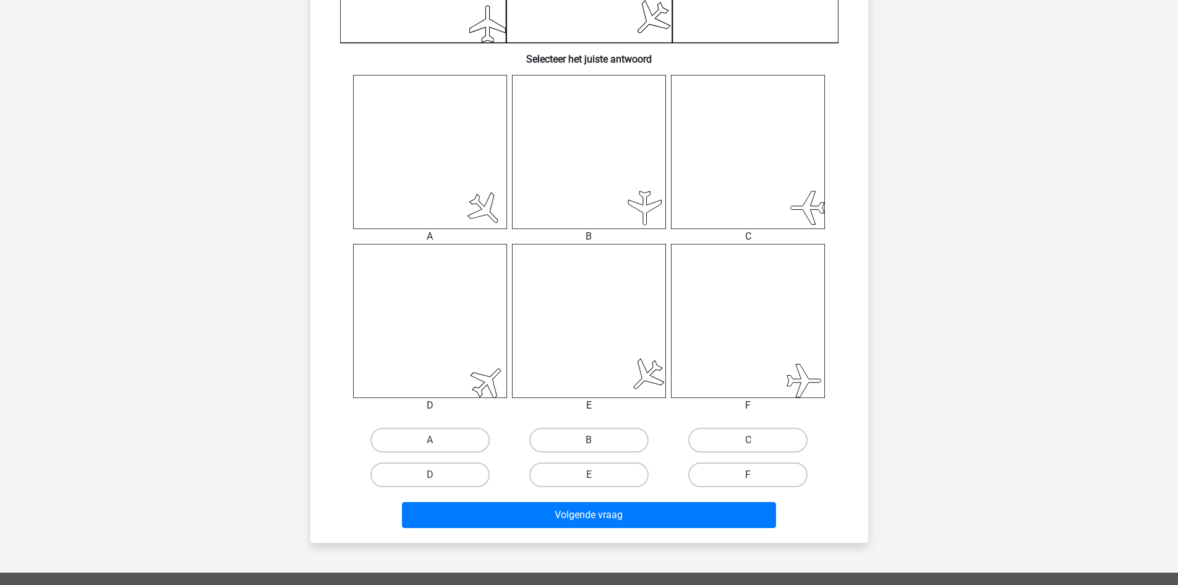
click at [757, 472] on label "F" at bounding box center [748, 474] width 119 height 25
click at [757, 474] on input "F" at bounding box center [753, 478] width 8 height 8
radio input "true"
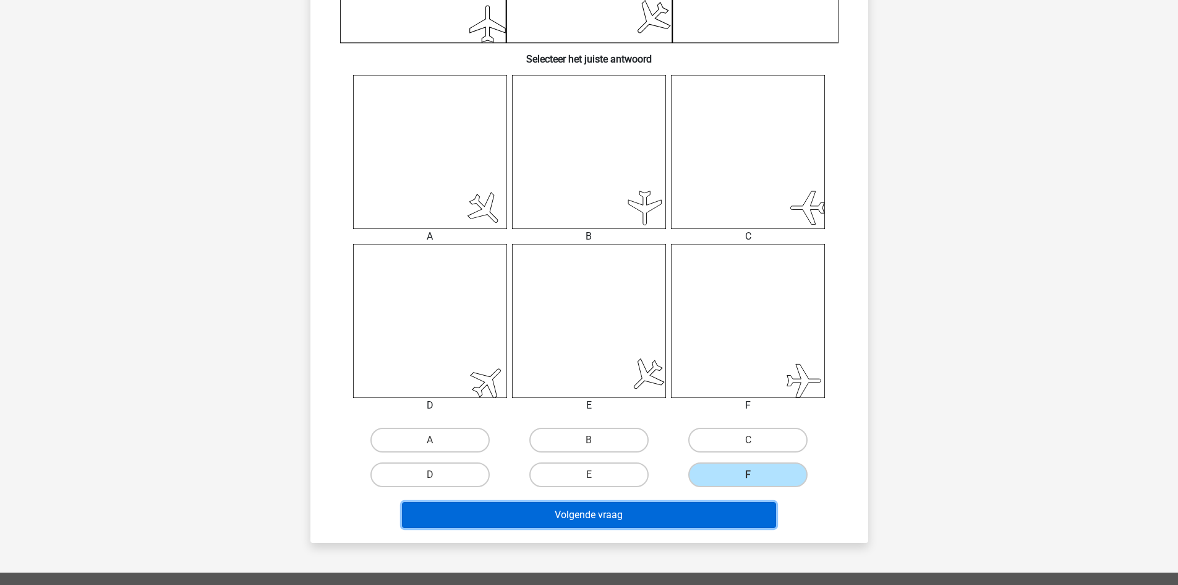
click at [598, 511] on button "Volgende vraag" at bounding box center [589, 515] width 374 height 26
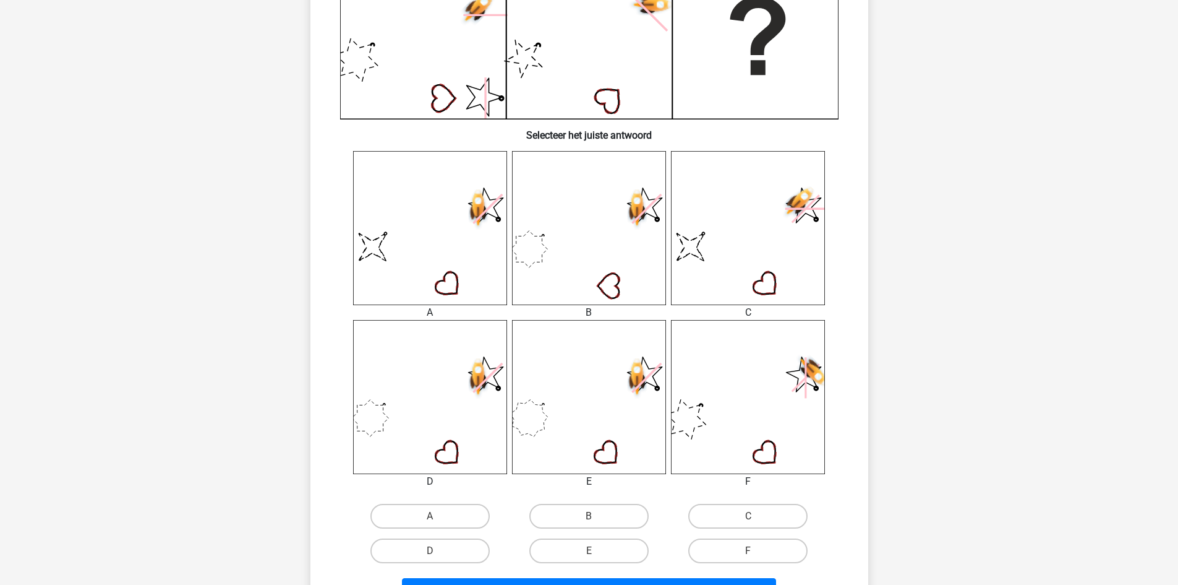
scroll to position [557, 0]
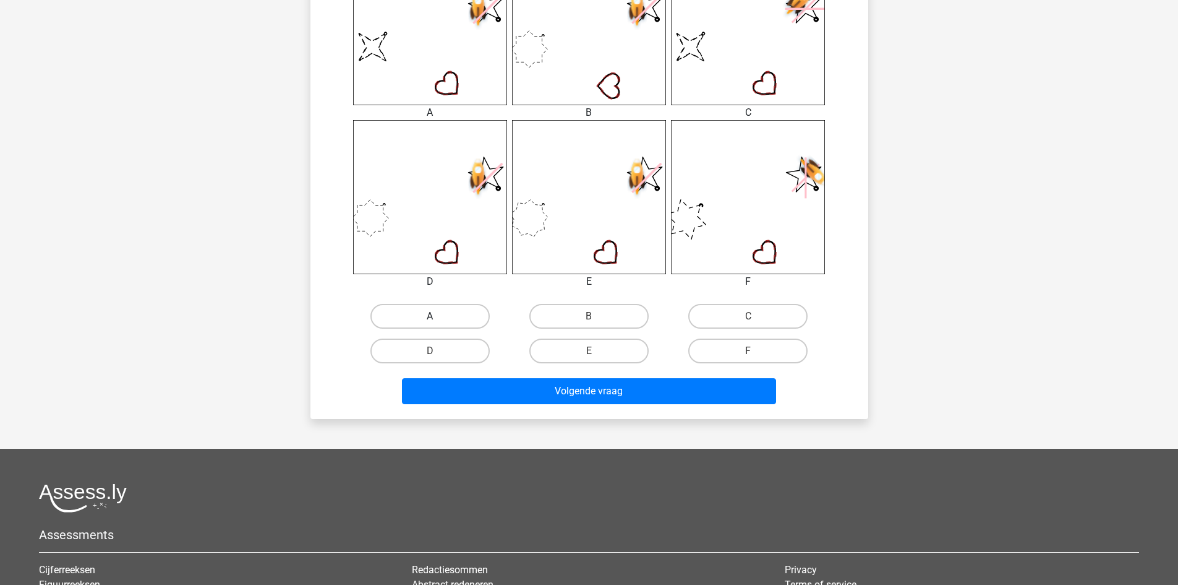
click at [460, 315] on label "A" at bounding box center [430, 316] width 119 height 25
click at [438, 316] on input "A" at bounding box center [434, 320] width 8 height 8
radio input "true"
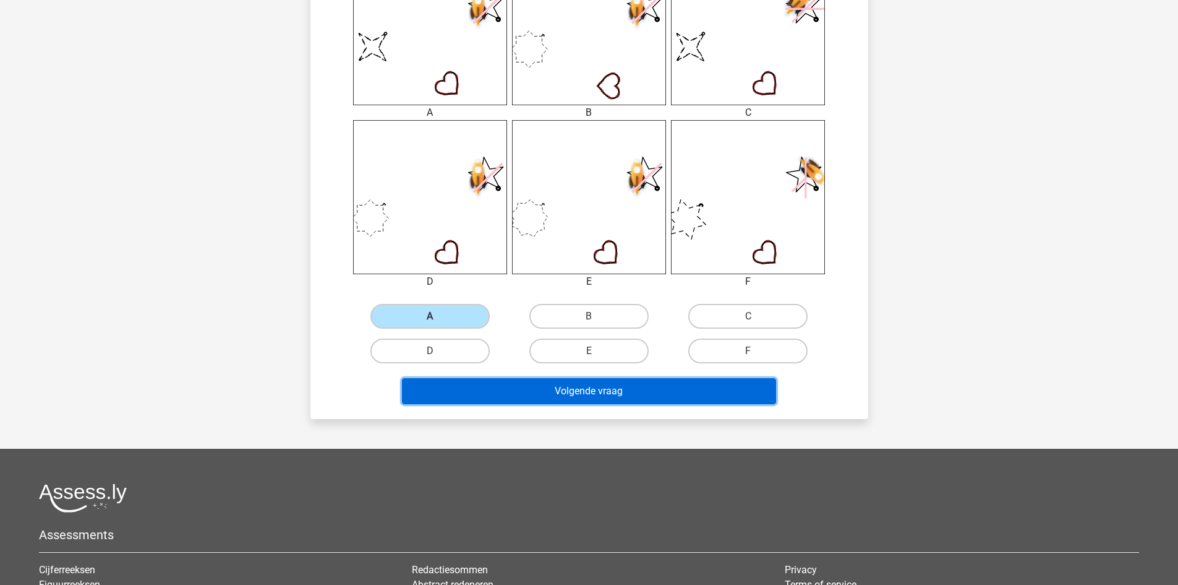
drag, startPoint x: 546, startPoint y: 388, endPoint x: 546, endPoint y: 374, distance: 13.6
click at [546, 387] on button "Volgende vraag" at bounding box center [589, 391] width 374 height 26
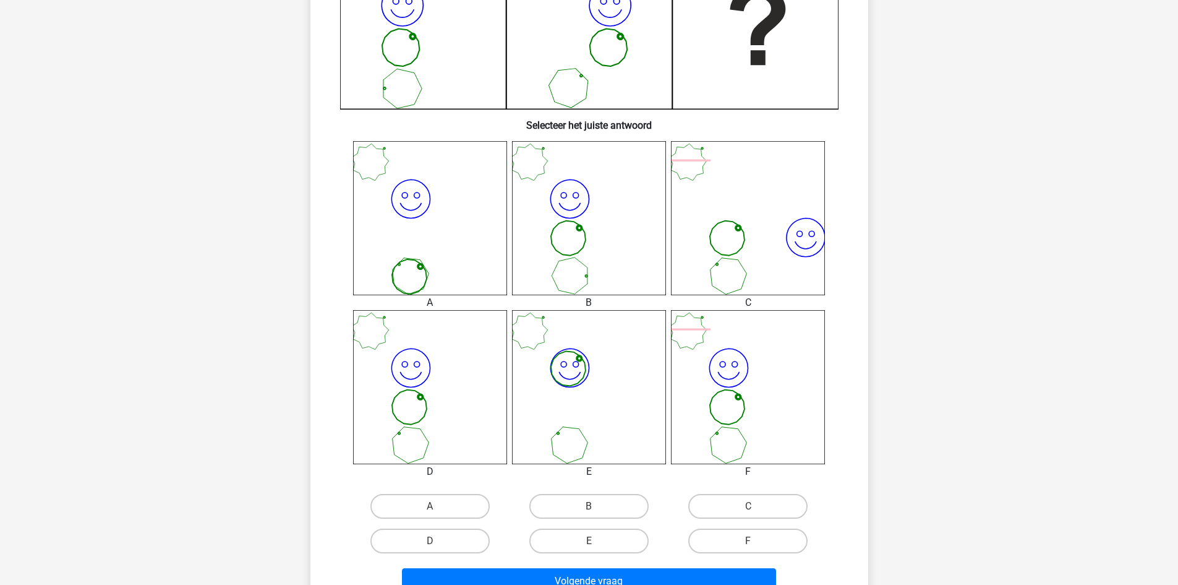
scroll to position [371, 0]
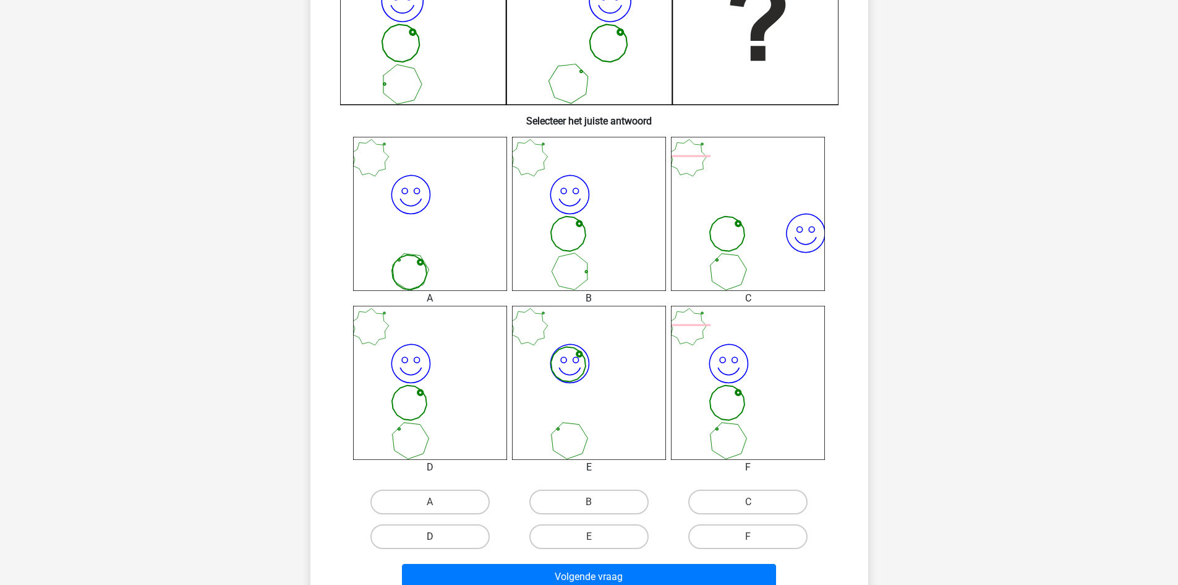
click at [424, 526] on label "D" at bounding box center [430, 536] width 119 height 25
click at [430, 536] on input "D" at bounding box center [434, 540] width 8 height 8
radio input "true"
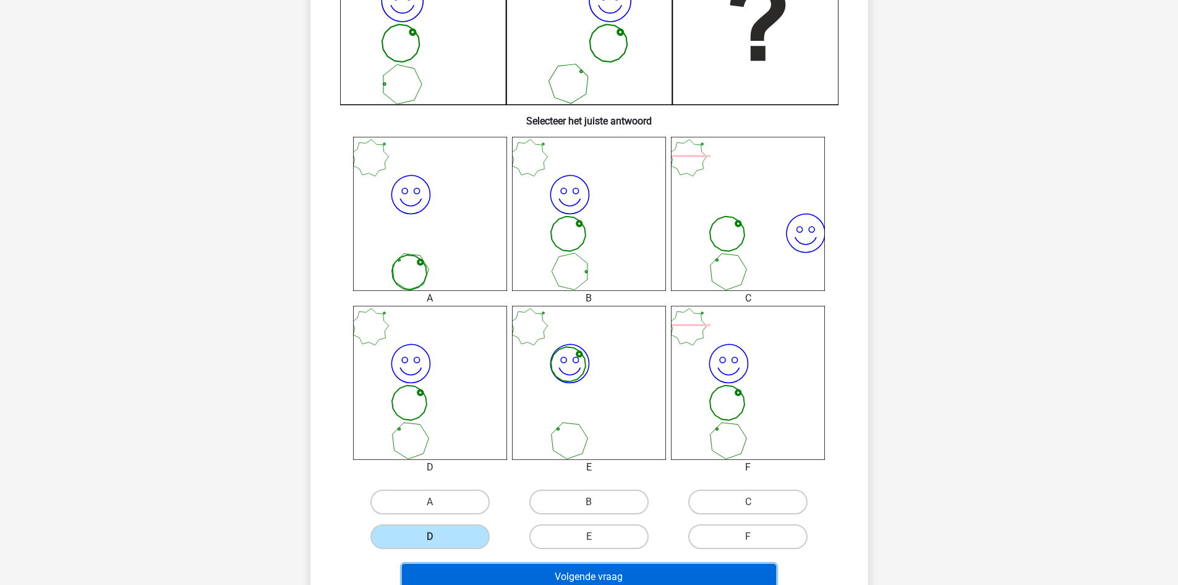
click at [559, 575] on button "Volgende vraag" at bounding box center [589, 577] width 374 height 26
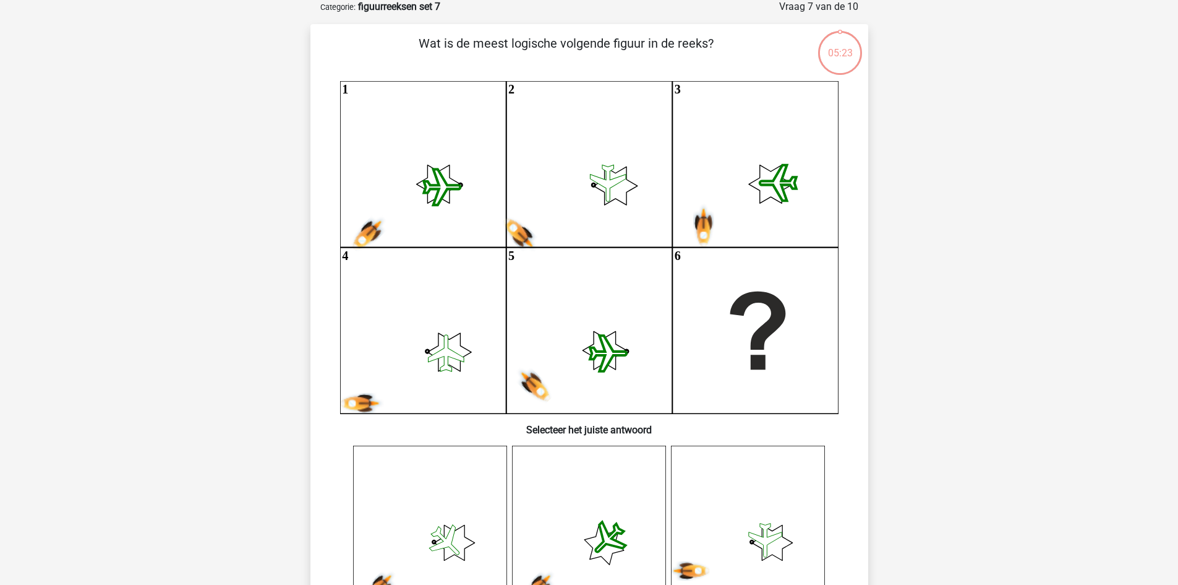
scroll to position [62, 0]
